Goal: Task Accomplishment & Management: Manage account settings

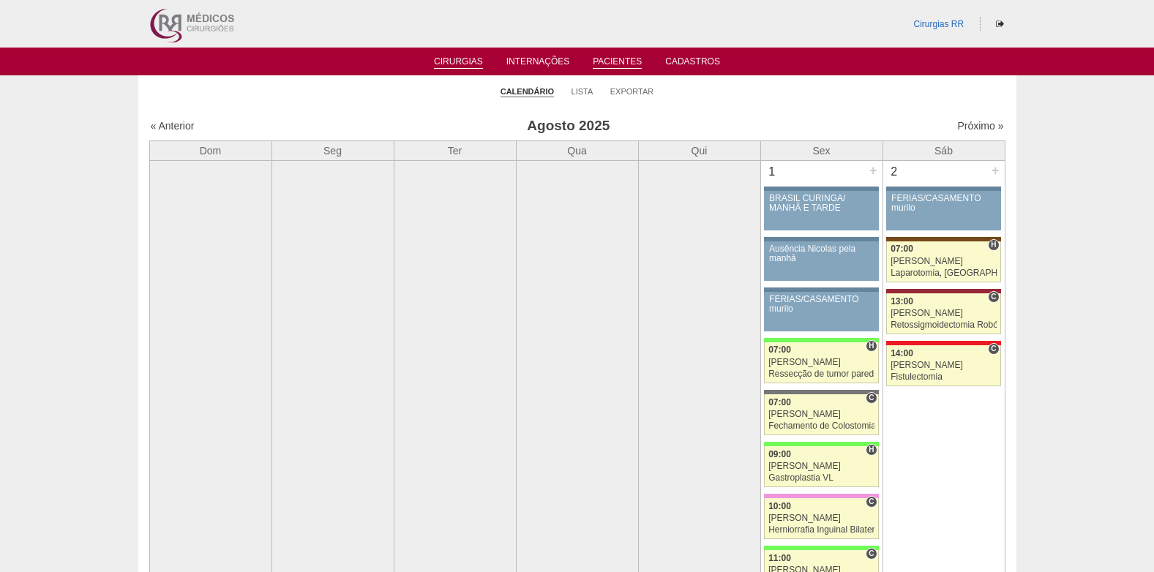
click at [622, 61] on link "Pacientes" at bounding box center [617, 62] width 49 height 12
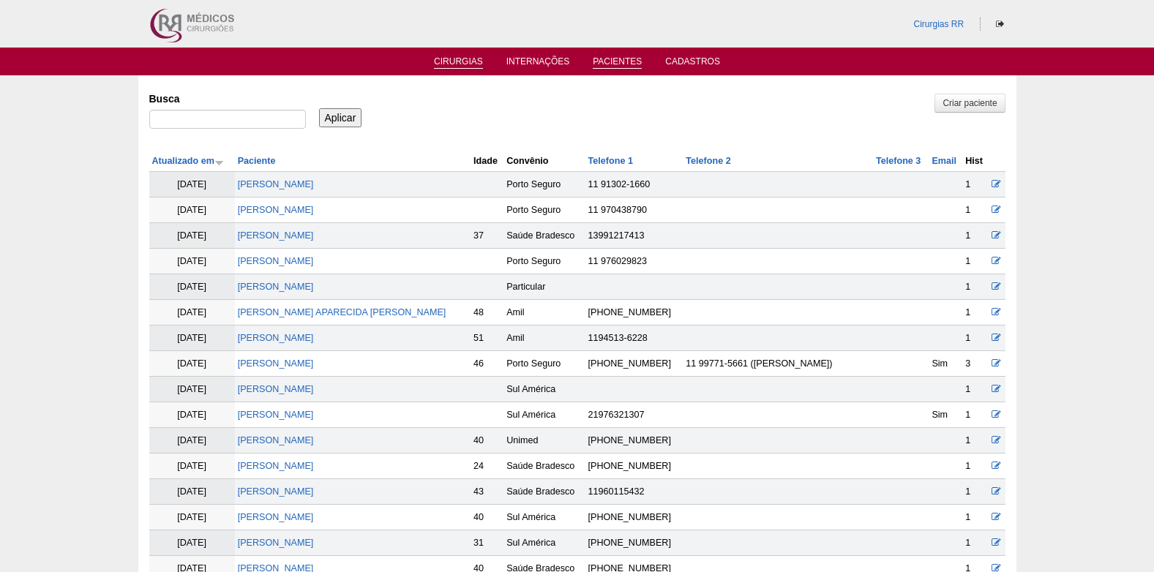
click at [452, 61] on link "Cirurgias" at bounding box center [458, 62] width 49 height 12
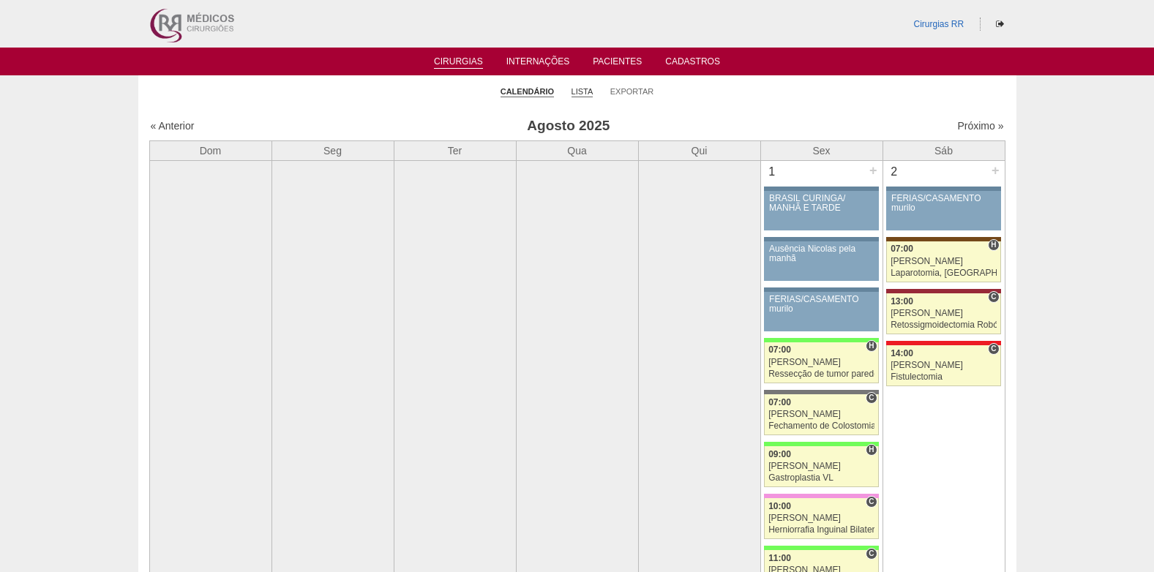
click at [581, 88] on link "Lista" at bounding box center [582, 91] width 22 height 11
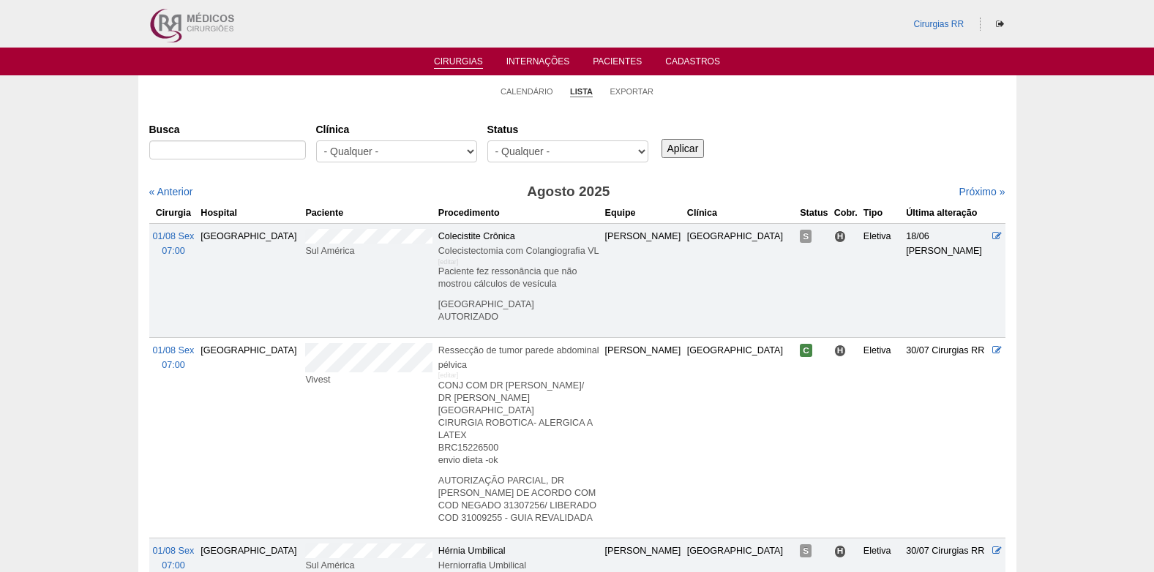
select select "resr"
click at [487, 140] on select "- Qualquer - Reservada Confirmada Suspensa Cancelada" at bounding box center [567, 151] width 161 height 22
click at [683, 146] on input "Aplicar" at bounding box center [682, 148] width 43 height 19
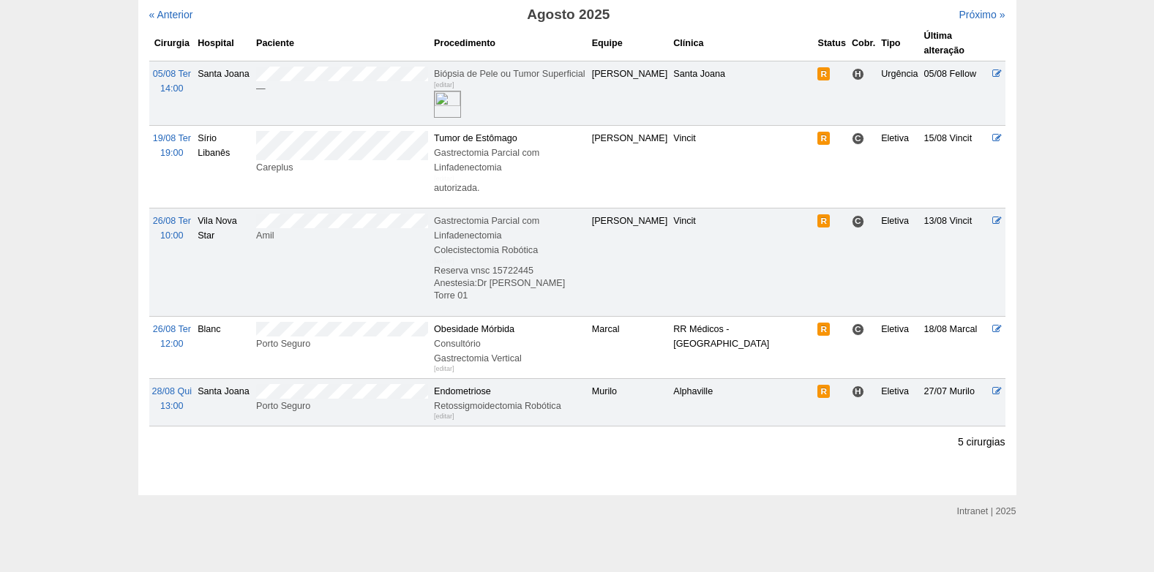
scroll to position [188, 0]
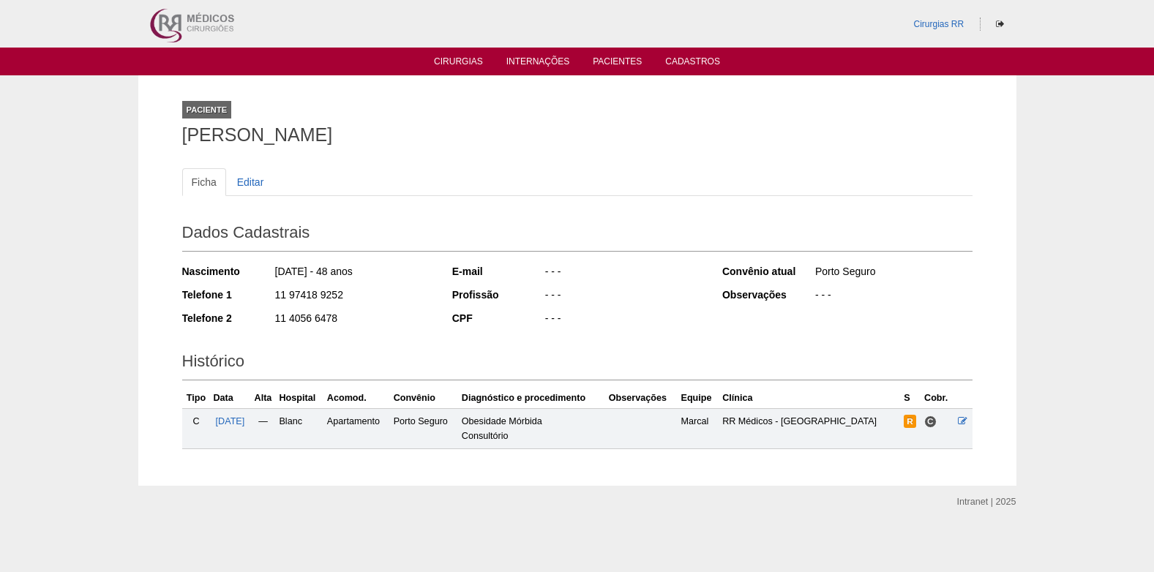
scroll to position [2, 0]
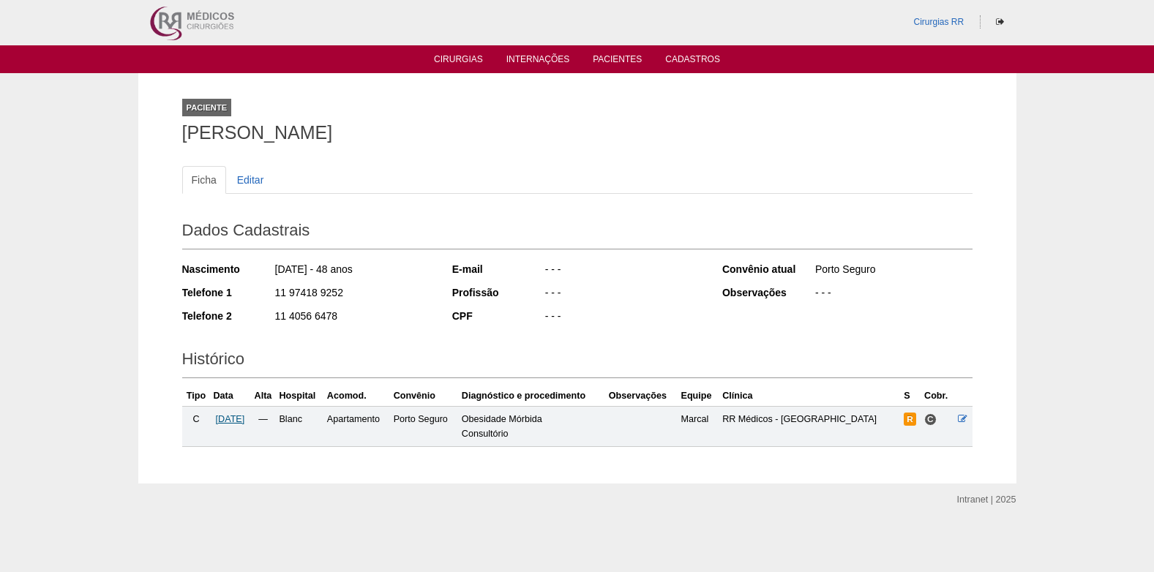
click at [233, 416] on span "26/08/2025" at bounding box center [230, 419] width 29 height 10
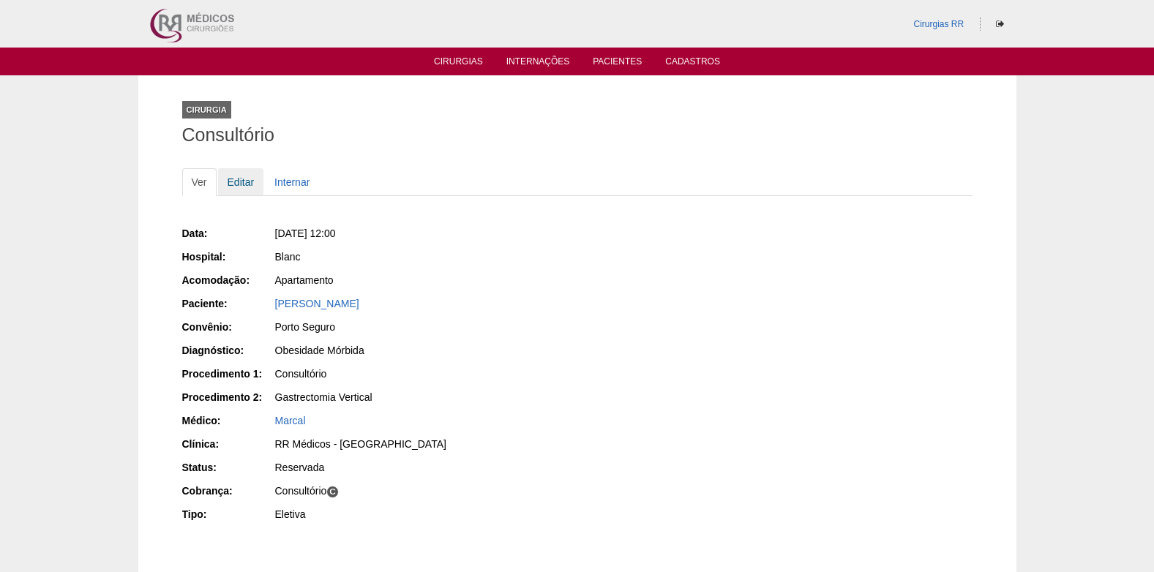
click at [243, 184] on link "Editar" at bounding box center [241, 182] width 46 height 28
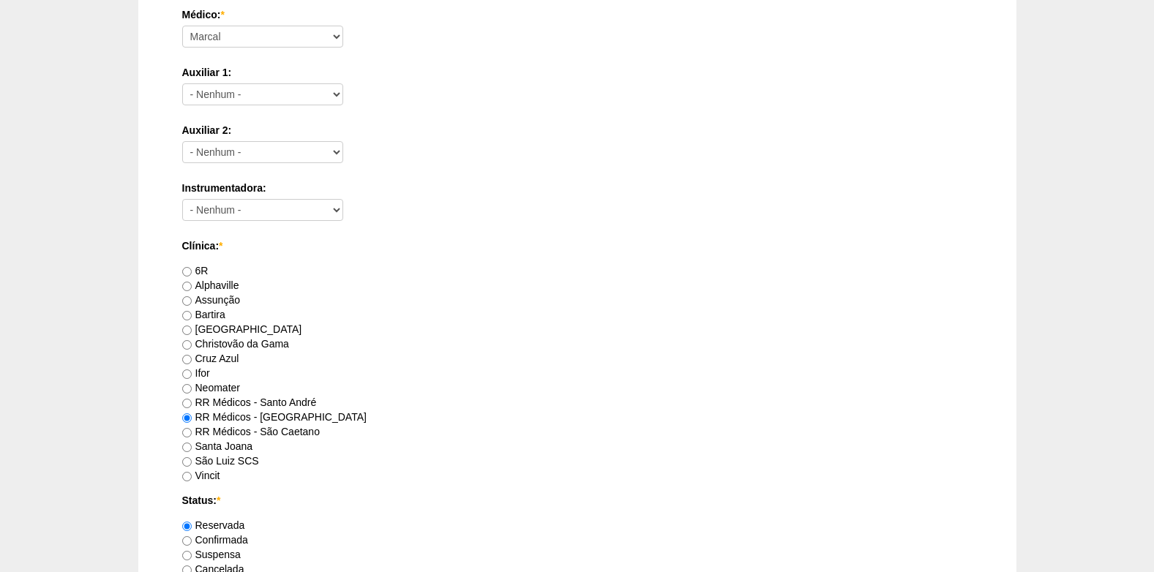
scroll to position [878, 0]
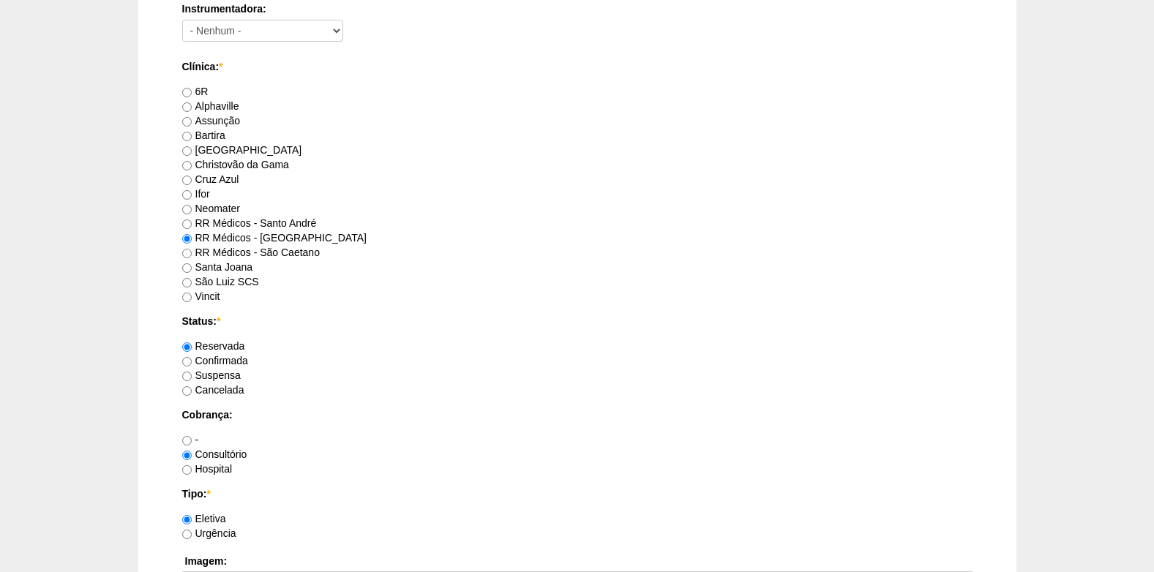
click at [191, 356] on label "Confirmada" at bounding box center [215, 361] width 66 height 12
click at [191, 357] on input "Confirmada" at bounding box center [187, 362] width 10 height 10
radio input "true"
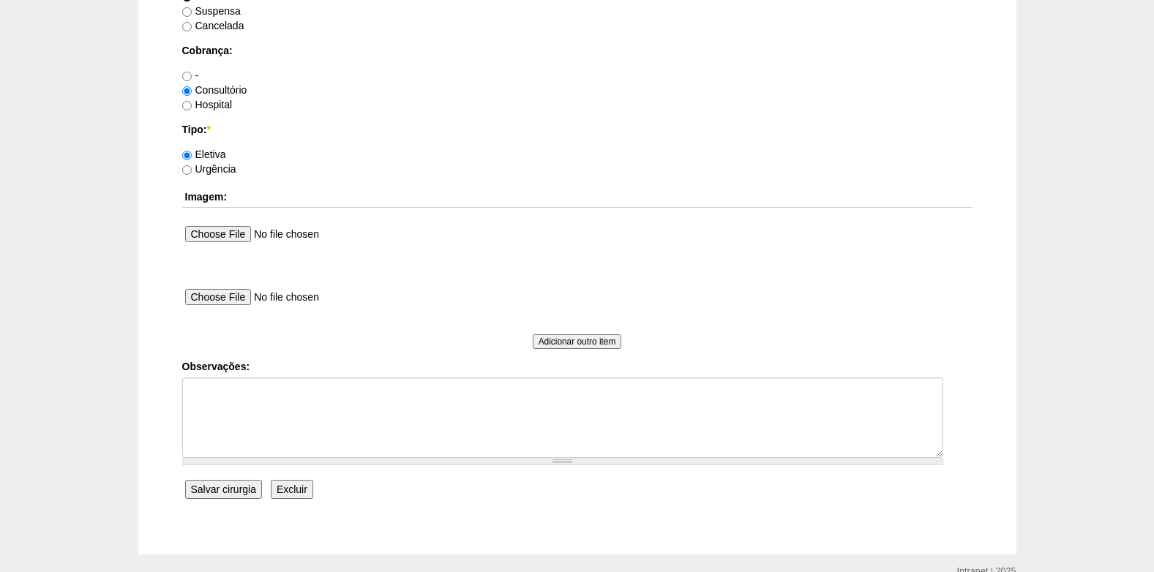
scroll to position [1244, 0]
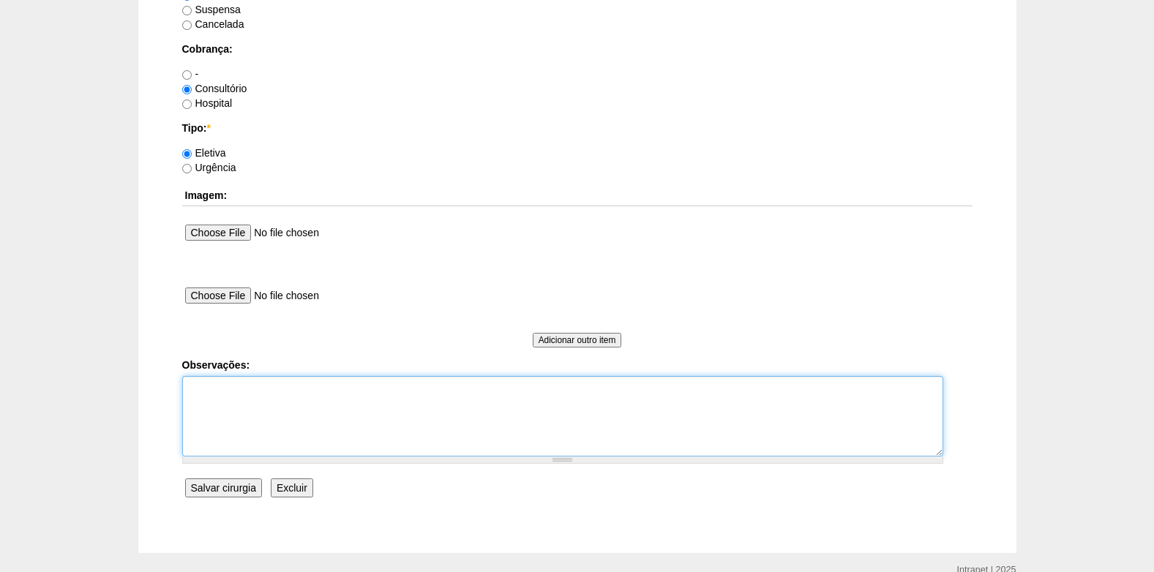
click at [244, 389] on textarea "Observações:" at bounding box center [562, 416] width 761 height 80
type textarea "c"
type textarea "COBRANÇA CONSULTÓRIO AUTORIZADO VENCE 28/09"
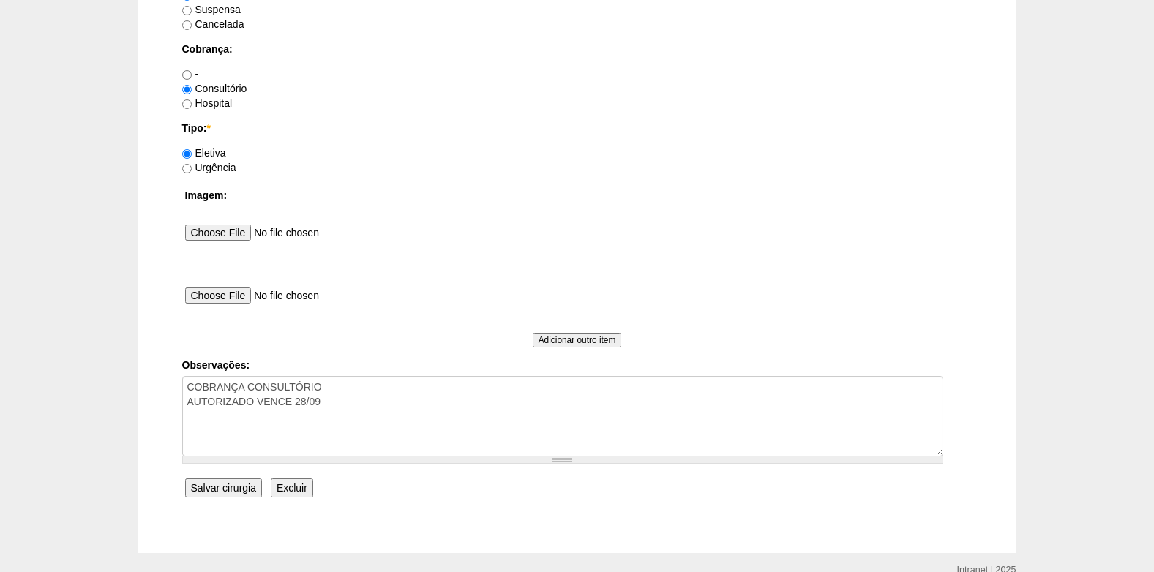
click at [219, 486] on input "Salvar cirurgia" at bounding box center [223, 487] width 77 height 19
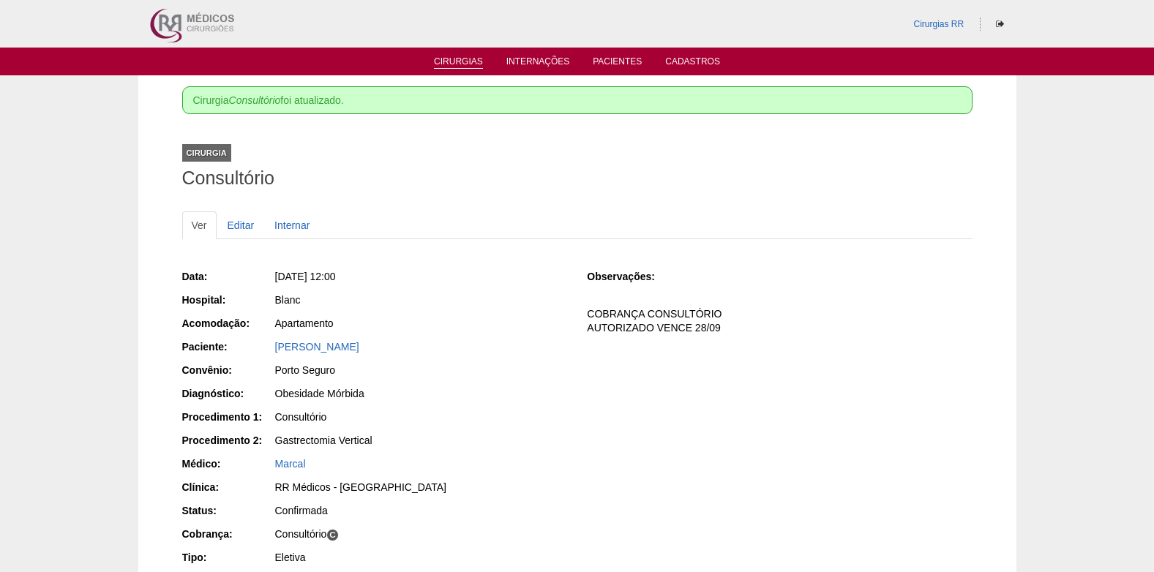
click at [462, 59] on link "Cirurgias" at bounding box center [458, 62] width 49 height 12
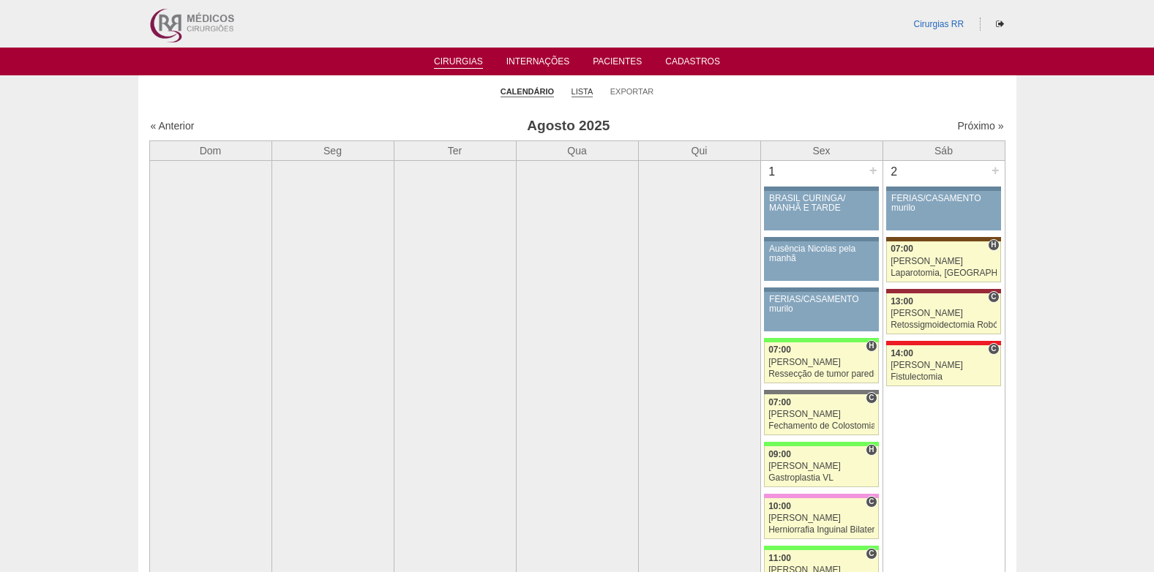
click at [576, 92] on link "Lista" at bounding box center [582, 91] width 22 height 11
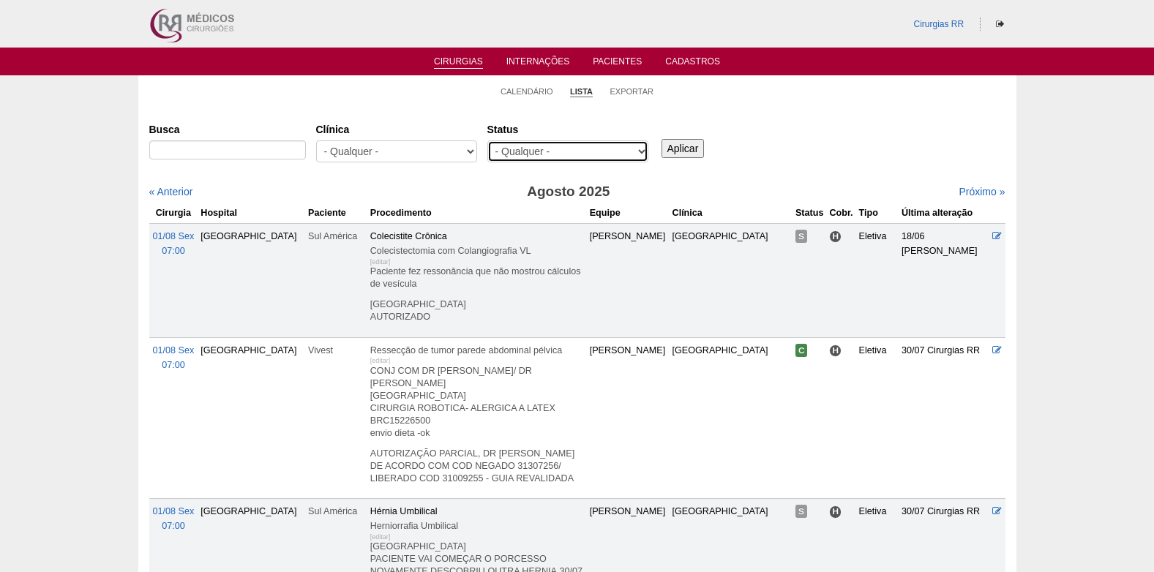
click at [576, 143] on select "- Qualquer - Reservada Confirmada Suspensa Cancelada" at bounding box center [567, 151] width 161 height 22
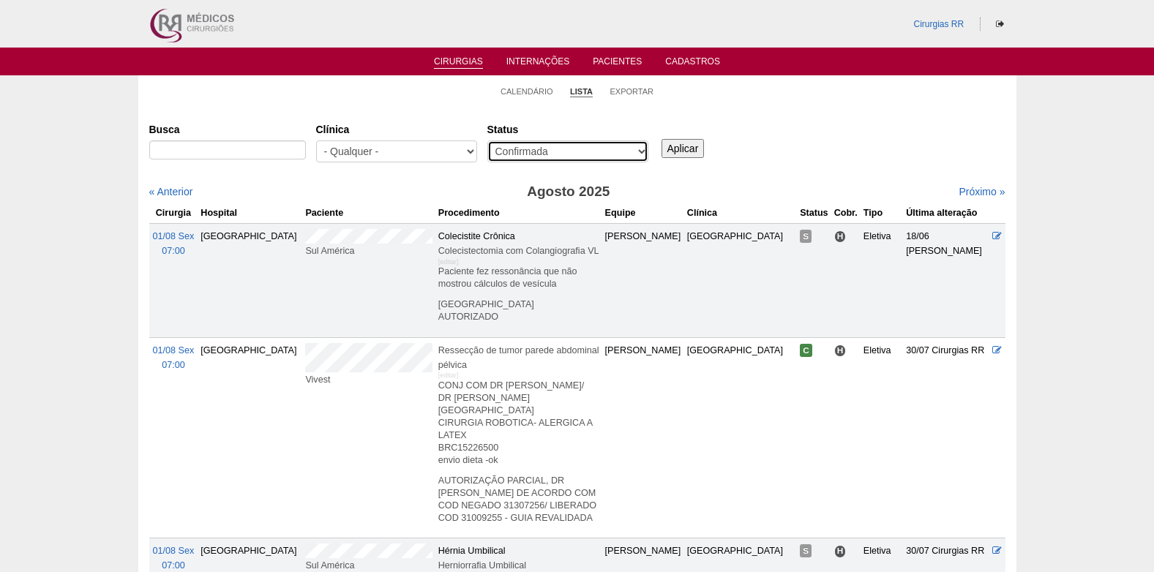
click at [487, 140] on select "- Qualquer - Reservada Confirmada Suspensa Cancelada" at bounding box center [567, 151] width 161 height 22
click at [572, 144] on select "- Qualquer - Reservada Confirmada Suspensa Cancelada" at bounding box center [567, 151] width 161 height 22
click at [487, 140] on select "- Qualquer - Reservada Confirmada Suspensa Cancelada" at bounding box center [567, 151] width 161 height 22
click at [556, 152] on select "- Qualquer - Reservada Confirmada Suspensa Cancelada" at bounding box center [567, 151] width 161 height 22
select select "resr"
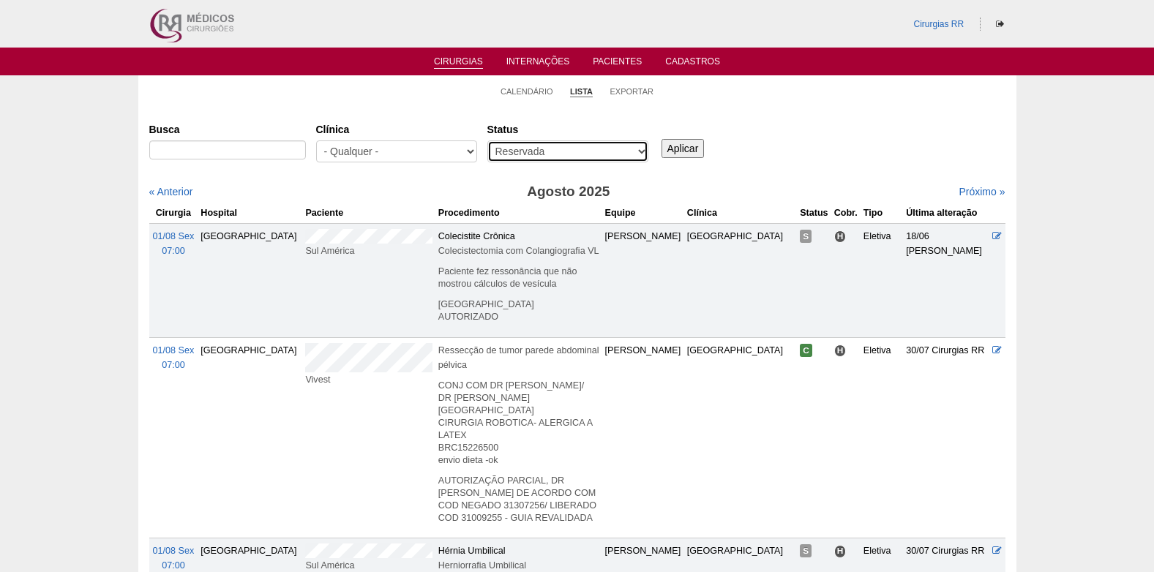
click at [487, 140] on select "- Qualquer - Reservada Confirmada Suspensa Cancelada" at bounding box center [567, 151] width 161 height 22
click at [681, 146] on input "Aplicar" at bounding box center [682, 148] width 43 height 19
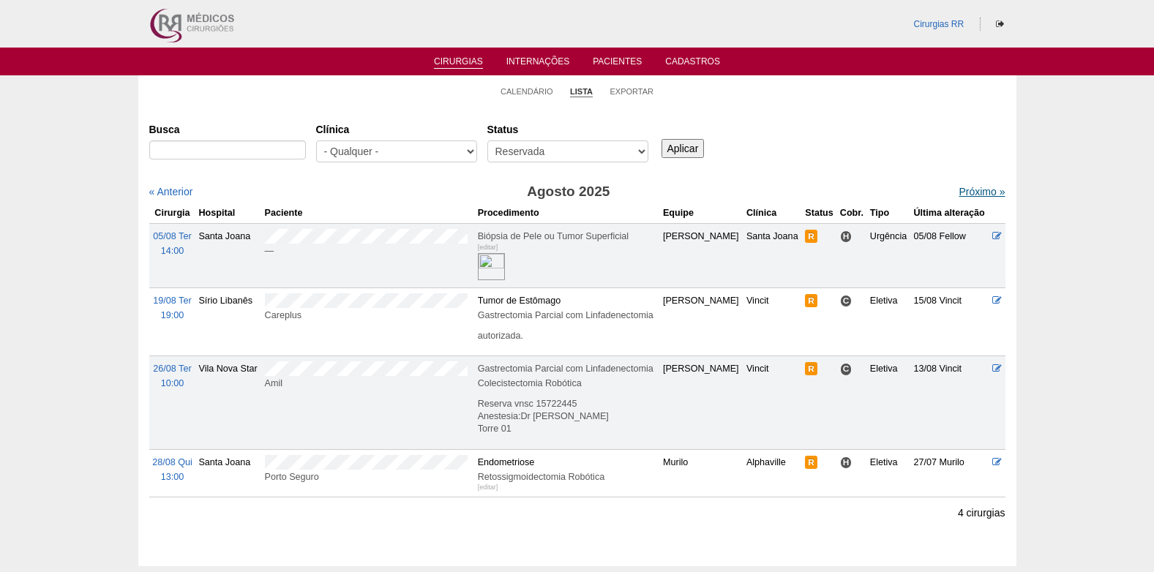
click at [971, 189] on link "Próximo »" at bounding box center [981, 192] width 46 height 12
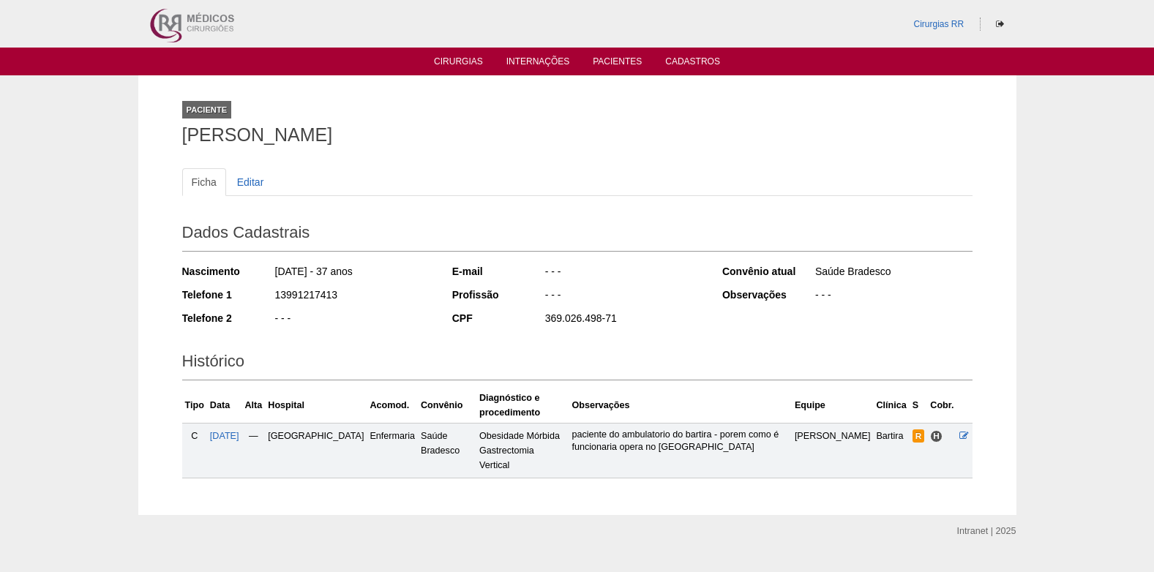
click at [220, 429] on td "03/09/2025" at bounding box center [224, 450] width 35 height 55
click at [233, 434] on span "03/09/2025" at bounding box center [224, 436] width 29 height 10
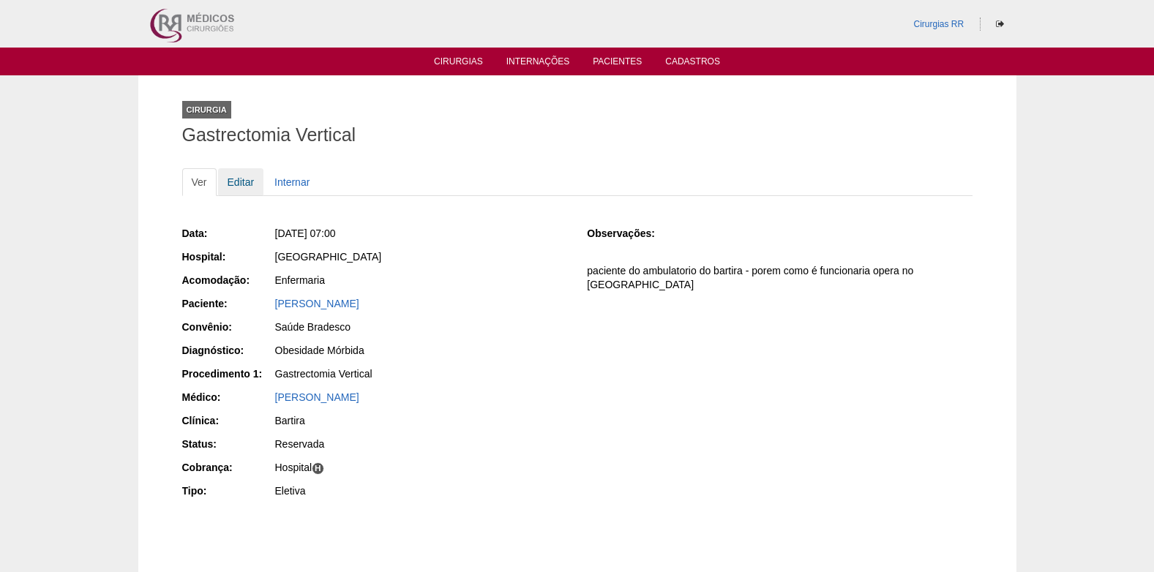
click at [237, 180] on link "Editar" at bounding box center [241, 182] width 46 height 28
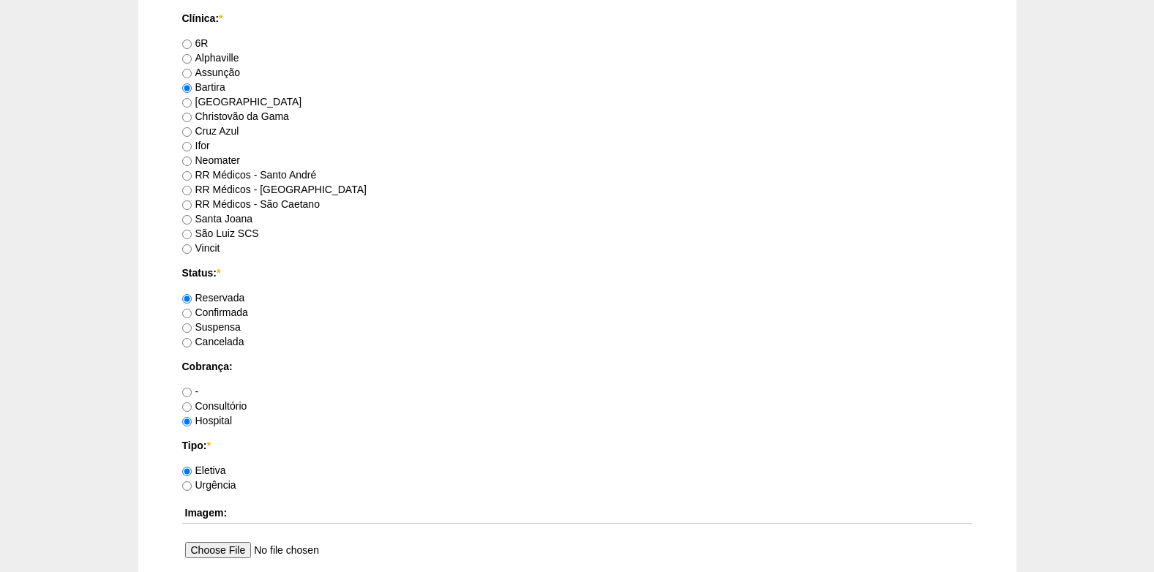
scroll to position [1024, 0]
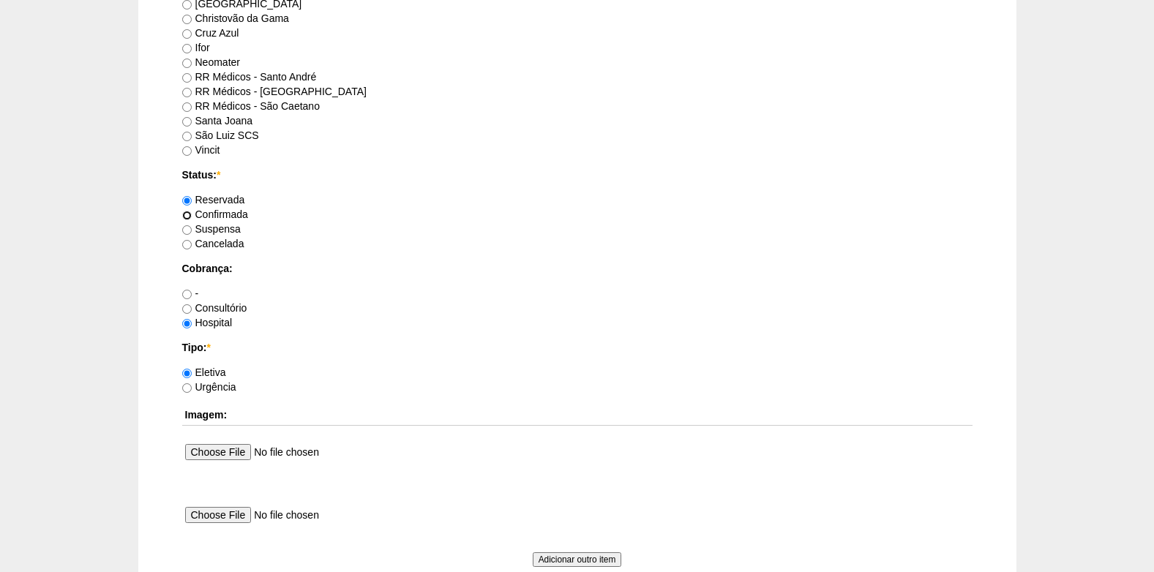
click at [186, 217] on input "Confirmada" at bounding box center [187, 216] width 10 height 10
radio input "true"
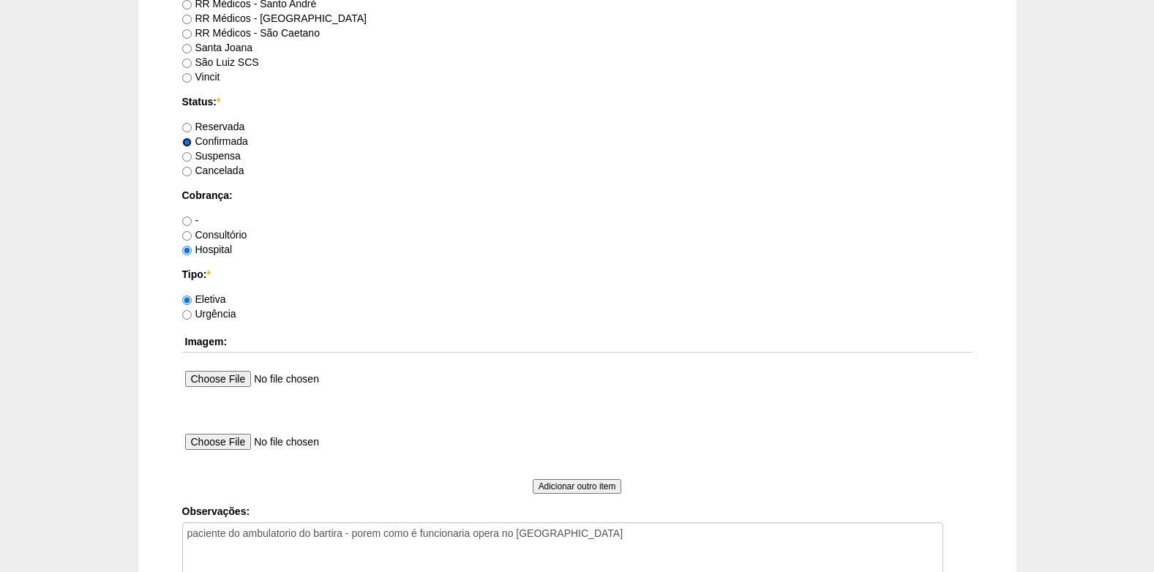
scroll to position [1170, 0]
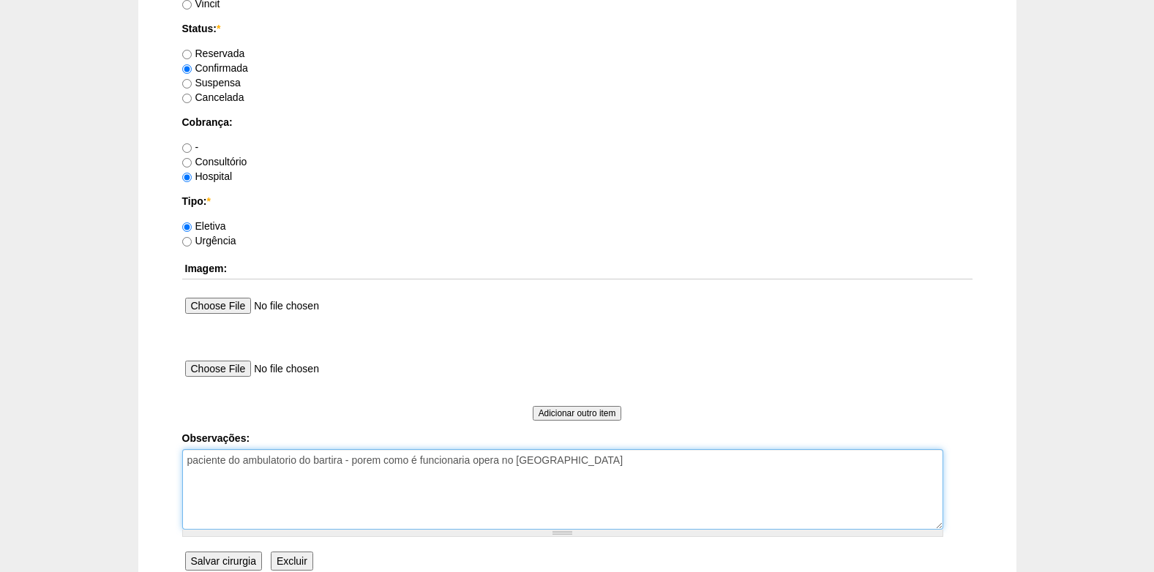
click at [595, 487] on textarea "paciente do ambulatorio do bartira - porem como é funcionaria opera no [GEOGRAP…" at bounding box center [562, 489] width 761 height 80
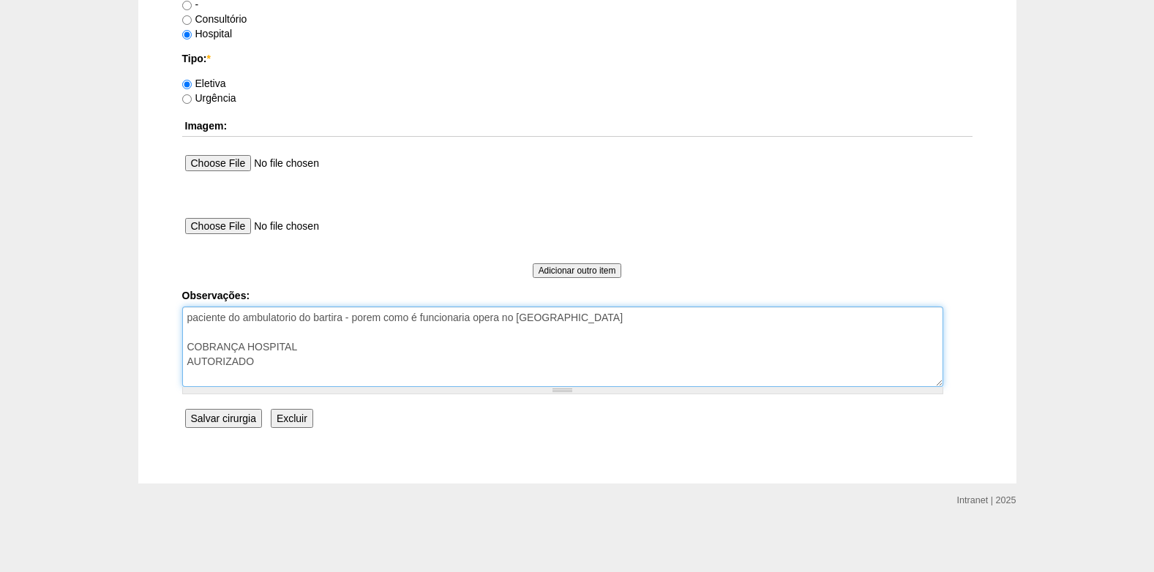
type textarea "paciente do ambulatorio do bartira - porem como é funcionaria opera no Brasil C…"
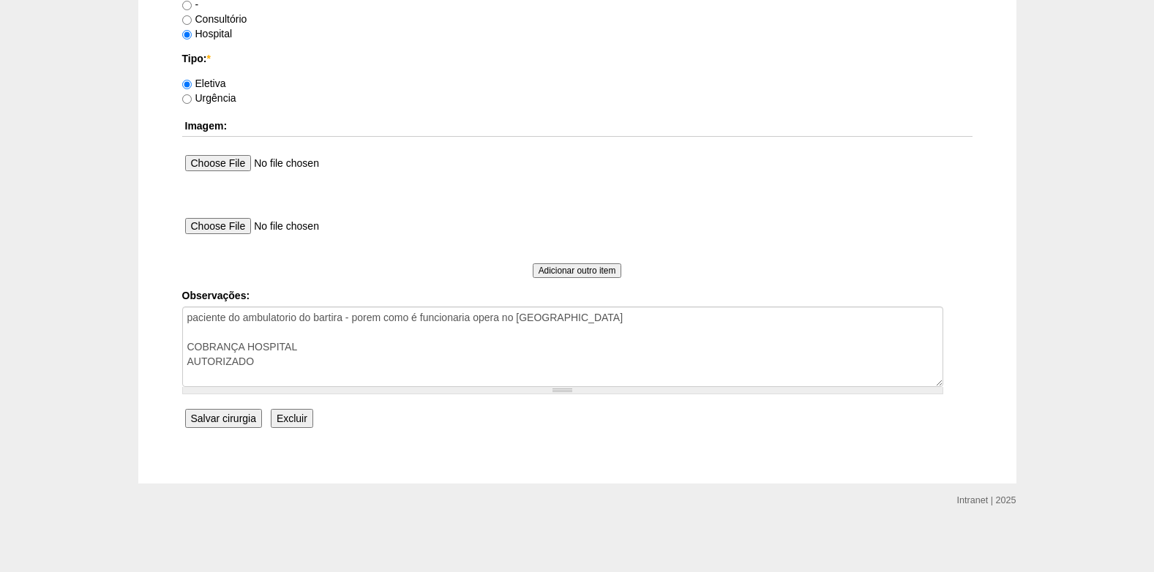
click at [222, 411] on input "Salvar cirurgia" at bounding box center [223, 418] width 77 height 19
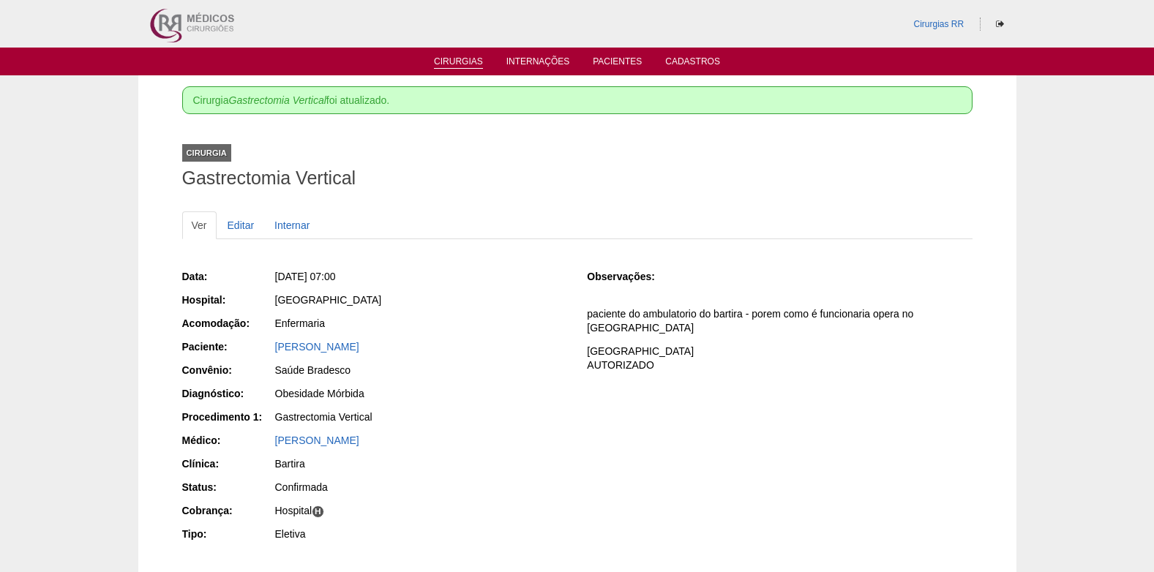
click at [455, 62] on link "Cirurgias" at bounding box center [458, 62] width 49 height 12
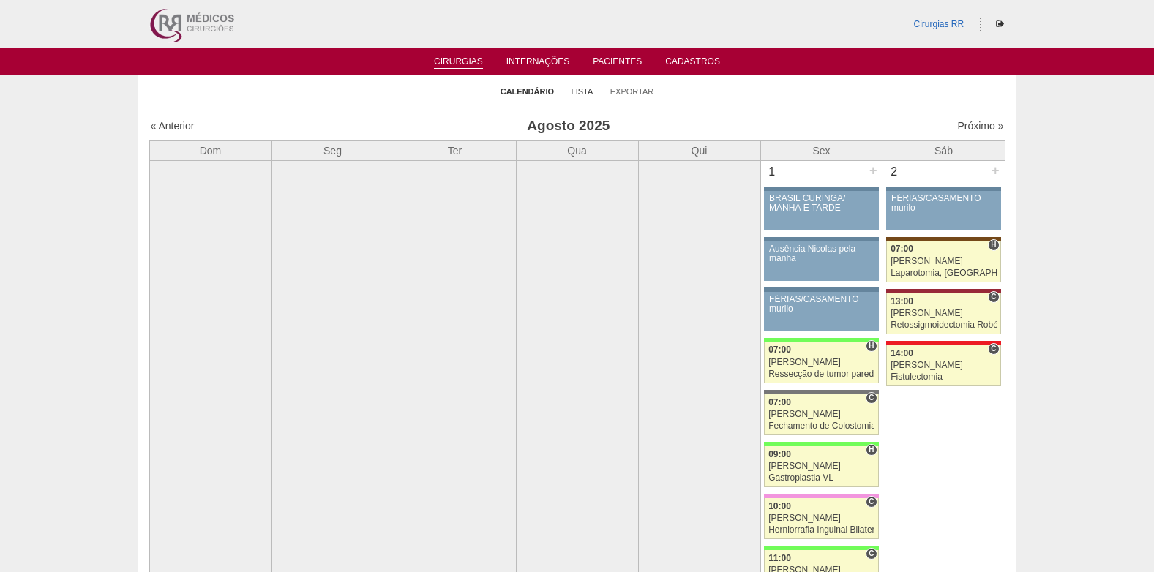
click at [579, 93] on link "Lista" at bounding box center [582, 91] width 22 height 11
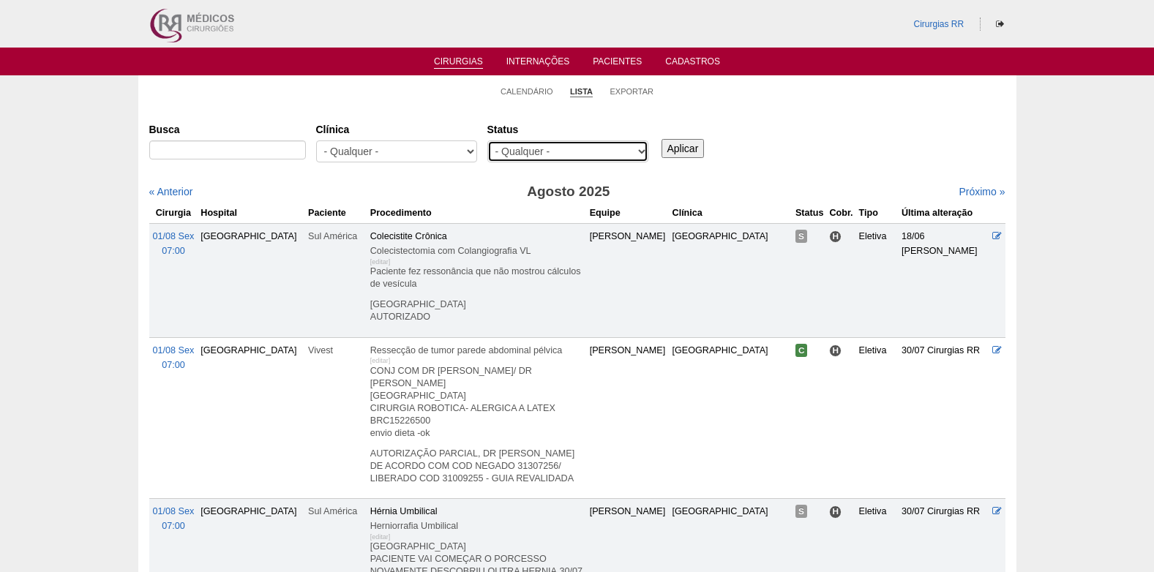
click at [582, 153] on select "- Qualquer - Reservada Confirmada Suspensa Cancelada" at bounding box center [567, 151] width 161 height 22
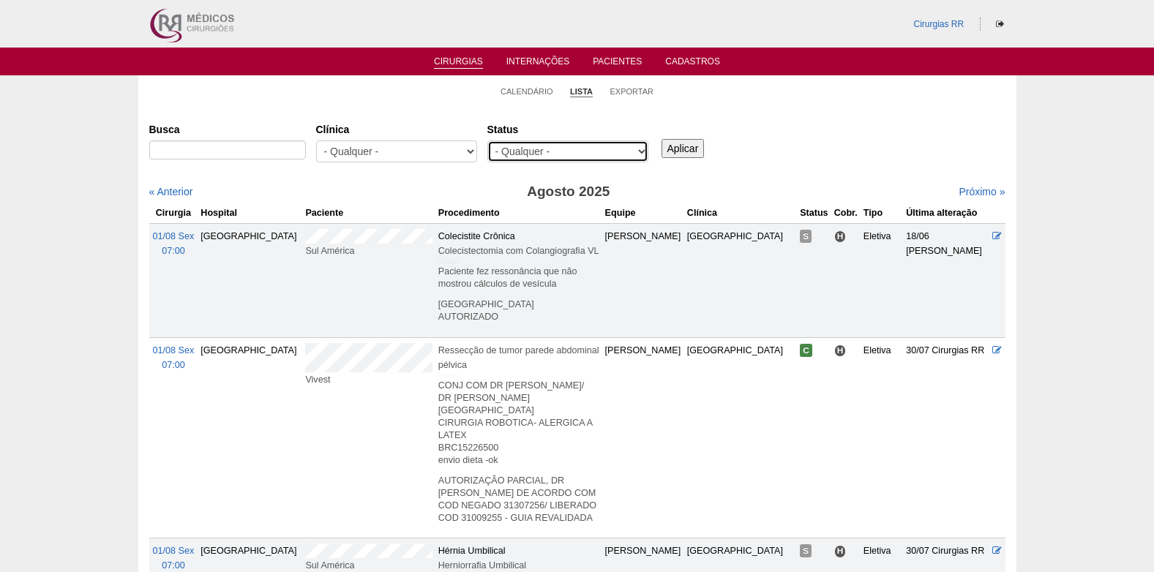
select select "resr"
click at [487, 140] on select "- Qualquer - Reservada Confirmada Suspensa Cancelada" at bounding box center [567, 151] width 161 height 22
click at [680, 143] on input "Aplicar" at bounding box center [682, 148] width 43 height 19
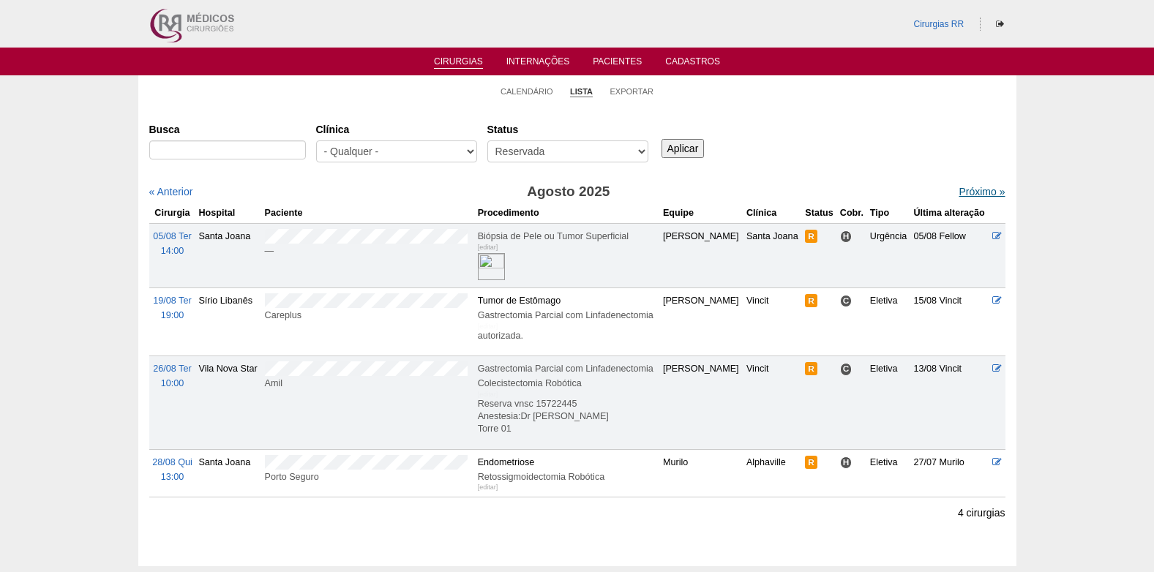
click at [960, 192] on link "Próximo »" at bounding box center [981, 192] width 46 height 12
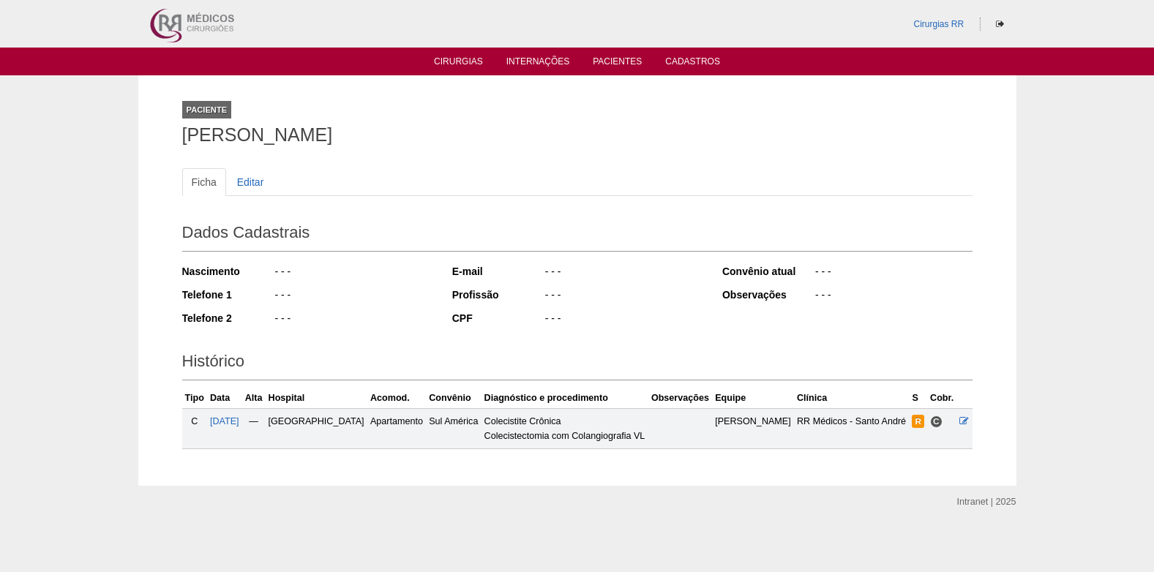
scroll to position [2, 0]
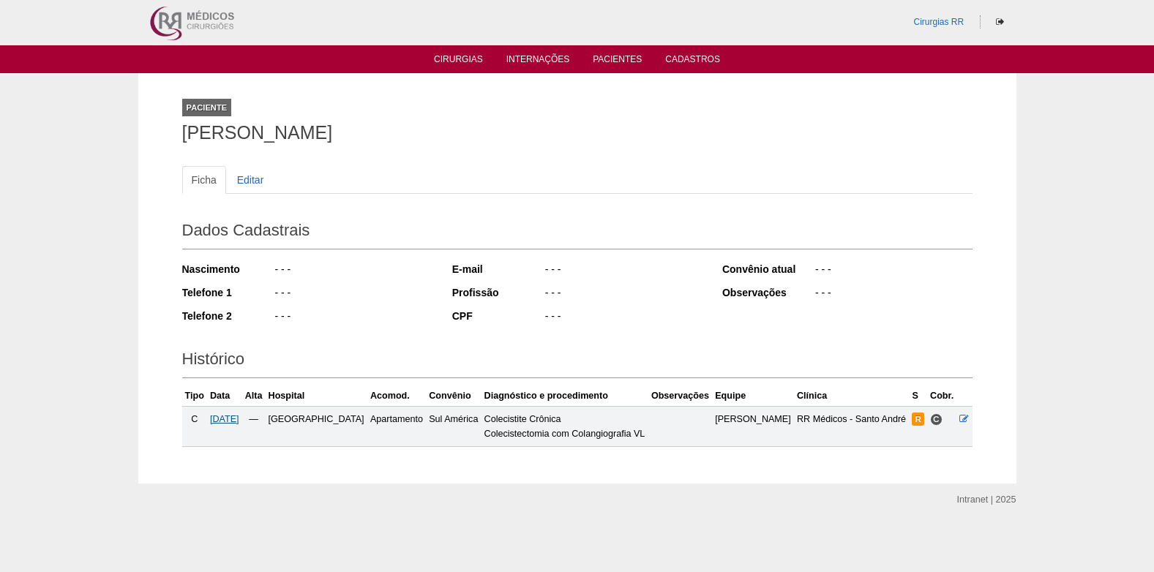
click at [231, 423] on span "[DATE]" at bounding box center [224, 419] width 29 height 10
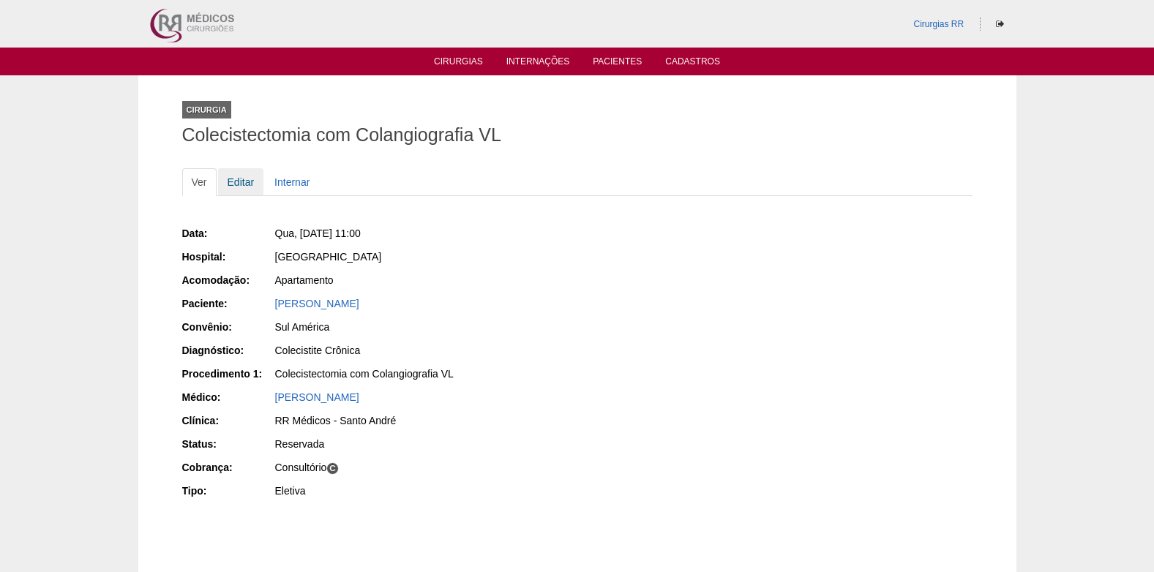
click at [234, 185] on link "Editar" at bounding box center [241, 182] width 46 height 28
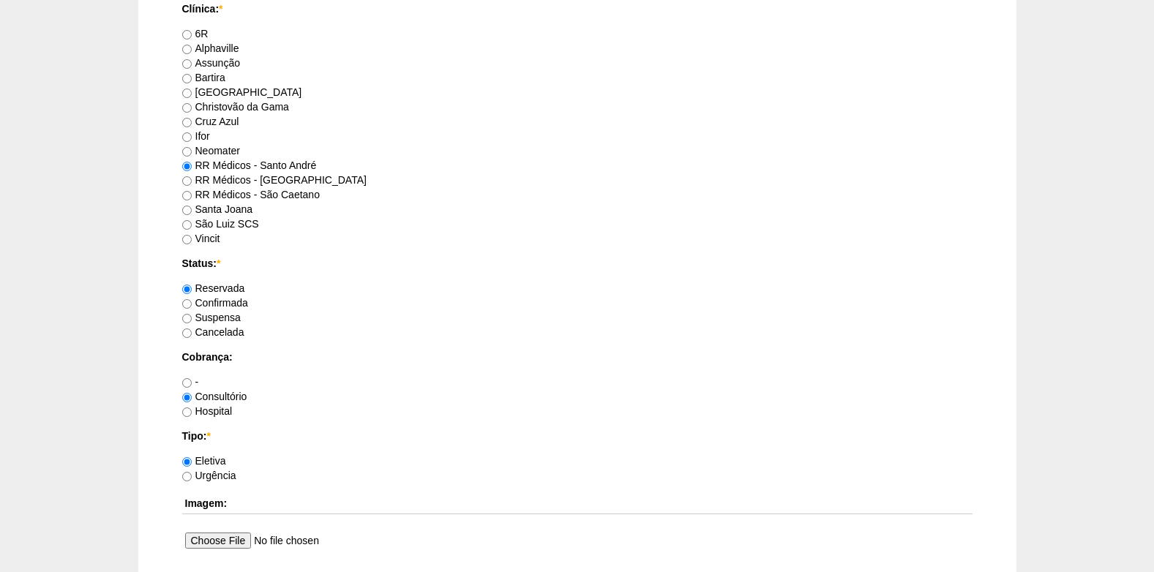
scroll to position [951, 0]
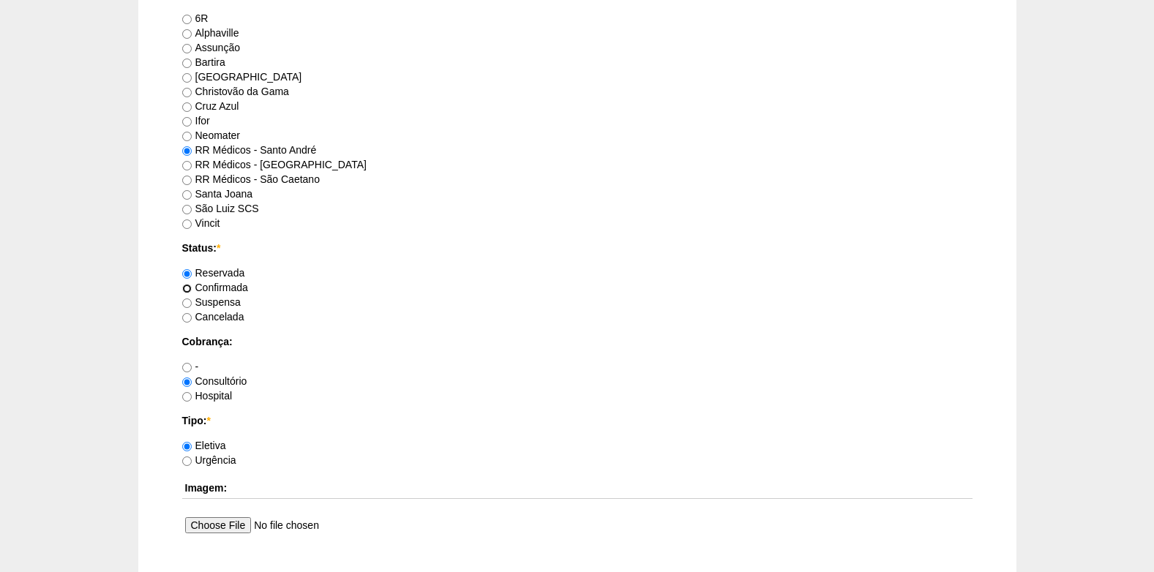
click at [187, 290] on input "Confirmada" at bounding box center [187, 289] width 10 height 10
radio input "true"
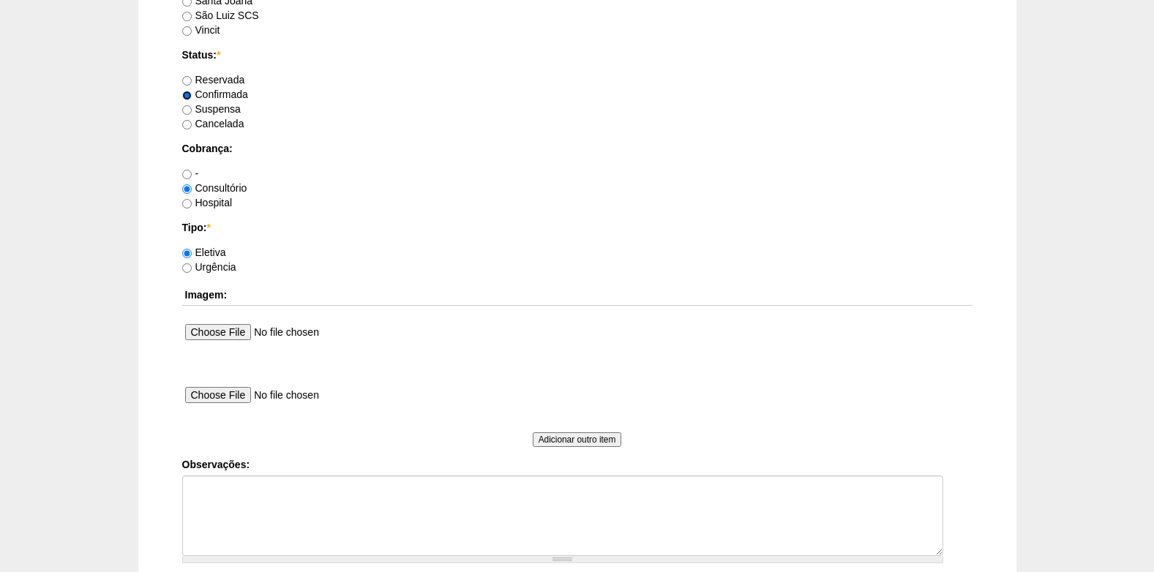
scroll to position [1170, 0]
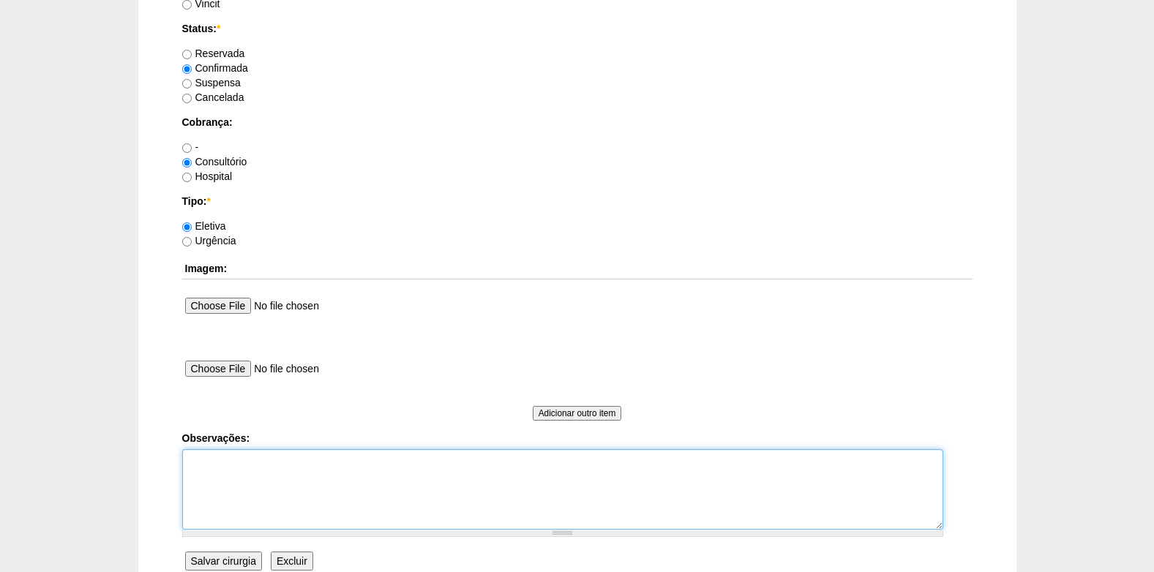
click at [232, 477] on textarea "Observações:" at bounding box center [562, 489] width 761 height 80
type textarea "c"
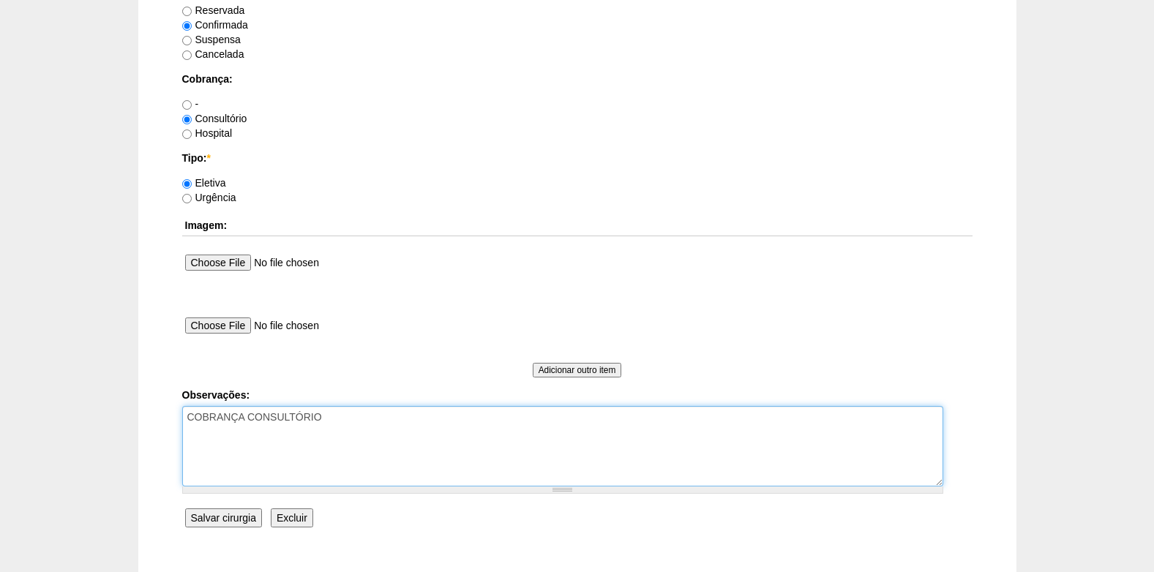
scroll to position [1313, 0]
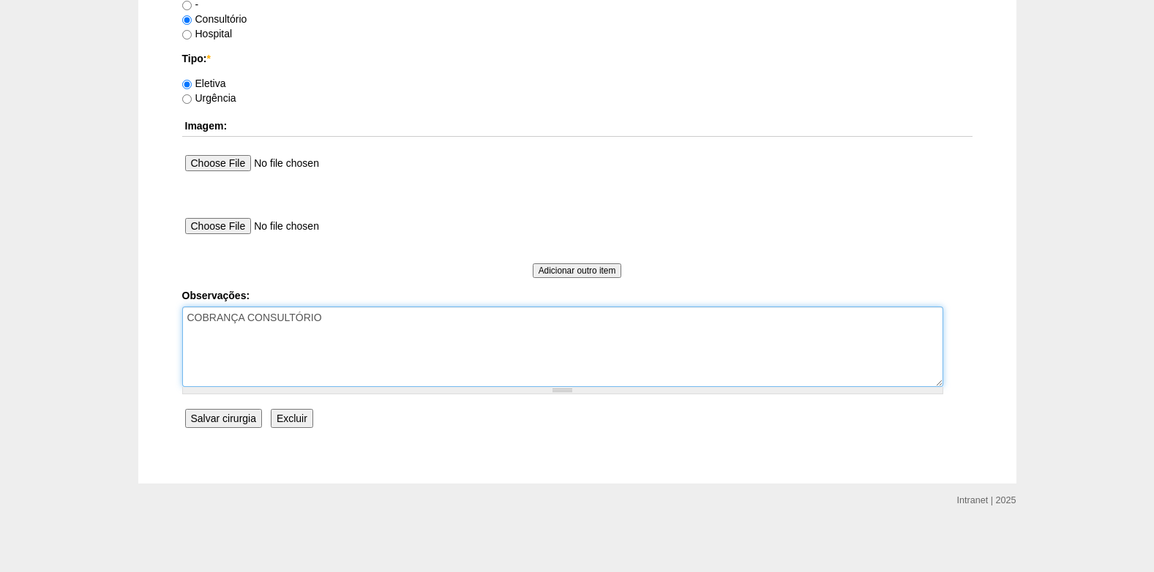
type textarea "COBRANÇA CONSULTÓRIO"
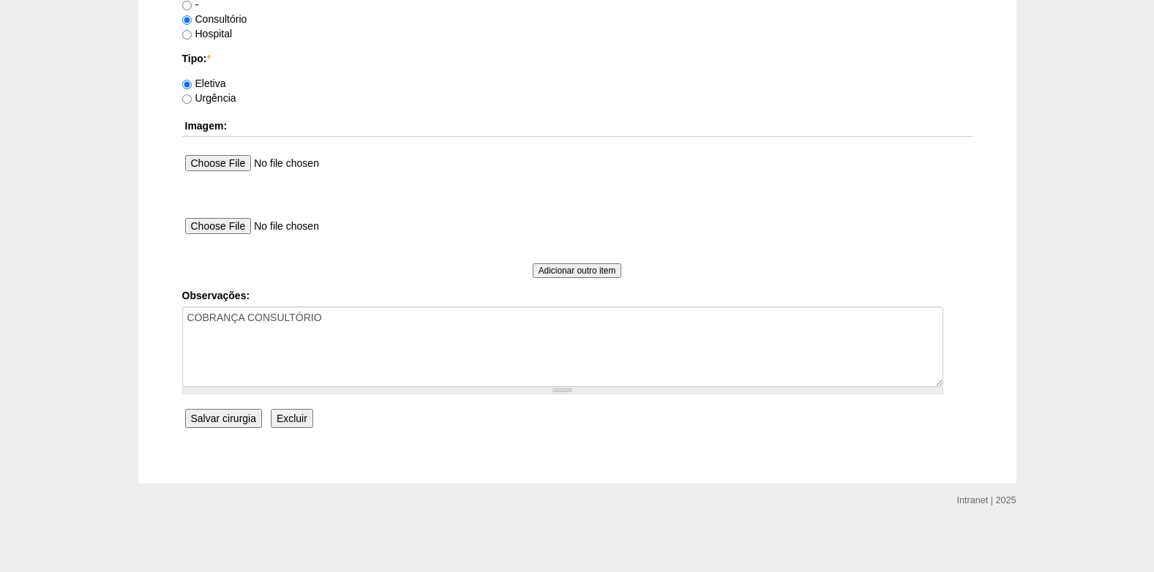
click at [239, 421] on input "Salvar cirurgia" at bounding box center [223, 418] width 77 height 19
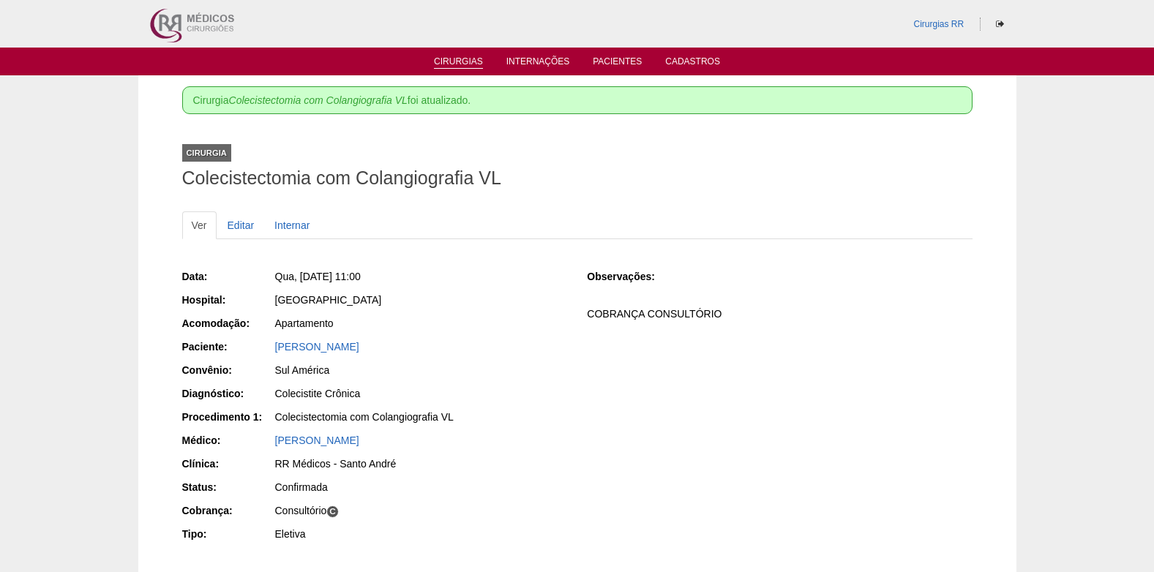
click at [471, 57] on link "Cirurgias" at bounding box center [458, 62] width 49 height 12
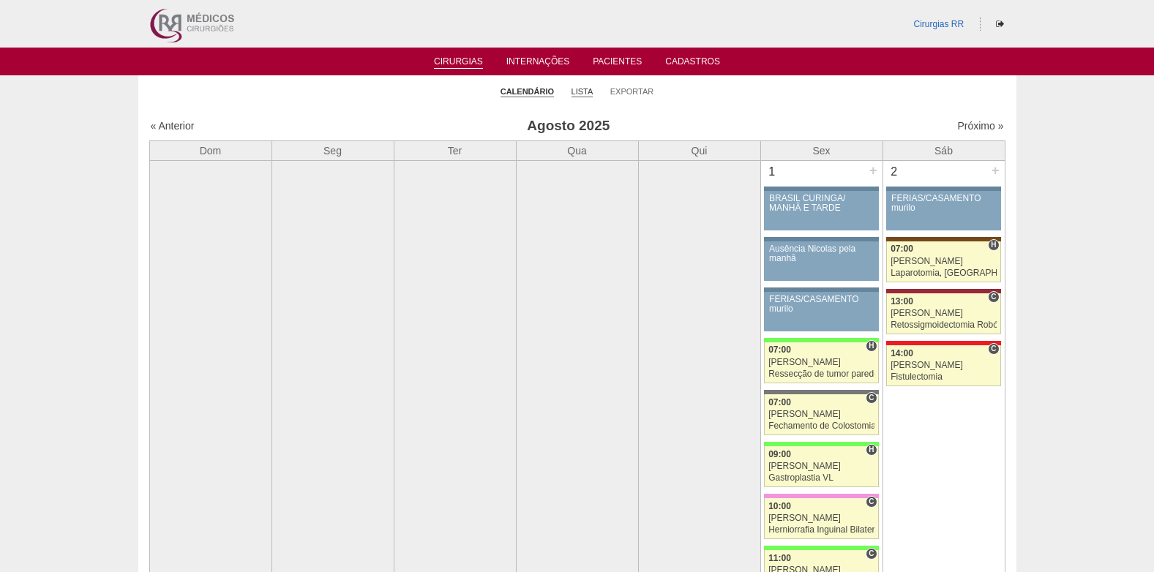
click at [579, 93] on link "Lista" at bounding box center [582, 91] width 22 height 11
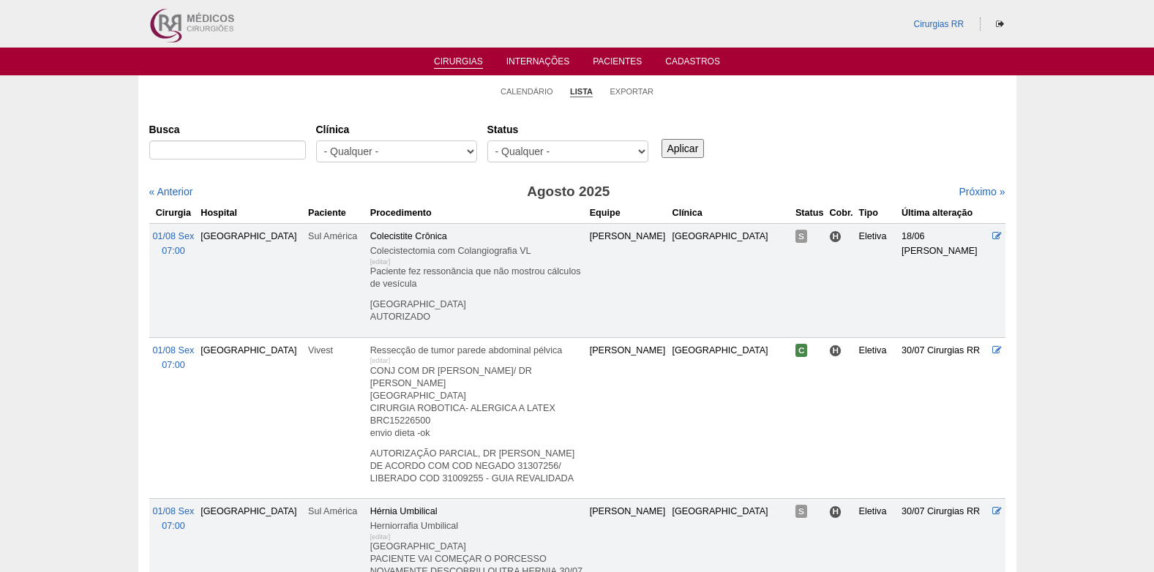
click at [559, 152] on select "- Qualquer - Reservada Confirmada Suspensa Cancelada" at bounding box center [567, 151] width 161 height 22
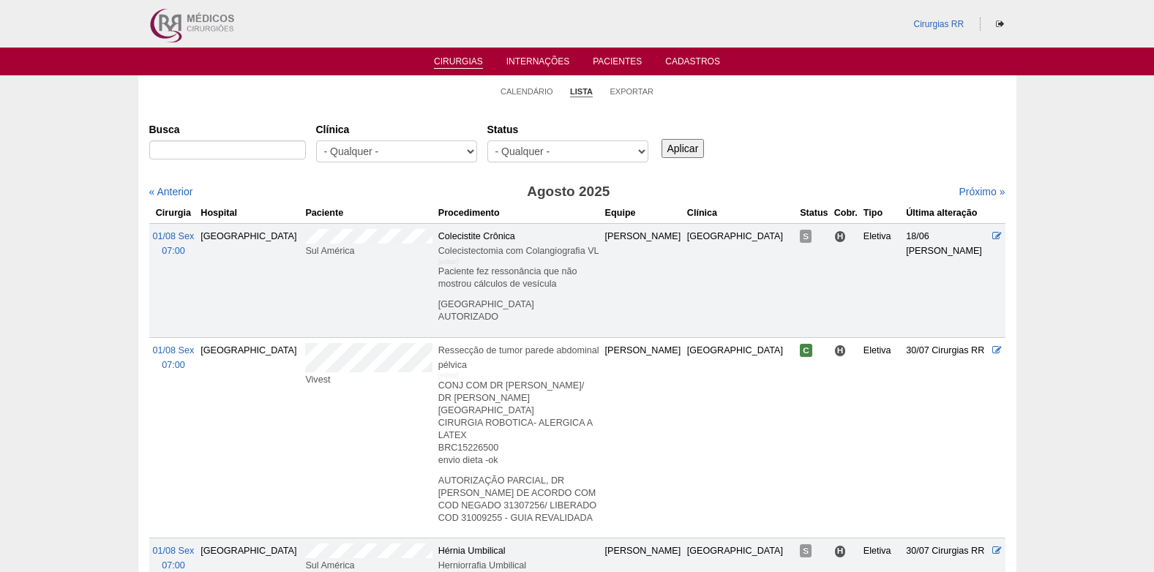
select select "resr"
click at [487, 140] on select "- Qualquer - Reservada Confirmada Suspensa Cancelada" at bounding box center [567, 151] width 161 height 22
click at [677, 151] on input "Aplicar" at bounding box center [682, 148] width 43 height 19
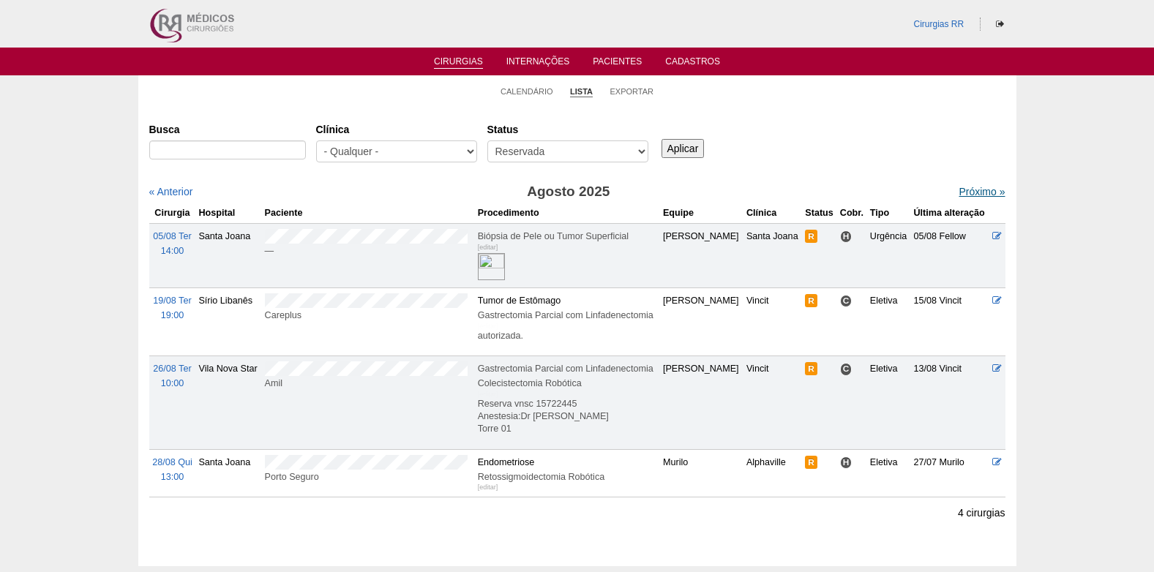
click at [965, 191] on link "Próximo »" at bounding box center [981, 192] width 46 height 12
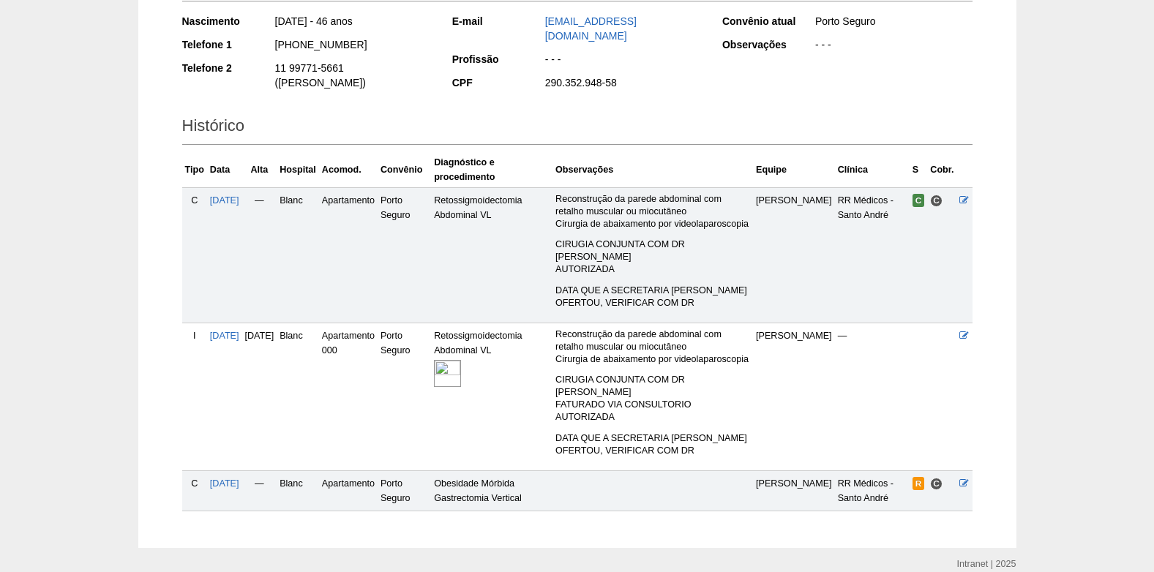
scroll to position [275, 0]
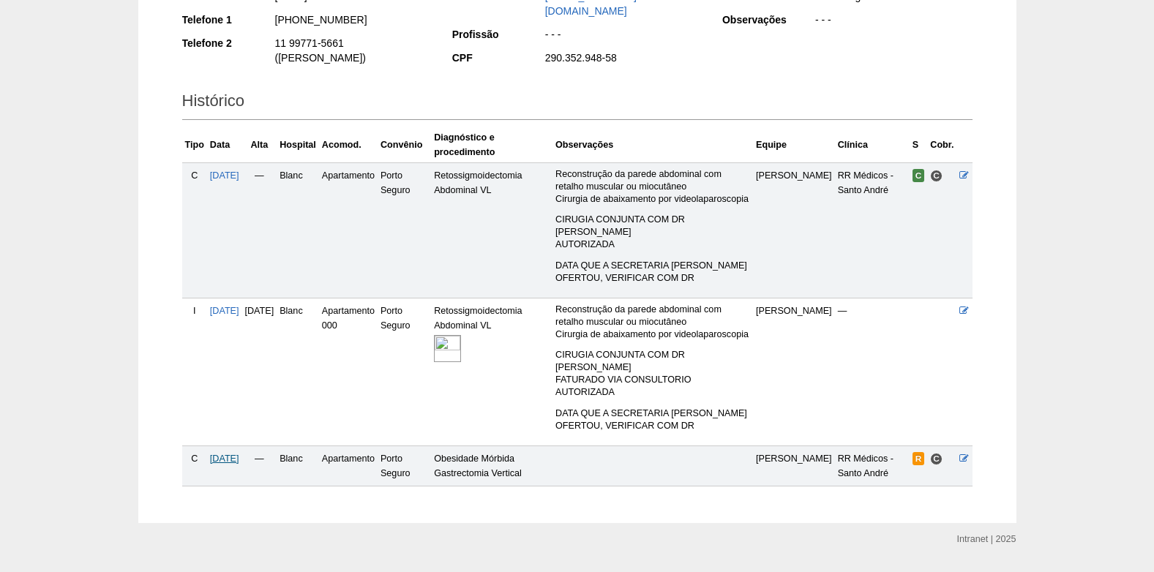
click at [232, 454] on span "05/09/2025" at bounding box center [224, 459] width 29 height 10
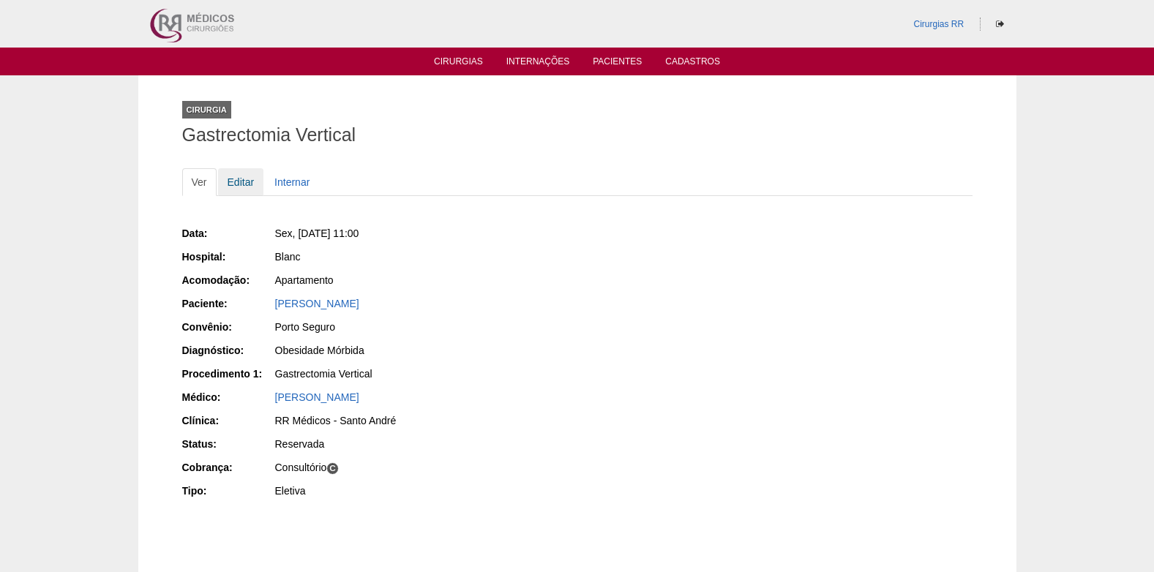
click at [235, 178] on link "Editar" at bounding box center [241, 182] width 46 height 28
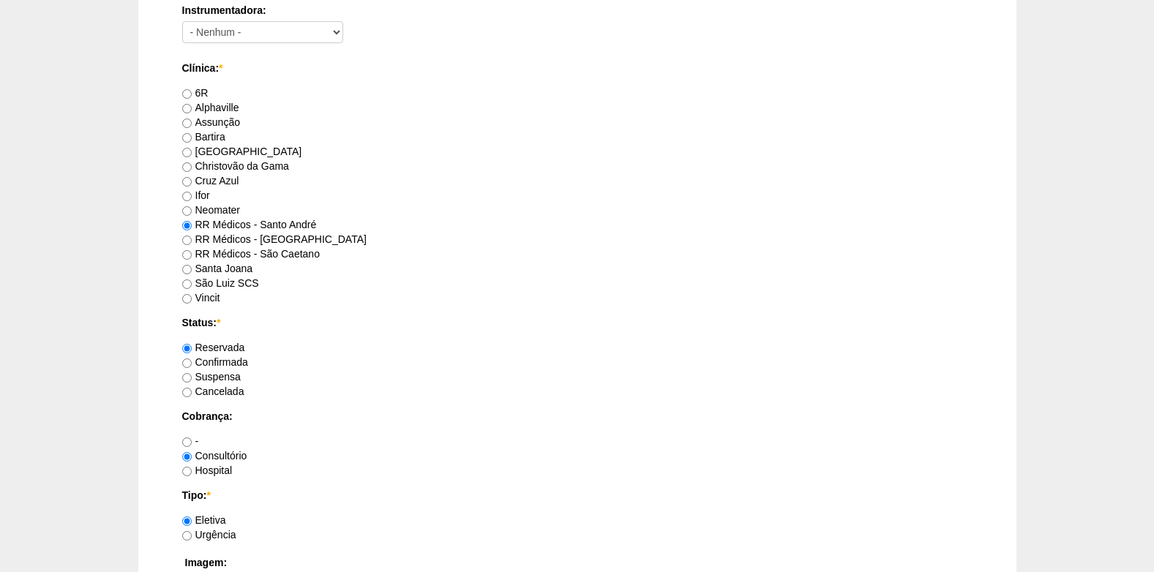
scroll to position [878, 0]
click at [186, 361] on input "Confirmada" at bounding box center [187, 362] width 10 height 10
radio input "true"
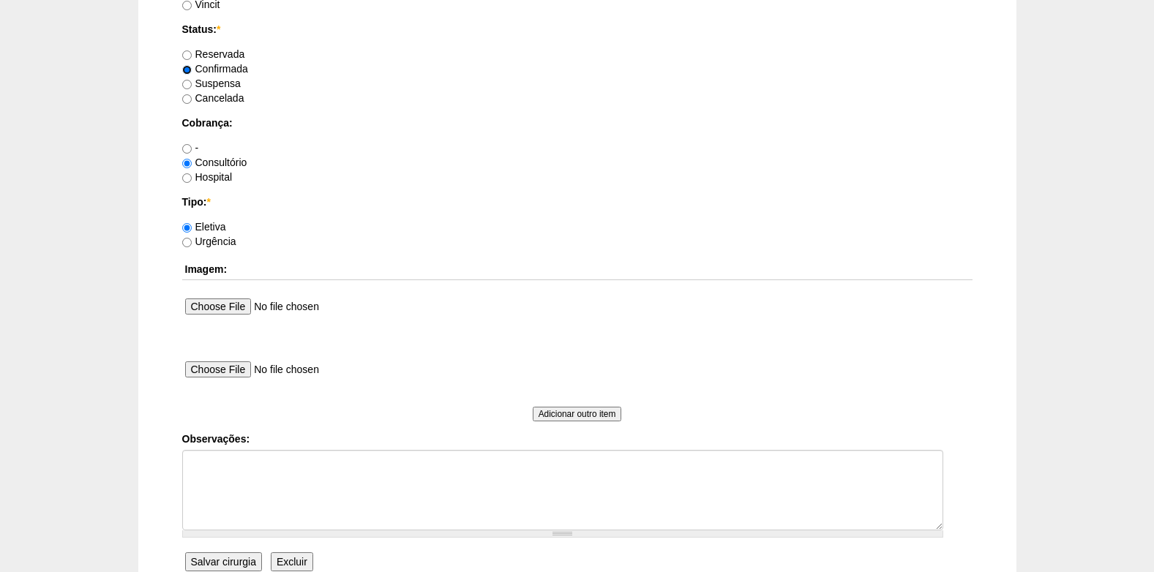
scroll to position [1170, 0]
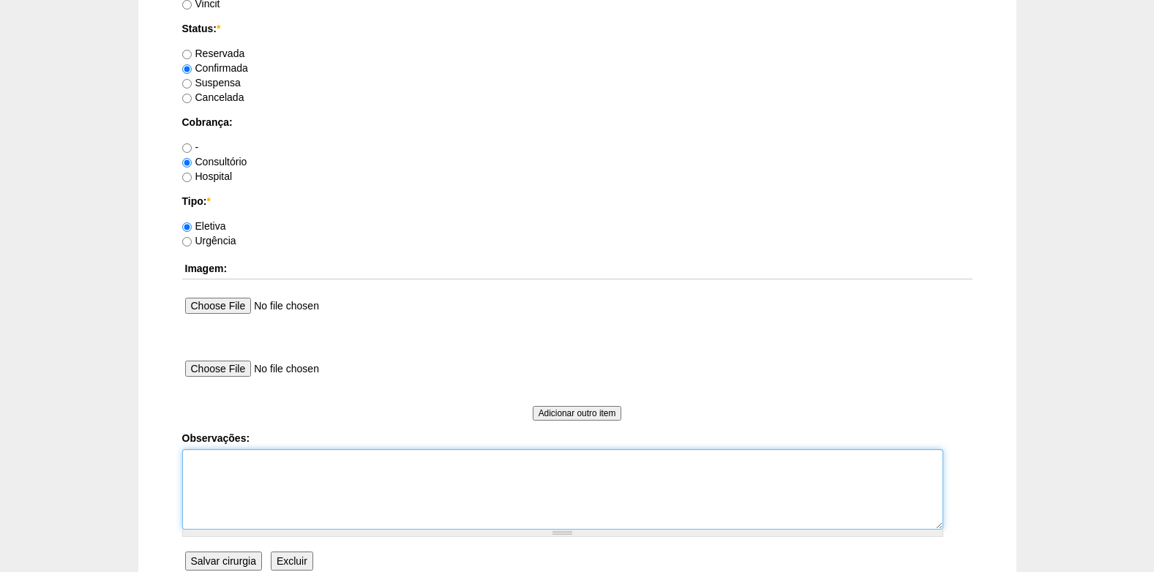
click at [233, 475] on textarea "Observações:" at bounding box center [562, 489] width 761 height 80
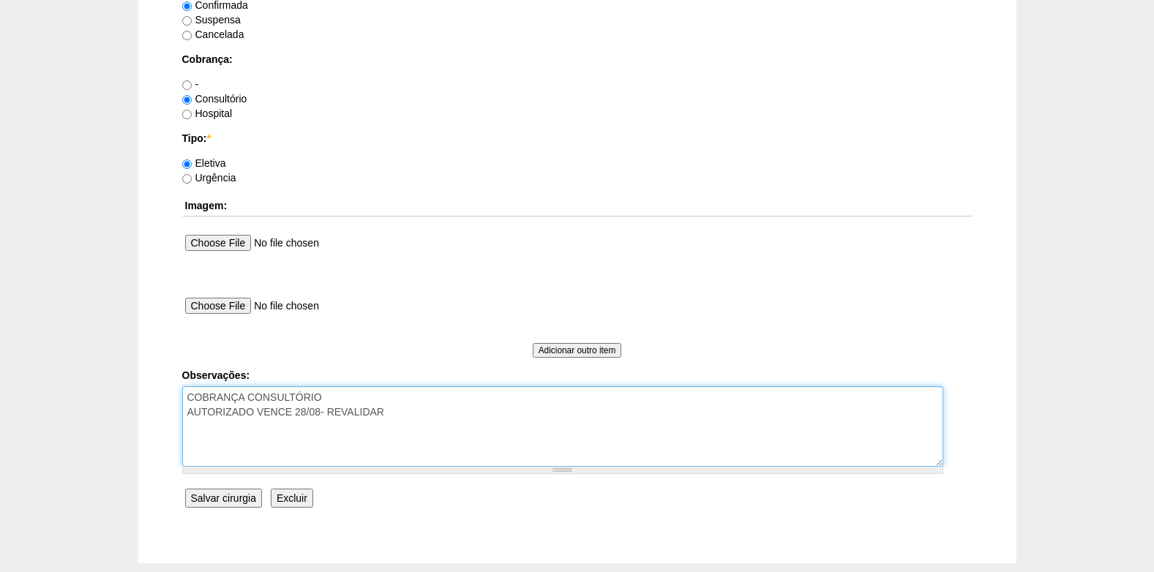
scroll to position [1313, 0]
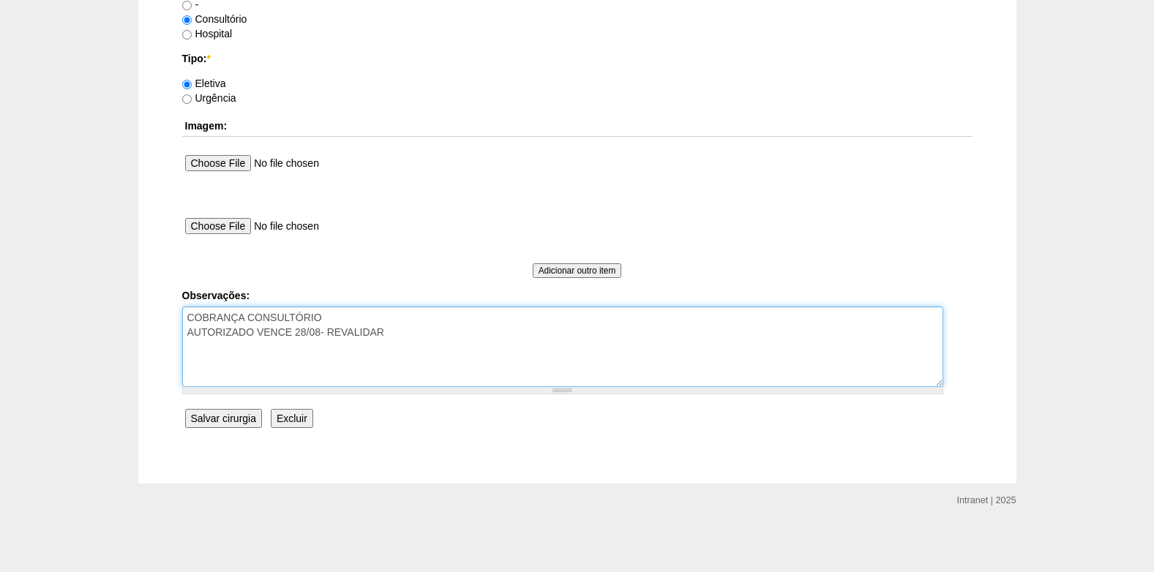
type textarea "COBRANÇA CONSULTÓRIO AUTORIZADO VENCE 28/08- REVALIDAR"
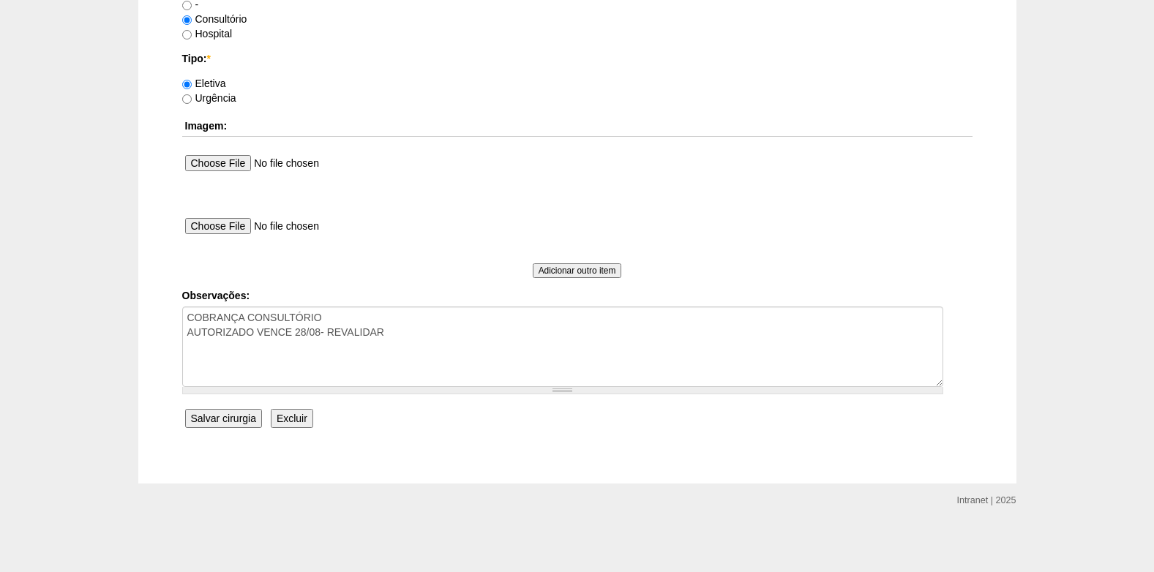
click at [233, 420] on input "Salvar cirurgia" at bounding box center [223, 418] width 77 height 19
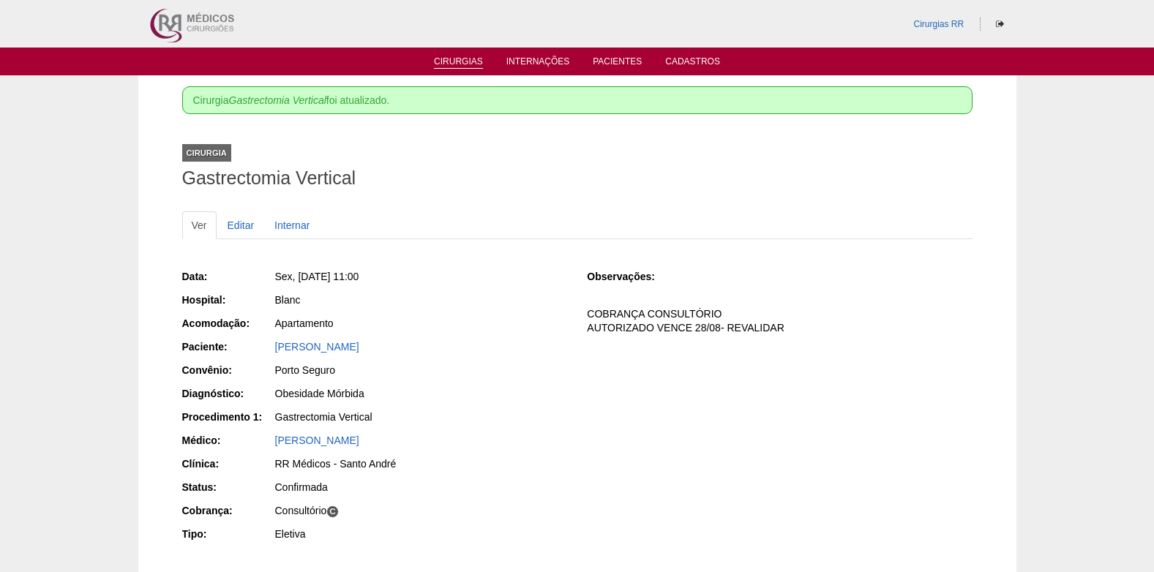
click at [447, 57] on link "Cirurgias" at bounding box center [458, 62] width 49 height 12
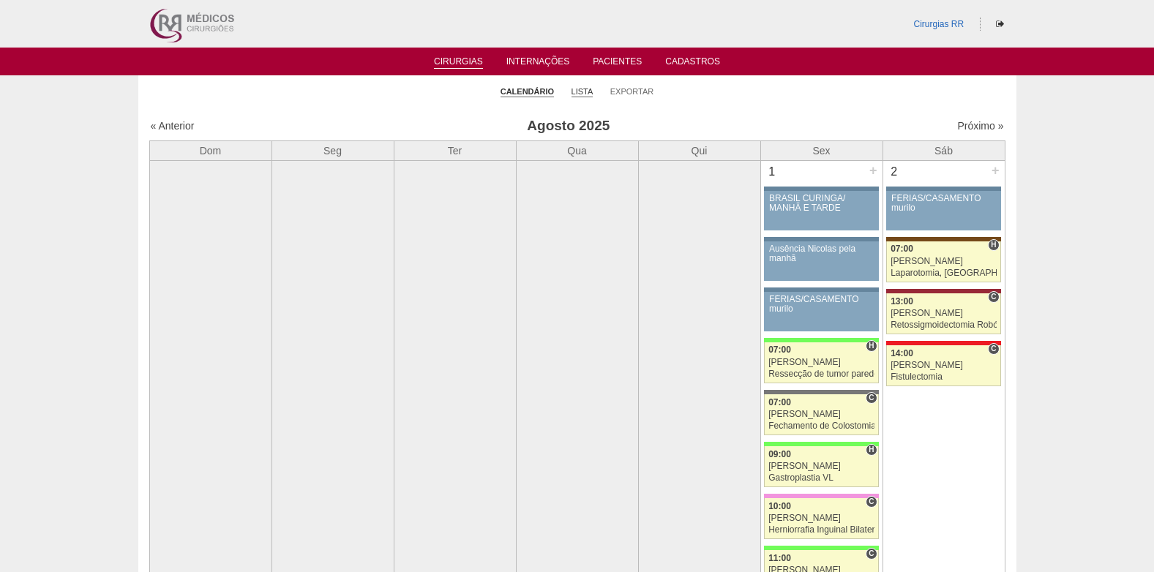
click at [586, 91] on link "Lista" at bounding box center [582, 91] width 22 height 11
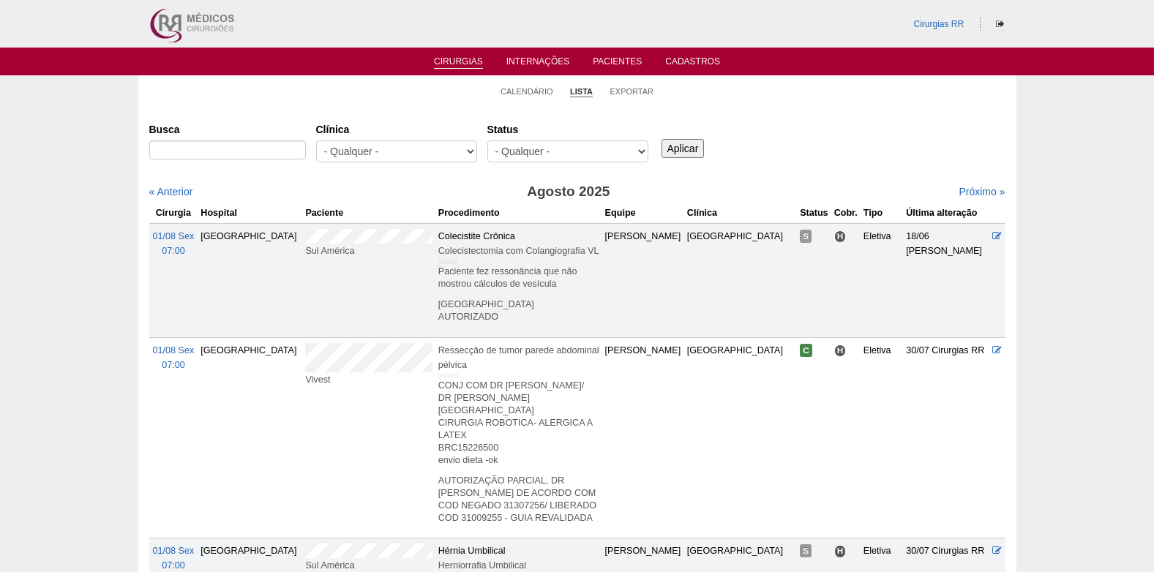
select select "resr"
click at [487, 140] on select "- Qualquer - Reservada Confirmada Suspensa Cancelada" at bounding box center [567, 151] width 161 height 22
click at [687, 151] on input "Aplicar" at bounding box center [682, 148] width 43 height 19
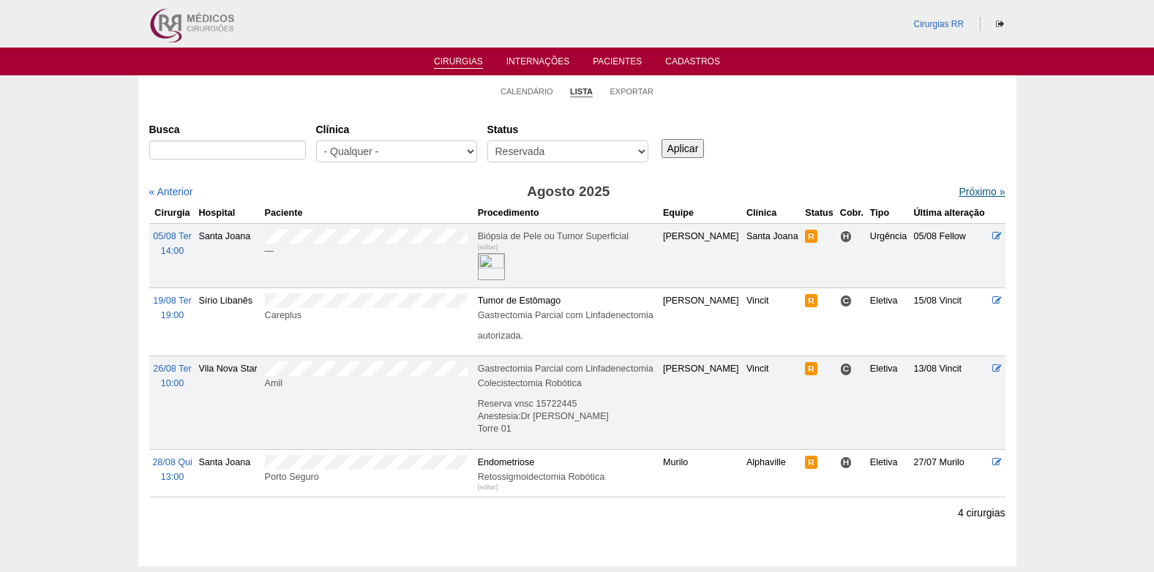
click at [961, 197] on link "Próximo »" at bounding box center [981, 192] width 46 height 12
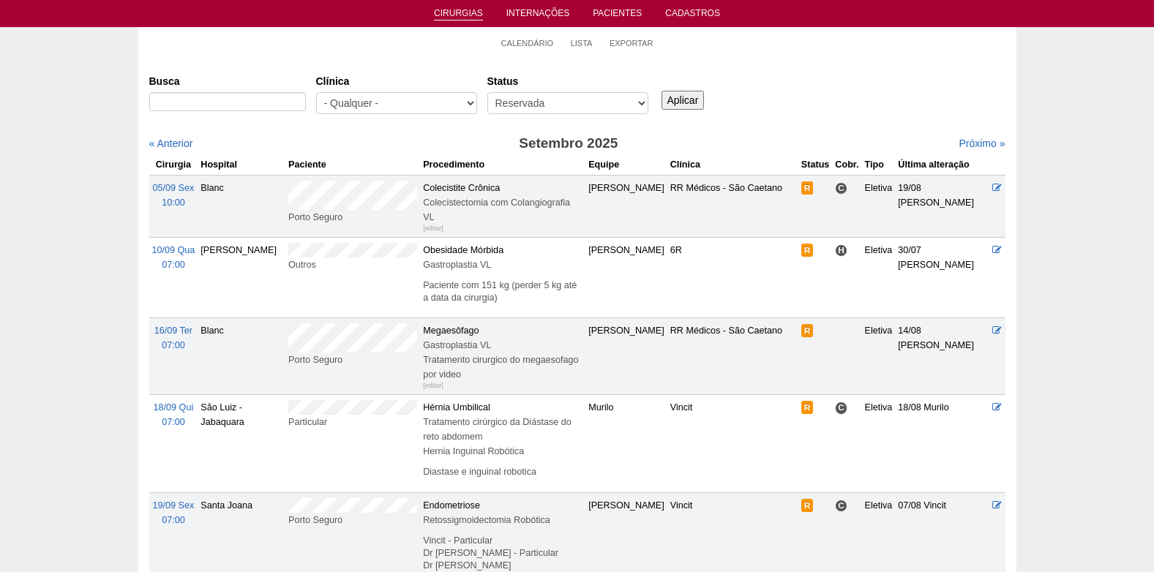
scroll to position [73, 0]
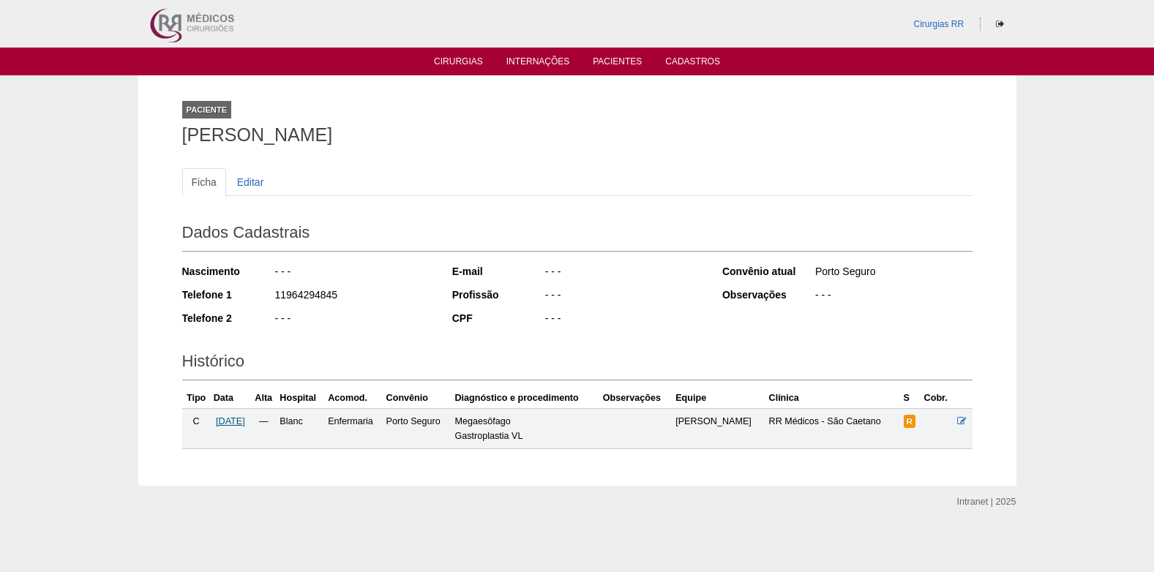
click at [245, 421] on span "[DATE]" at bounding box center [230, 421] width 29 height 10
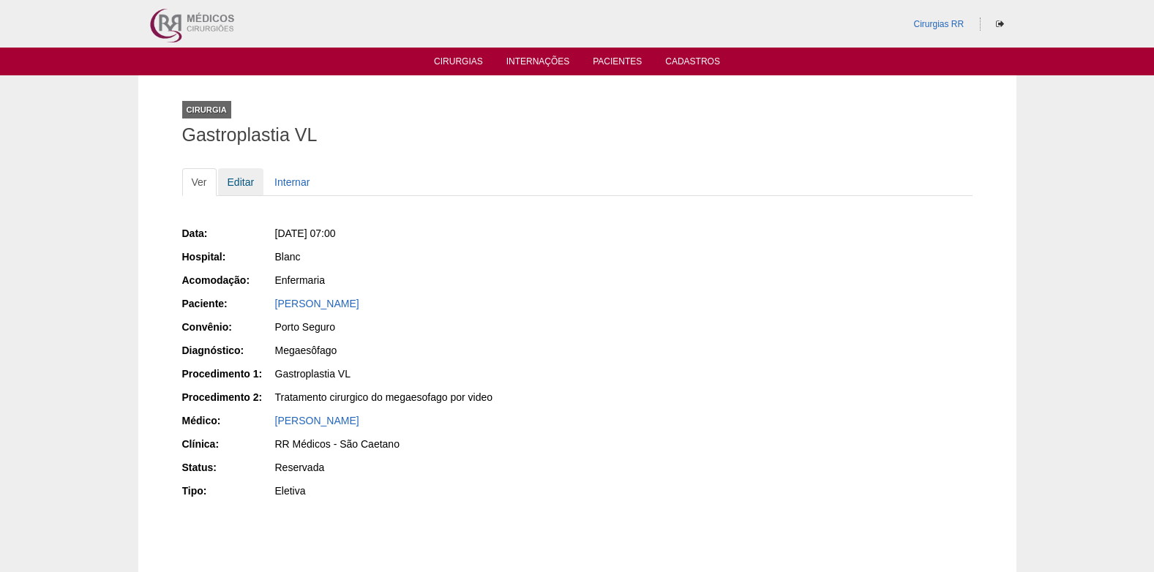
click at [236, 178] on link "Editar" at bounding box center [241, 182] width 46 height 28
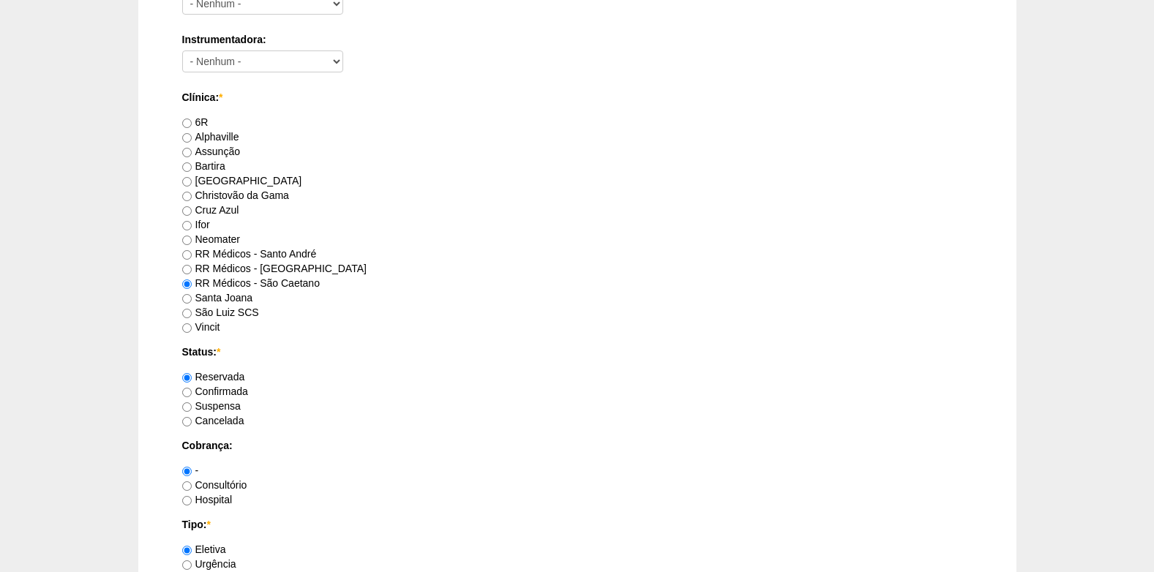
scroll to position [1024, 0]
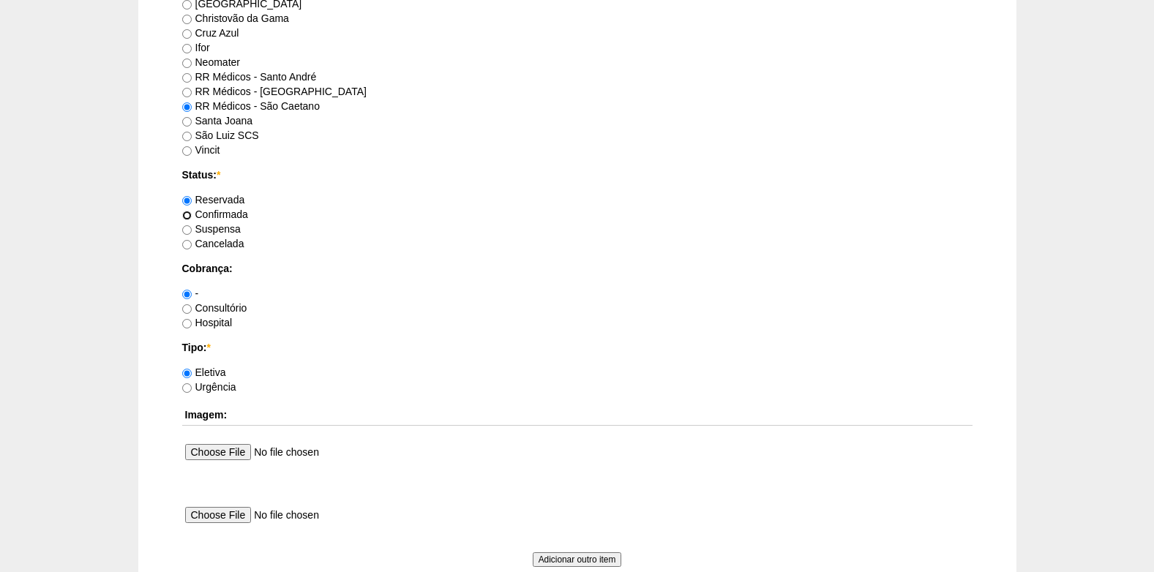
click at [190, 214] on input "Confirmada" at bounding box center [187, 216] width 10 height 10
radio input "true"
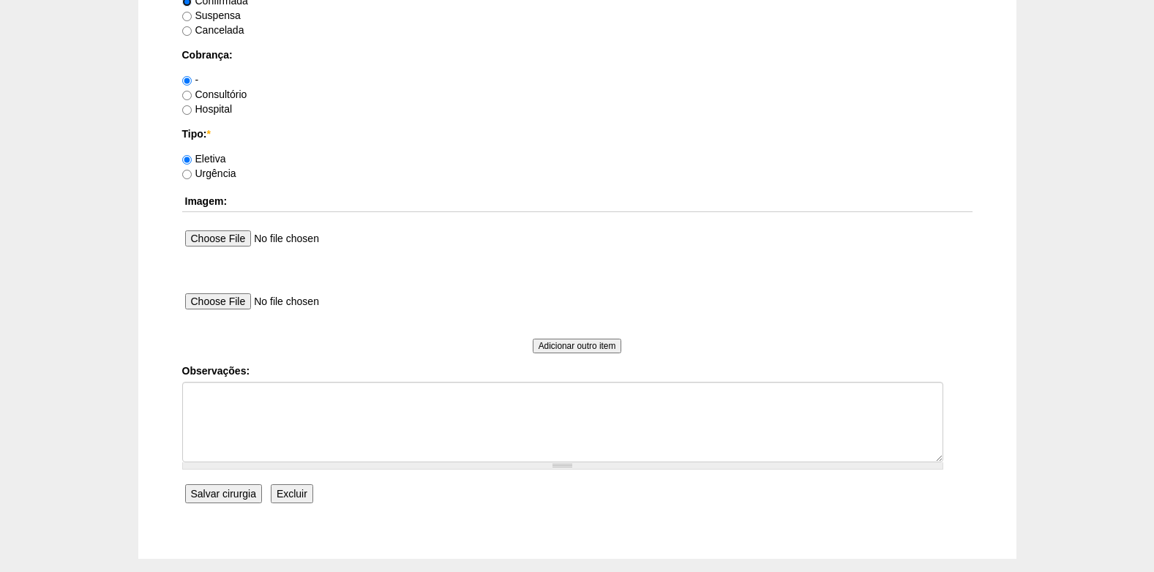
scroll to position [1244, 0]
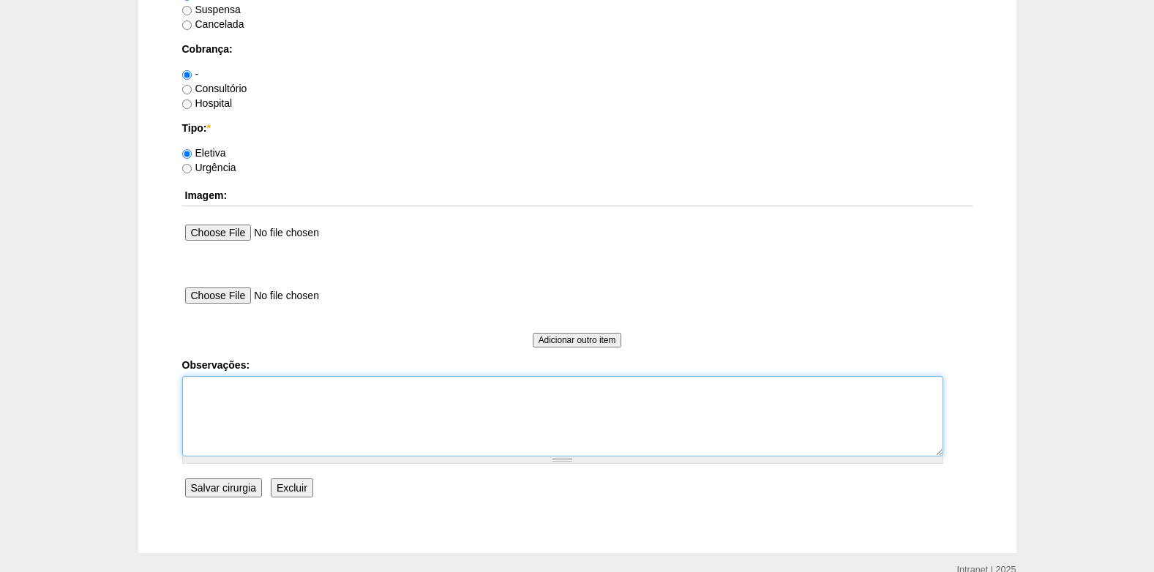
click at [266, 401] on textarea "Observações:" at bounding box center [562, 416] width 761 height 80
type textarea "COBRANÇA CONSULTÓRIO AUTORIZADO VENCE 28/09"
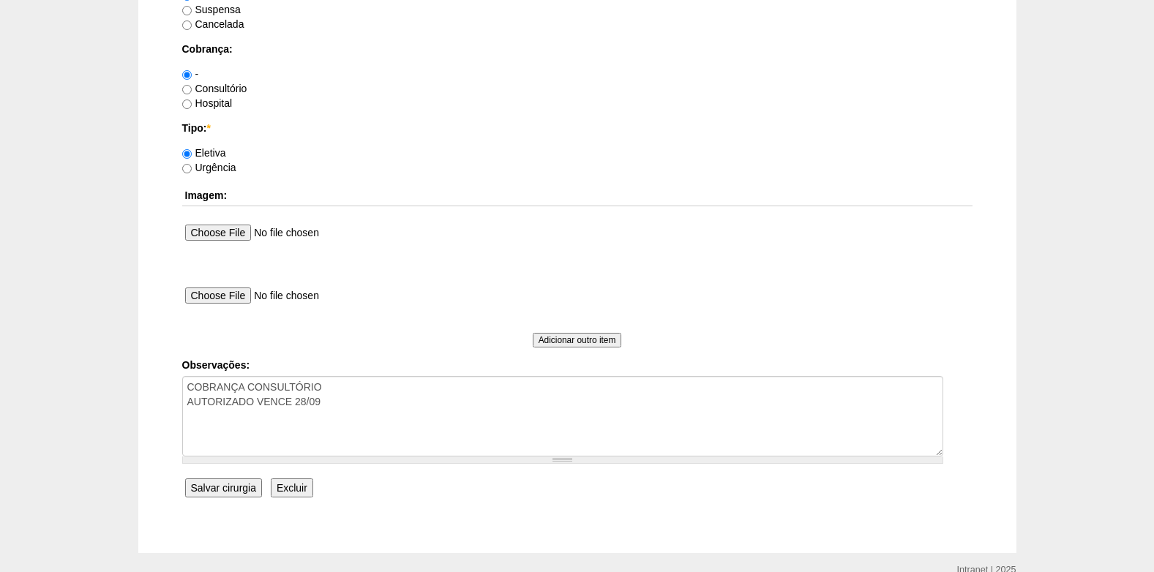
click at [229, 489] on input "Salvar cirurgia" at bounding box center [223, 487] width 77 height 19
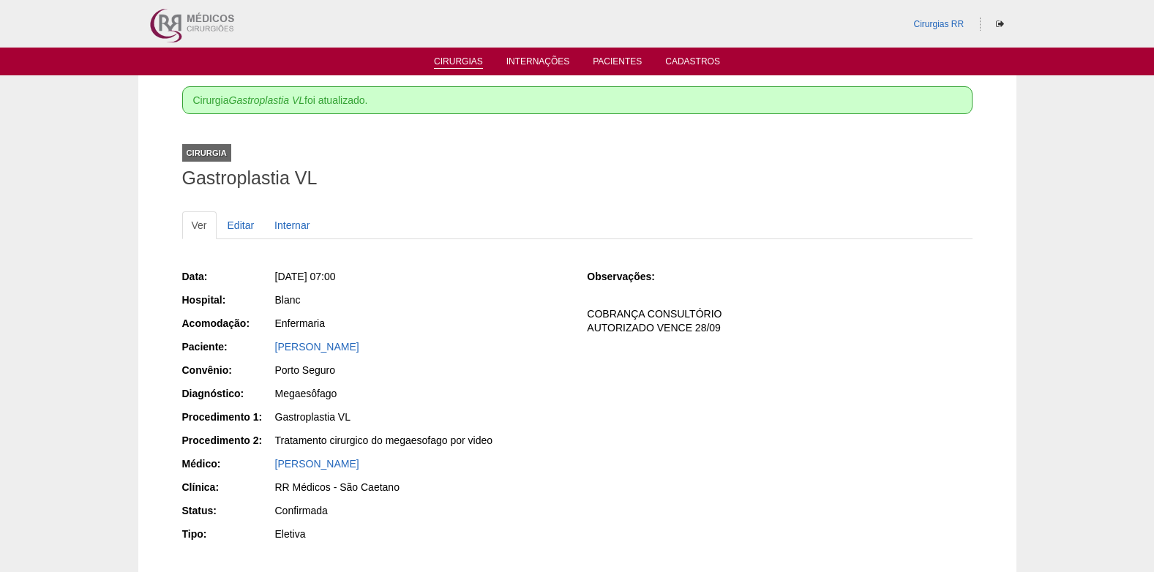
click at [462, 59] on link "Cirurgias" at bounding box center [458, 62] width 49 height 12
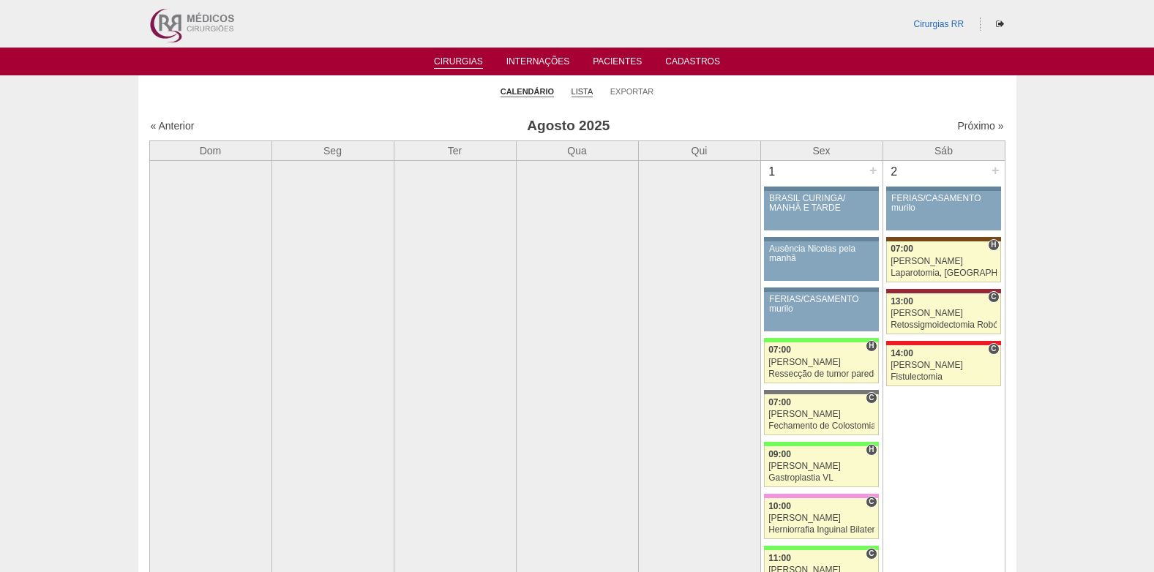
click at [577, 91] on link "Lista" at bounding box center [582, 91] width 22 height 11
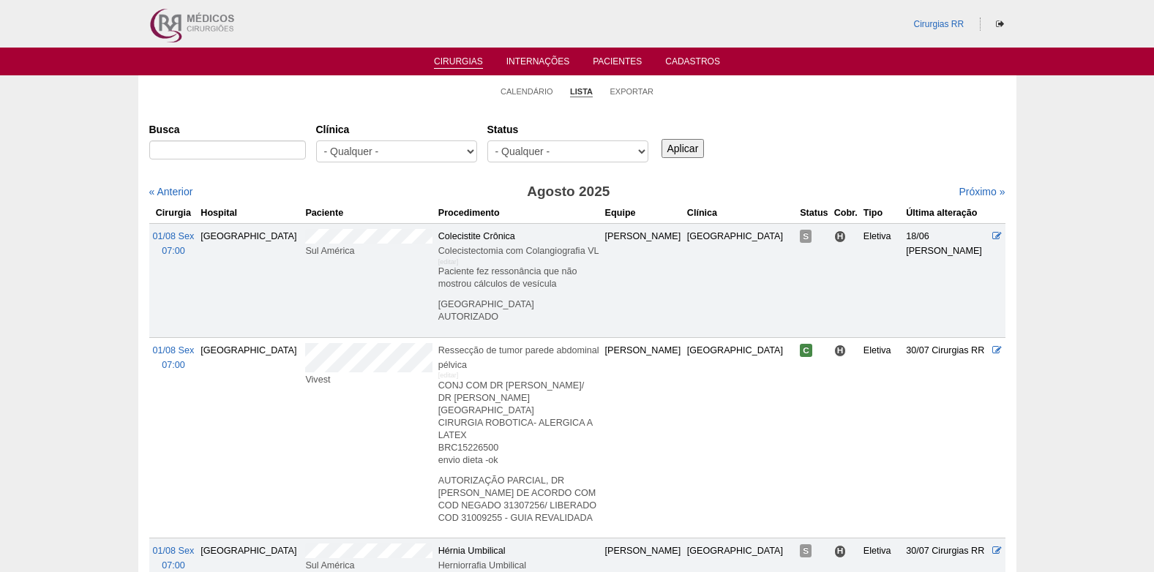
select select "resr"
click at [487, 140] on select "- Qualquer - Reservada Confirmada Suspensa Cancelada" at bounding box center [567, 151] width 161 height 22
click at [682, 145] on input "Aplicar" at bounding box center [682, 148] width 43 height 19
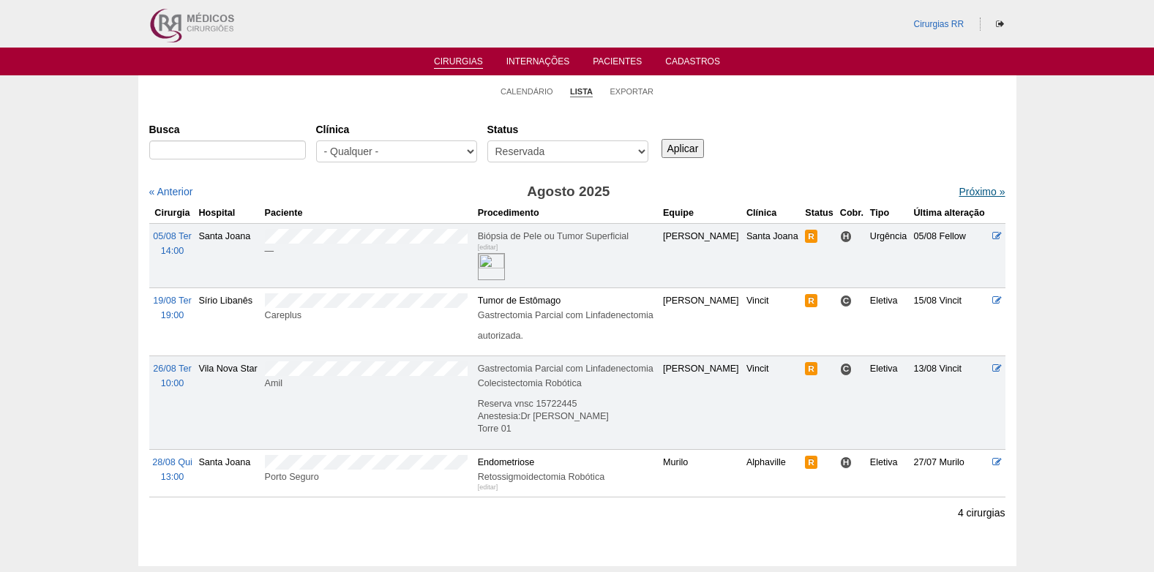
click at [966, 187] on link "Próximo »" at bounding box center [981, 192] width 46 height 12
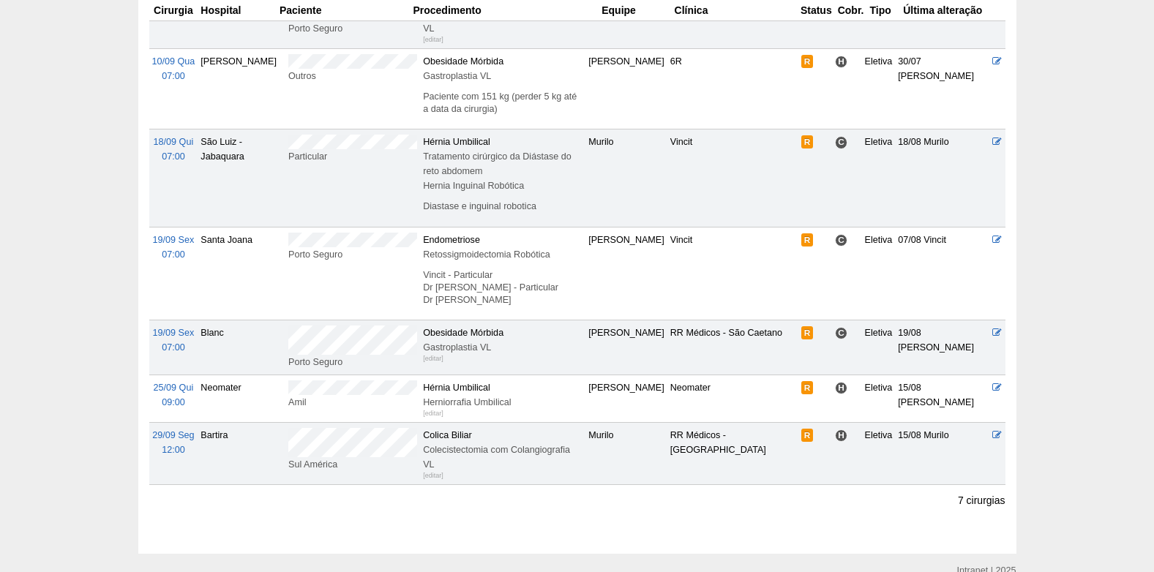
scroll to position [293, 0]
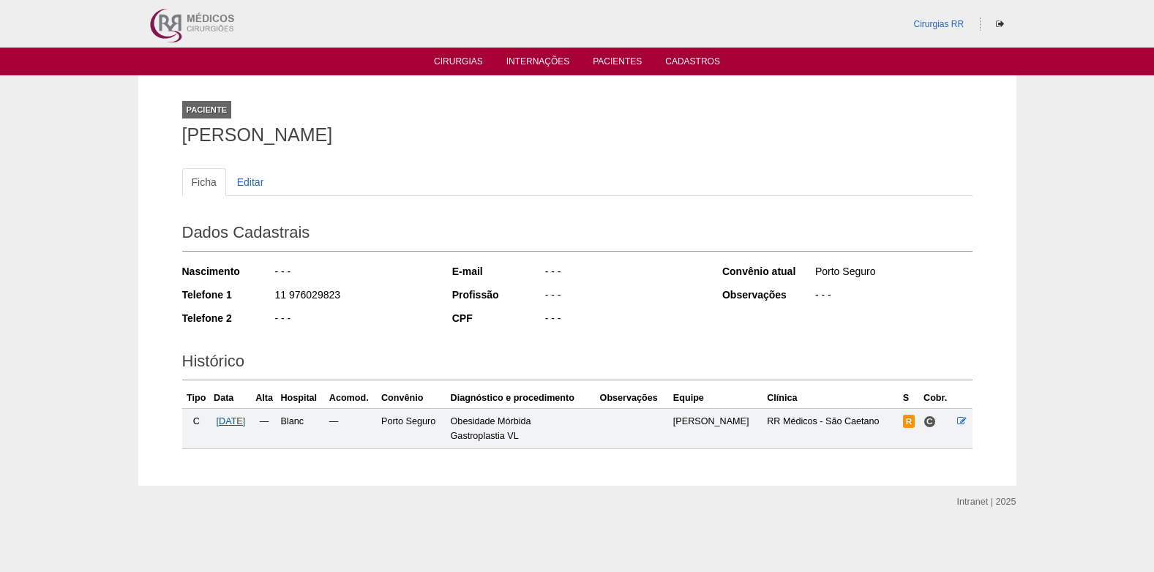
click at [232, 417] on span "[DATE]" at bounding box center [231, 421] width 29 height 10
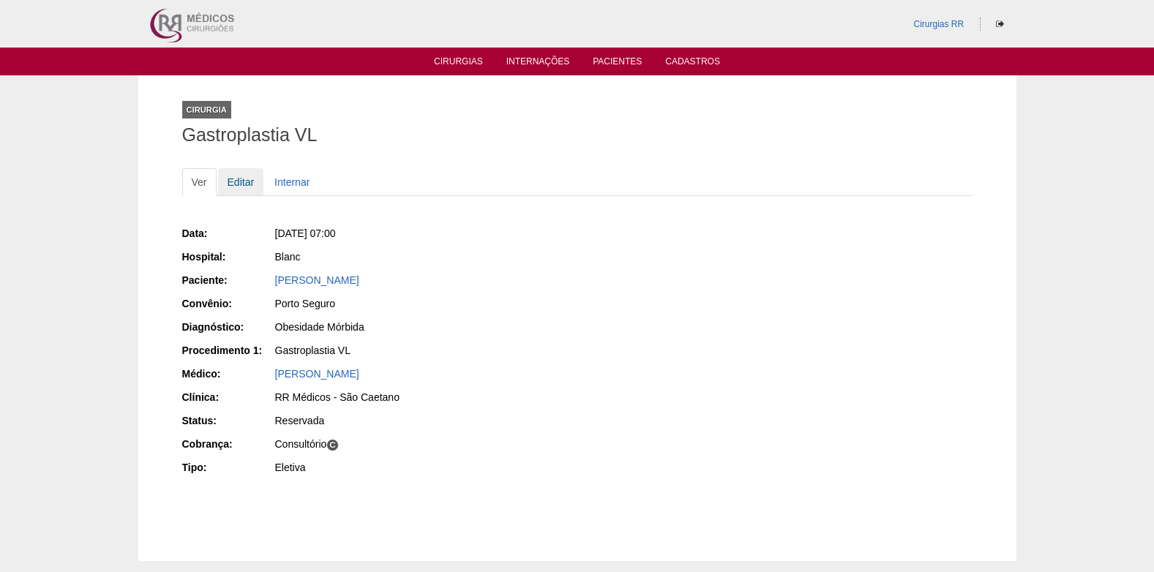
click at [245, 180] on link "Editar" at bounding box center [241, 182] width 46 height 28
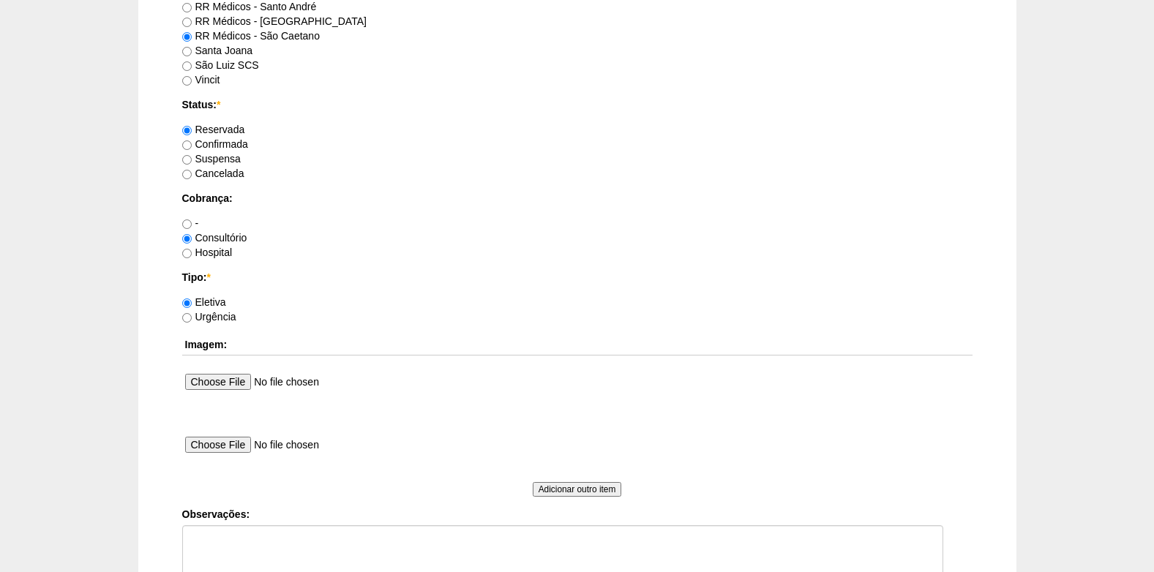
scroll to position [1097, 0]
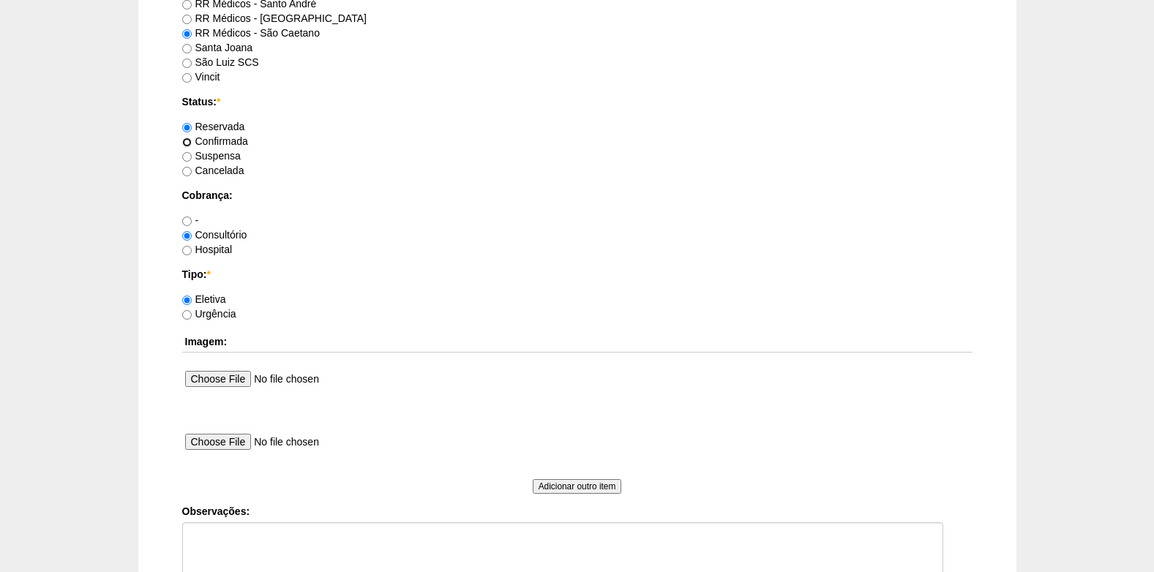
click at [187, 146] on input "Confirmada" at bounding box center [187, 143] width 10 height 10
radio input "true"
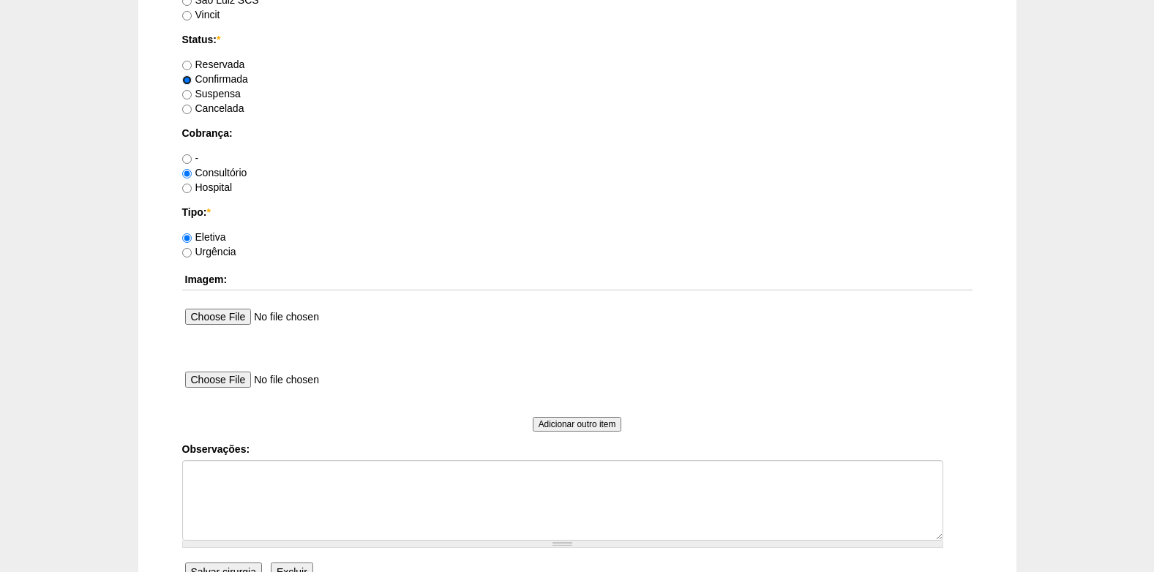
scroll to position [1244, 0]
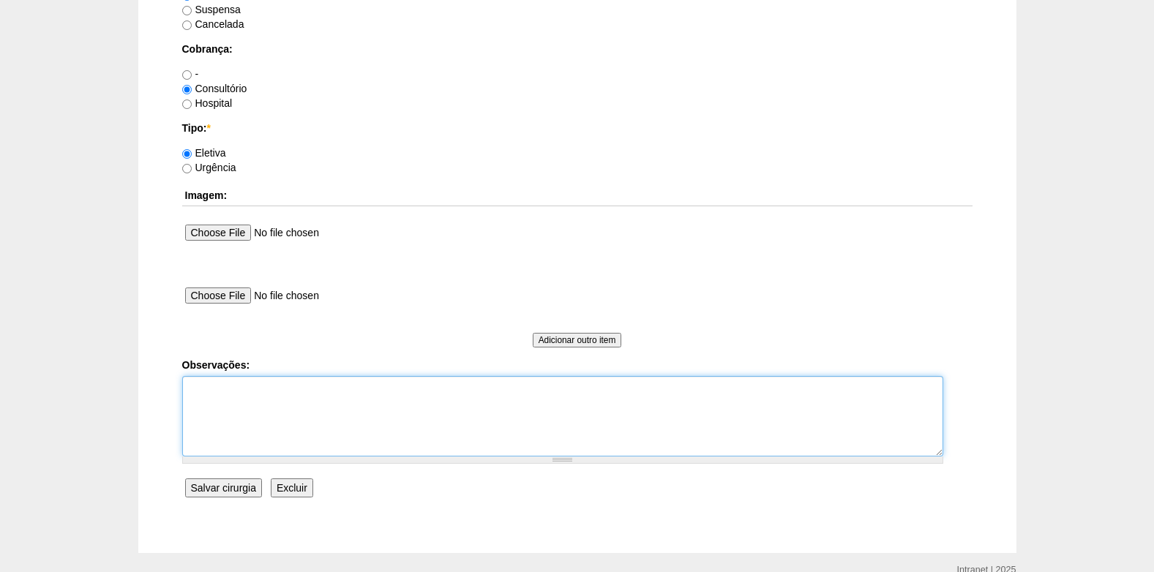
click at [255, 393] on textarea "Observações:" at bounding box center [562, 416] width 761 height 80
type textarea "c"
type textarea "COBRANÇA CONSULTORIO AUTORIZADO VENCE 28/09"
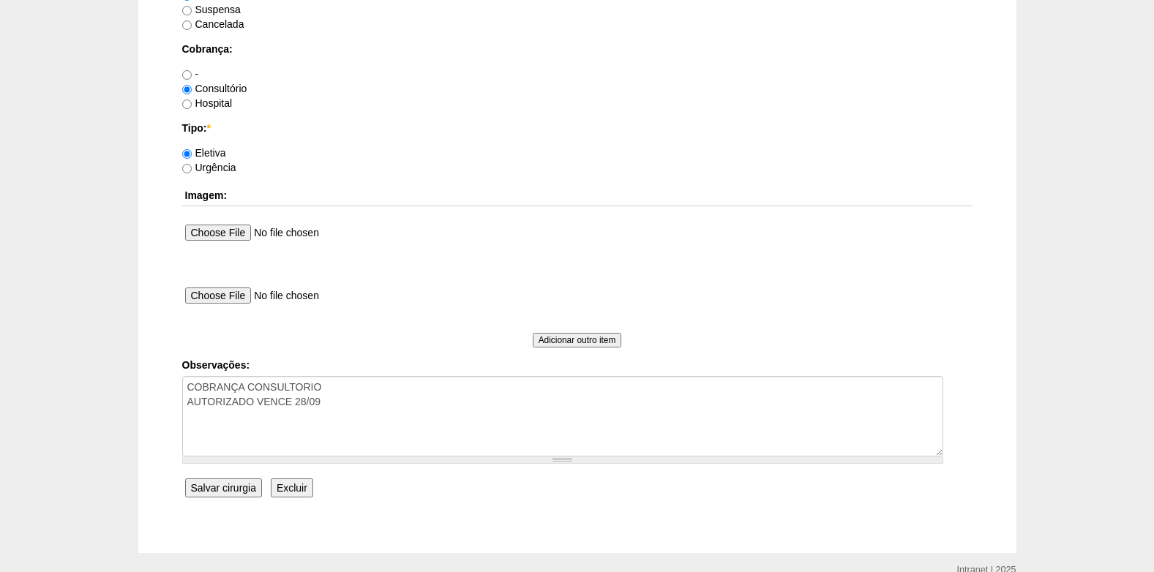
click at [207, 485] on input "Salvar cirurgia" at bounding box center [223, 487] width 77 height 19
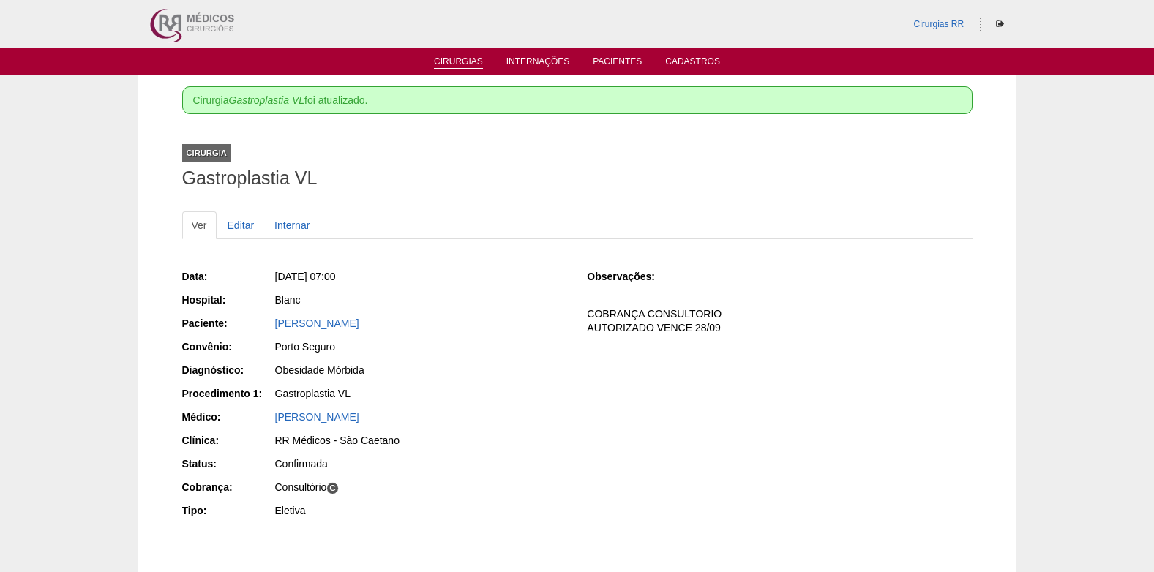
click at [456, 64] on link "Cirurgias" at bounding box center [458, 62] width 49 height 12
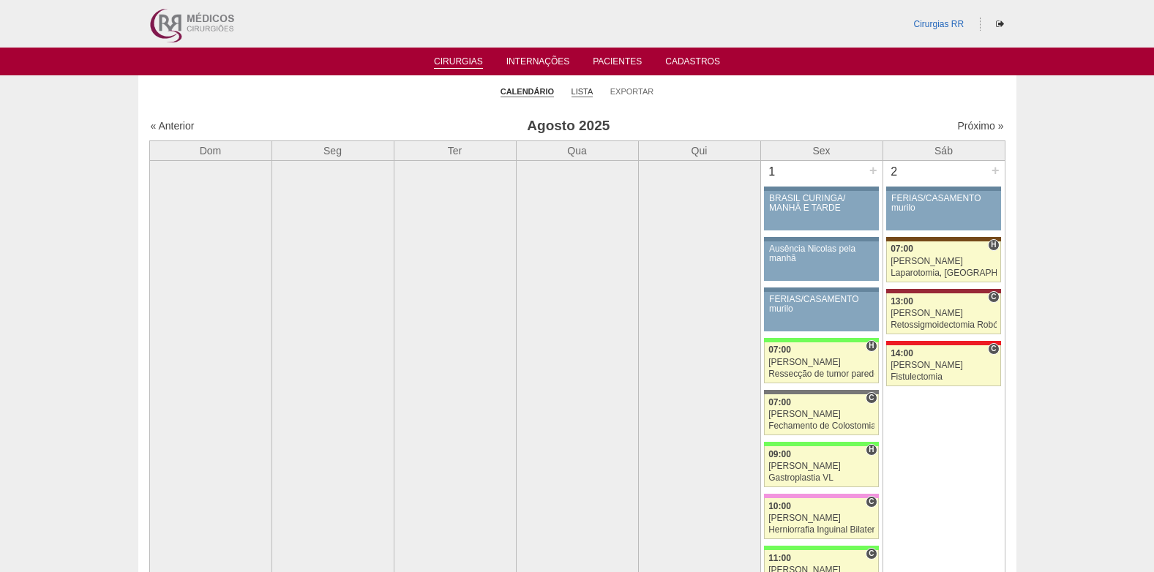
click at [584, 92] on link "Lista" at bounding box center [582, 91] width 22 height 11
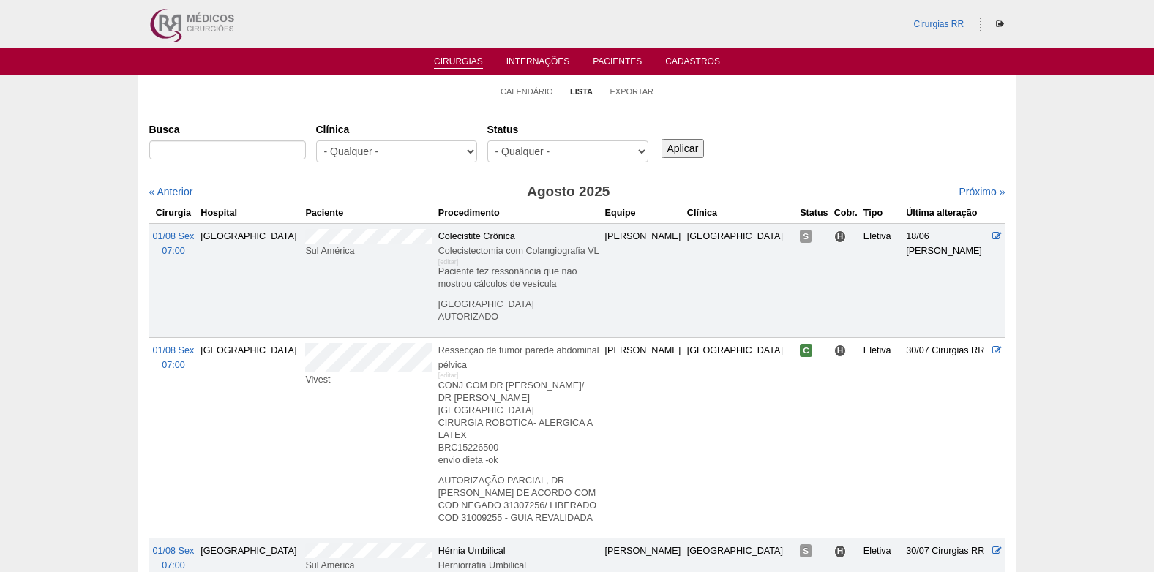
select select "resr"
click at [487, 140] on select "- Qualquer - Reservada Confirmada Suspensa Cancelada" at bounding box center [567, 151] width 161 height 22
click at [673, 141] on input "Aplicar" at bounding box center [682, 148] width 43 height 19
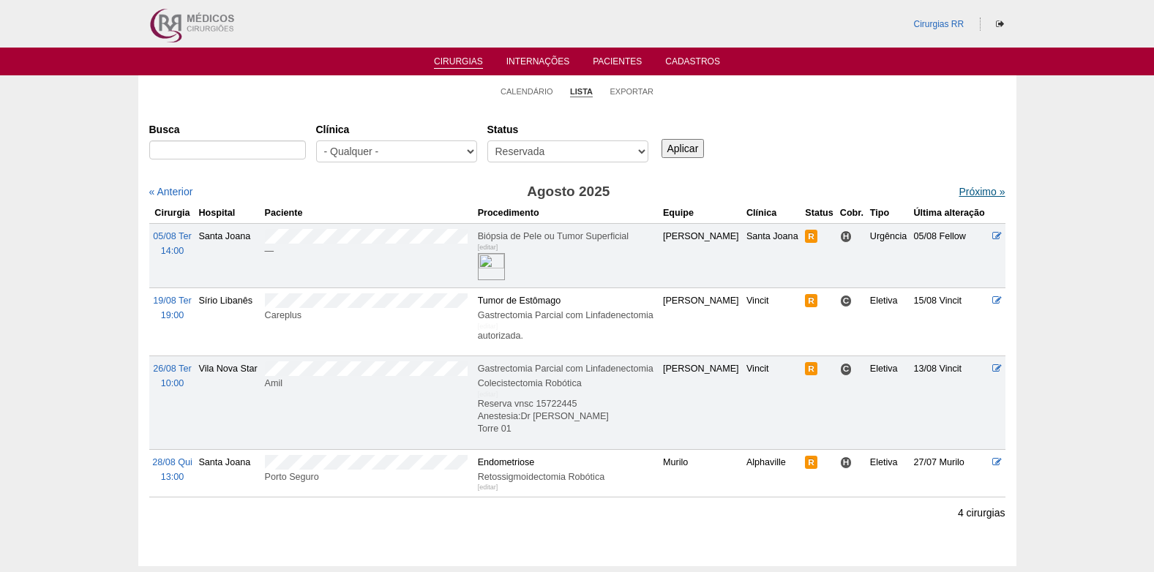
click at [968, 191] on link "Próximo »" at bounding box center [981, 192] width 46 height 12
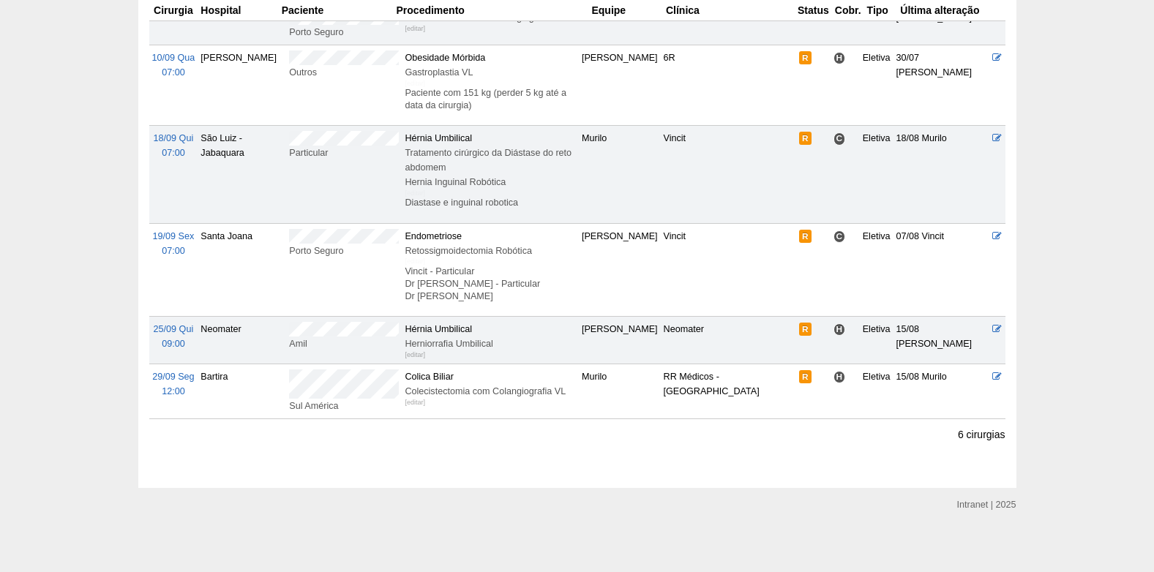
scroll to position [238, 0]
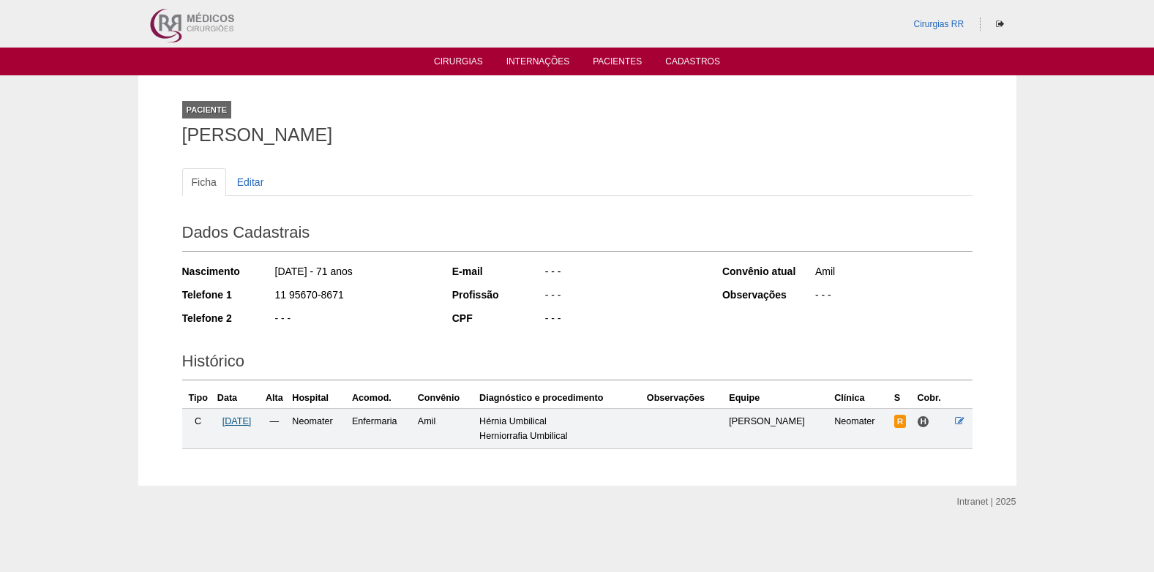
click at [246, 425] on span "[DATE]" at bounding box center [236, 421] width 29 height 10
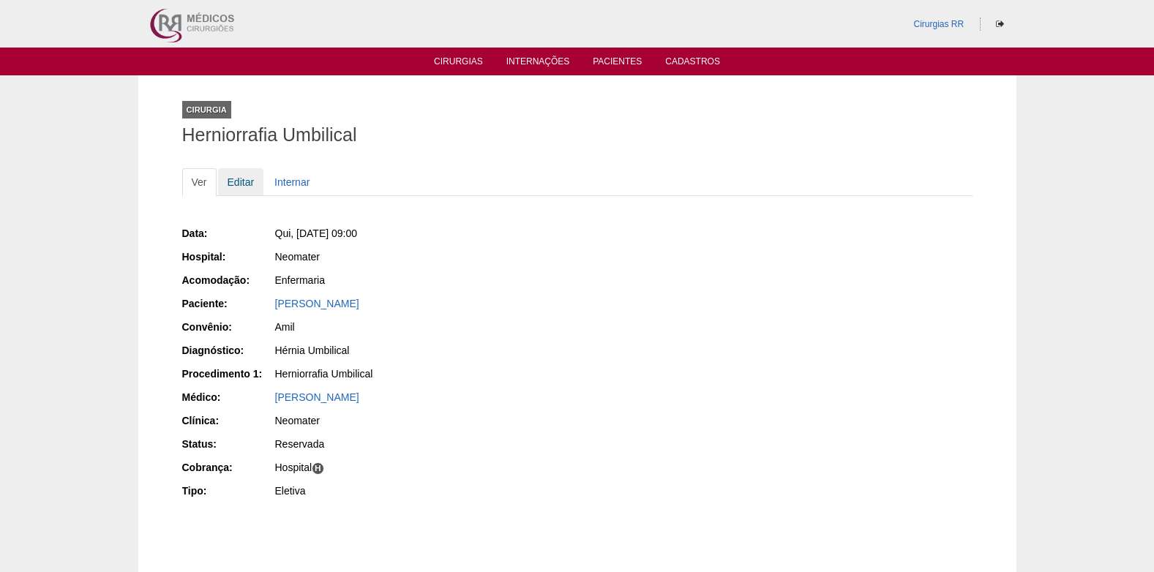
click at [245, 176] on link "Editar" at bounding box center [241, 182] width 46 height 28
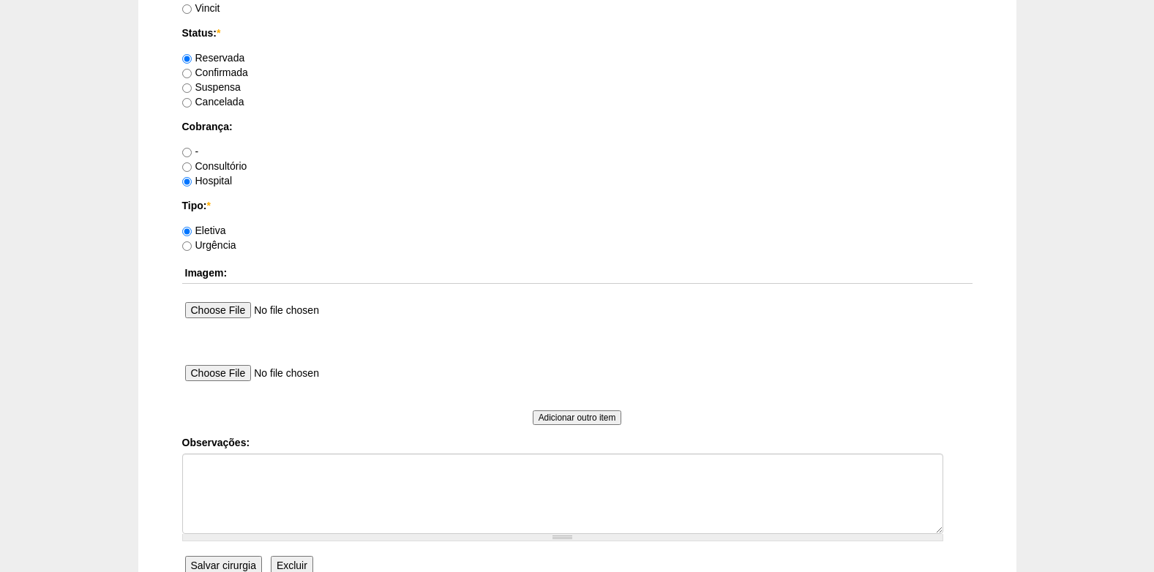
scroll to position [1170, 0]
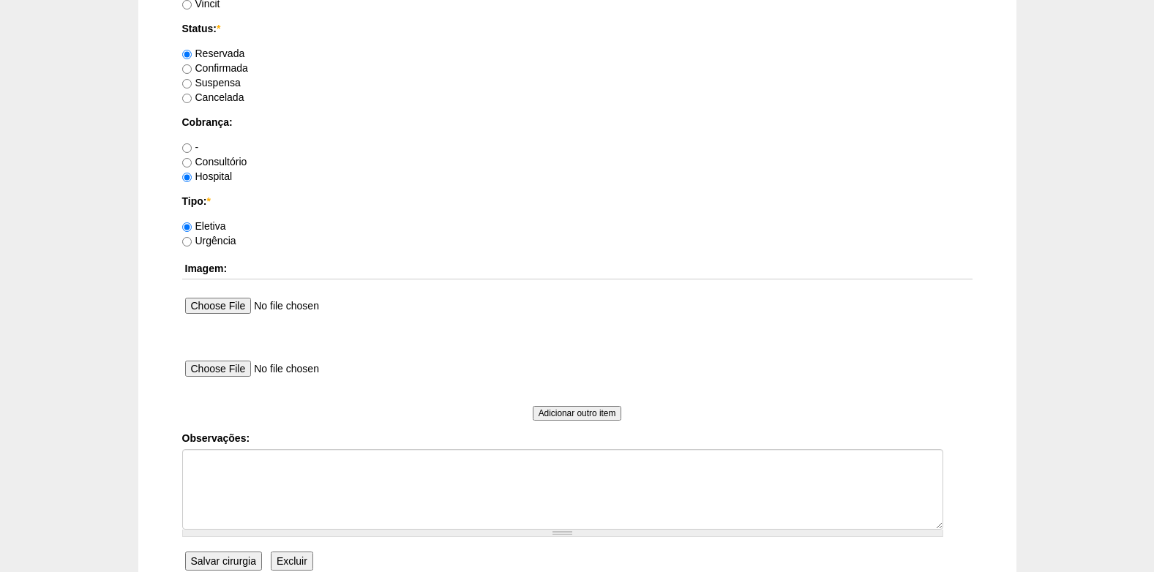
click at [192, 61] on div "Confirmada" at bounding box center [577, 68] width 790 height 15
click at [196, 69] on label "Confirmada" at bounding box center [215, 68] width 66 height 12
click at [192, 69] on input "Confirmada" at bounding box center [187, 69] width 10 height 10
radio input "true"
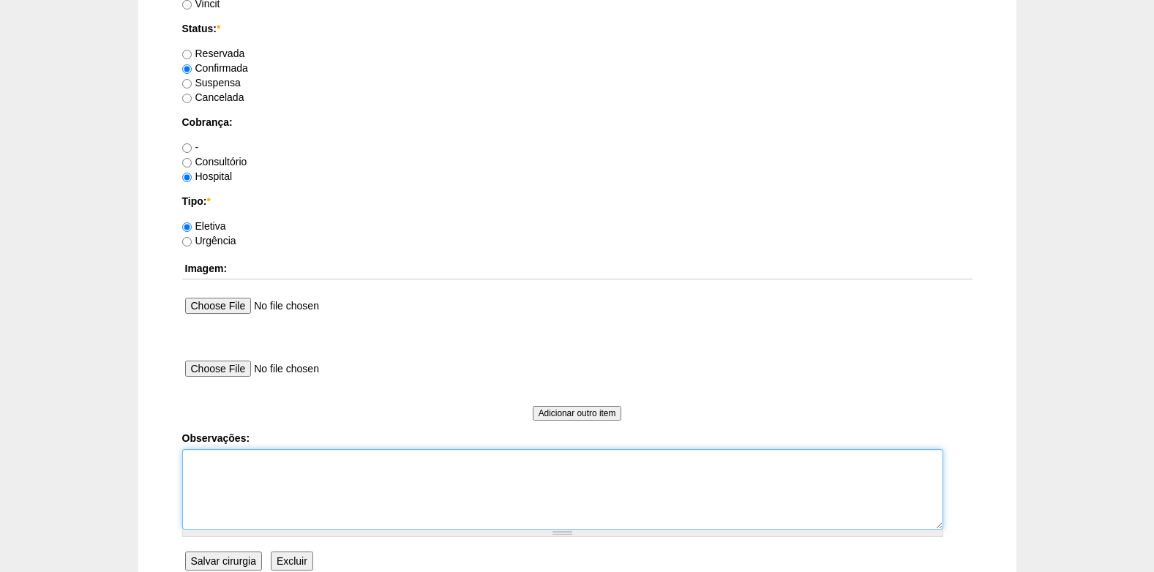
click at [285, 503] on textarea "Observações:" at bounding box center [562, 489] width 761 height 80
type textarea "[GEOGRAPHIC_DATA]"
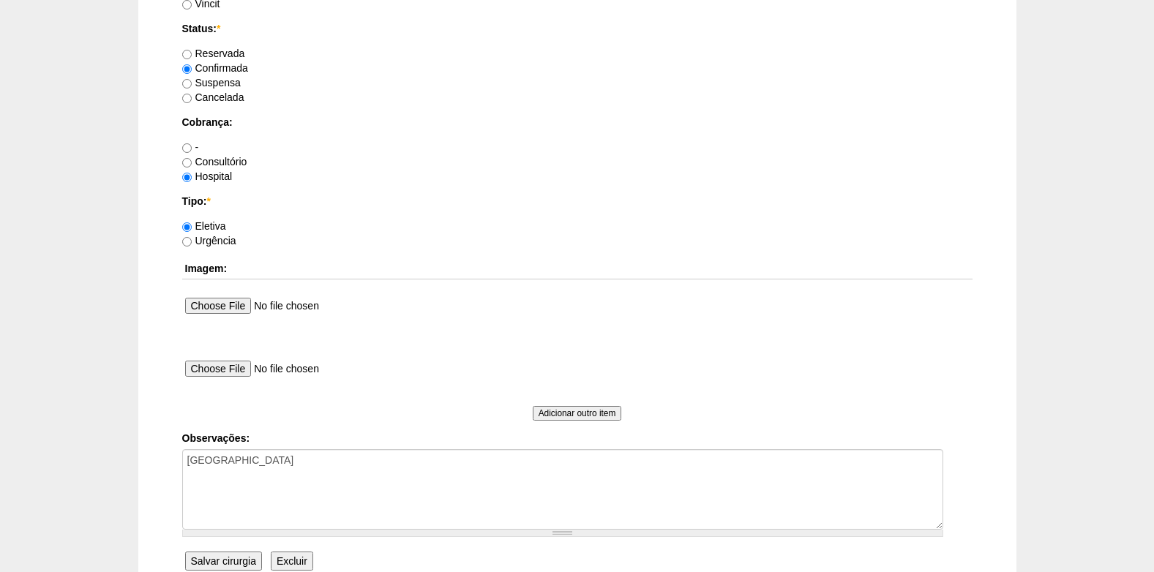
click at [212, 560] on input "Salvar cirurgia" at bounding box center [223, 561] width 77 height 19
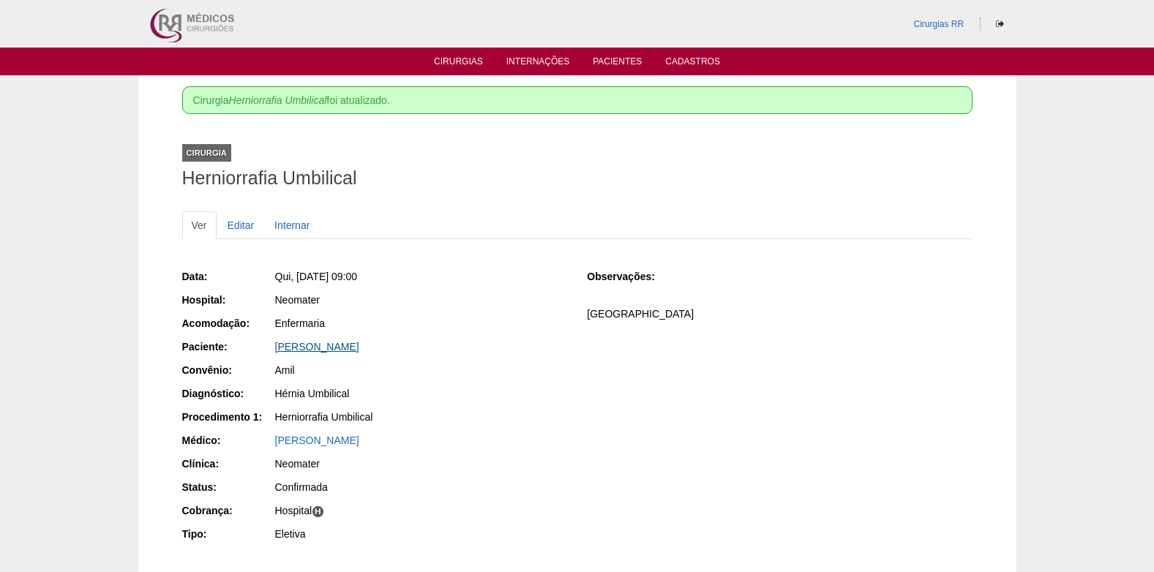
click at [296, 351] on link "[PERSON_NAME]" at bounding box center [317, 347] width 84 height 12
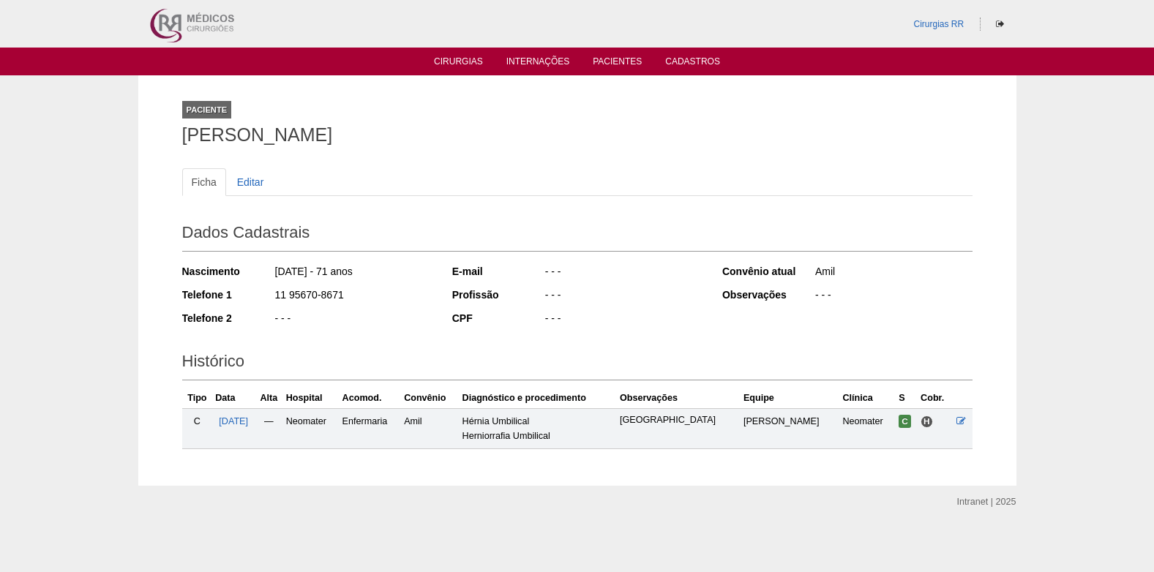
drag, startPoint x: 347, startPoint y: 291, endPoint x: 274, endPoint y: 295, distance: 73.2
click at [274, 295] on div "11 95670-8671" at bounding box center [353, 296] width 159 height 18
copy div "11 95670-8671"
click at [448, 58] on link "Cirurgias" at bounding box center [458, 62] width 49 height 12
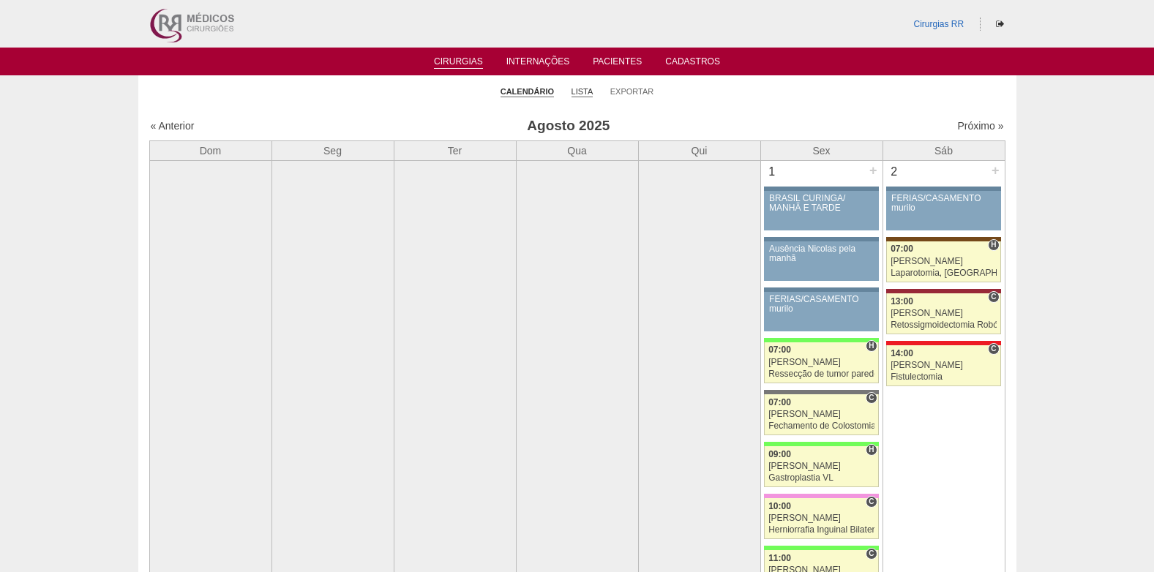
click at [577, 89] on link "Lista" at bounding box center [582, 91] width 22 height 11
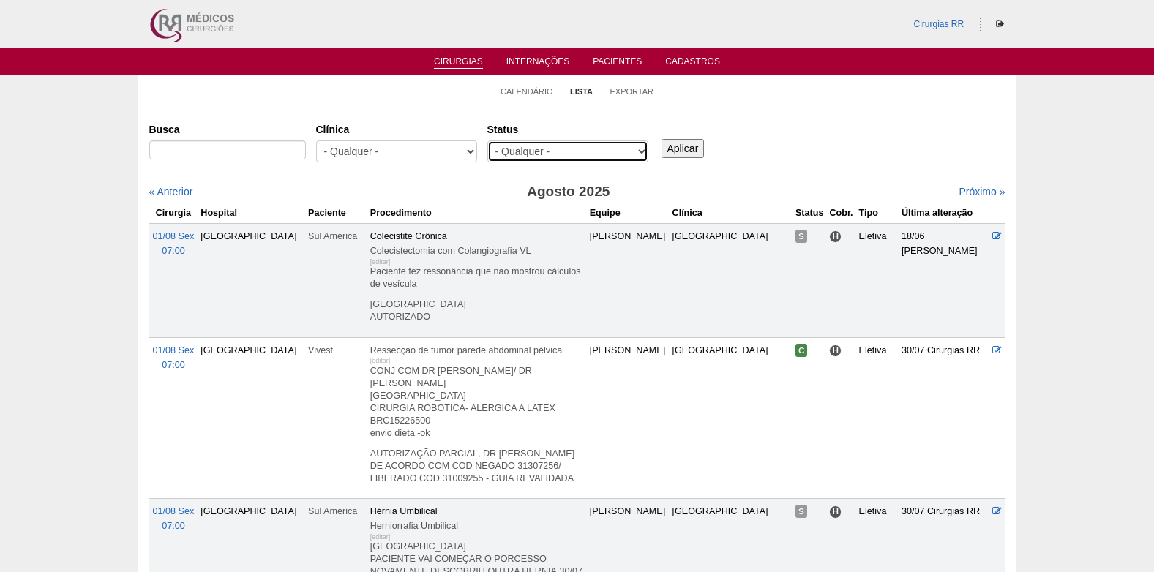
click at [573, 158] on select "- Qualquer - Reservada Confirmada Suspensa Cancelada" at bounding box center [567, 151] width 161 height 22
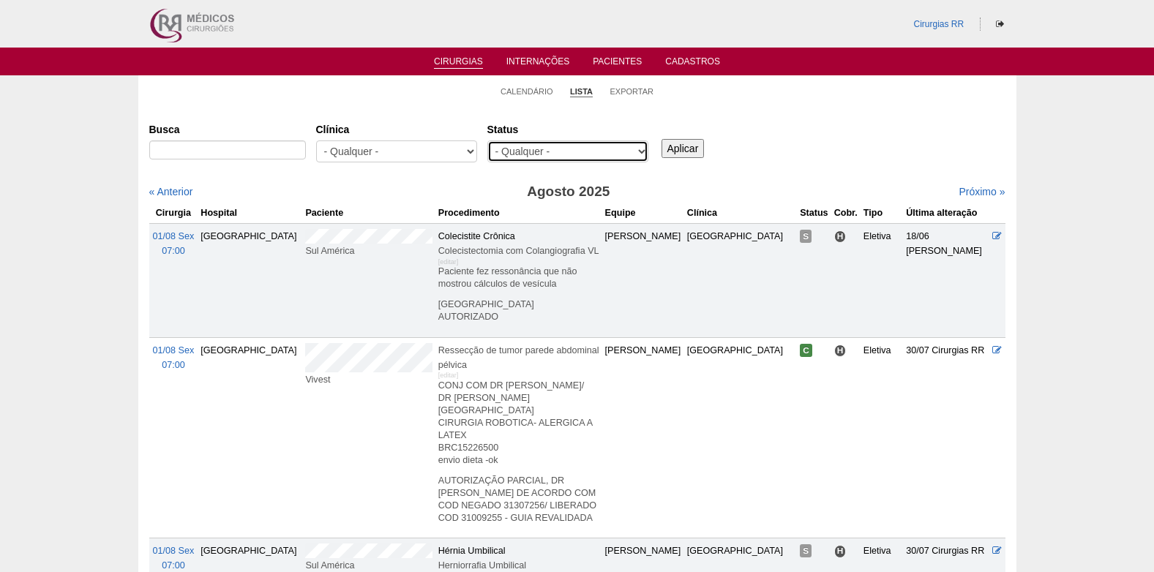
select select "resr"
click at [487, 140] on select "- Qualquer - Reservada Confirmada Suspensa Cancelada" at bounding box center [567, 151] width 161 height 22
click at [680, 148] on input "Aplicar" at bounding box center [682, 148] width 43 height 19
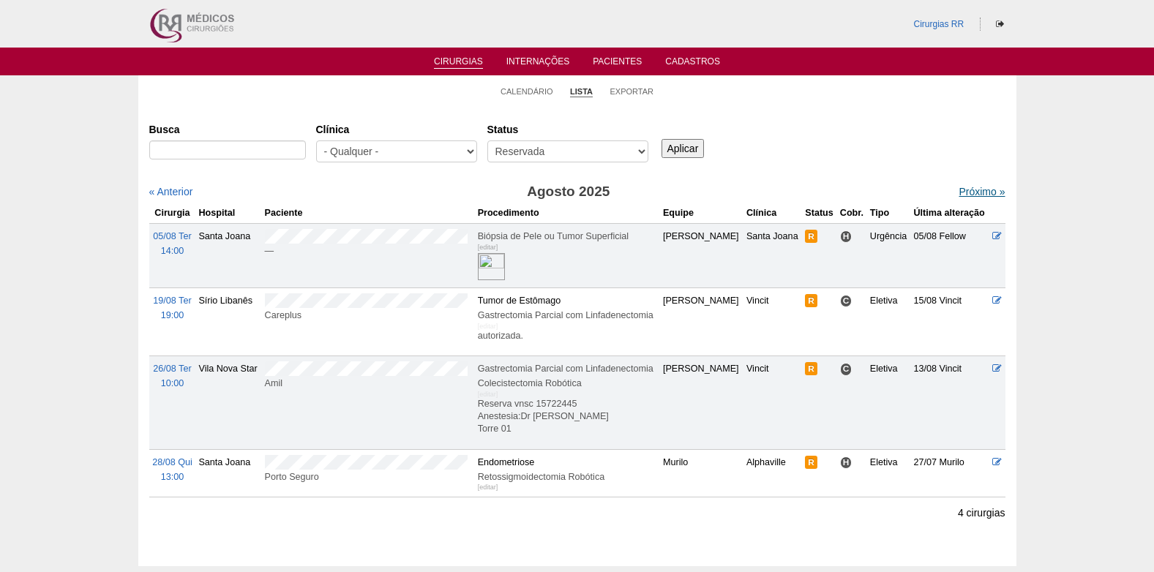
click at [977, 187] on link "Próximo »" at bounding box center [981, 192] width 46 height 12
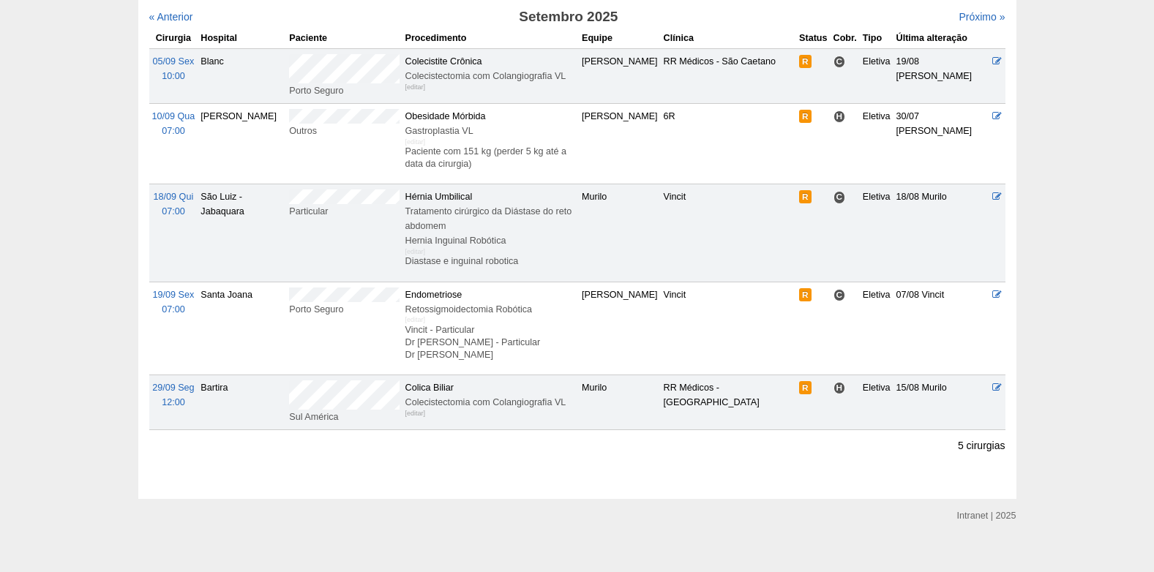
scroll to position [190, 0]
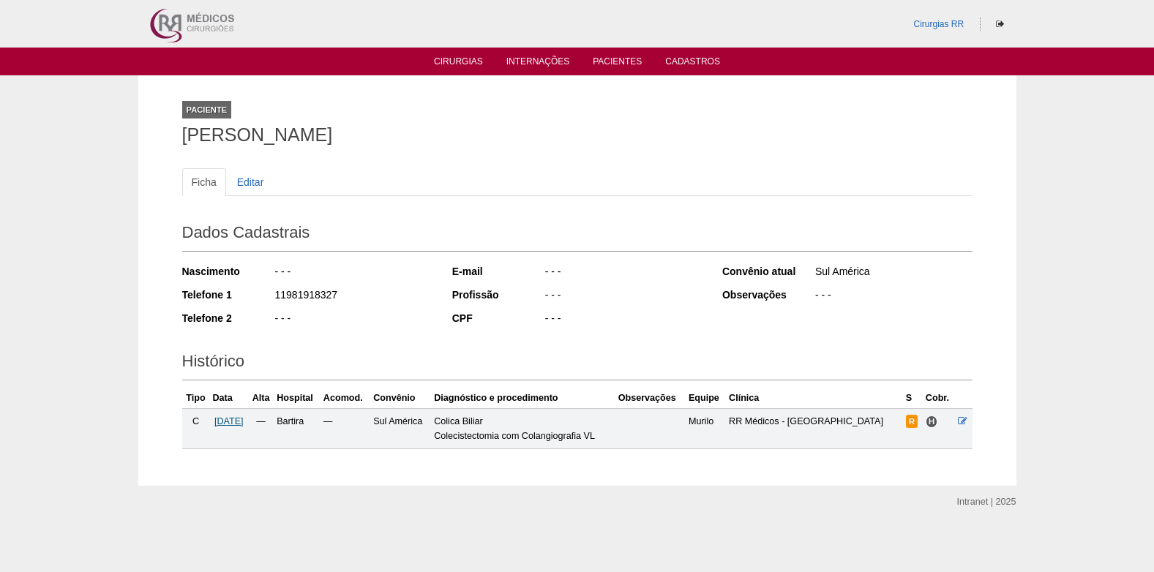
click at [235, 424] on span "29/09/2025" at bounding box center [228, 421] width 29 height 10
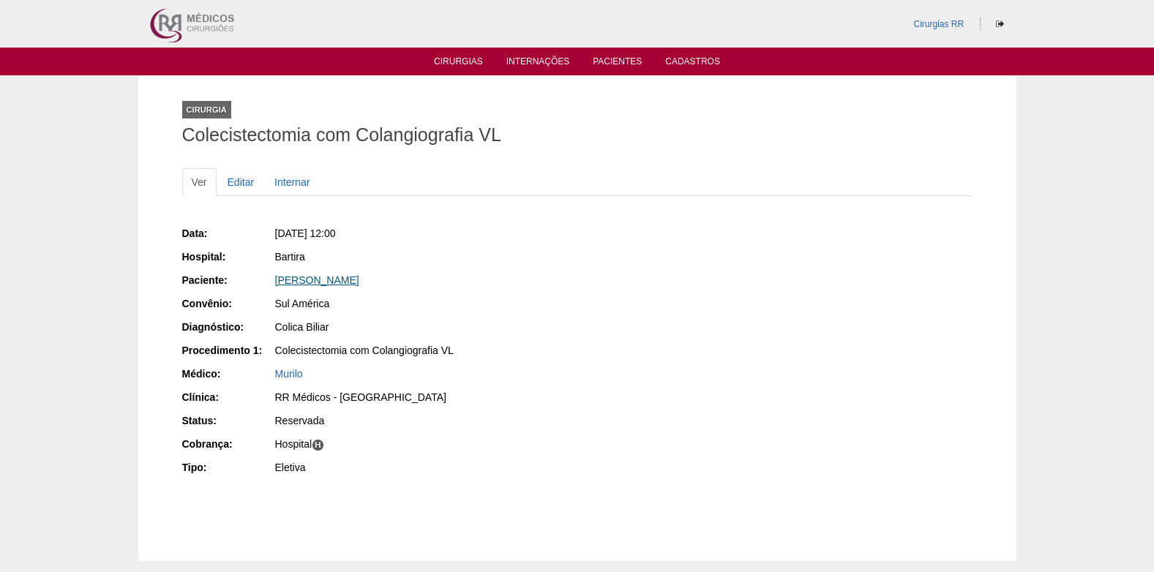
click at [359, 283] on link "[PERSON_NAME]" at bounding box center [317, 280] width 84 height 12
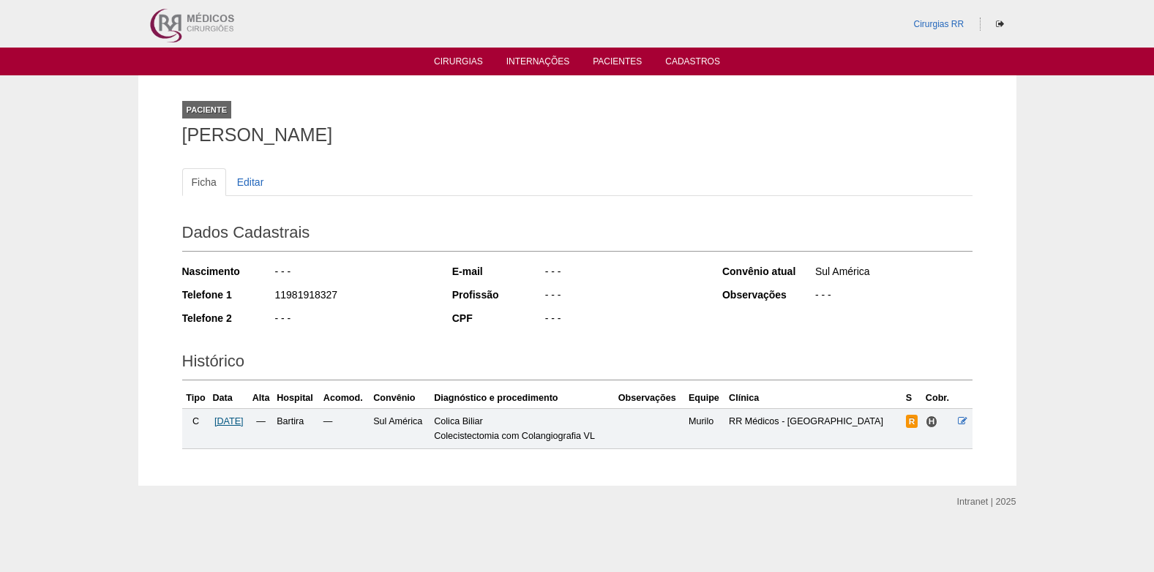
click at [238, 421] on span "29/09/2025" at bounding box center [228, 421] width 29 height 10
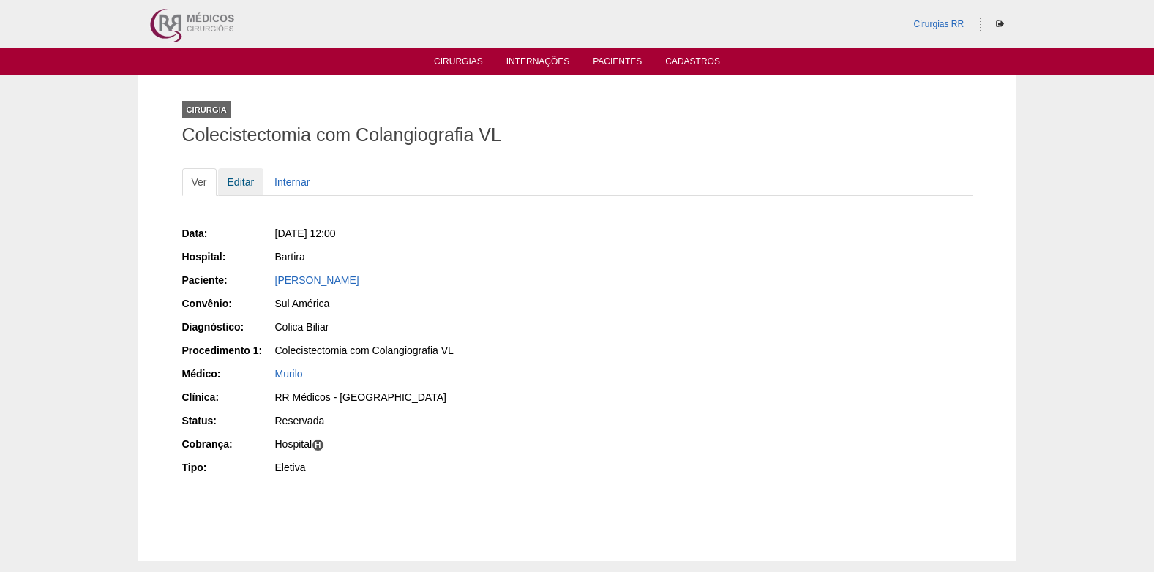
click at [244, 184] on link "Editar" at bounding box center [241, 182] width 46 height 28
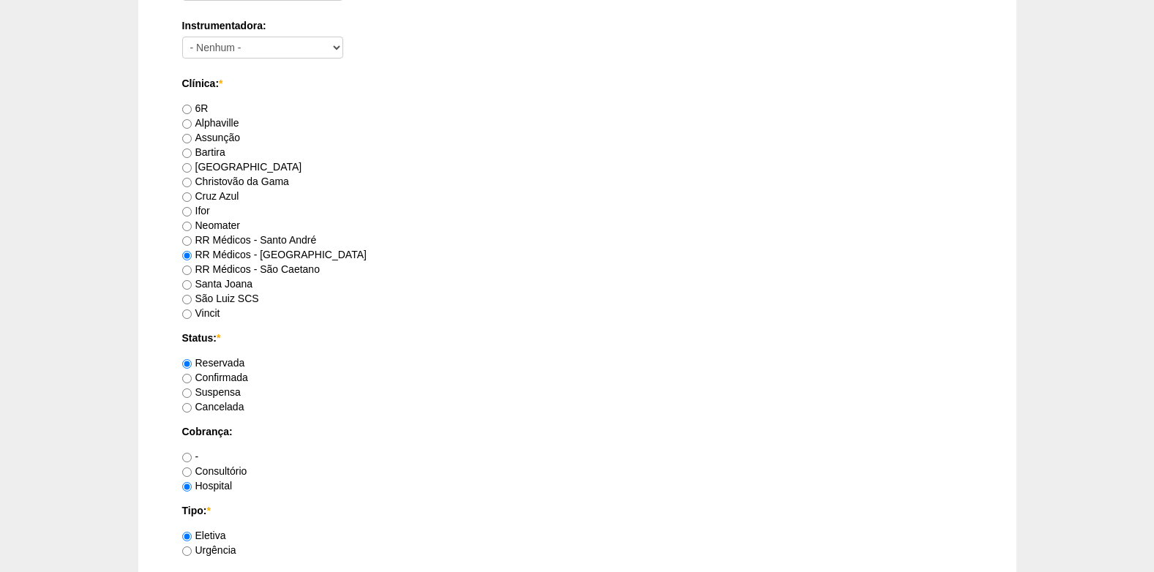
scroll to position [878, 0]
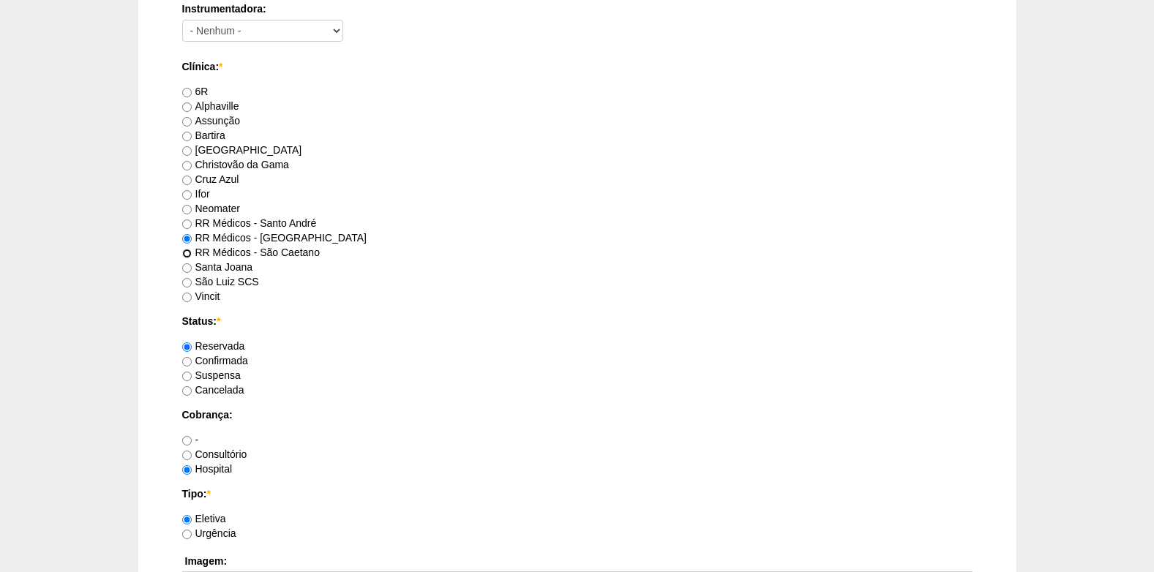
click at [186, 254] on input "RR Médicos - São Caetano" at bounding box center [187, 254] width 10 height 10
radio input "true"
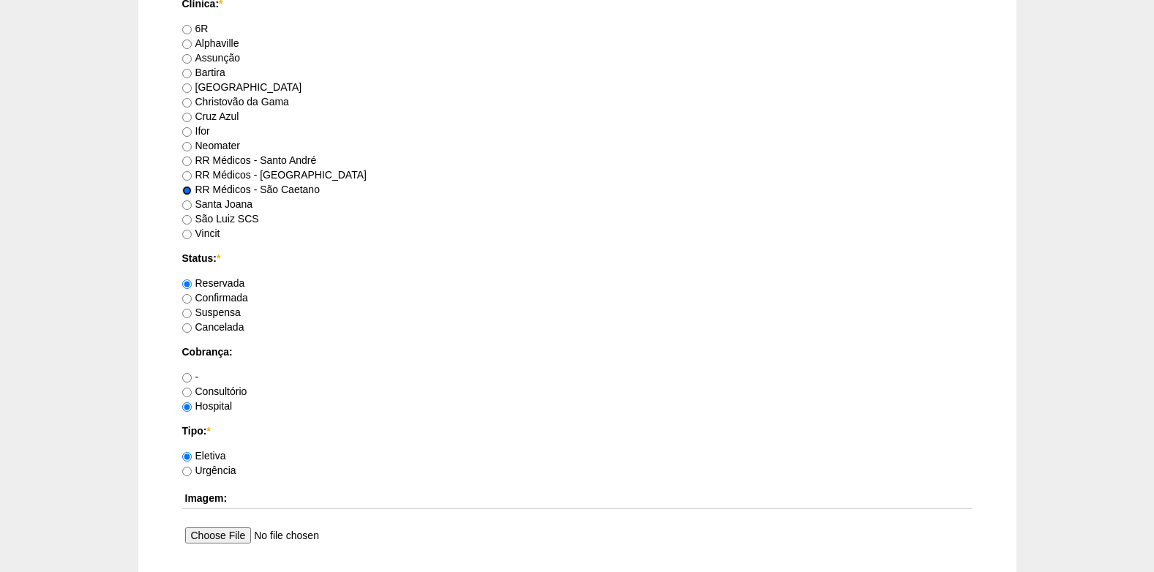
scroll to position [1024, 0]
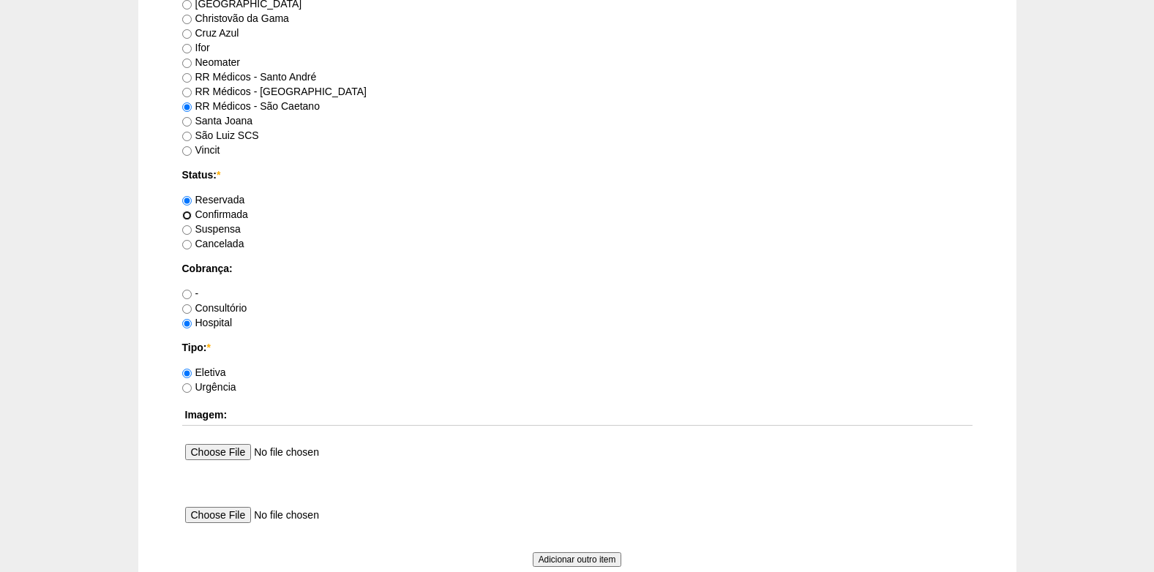
click at [190, 213] on input "Confirmada" at bounding box center [187, 216] width 10 height 10
radio input "true"
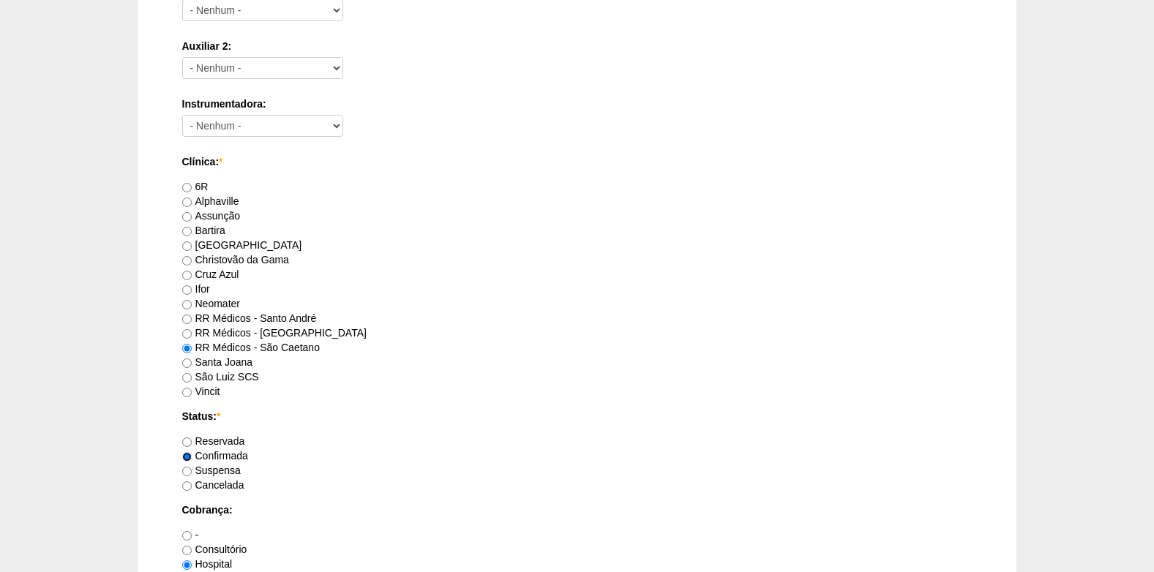
scroll to position [805, 0]
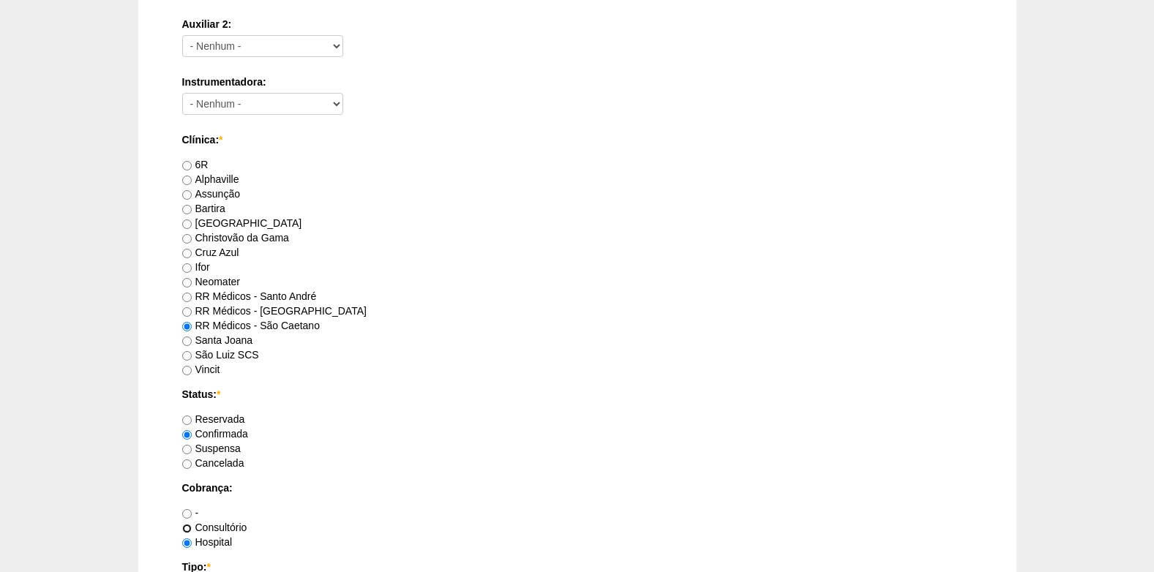
click at [187, 527] on input "Consultório" at bounding box center [187, 529] width 10 height 10
radio input "true"
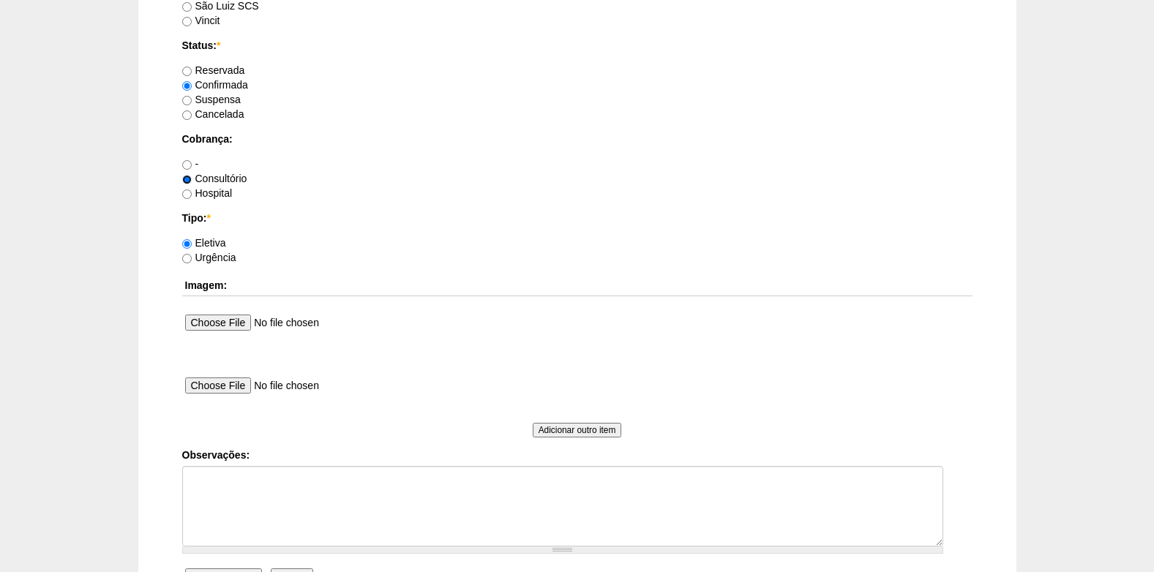
scroll to position [1170, 0]
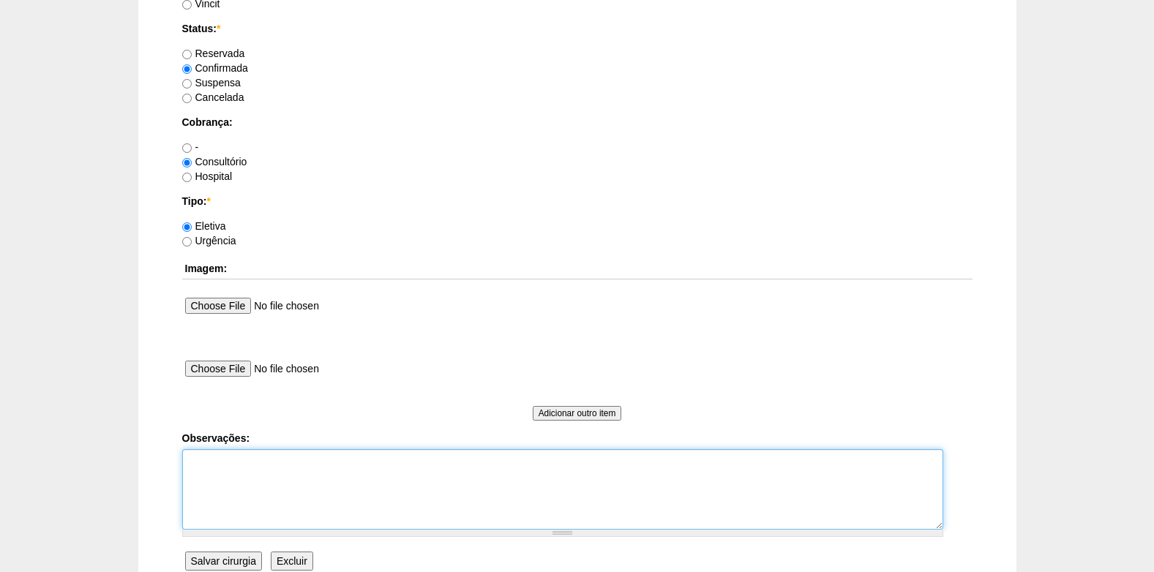
click at [237, 475] on textarea "Observações:" at bounding box center [562, 489] width 761 height 80
type textarea "F"
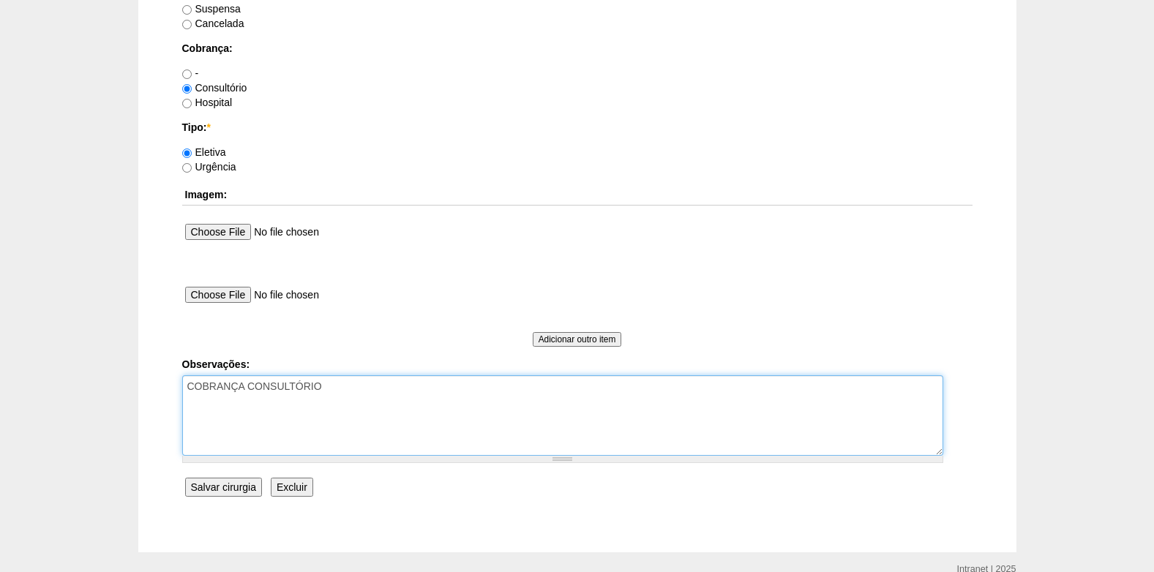
scroll to position [1313, 0]
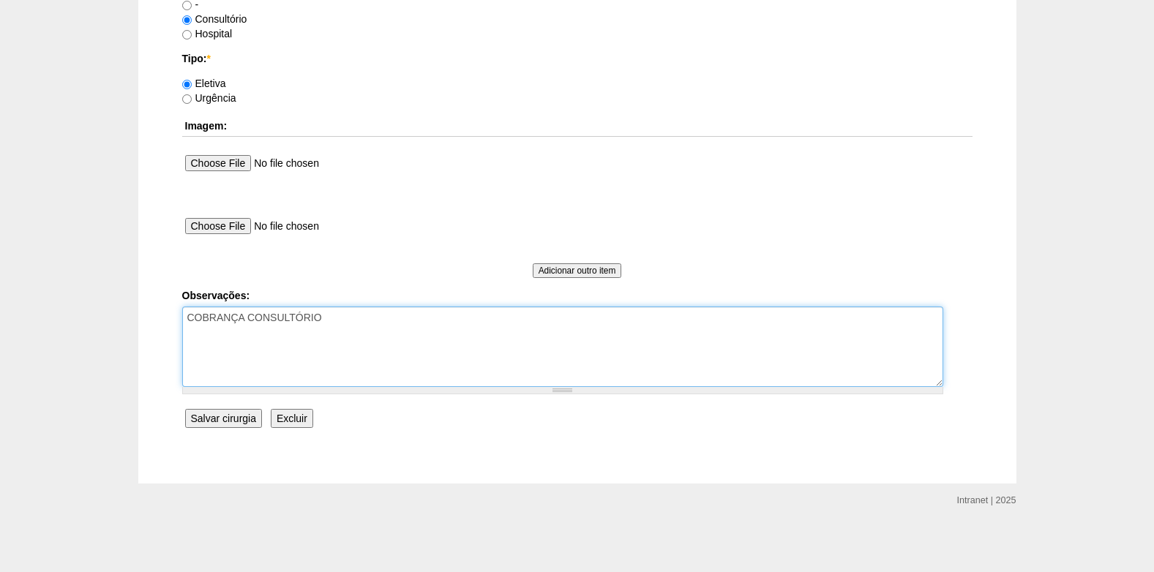
type textarea "COBRANÇA CONSULTÓRIO"
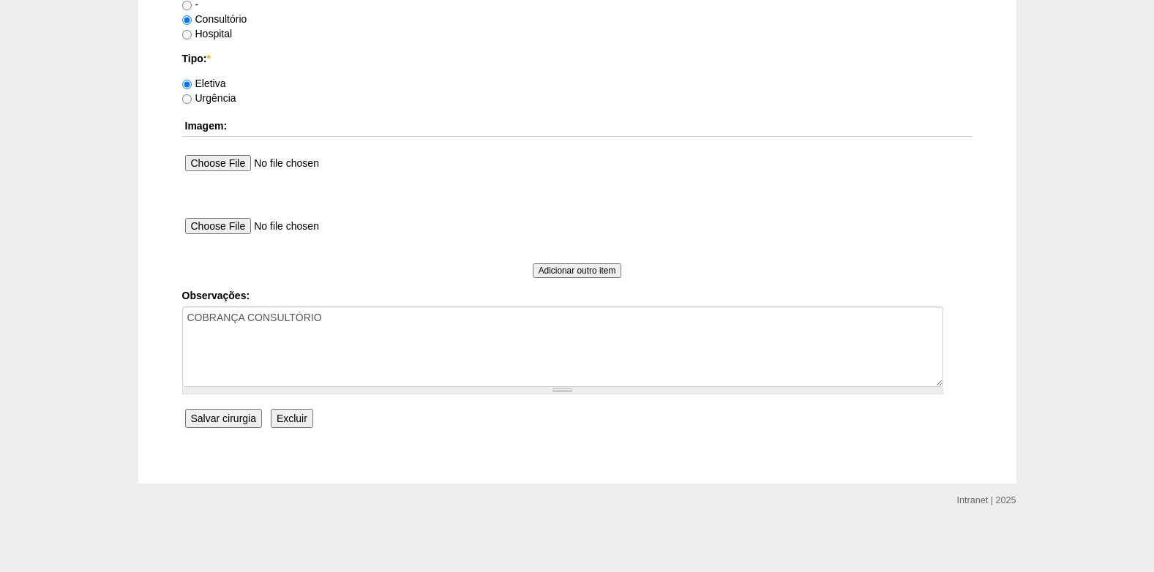
click at [243, 415] on input "Salvar cirurgia" at bounding box center [223, 418] width 77 height 19
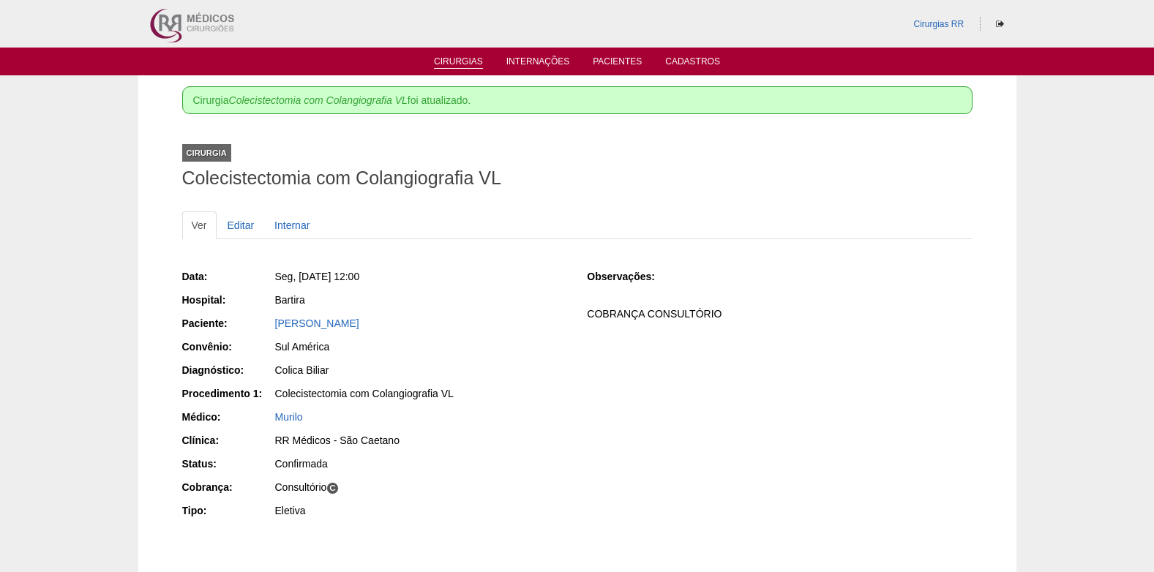
click at [444, 62] on link "Cirurgias" at bounding box center [458, 62] width 49 height 12
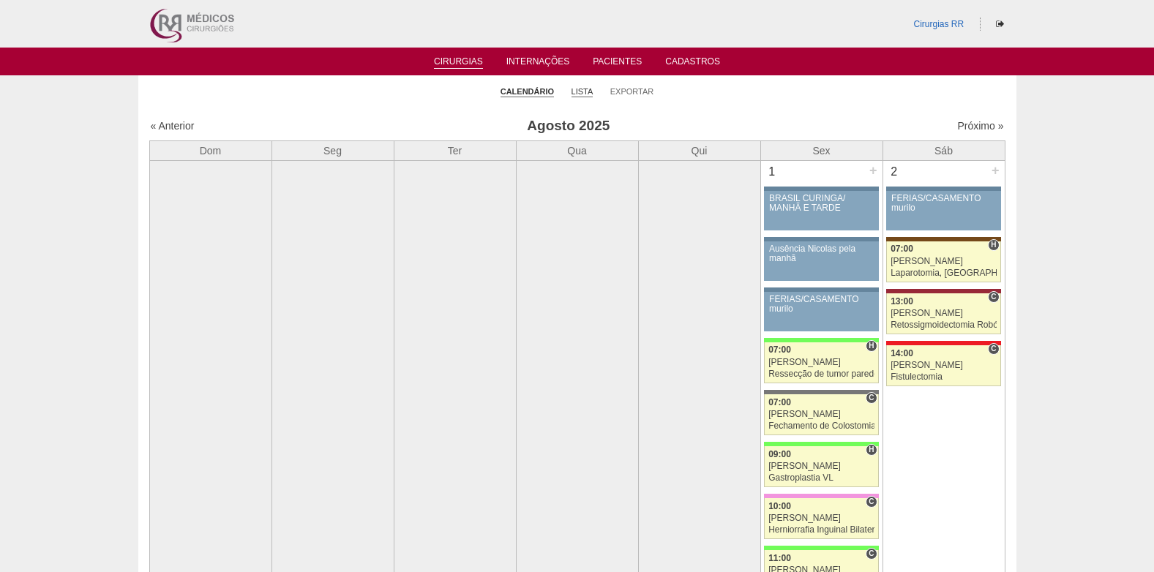
click at [580, 89] on link "Lista" at bounding box center [582, 91] width 22 height 11
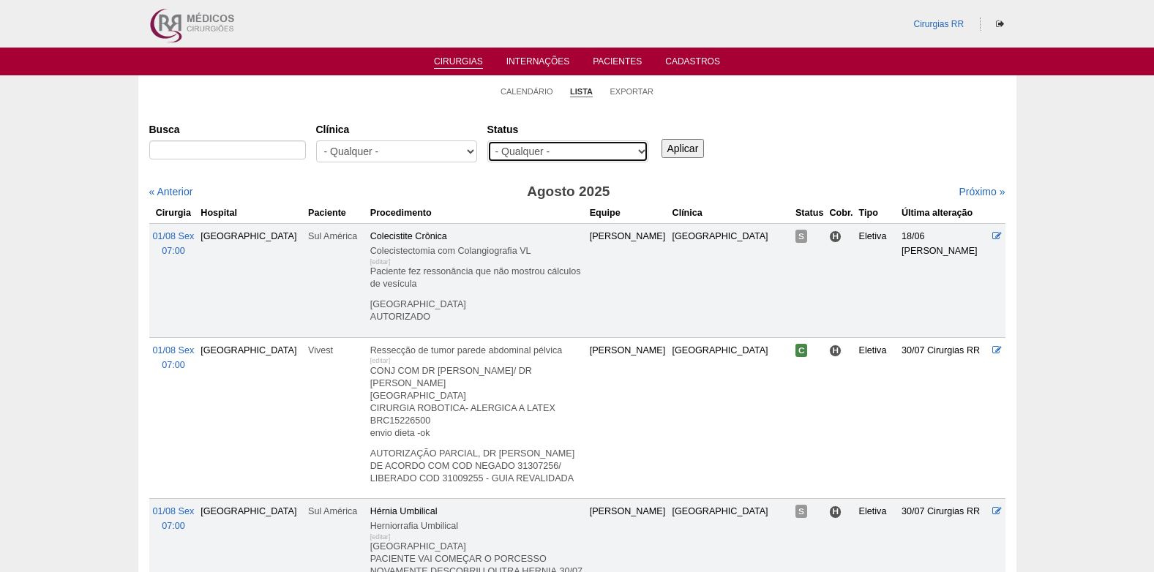
click at [604, 150] on select "- Qualquer - Reservada Confirmada Suspensa Cancelada" at bounding box center [567, 151] width 161 height 22
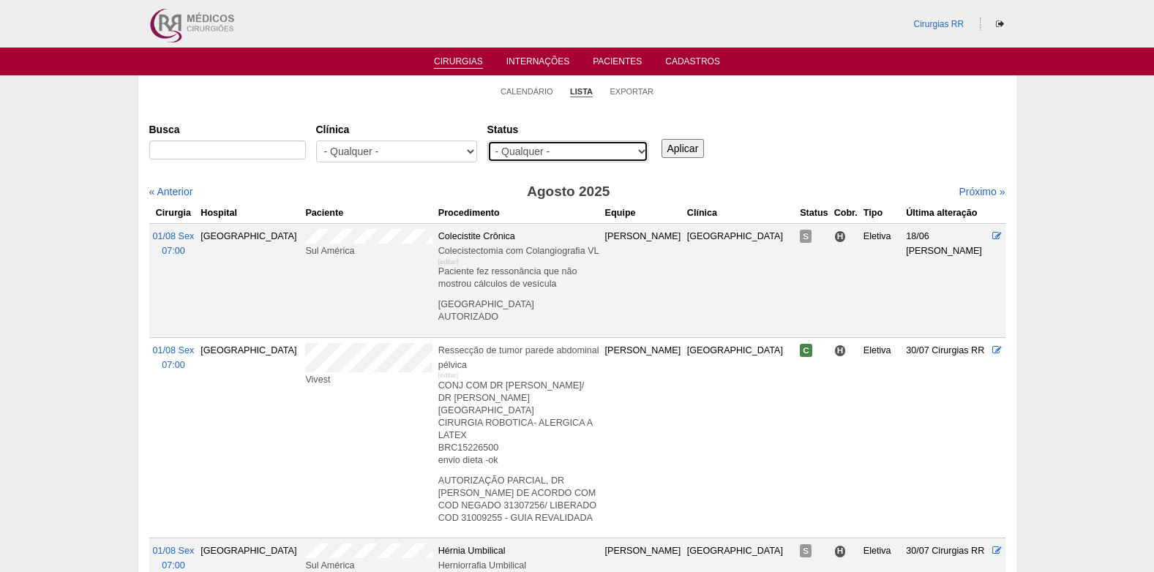
select select "resr"
click at [487, 140] on select "- Qualquer - Reservada Confirmada Suspensa Cancelada" at bounding box center [567, 151] width 161 height 22
click at [679, 143] on input "Aplicar" at bounding box center [682, 148] width 43 height 19
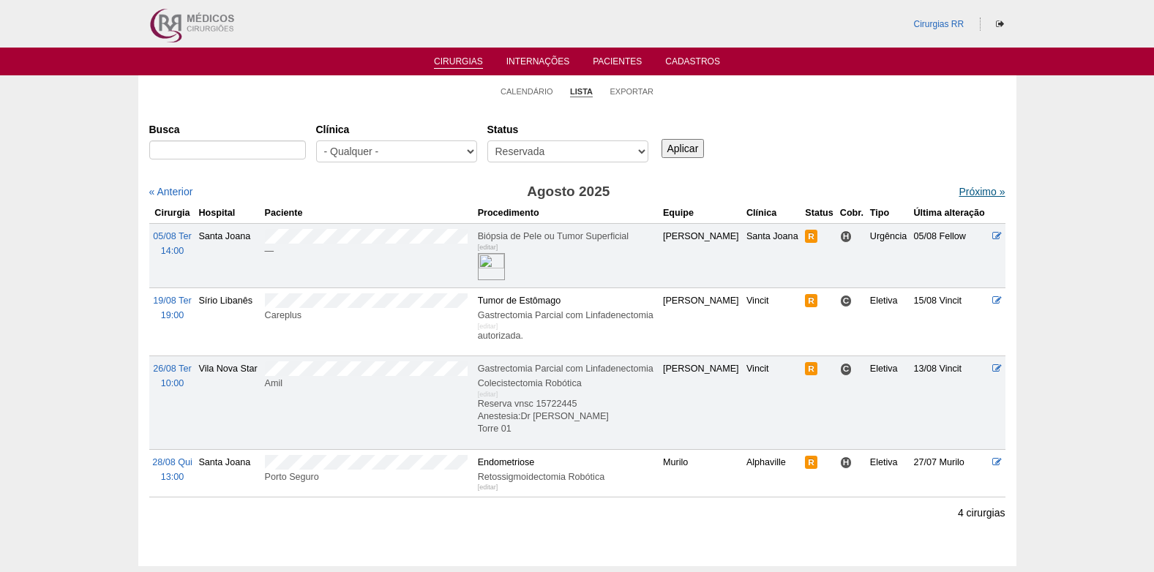
click at [962, 188] on link "Próximo »" at bounding box center [981, 192] width 46 height 12
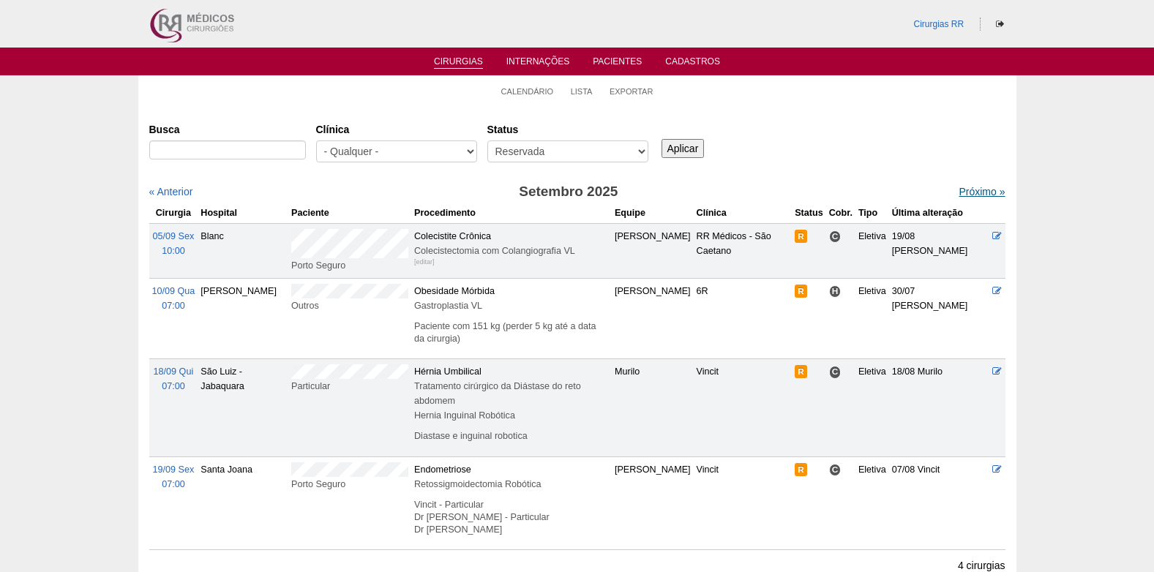
click at [967, 186] on link "Próximo »" at bounding box center [981, 192] width 46 height 12
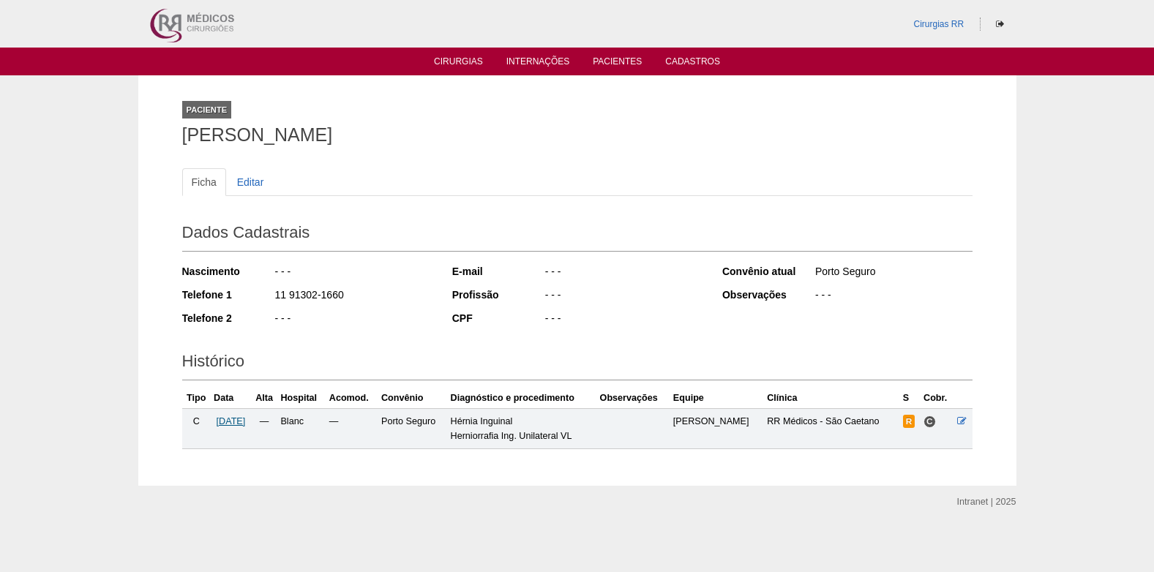
click at [246, 420] on span "[DATE]" at bounding box center [231, 421] width 29 height 10
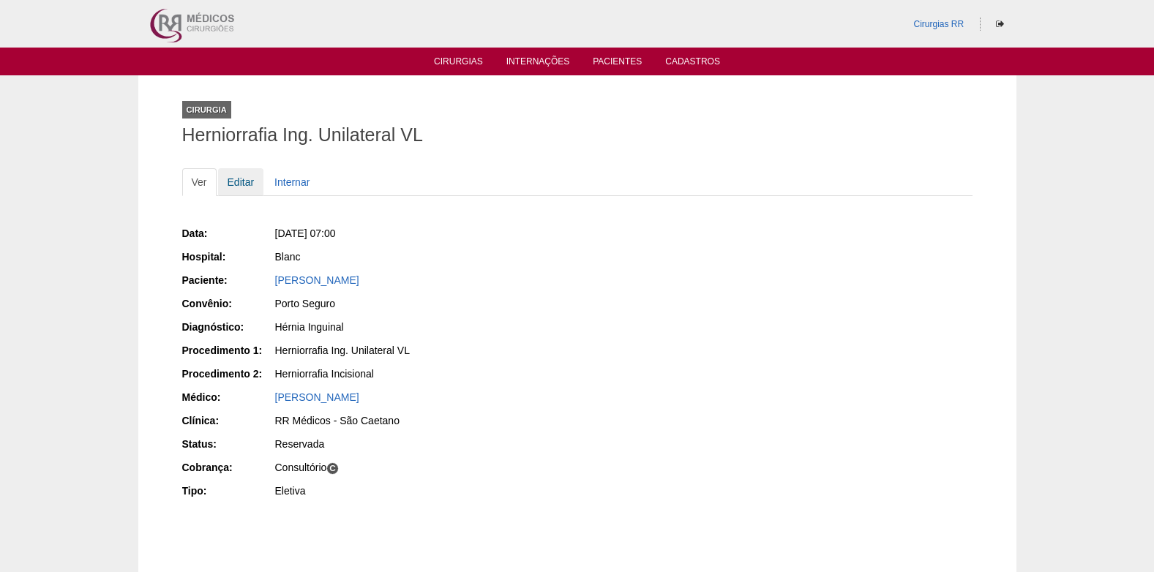
click at [232, 173] on link "Editar" at bounding box center [241, 182] width 46 height 28
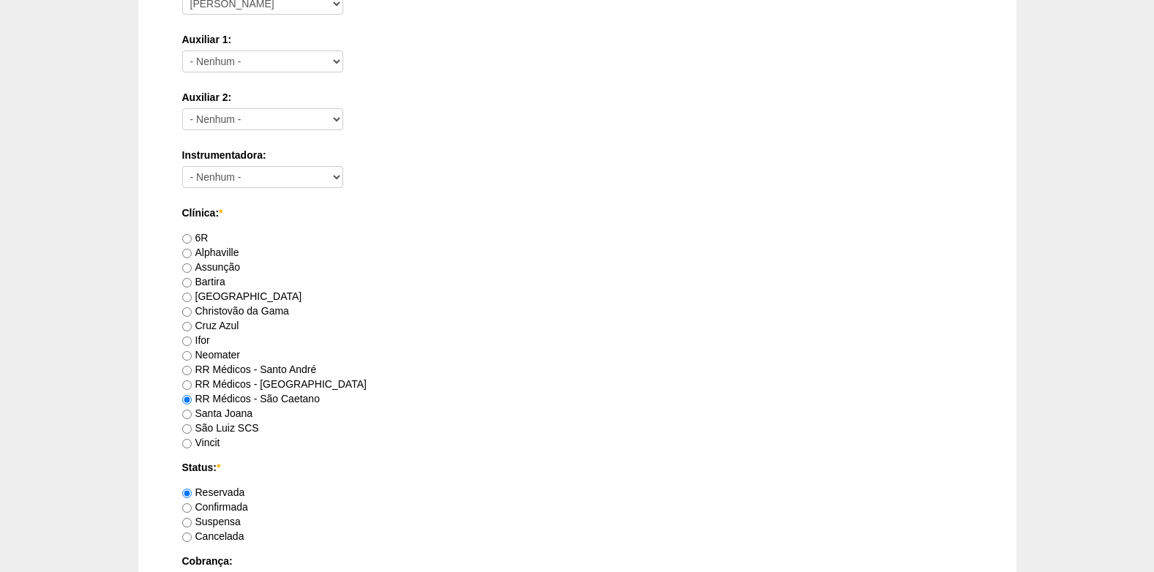
scroll to position [805, 0]
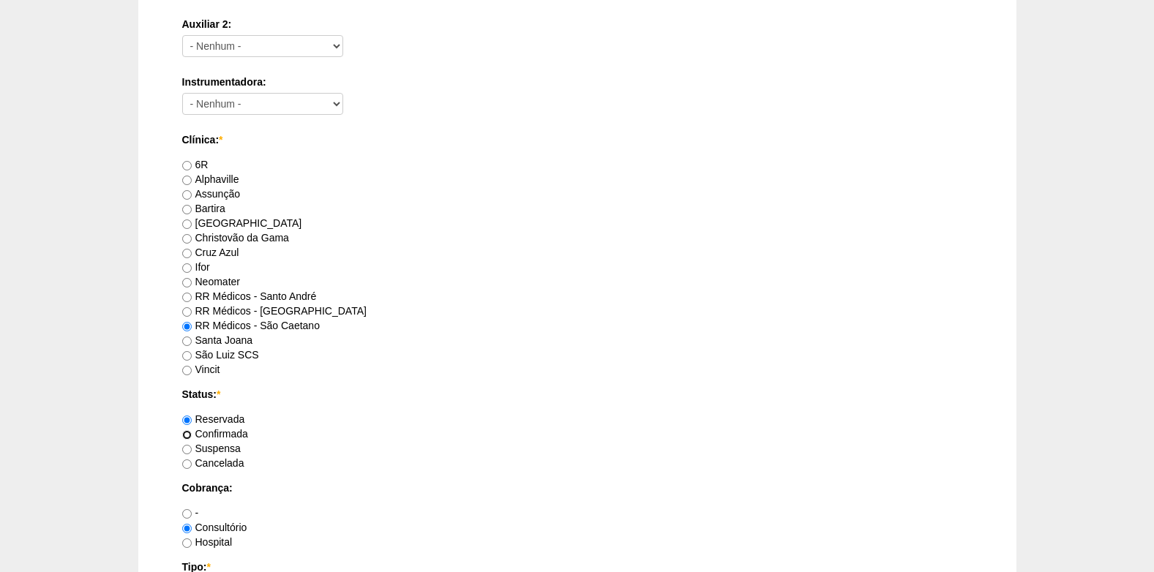
click at [189, 435] on input "Confirmada" at bounding box center [187, 435] width 10 height 10
radio input "true"
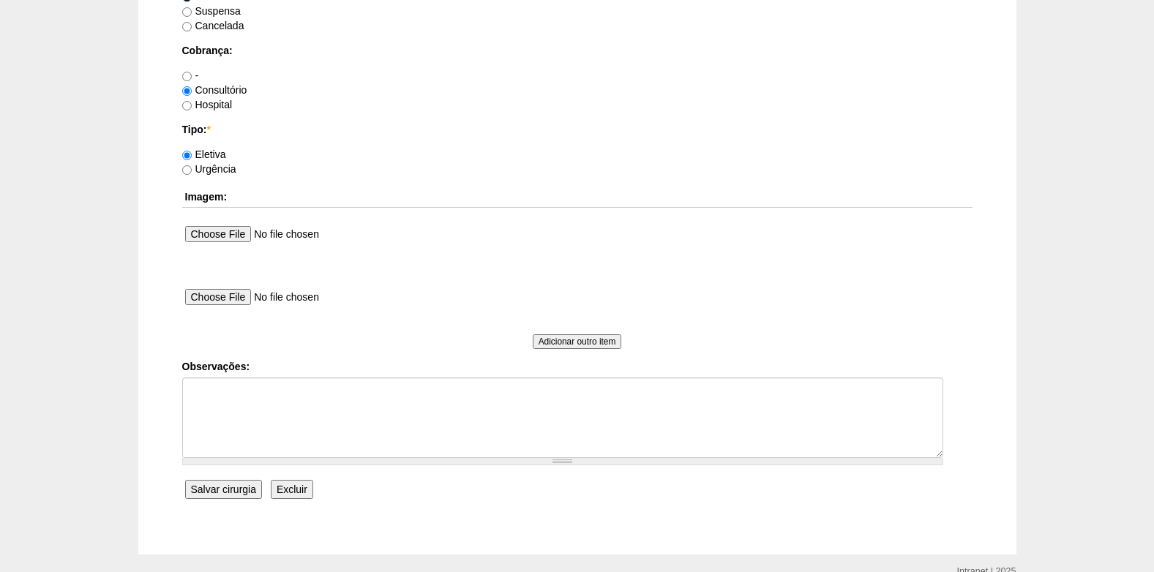
scroll to position [1244, 0]
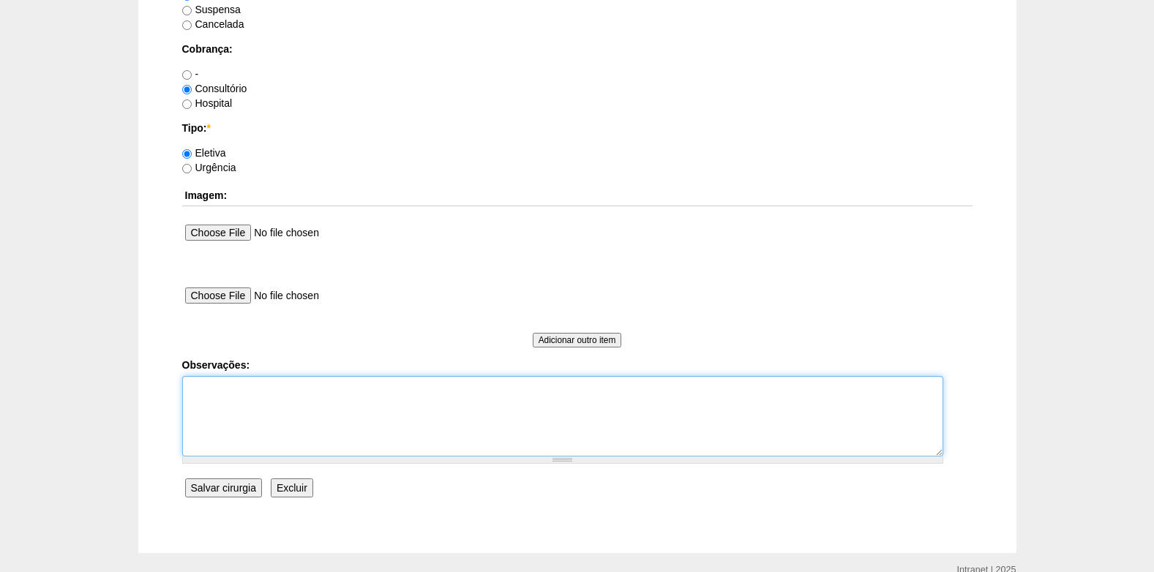
click at [222, 424] on textarea "Observações:" at bounding box center [562, 416] width 761 height 80
type textarea "COBRANÇA CONSULTÓRIO AUTORIZADO VENCE 23/08 REVALIDAR"
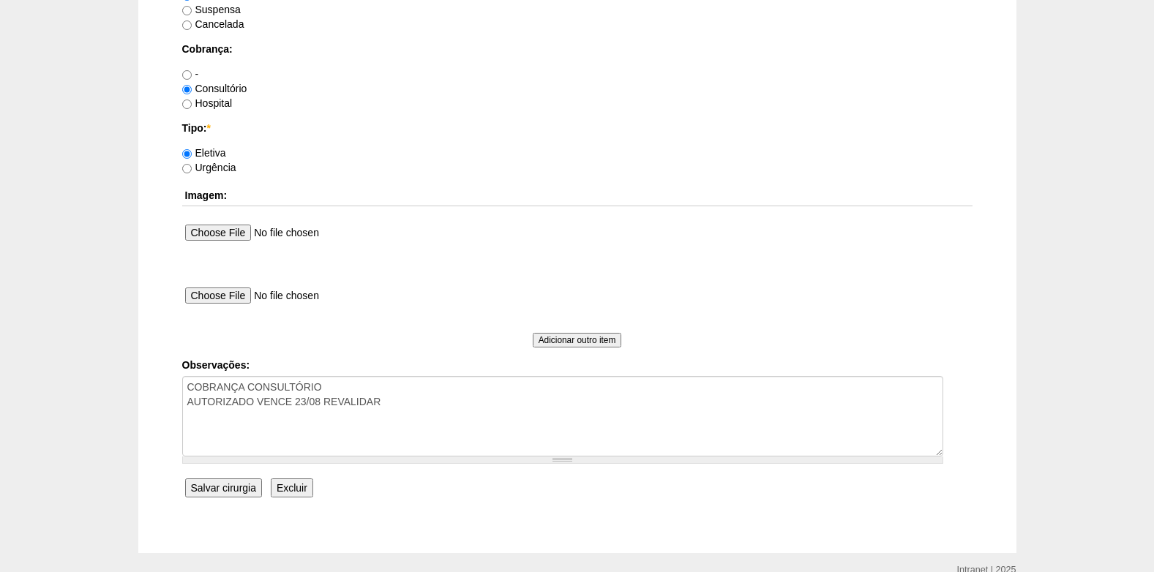
click at [222, 483] on input "Salvar cirurgia" at bounding box center [223, 487] width 77 height 19
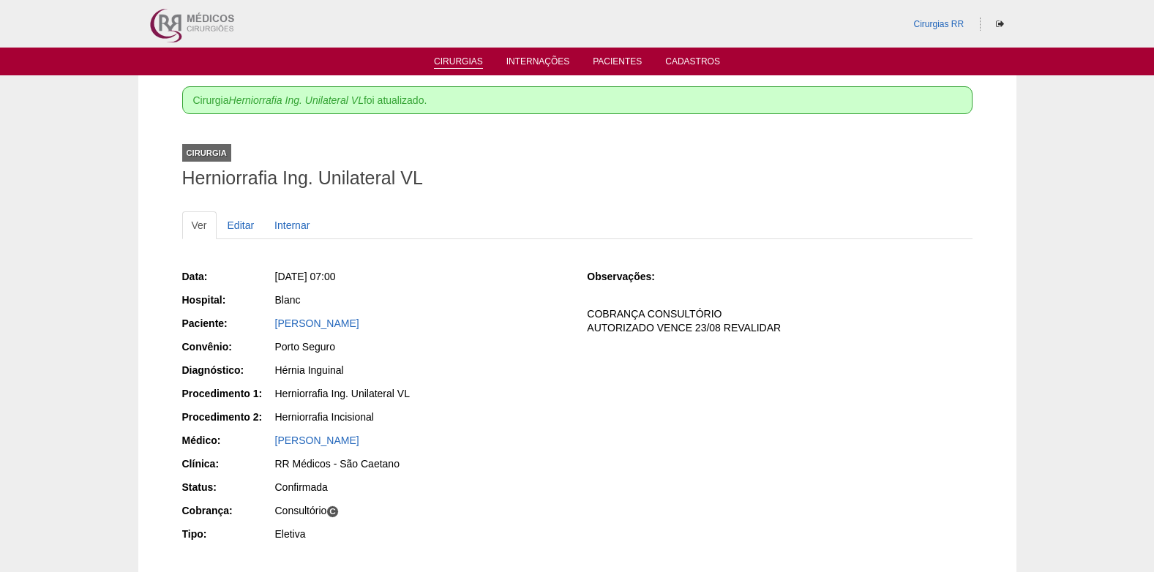
click at [451, 63] on link "Cirurgias" at bounding box center [458, 62] width 49 height 12
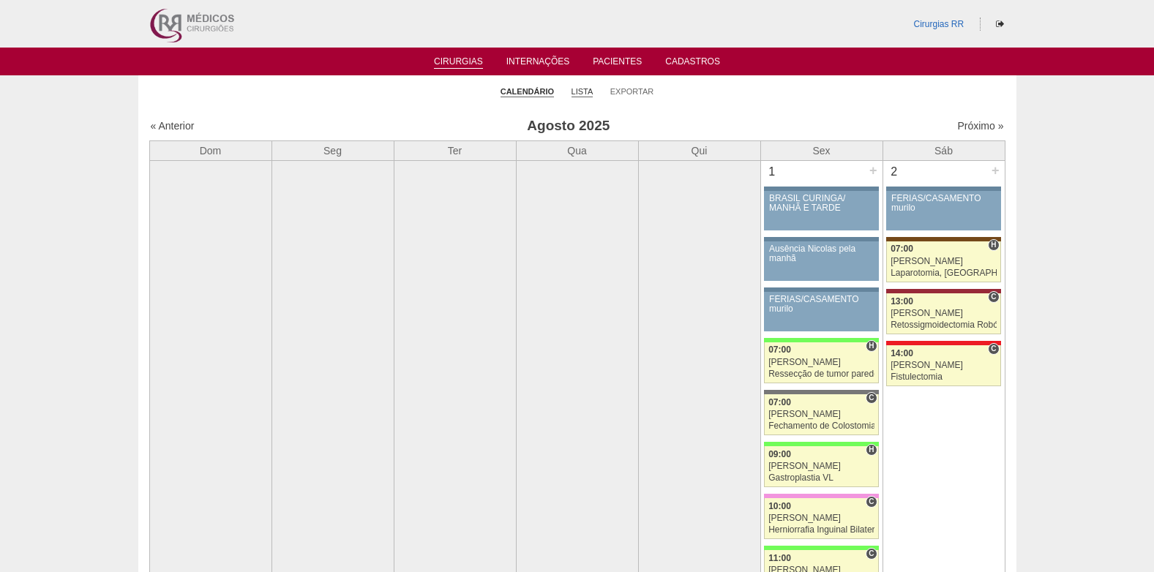
click at [577, 91] on link "Lista" at bounding box center [582, 91] width 22 height 11
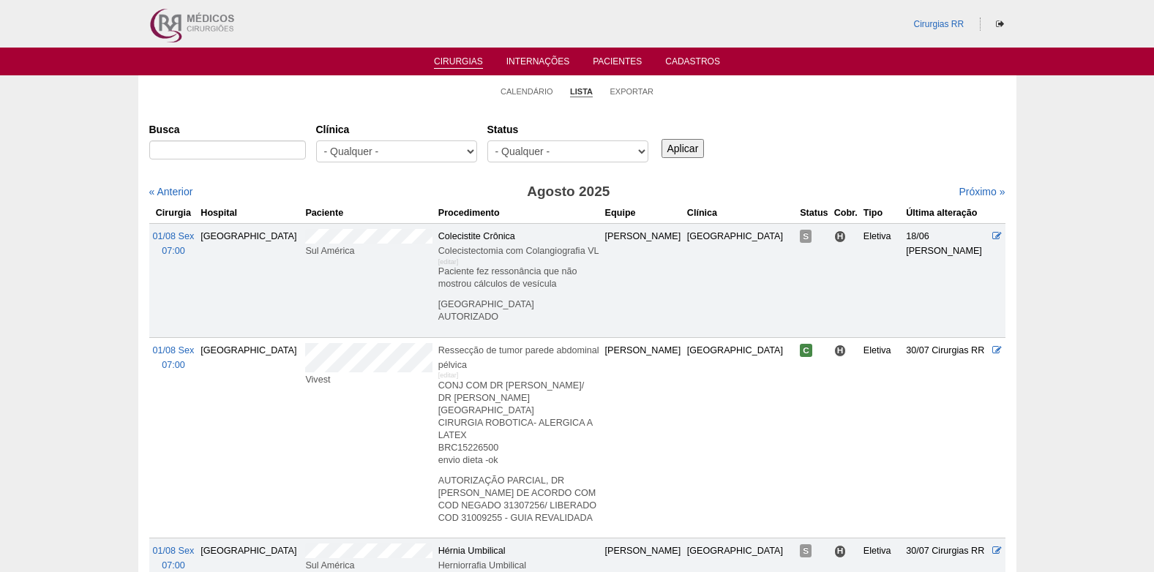
select select "resr"
click at [487, 140] on select "- Qualquer - Reservada Confirmada Suspensa Cancelada" at bounding box center [567, 151] width 161 height 22
click at [683, 150] on input "Aplicar" at bounding box center [682, 148] width 43 height 19
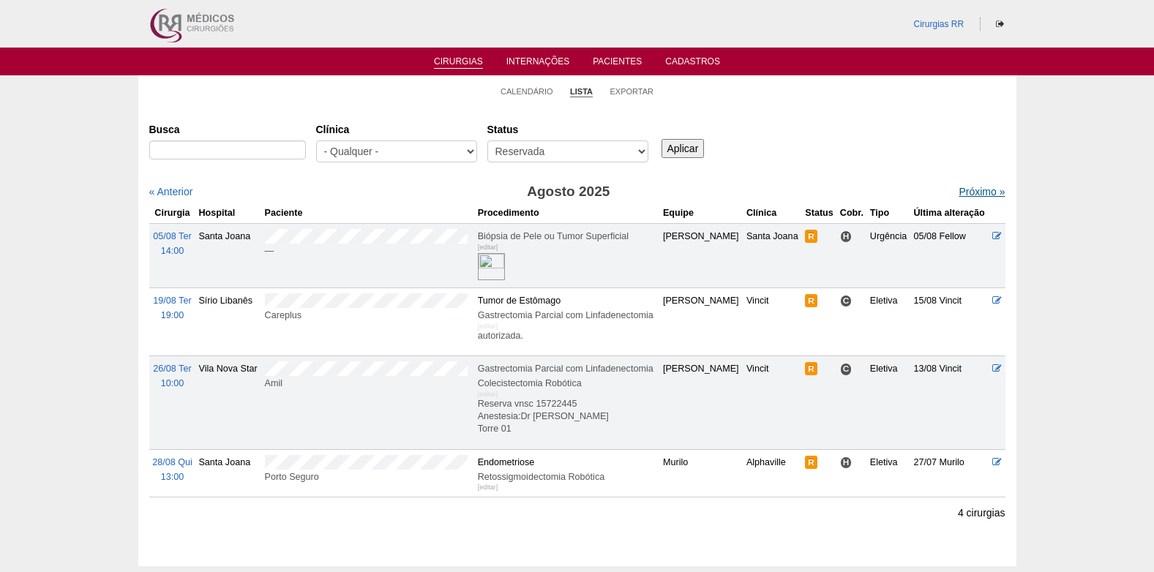
click at [960, 191] on link "Próximo »" at bounding box center [981, 192] width 46 height 12
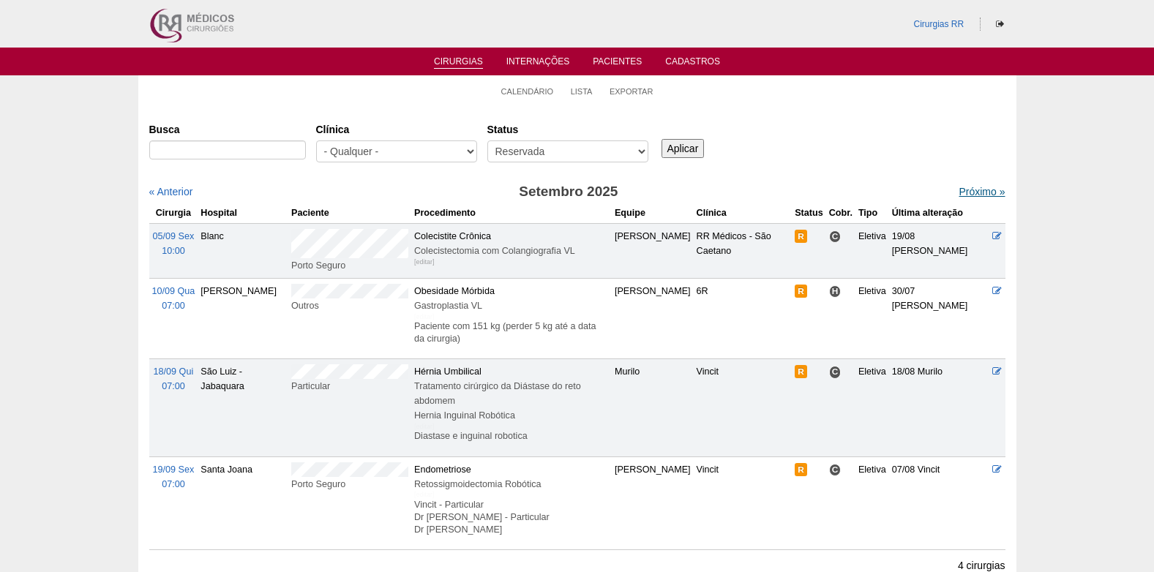
click at [960, 189] on link "Próximo »" at bounding box center [981, 192] width 46 height 12
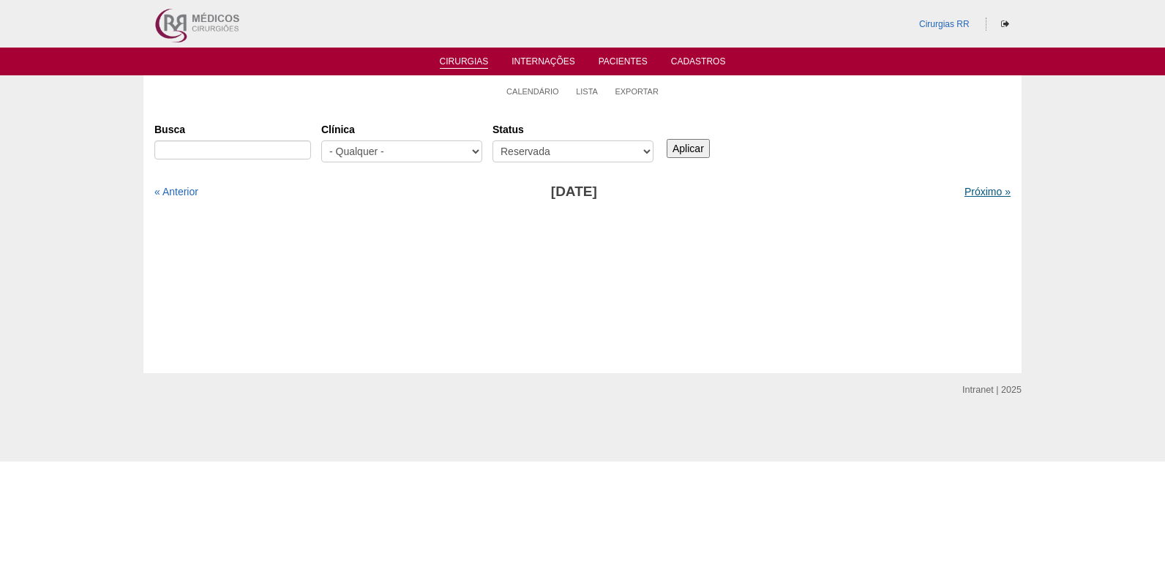
click at [968, 187] on link "Próximo »" at bounding box center [987, 192] width 46 height 12
click at [188, 192] on link "« Anterior" at bounding box center [176, 192] width 44 height 12
click at [172, 187] on link "« Anterior" at bounding box center [176, 192] width 44 height 12
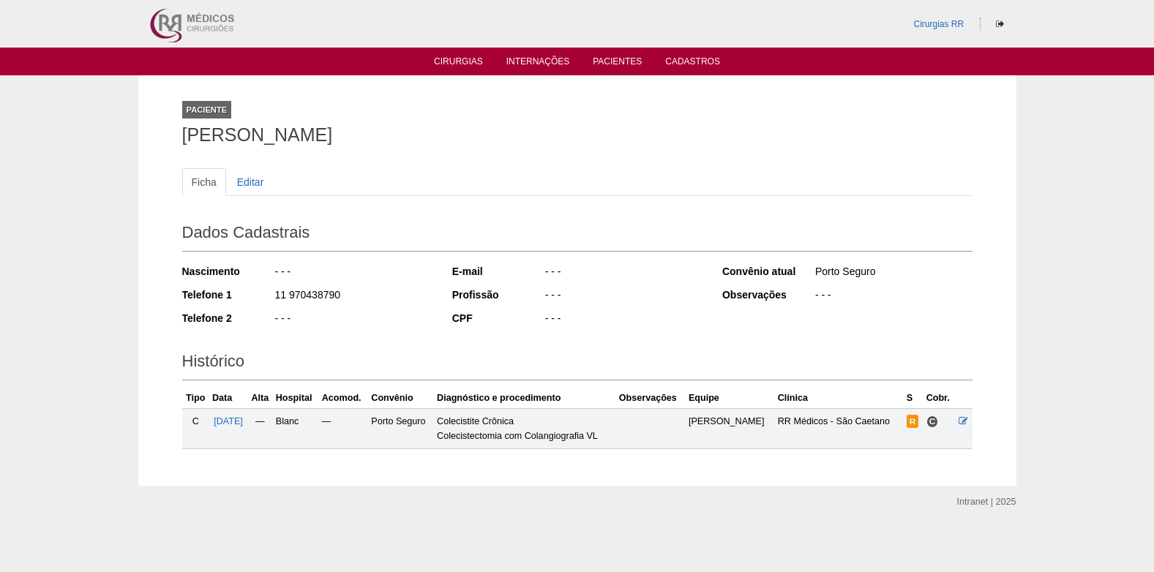
drag, startPoint x: 175, startPoint y: 138, endPoint x: 446, endPoint y: 145, distance: 271.5
click at [446, 145] on div "Paciente [PERSON_NAME] Ficha Editar Dados Cadastrais Nascimento - - - Telefone …" at bounding box center [577, 280] width 812 height 410
copy h1 "[PERSON_NAME]"
click at [243, 422] on span "[DATE]" at bounding box center [228, 421] width 29 height 10
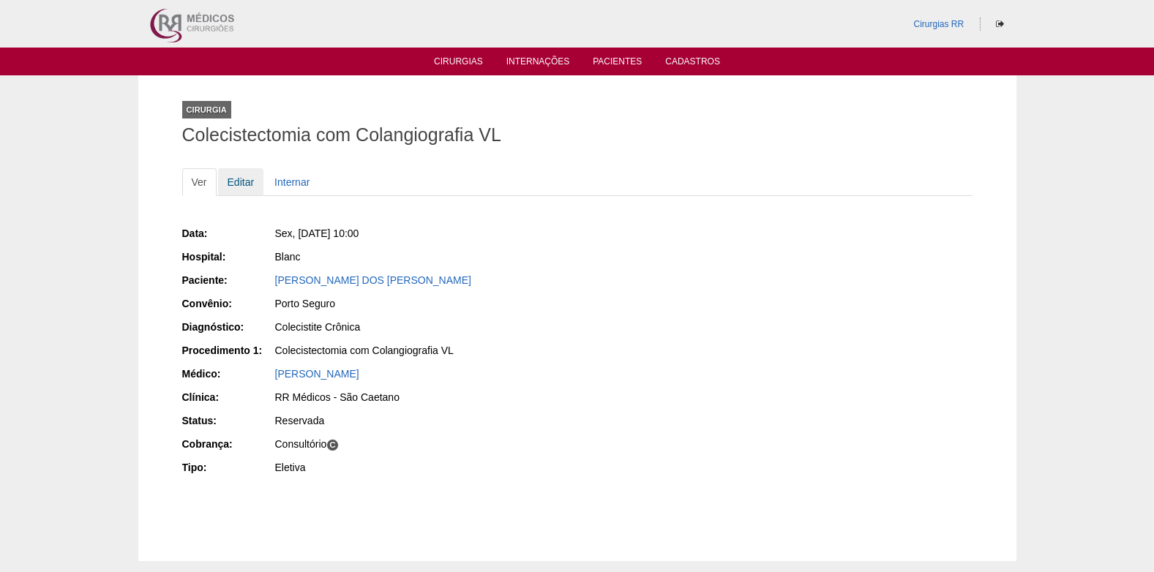
click at [232, 181] on link "Editar" at bounding box center [241, 182] width 46 height 28
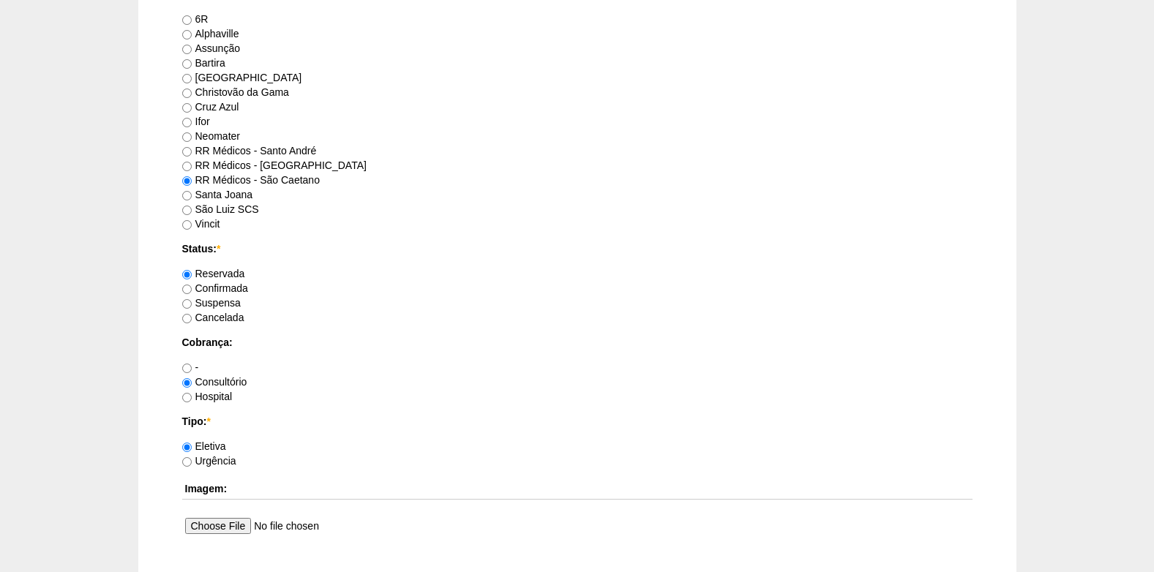
scroll to position [951, 0]
click at [188, 293] on input "Confirmada" at bounding box center [187, 289] width 10 height 10
radio input "true"
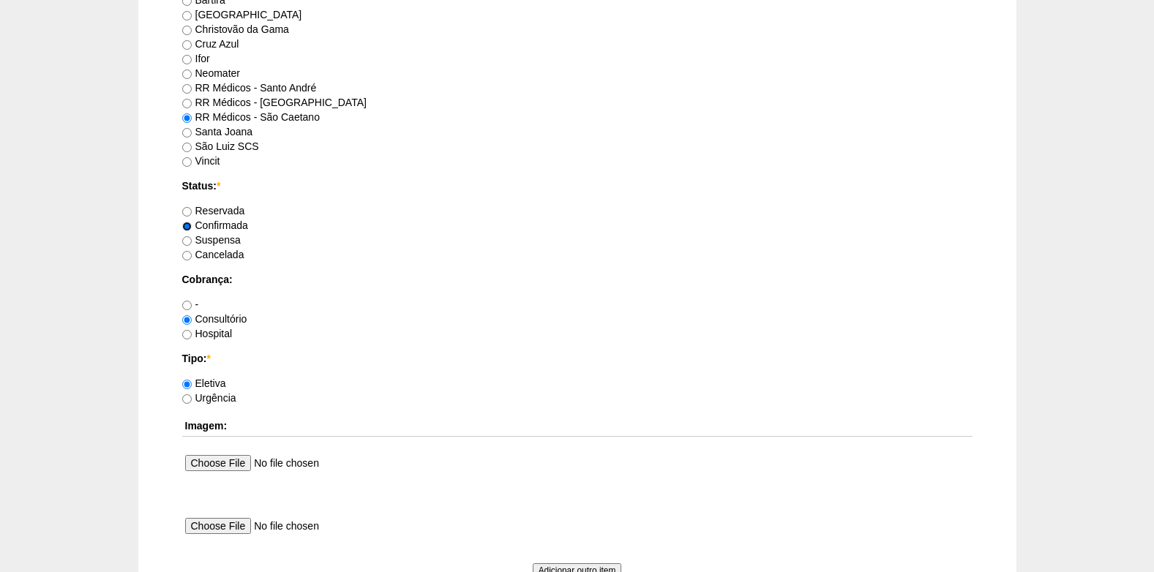
scroll to position [1097, 0]
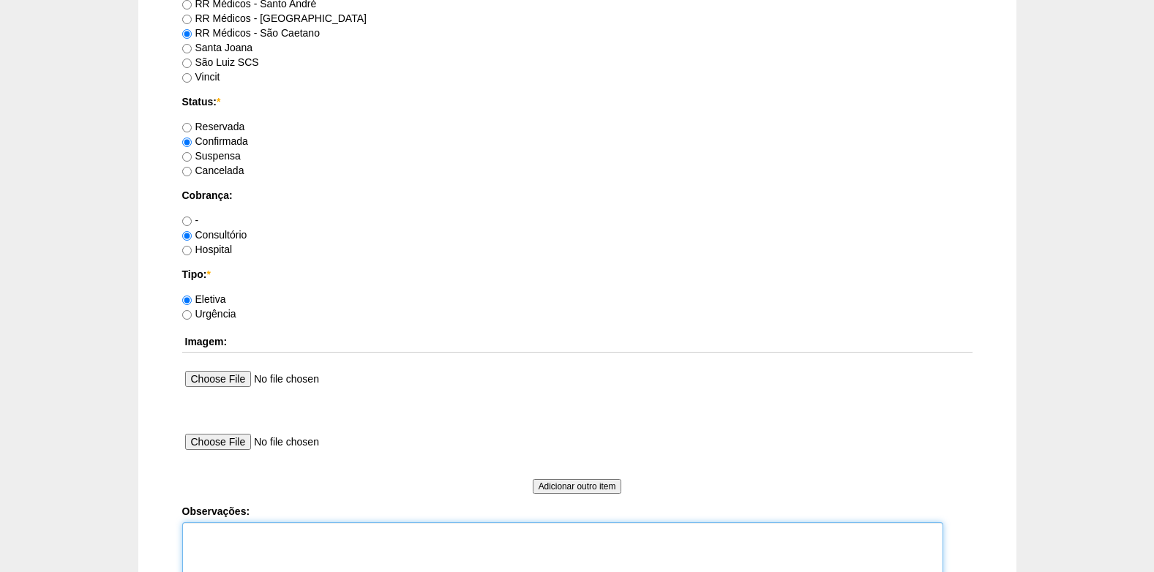
click at [217, 541] on textarea "Observações:" at bounding box center [562, 562] width 761 height 80
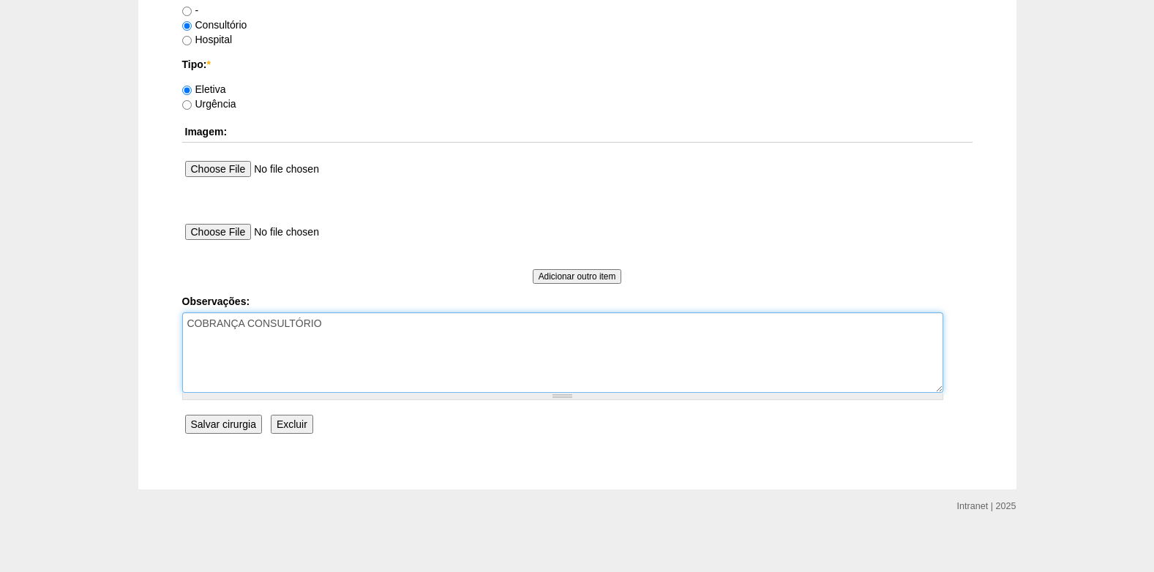
scroll to position [1313, 0]
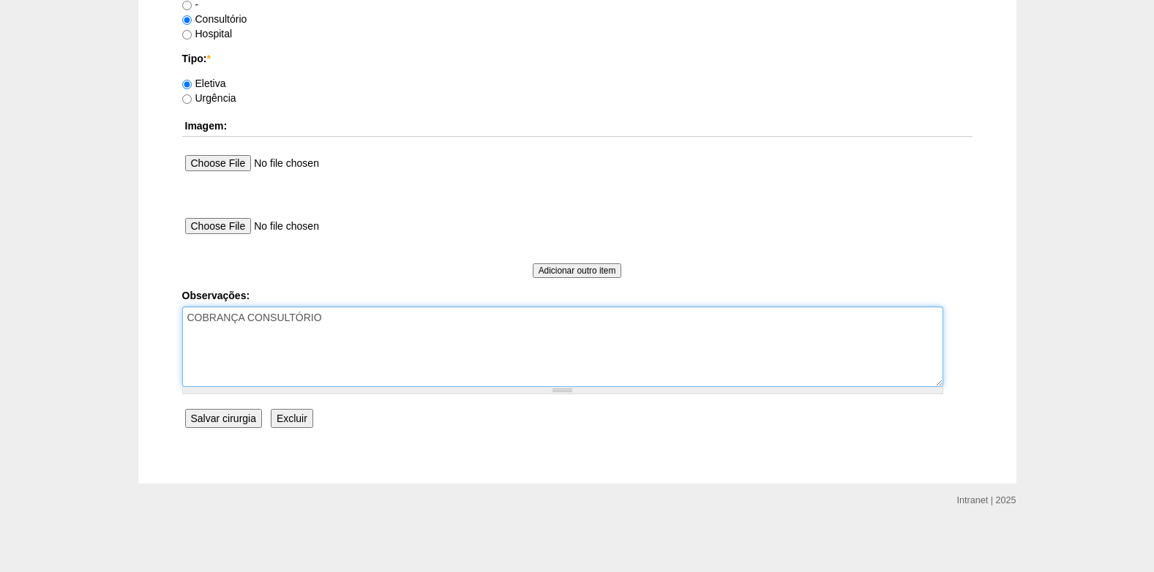
type textarea "COBRANÇA CONSULTÓRIO"
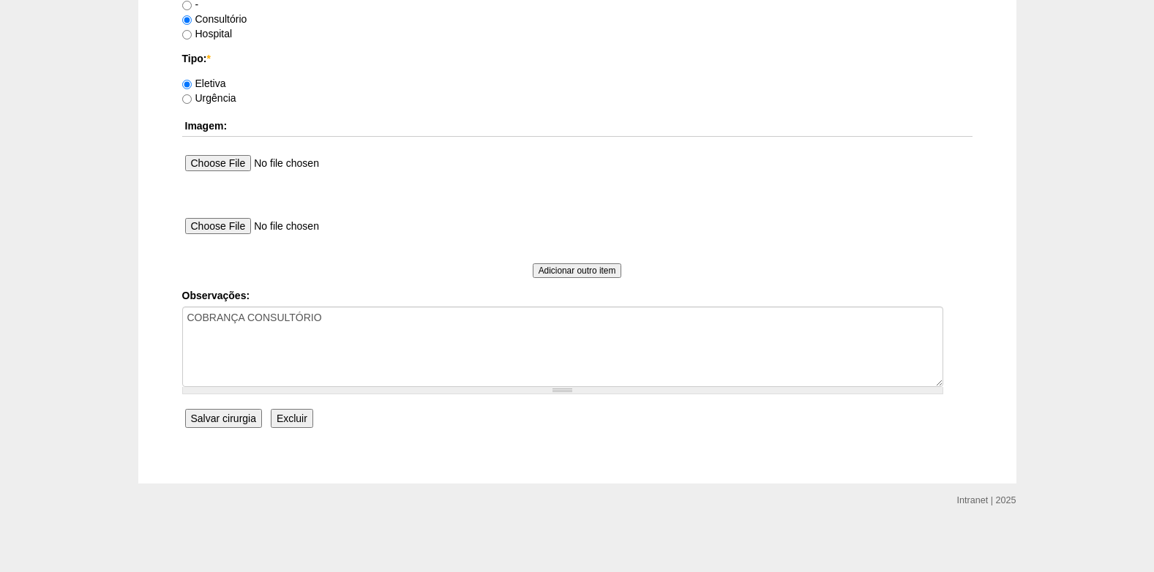
click at [226, 414] on input "Salvar cirurgia" at bounding box center [223, 418] width 77 height 19
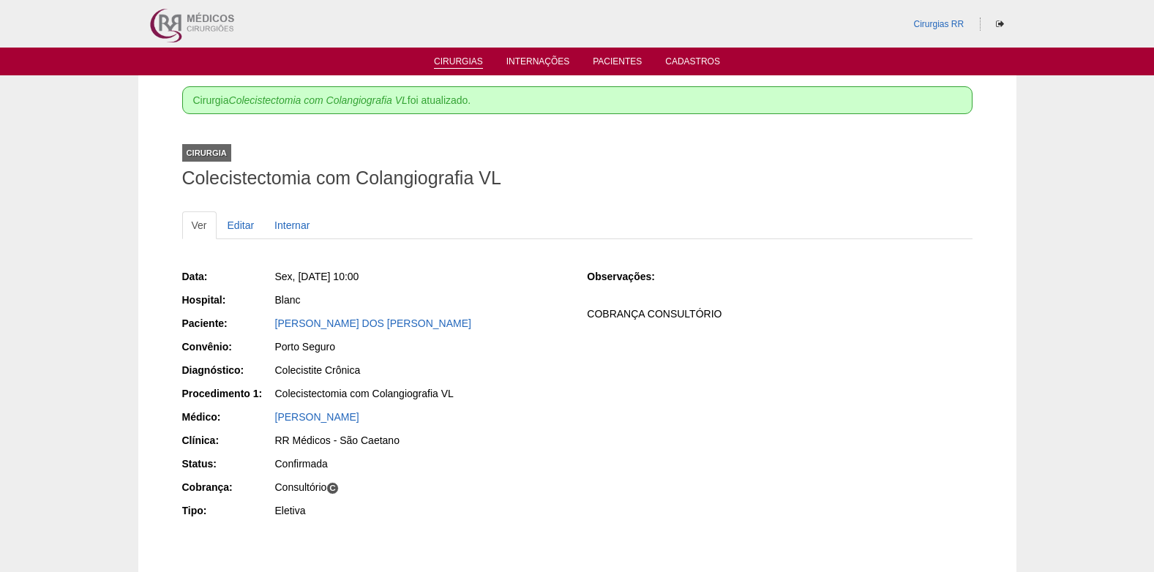
click at [471, 64] on link "Cirurgias" at bounding box center [458, 62] width 49 height 12
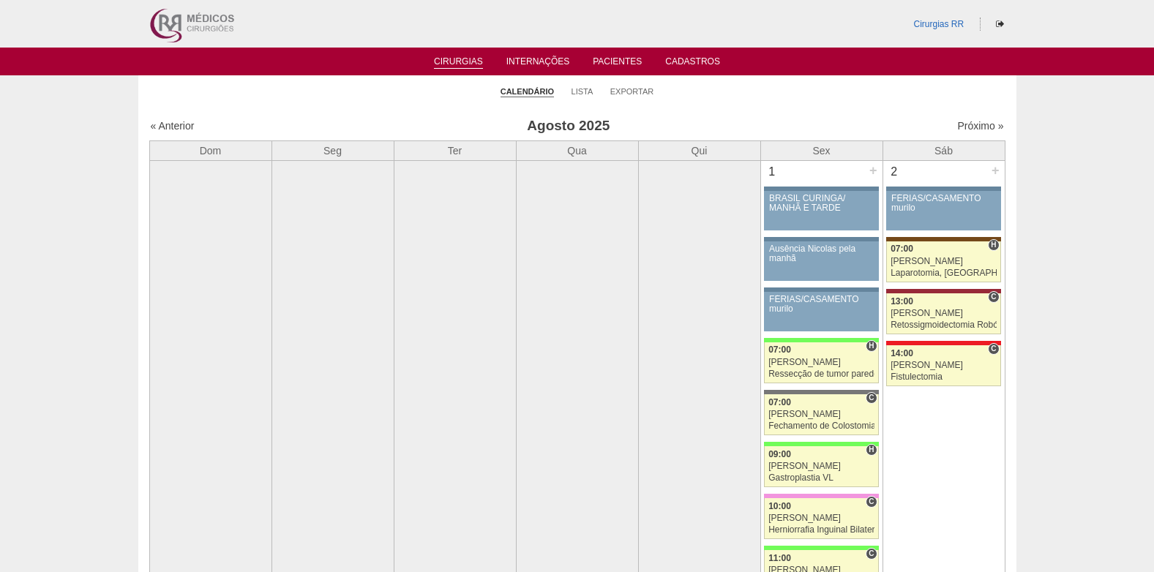
click at [464, 61] on link "Cirurgias" at bounding box center [458, 62] width 49 height 12
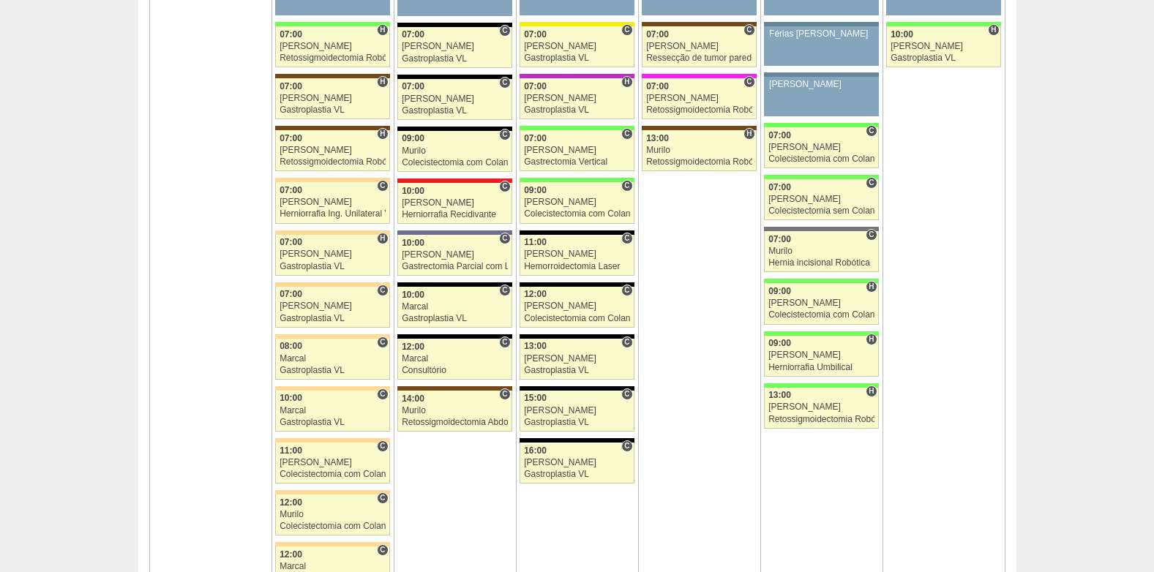
scroll to position [3365, 0]
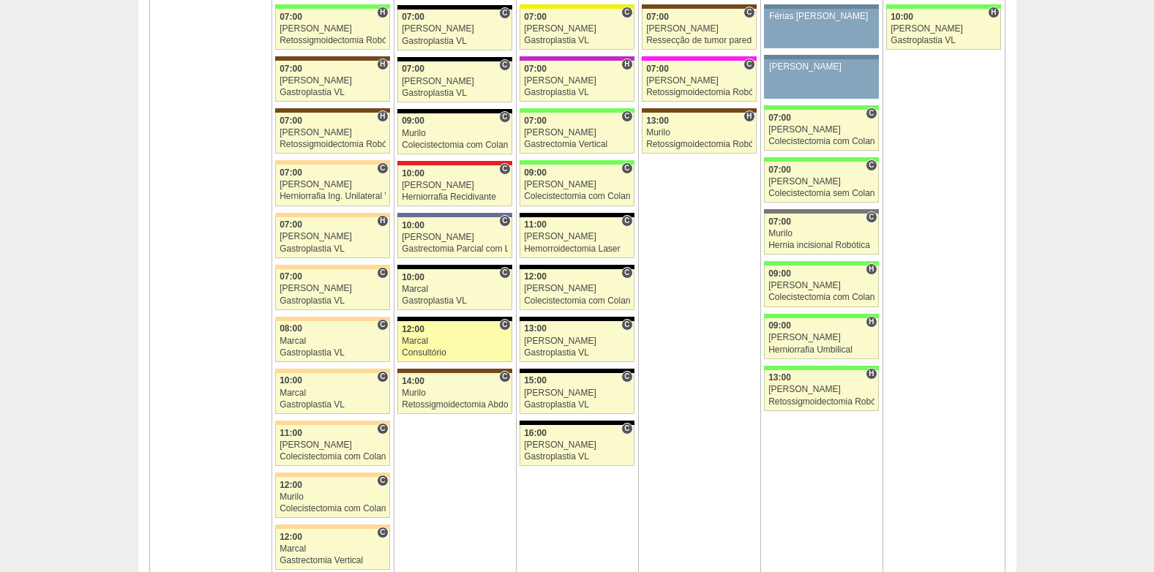
click at [426, 352] on div "Consultório" at bounding box center [455, 353] width 106 height 10
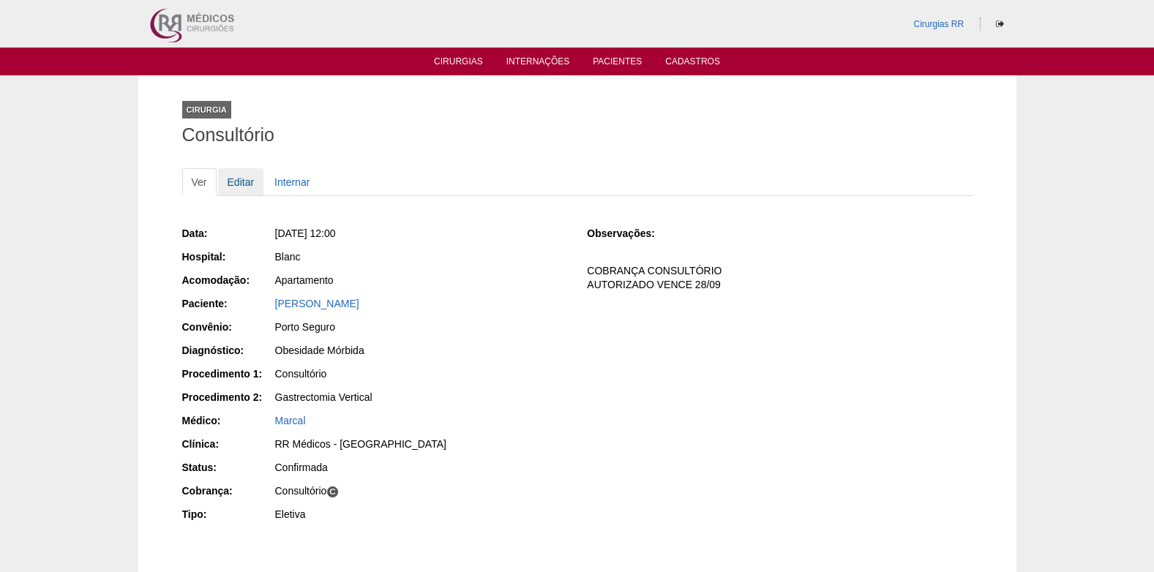
click at [235, 176] on link "Editar" at bounding box center [241, 182] width 46 height 28
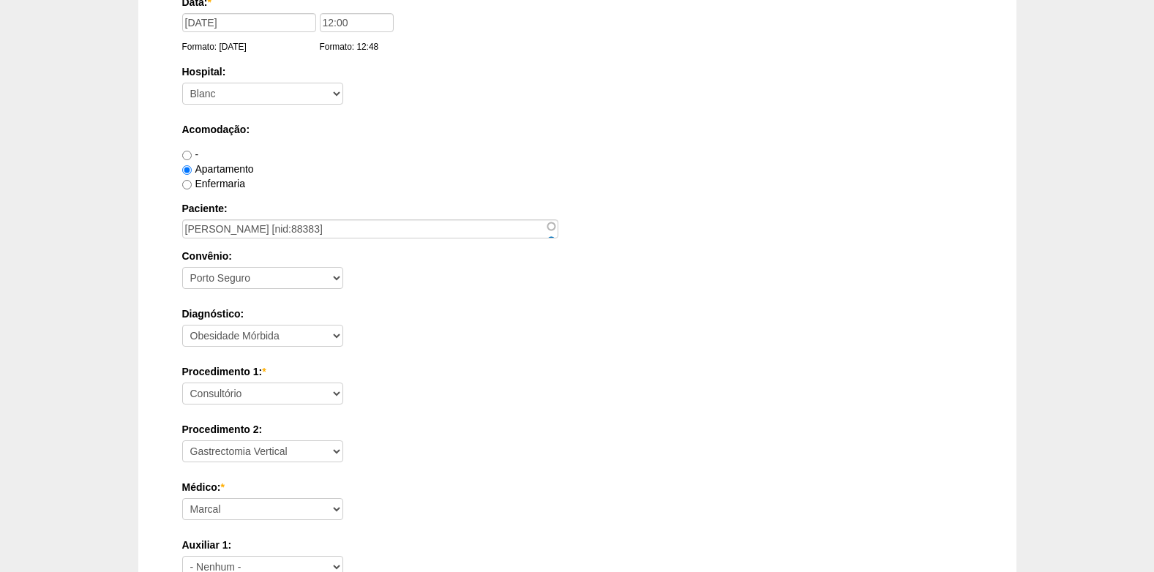
scroll to position [293, 0]
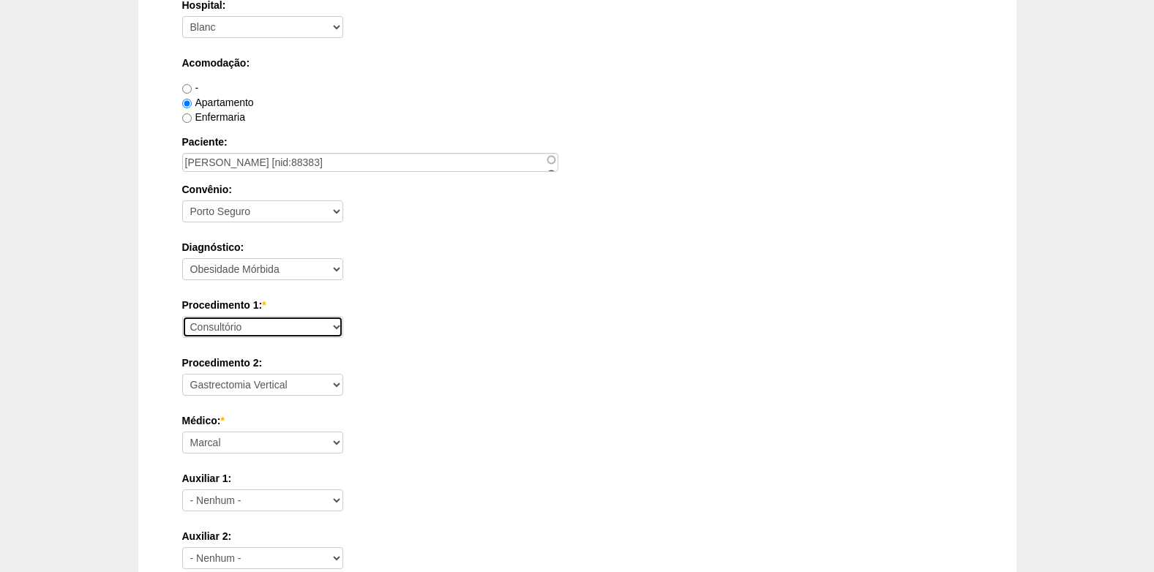
click at [274, 320] on select "Consultório Abscesso Hepático - Drenagem Abscesso perianal Amputação Abdômino P…" at bounding box center [262, 327] width 161 height 22
select select "18616"
click at [182, 316] on select "Consultório Abscesso Hepático - Drenagem Abscesso perianal Amputação Abdômino P…" at bounding box center [262, 327] width 161 height 22
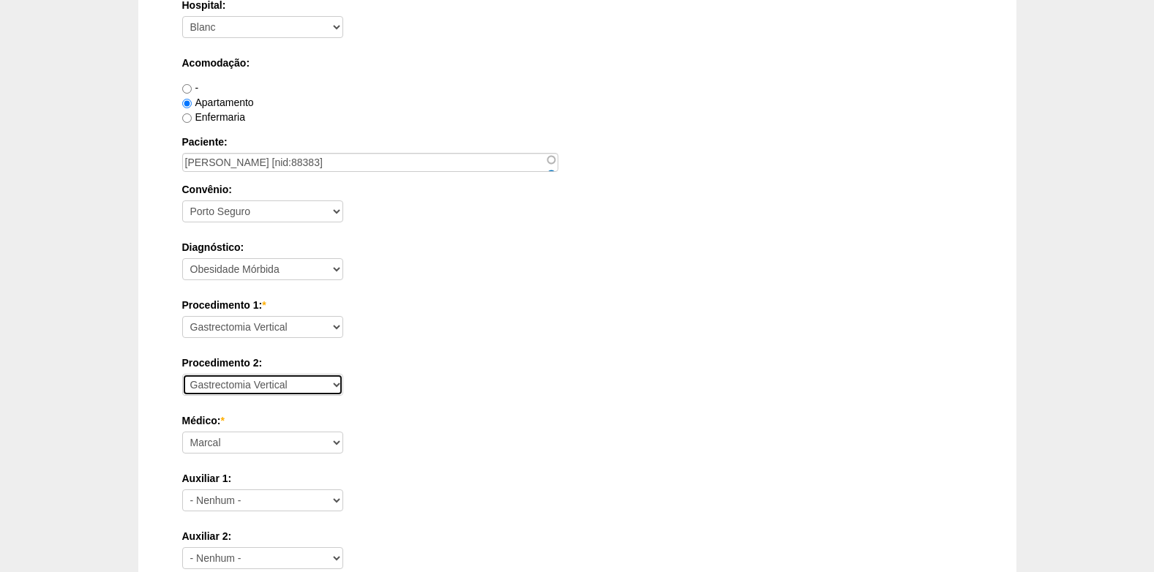
click at [318, 380] on select "- Nenhum - Consultório Abscesso Hepático - Drenagem Abscesso perianal Amputação…" at bounding box center [262, 385] width 161 height 22
select select
click at [182, 374] on select "- Nenhum - Consultório Abscesso Hepático - Drenagem Abscesso perianal Amputação…" at bounding box center [262, 385] width 161 height 22
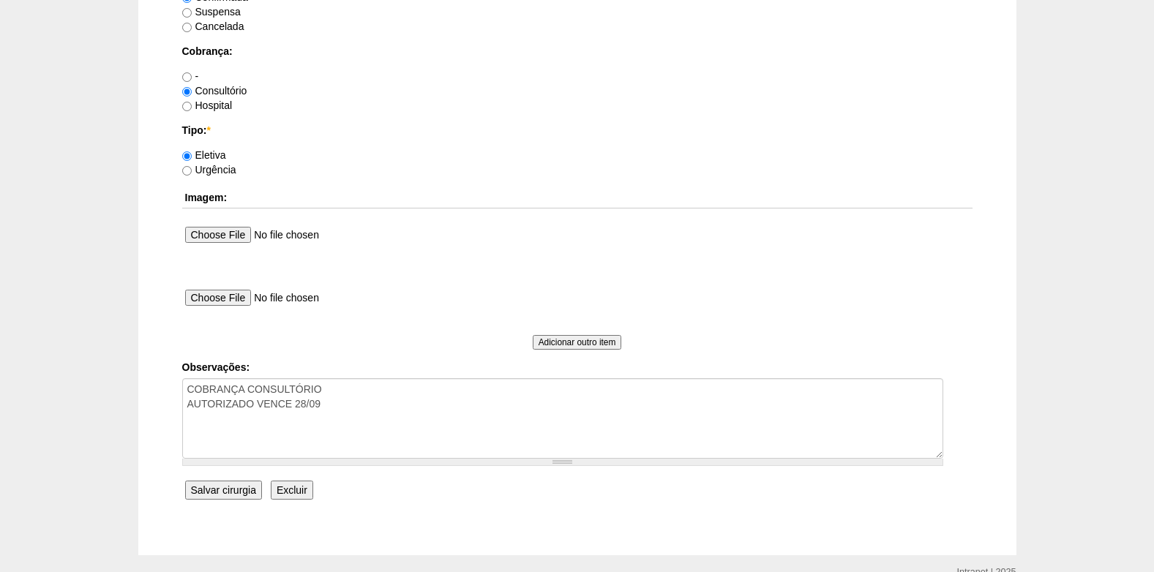
scroll to position [1313, 0]
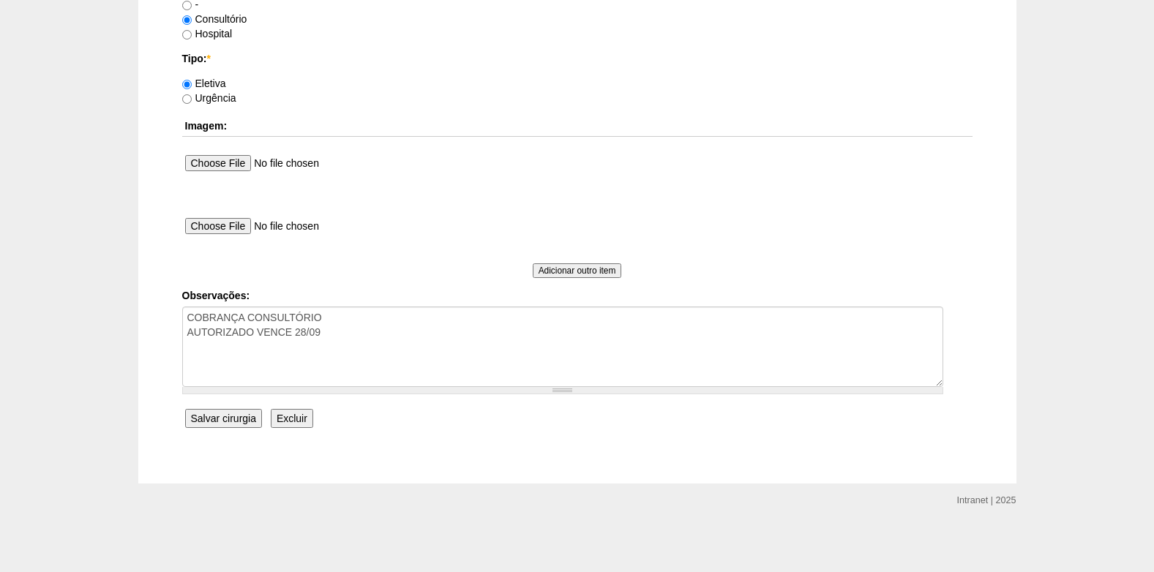
click at [235, 422] on input "Salvar cirurgia" at bounding box center [223, 418] width 77 height 19
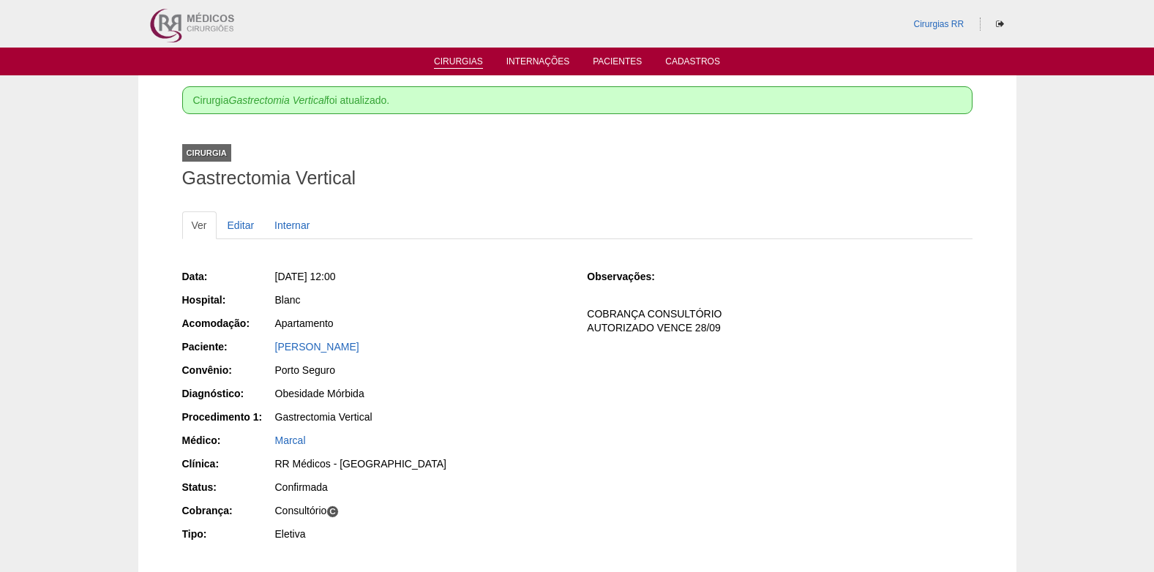
click at [461, 60] on link "Cirurgias" at bounding box center [458, 62] width 49 height 12
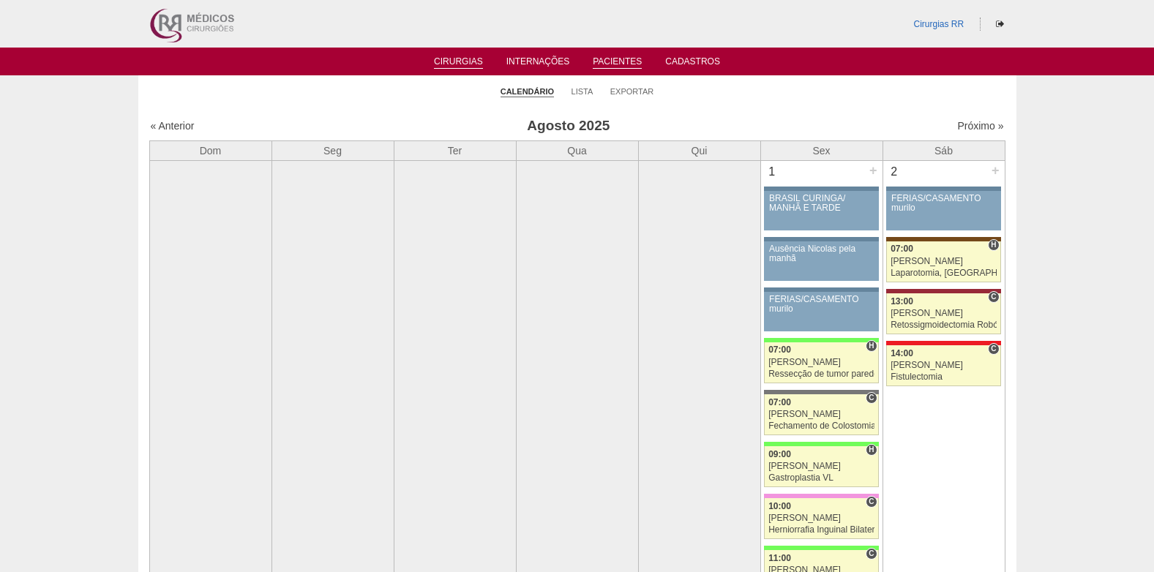
click at [612, 61] on link "Pacientes" at bounding box center [617, 62] width 49 height 12
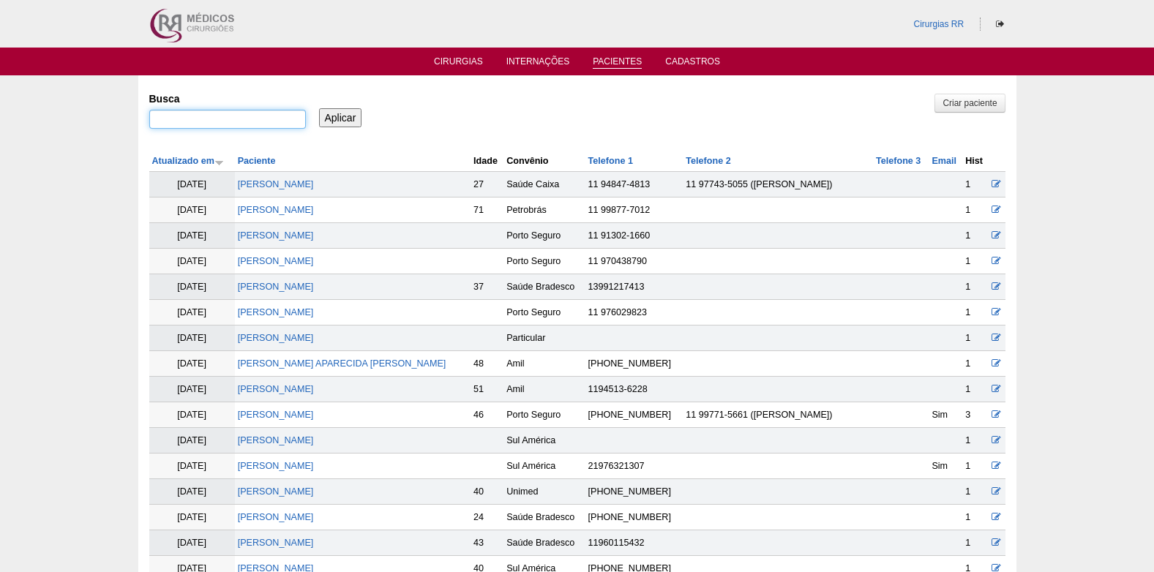
click at [275, 118] on input "Busca" at bounding box center [227, 119] width 157 height 19
type input "daniela de assis"
click at [343, 113] on input "Aplicar" at bounding box center [340, 117] width 43 height 19
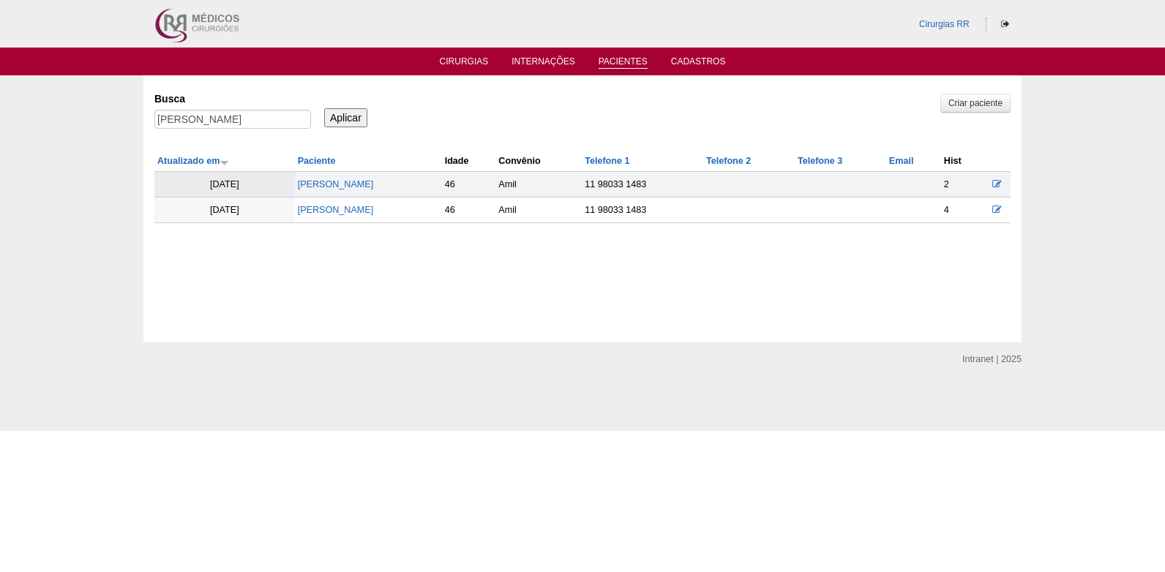
click at [338, 216] on td "[PERSON_NAME]" at bounding box center [368, 211] width 147 height 26
click at [345, 209] on link "[PERSON_NAME]" at bounding box center [336, 210] width 76 height 10
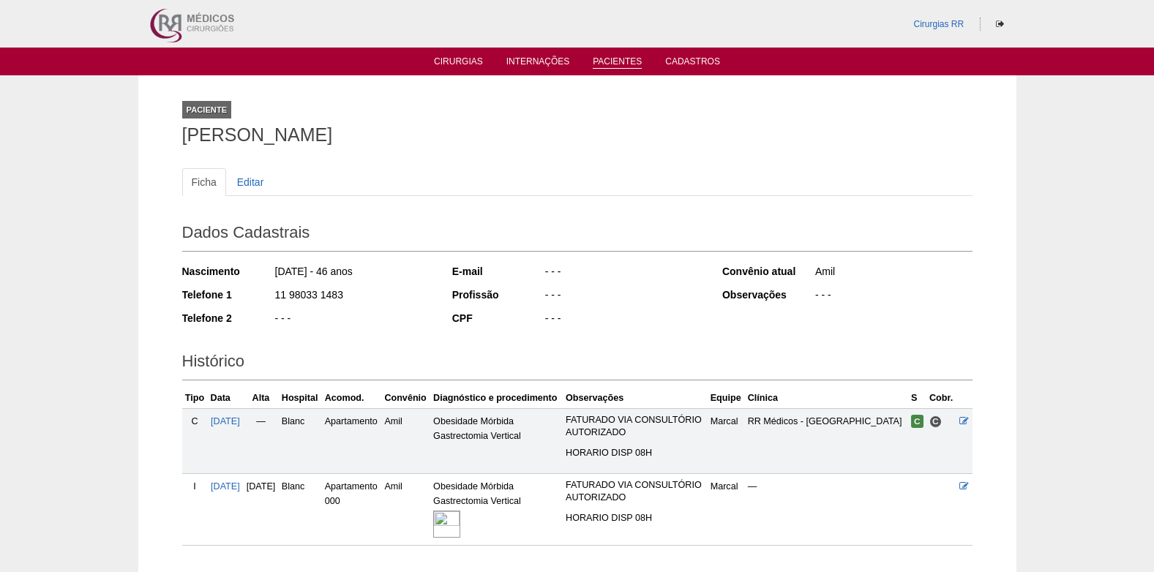
click at [622, 65] on link "Pacientes" at bounding box center [617, 62] width 49 height 12
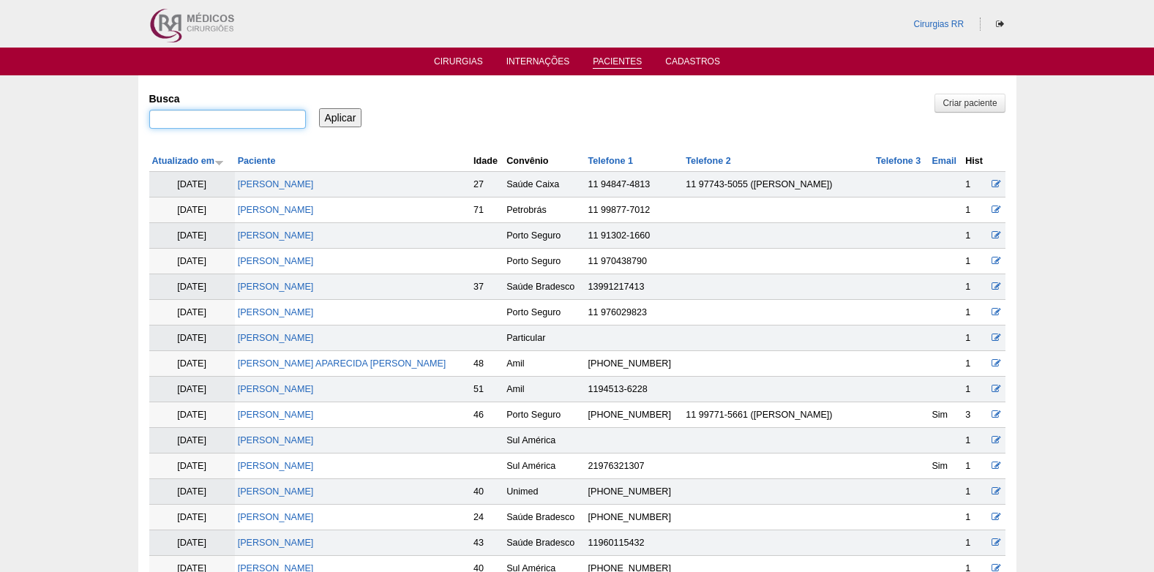
click at [227, 124] on input "Busca" at bounding box center [227, 119] width 157 height 19
type input "daniela de assis"
click at [354, 125] on input "Aplicar" at bounding box center [340, 117] width 43 height 19
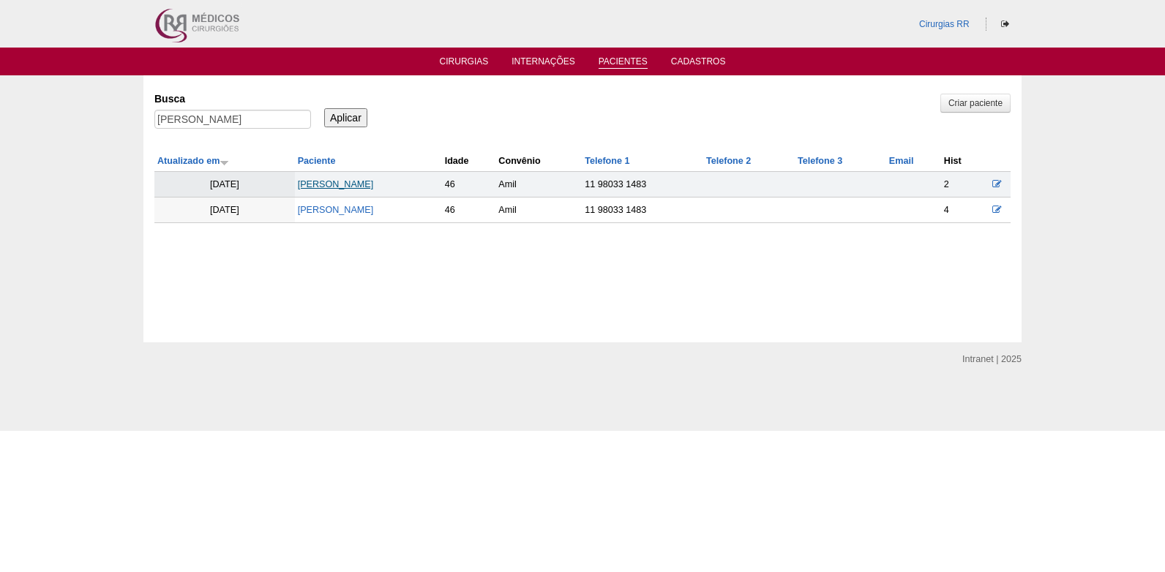
click at [353, 187] on link "[PERSON_NAME]" at bounding box center [336, 184] width 76 height 10
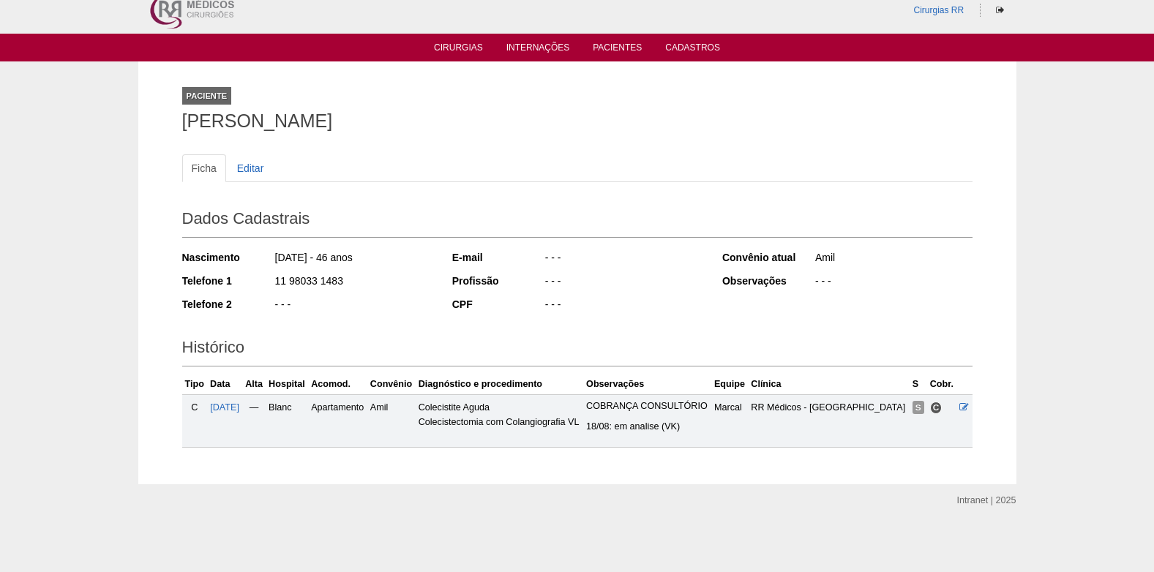
scroll to position [26, 0]
click at [968, 402] on icon at bounding box center [964, 407] width 10 height 10
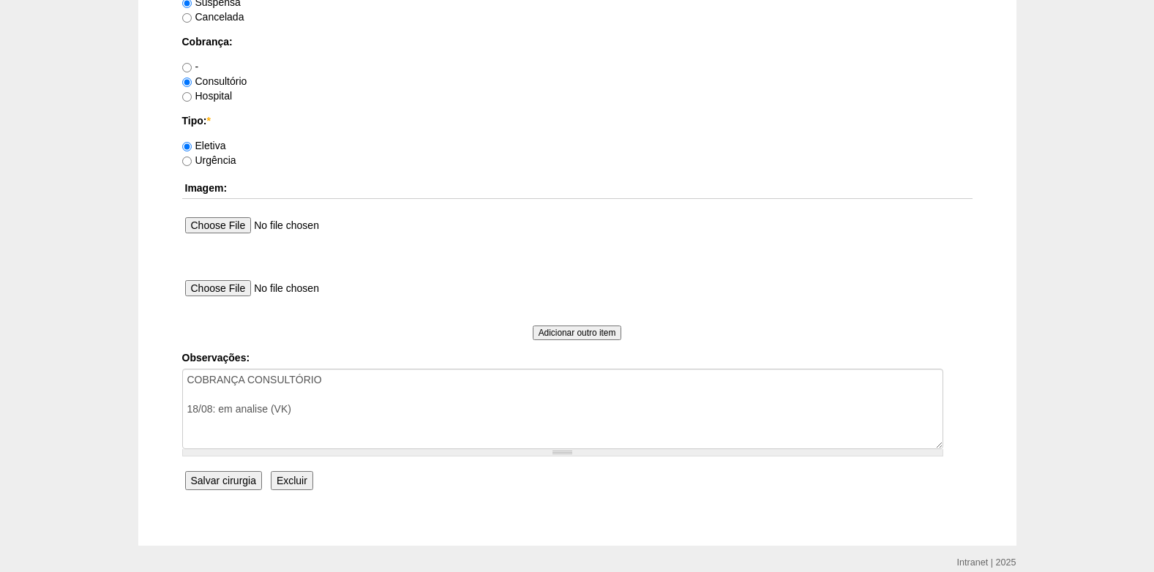
scroll to position [1313, 0]
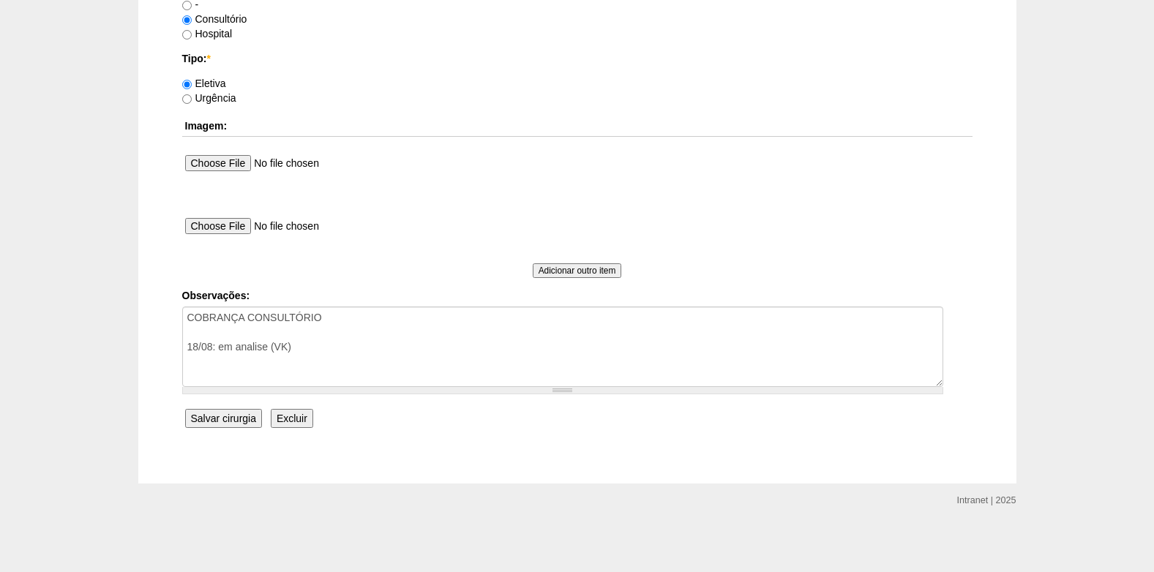
click at [299, 424] on input "Excluir" at bounding box center [292, 418] width 42 height 19
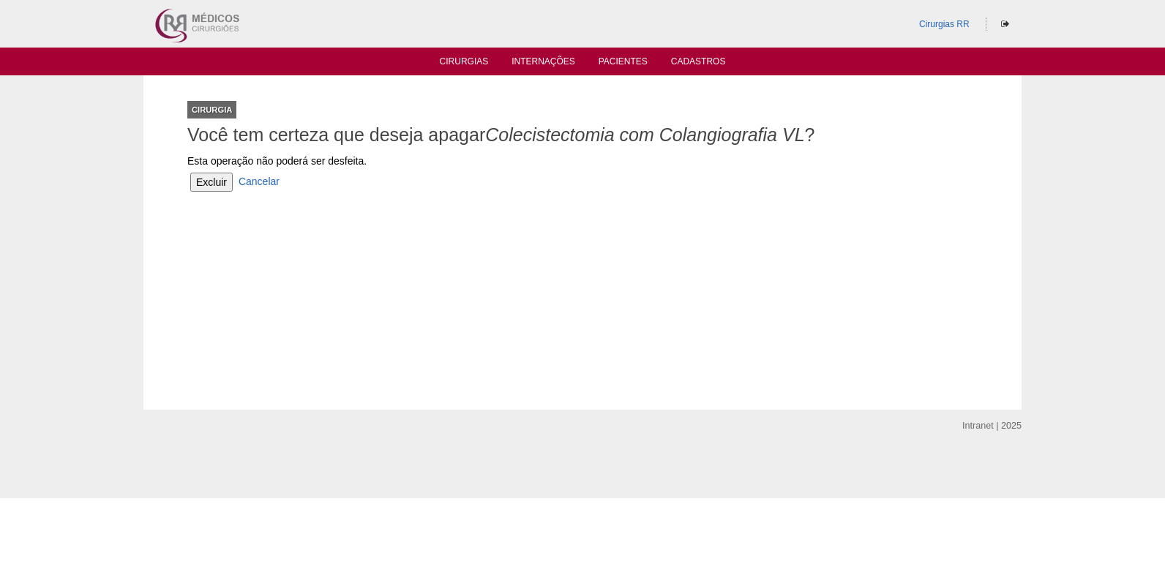
click at [211, 187] on input "Excluir" at bounding box center [211, 182] width 42 height 19
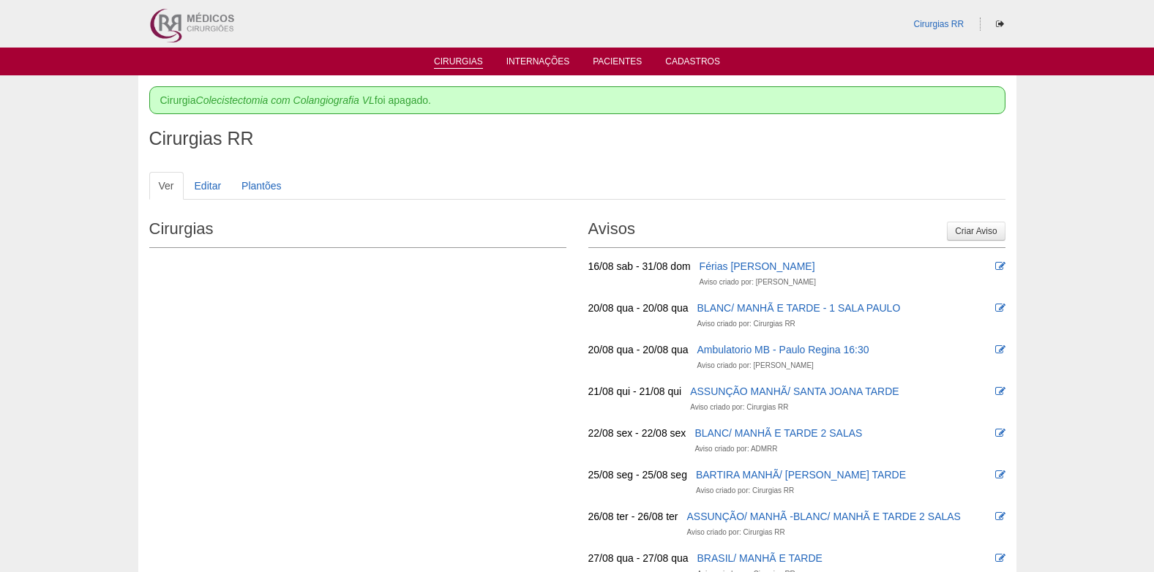
click at [442, 61] on link "Cirurgias" at bounding box center [458, 62] width 49 height 12
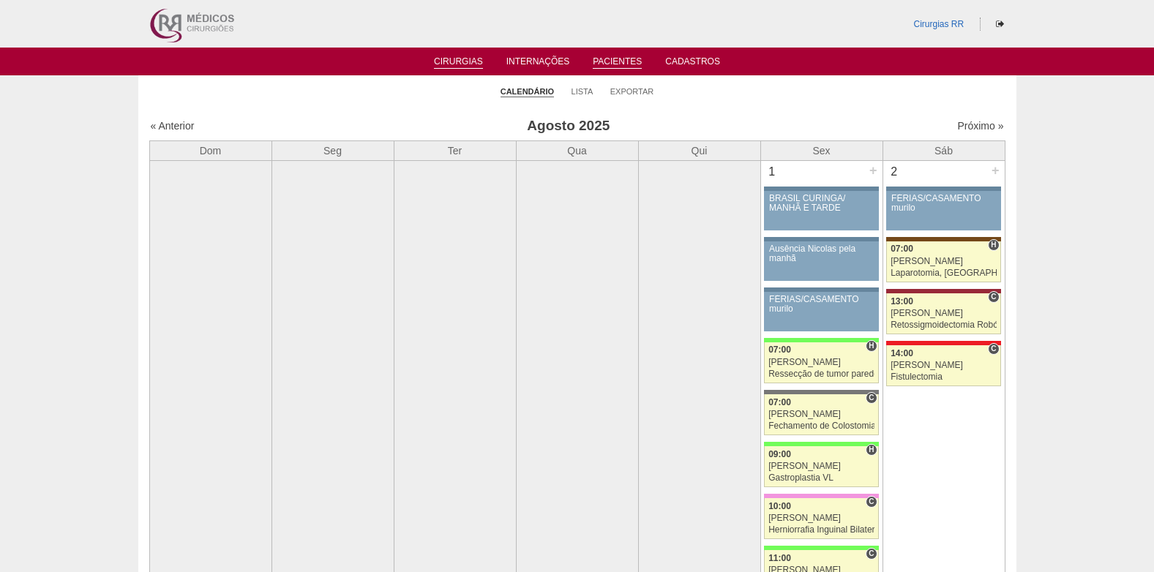
click at [614, 61] on link "Pacientes" at bounding box center [617, 62] width 49 height 12
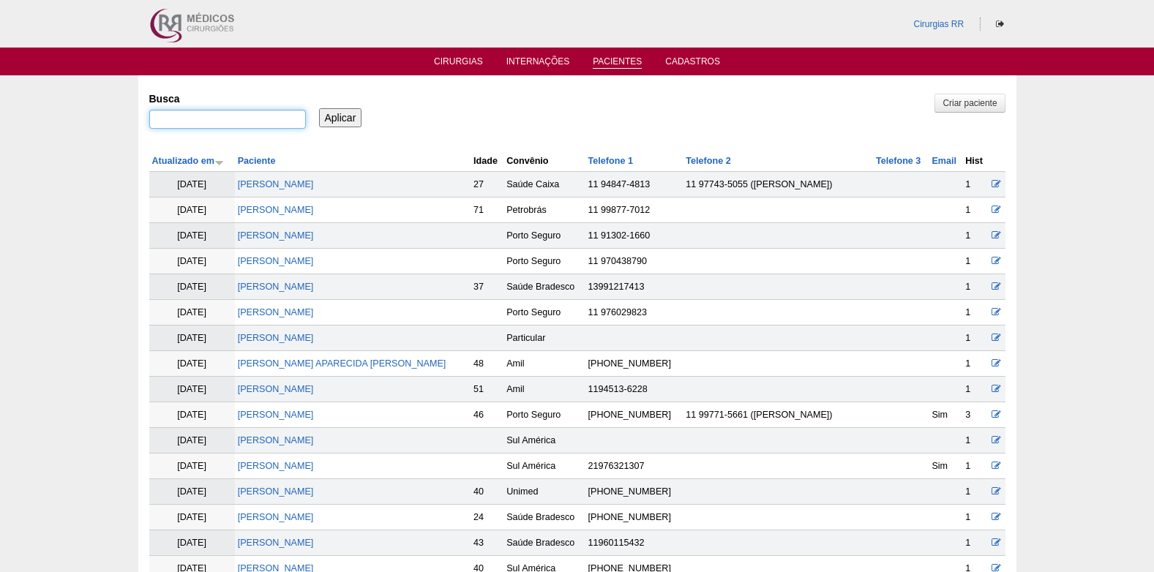
click at [279, 124] on input "Busca" at bounding box center [227, 119] width 157 height 19
type input "daniela de assis"
click at [347, 109] on input "Aplicar" at bounding box center [340, 117] width 43 height 19
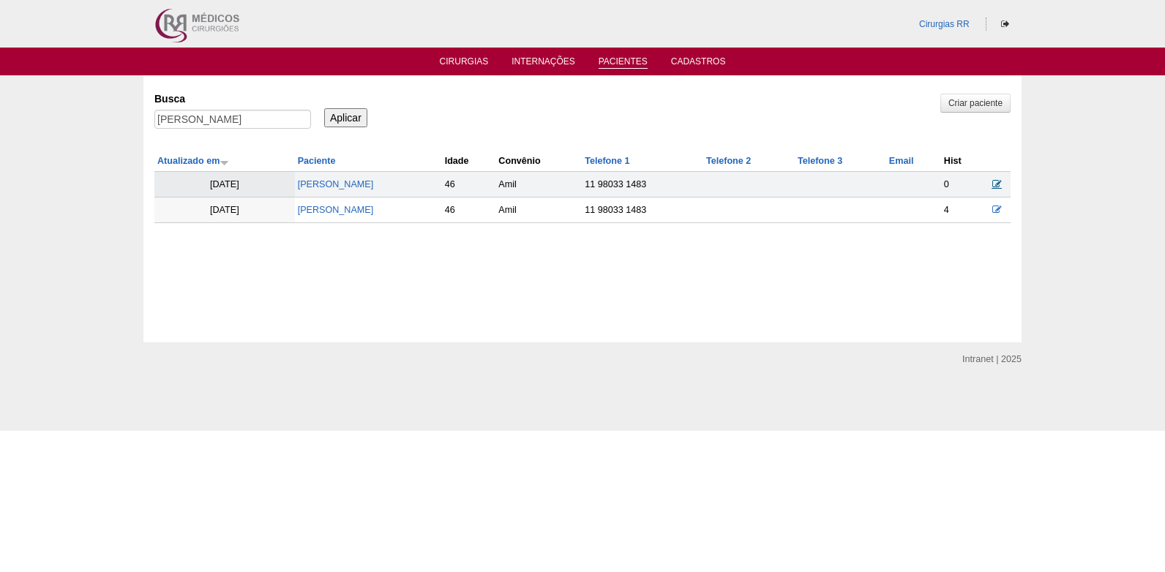
click at [998, 181] on icon at bounding box center [997, 184] width 10 height 10
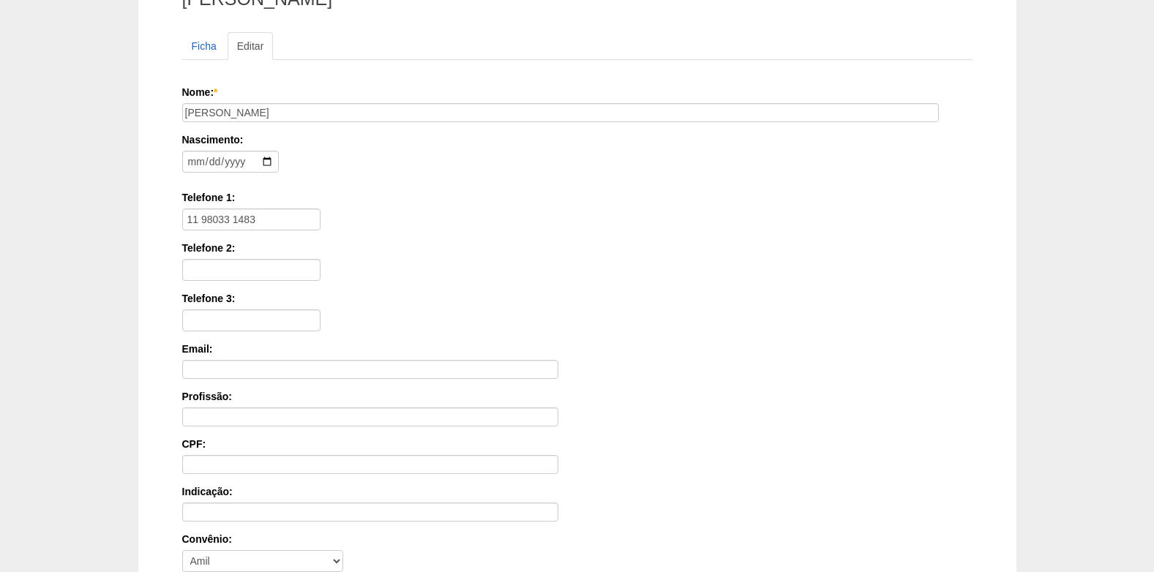
scroll to position [321, 0]
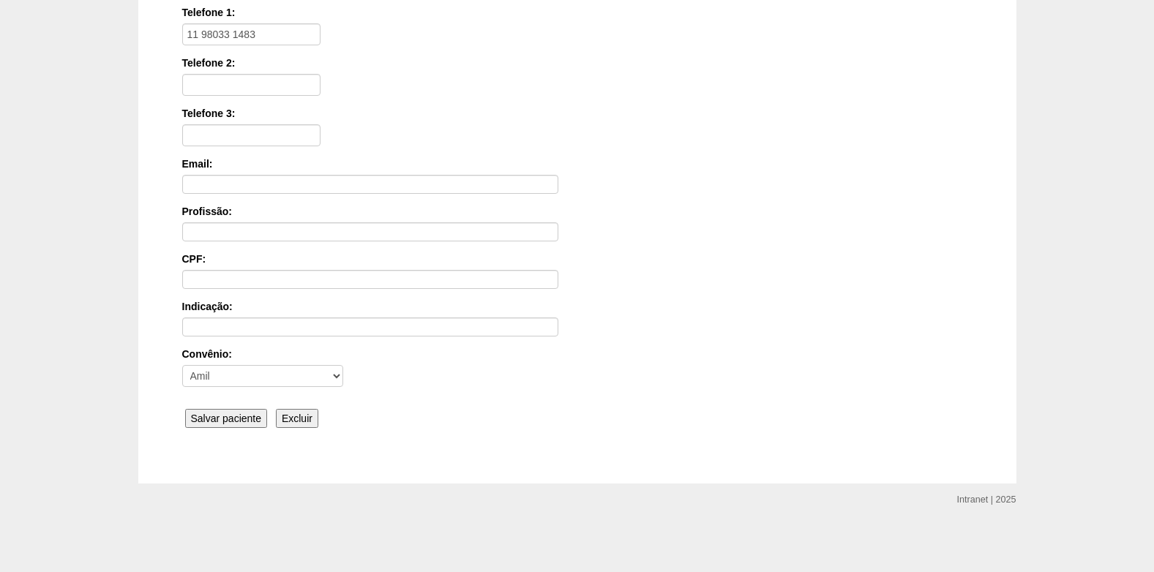
click at [293, 421] on input "Excluir" at bounding box center [297, 418] width 42 height 19
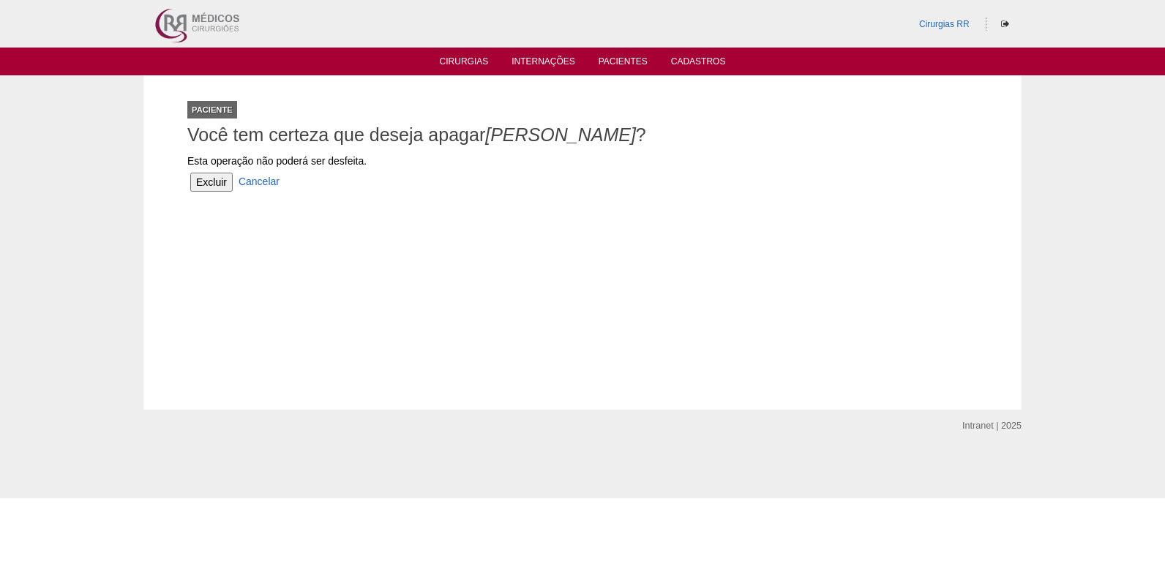
click at [210, 181] on input "Excluir" at bounding box center [211, 182] width 42 height 19
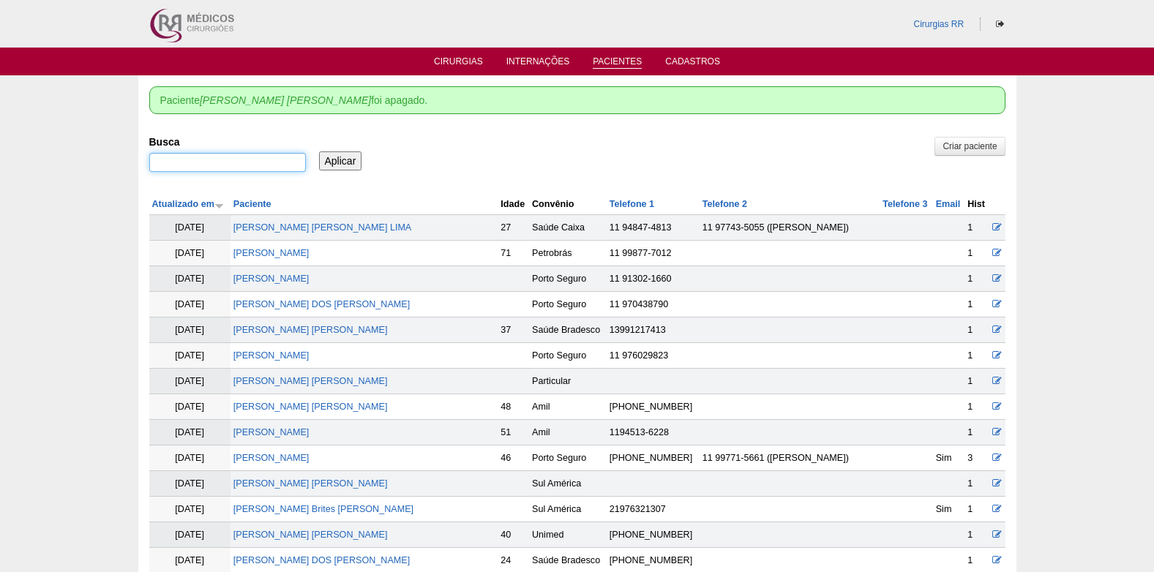
click at [224, 157] on input "Busca" at bounding box center [227, 162] width 157 height 19
type input "[PERSON_NAME]"
click at [352, 162] on input "Aplicar" at bounding box center [340, 160] width 43 height 19
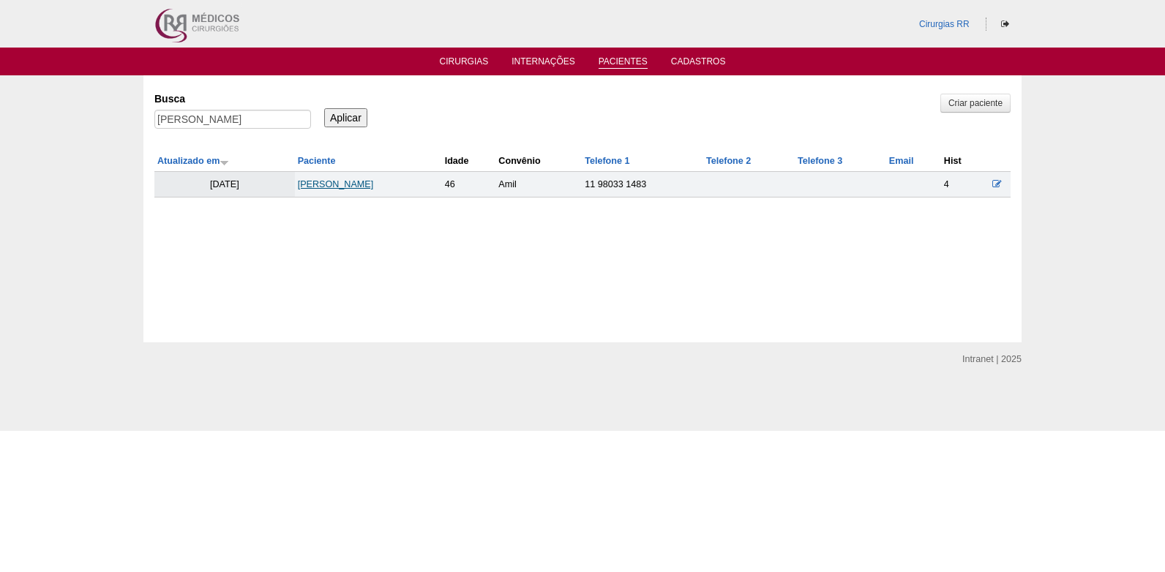
click at [356, 184] on link "[PERSON_NAME]" at bounding box center [336, 184] width 76 height 10
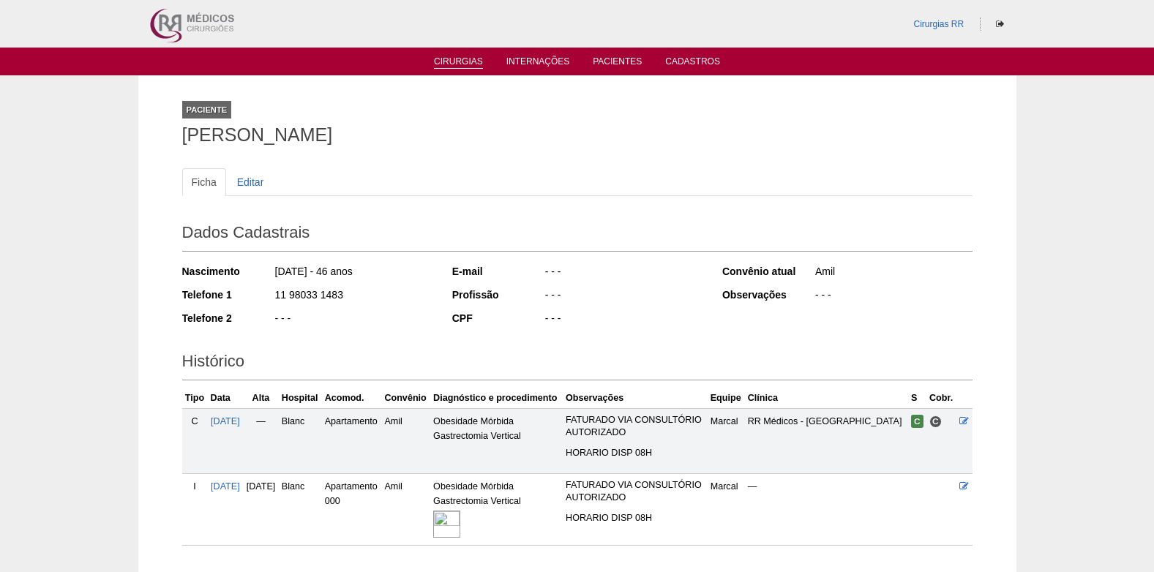
click at [450, 64] on link "Cirurgias" at bounding box center [458, 62] width 49 height 12
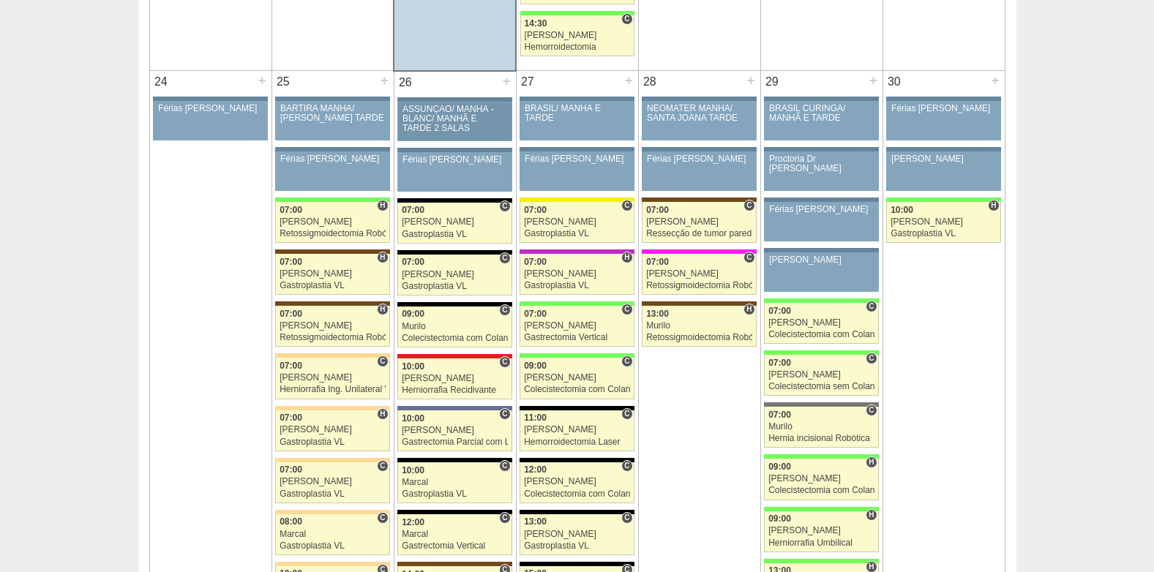
scroll to position [3145, 0]
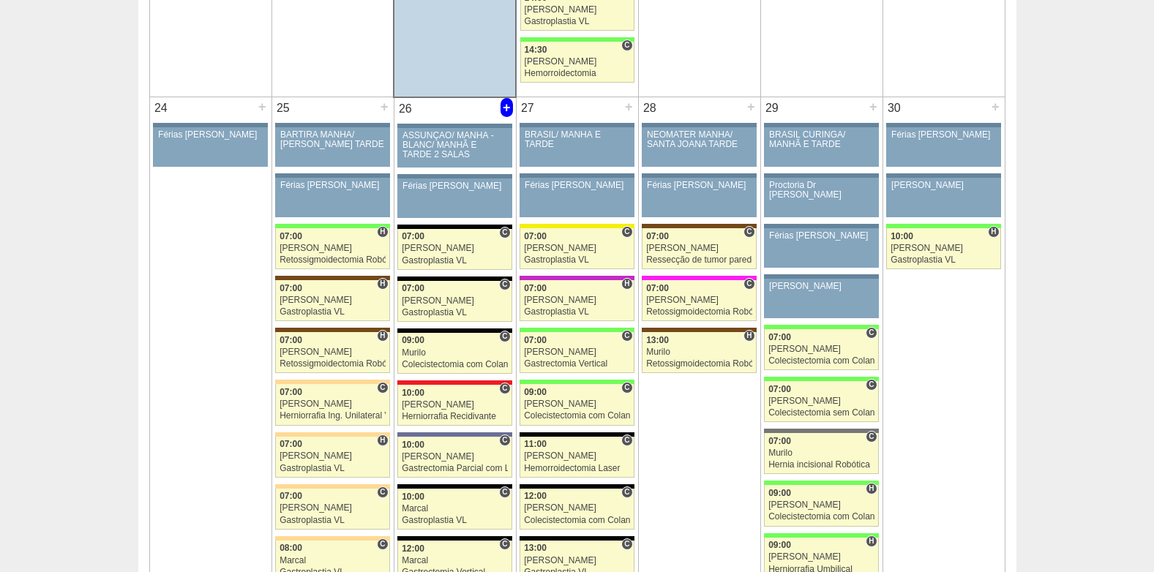
click at [503, 109] on div "+" at bounding box center [506, 107] width 12 height 19
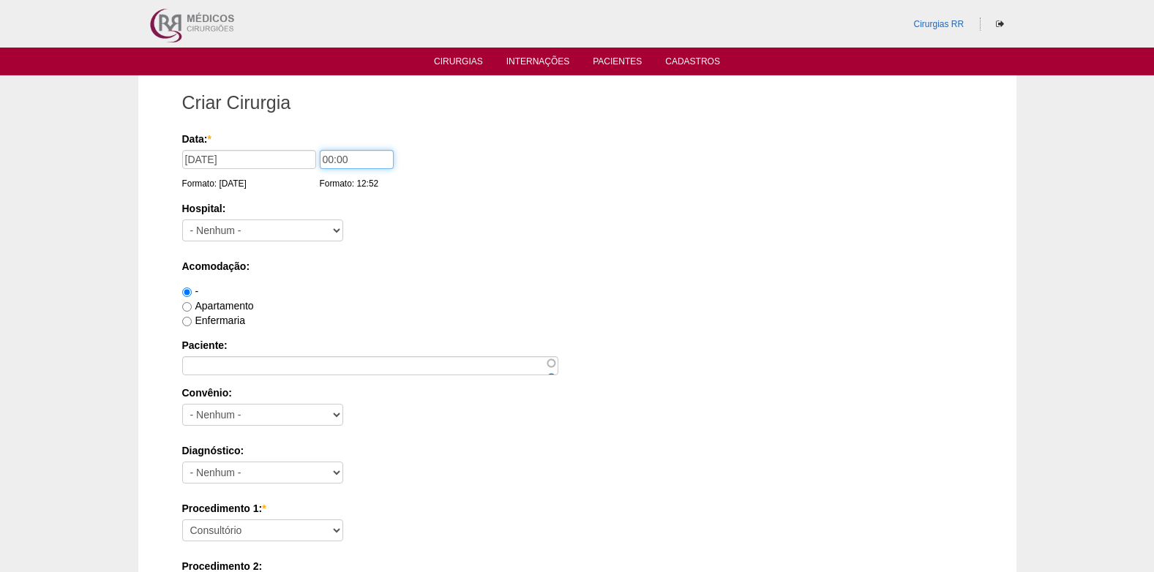
drag, startPoint x: 357, startPoint y: 160, endPoint x: 317, endPoint y: 166, distance: 40.7
click at [320, 166] on input "00:00" at bounding box center [357, 159] width 74 height 19
type input "10:00"
click at [271, 223] on select "- [GEOGRAPHIC_DATA] - [DATE] [PERSON_NAME] Alvorada América Assunção Bartira Be…" at bounding box center [262, 230] width 161 height 22
select select "67"
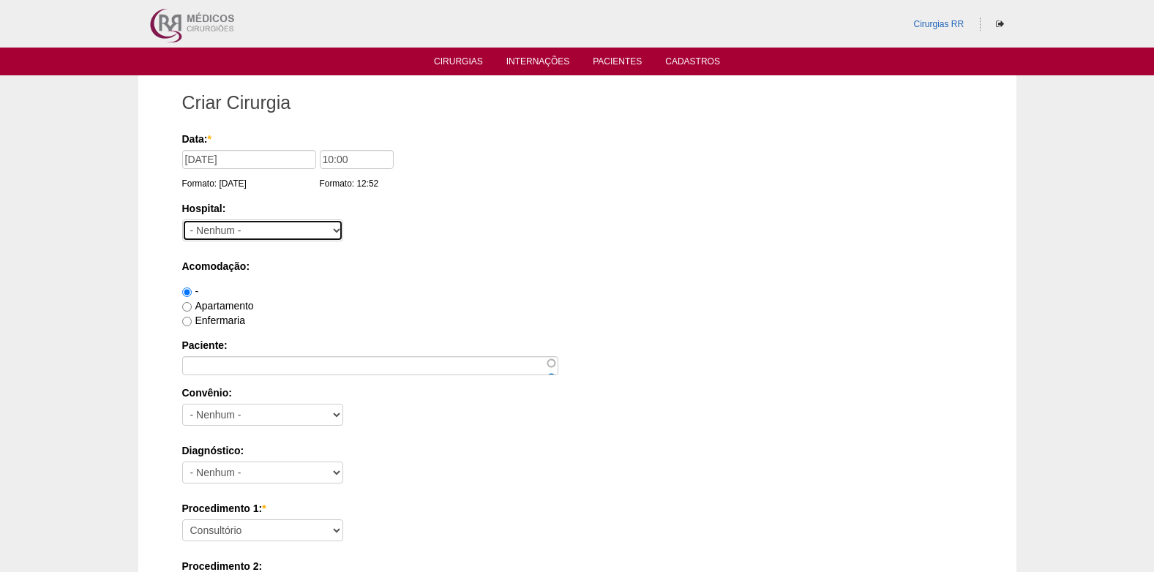
click at [182, 219] on select "- [GEOGRAPHIC_DATA] - [DATE] [PERSON_NAME] Alvorada América Assunção Bartira Be…" at bounding box center [262, 230] width 161 height 22
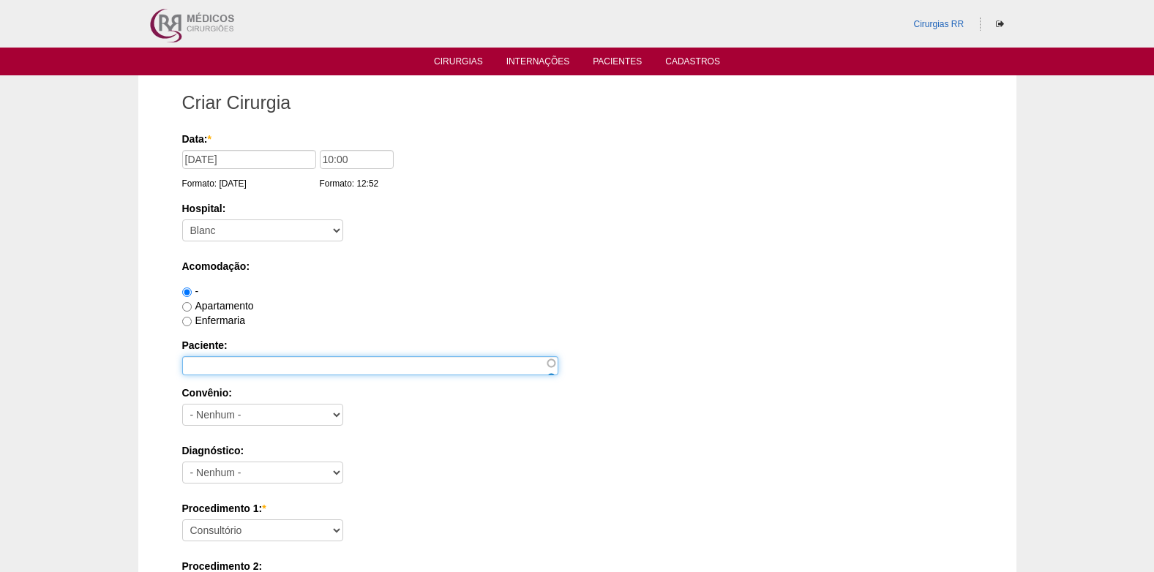
click at [245, 365] on input "Paciente:" at bounding box center [370, 365] width 376 height 19
paste input "d"
type input "d"
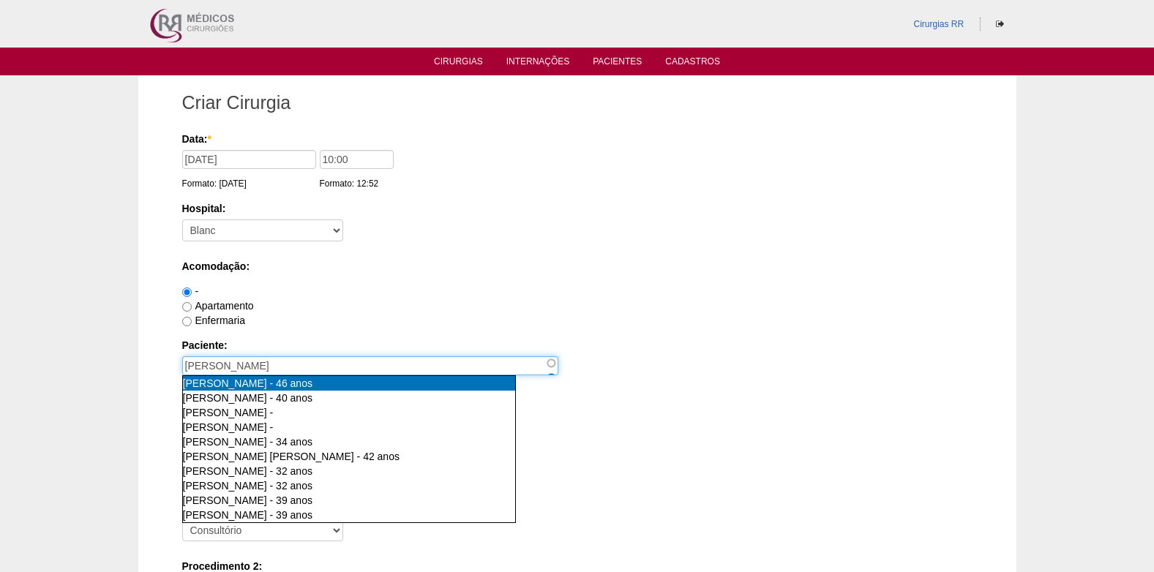
type input "Daniela de Assis Ferreira [nid:82653]"
click at [238, 385] on span "[PERSON_NAME]" at bounding box center [225, 383] width 84 height 12
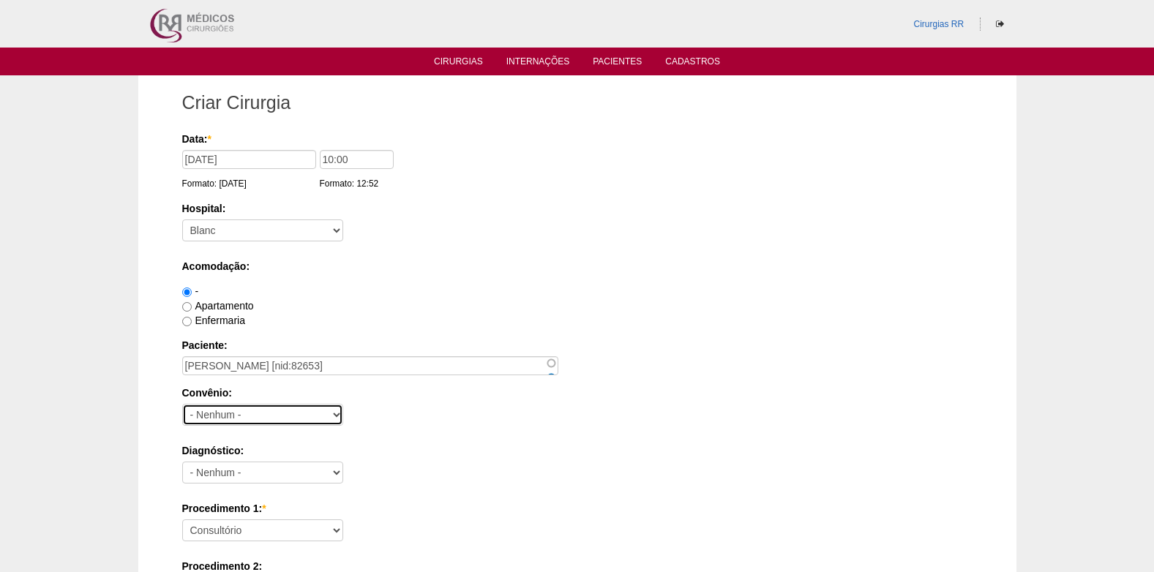
click at [329, 418] on select "- Nenhum - Abet Afresp Allianz Amil Blue Life Caasp Cabesp Caixa de Pensões Car…" at bounding box center [262, 415] width 161 height 22
select select "9803"
click at [182, 404] on select "- Nenhum - Abet Afresp Allianz Amil Blue Life Caasp Cabesp Caixa de Pensões Car…" at bounding box center [262, 415] width 161 height 22
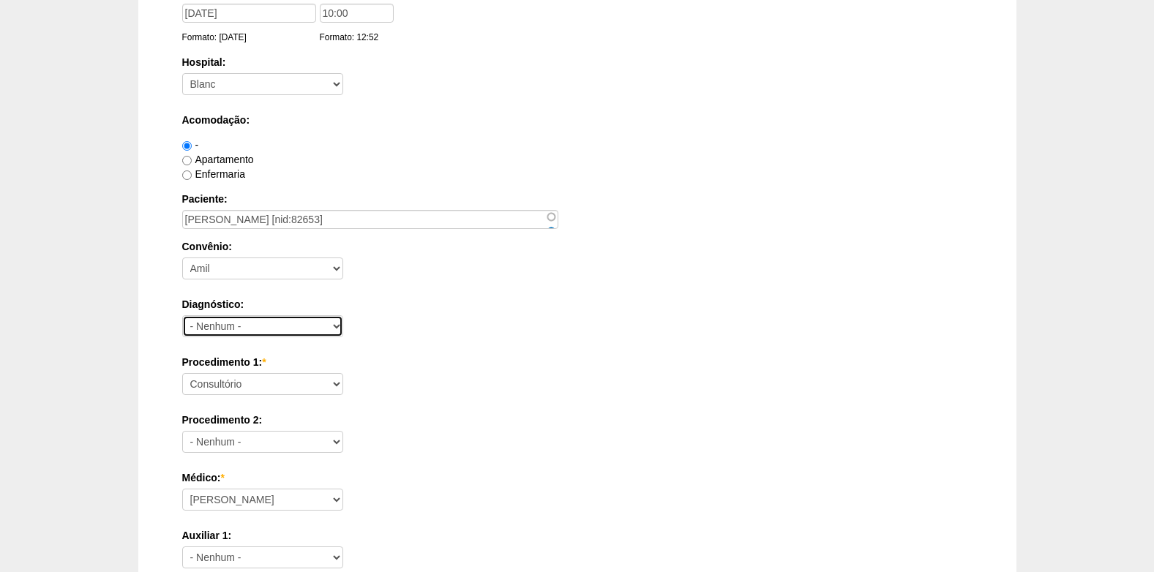
click at [283, 331] on select "- Nenhum - Abdome Agudo Abscesso Hepático Abscesso Perianal Abscesso Peritoneal…" at bounding box center [262, 326] width 161 height 22
click at [182, 315] on select "- Nenhum - Abdome Agudo Abscesso Hepático Abscesso Perianal Abscesso Peritoneal…" at bounding box center [262, 326] width 161 height 22
click at [292, 322] on select "- Nenhum - Abdome Agudo Abscesso Hepático Abscesso Perianal Abscesso Peritoneal…" at bounding box center [262, 326] width 161 height 22
select select "3888"
click at [182, 315] on select "- Nenhum - Abdome Agudo Abscesso Hepático Abscesso Perianal Abscesso Peritoneal…" at bounding box center [262, 326] width 161 height 22
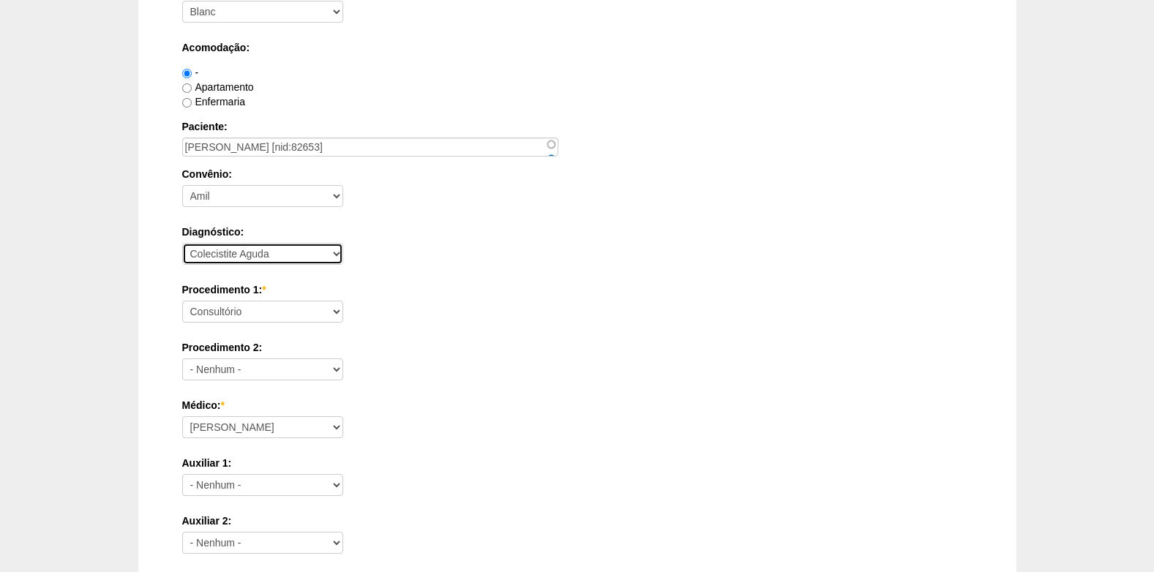
scroll to position [219, 0]
click at [282, 310] on select "Consultório Abscesso Hepático - Drenagem Abscesso perianal Amputação Abdômino P…" at bounding box center [262, 311] width 161 height 22
select select "3735"
click at [182, 300] on select "Consultório Abscesso Hepático - Drenagem Abscesso perianal Amputação Abdômino P…" at bounding box center [262, 311] width 161 height 22
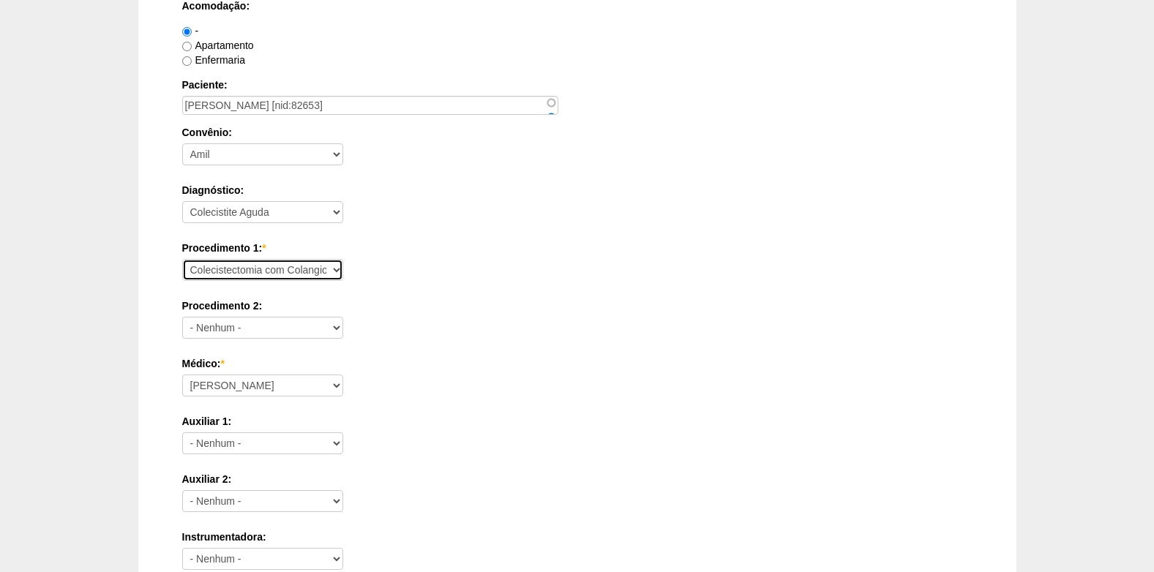
scroll to position [293, 0]
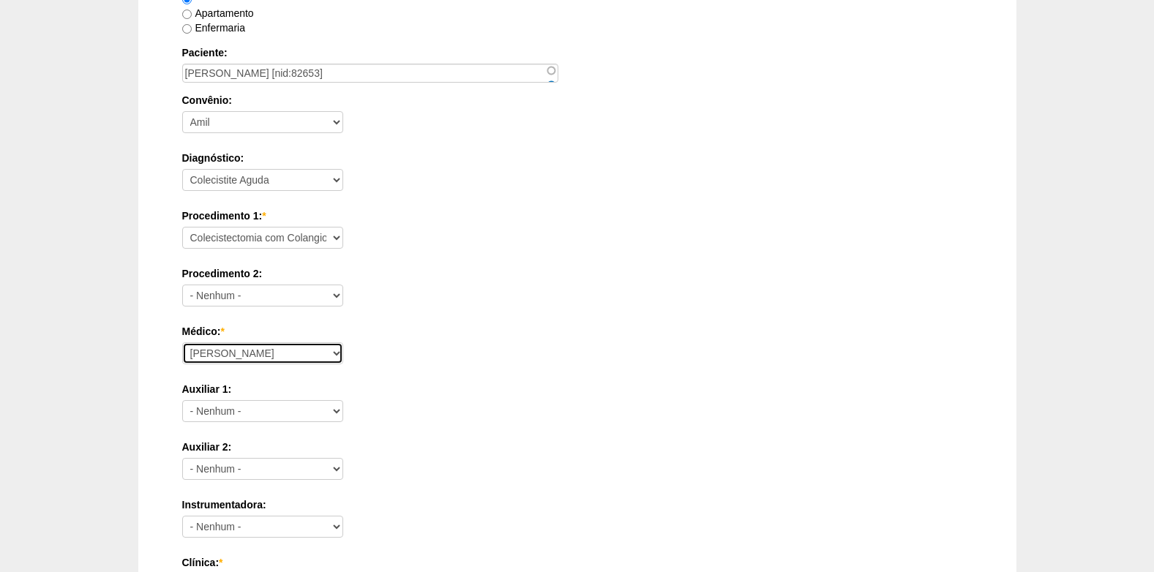
click at [249, 354] on select "Ana Paula Bruno Felipe Rossi Geraldo Igor Benevides Isabella Juliana Luiz Guilh…" at bounding box center [262, 353] width 161 height 22
select select "25"
click at [182, 342] on select "Ana Paula Bruno Felipe Rossi Geraldo Igor Benevides Isabella Juliana Luiz Guilh…" at bounding box center [262, 353] width 161 height 22
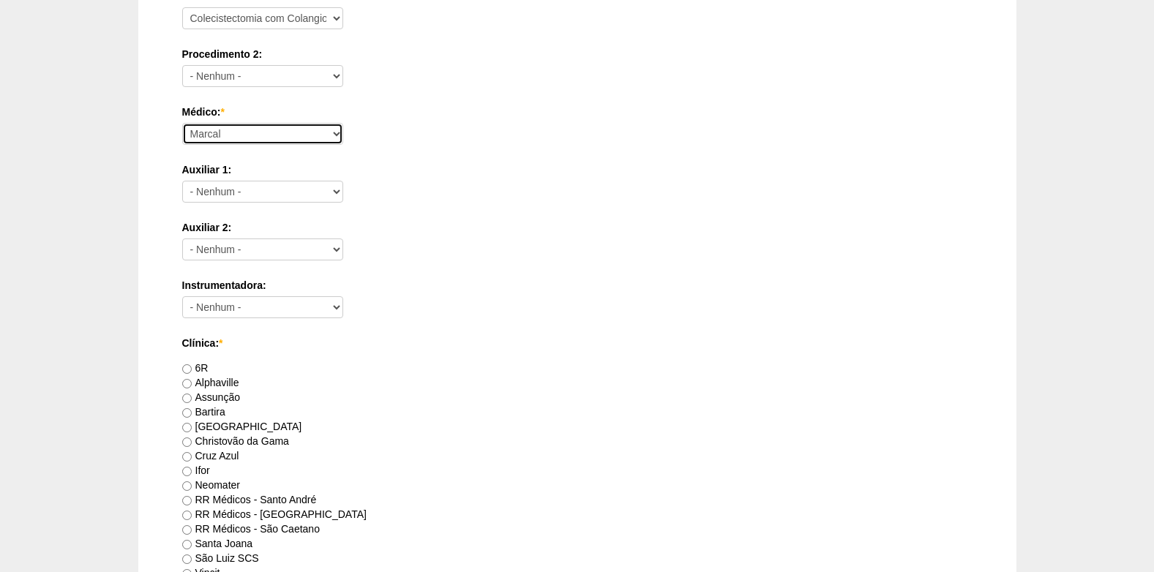
scroll to position [585, 0]
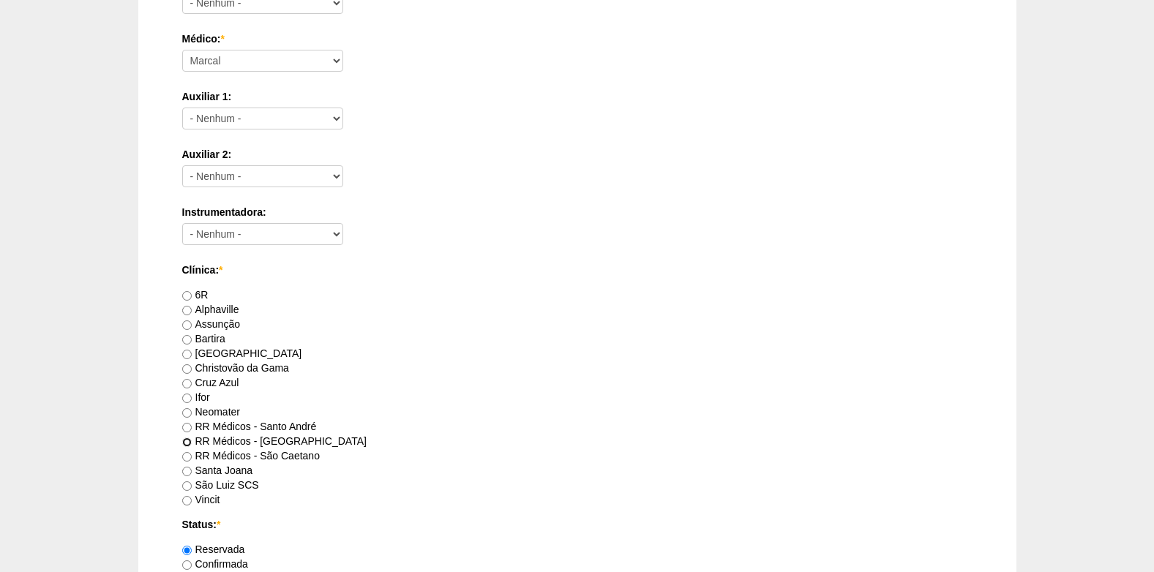
click at [187, 442] on input "RR Médicos - São Bernardo do Campo" at bounding box center [187, 442] width 10 height 10
radio input "true"
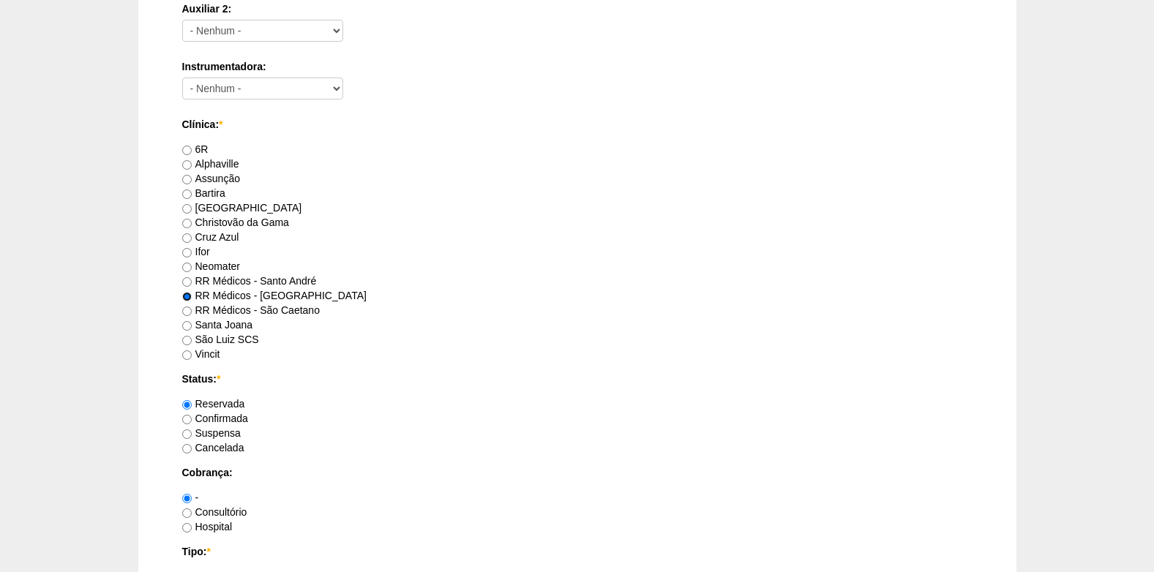
scroll to position [731, 0]
click at [184, 421] on input "Confirmada" at bounding box center [187, 419] width 10 height 10
radio input "true"
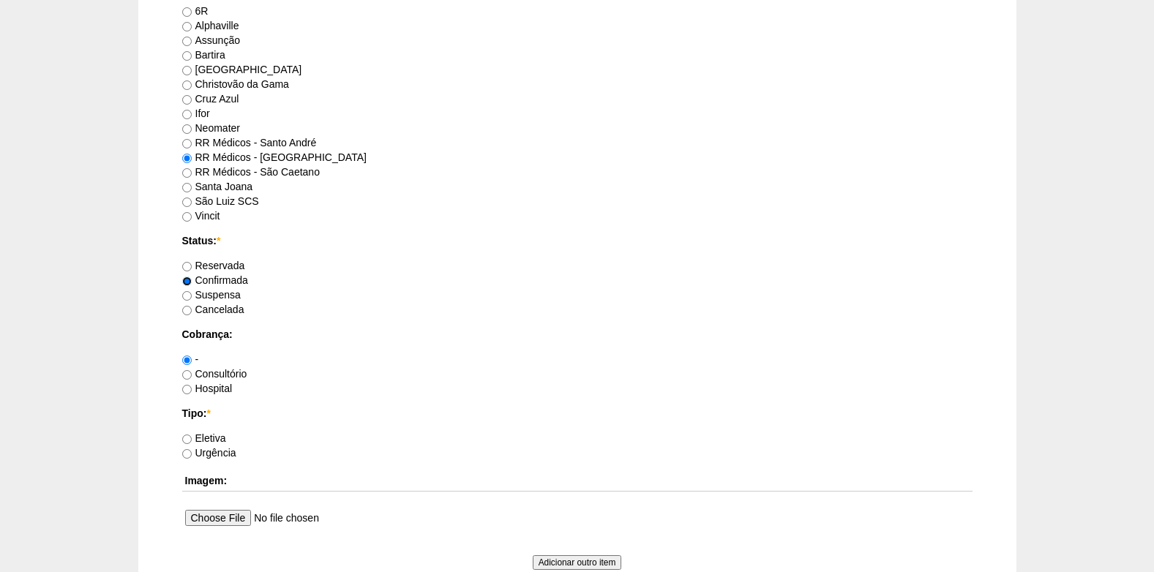
scroll to position [878, 0]
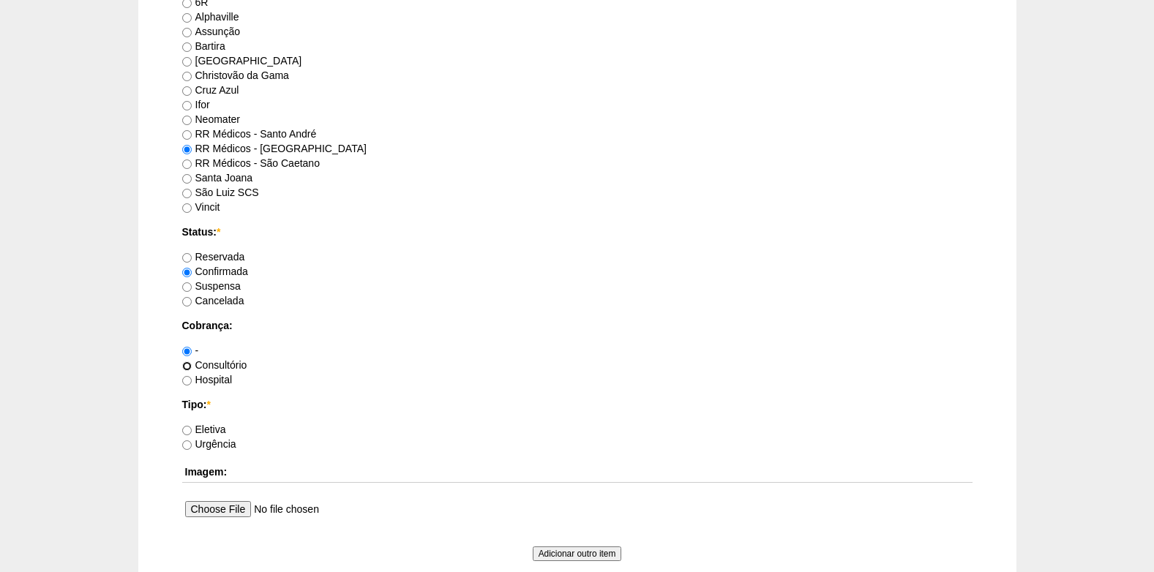
click at [189, 368] on input "Consultório" at bounding box center [187, 366] width 10 height 10
radio input "true"
click at [195, 429] on label "Eletiva" at bounding box center [204, 430] width 44 height 12
click at [192, 429] on input "Eletiva" at bounding box center [187, 431] width 10 height 10
radio input "true"
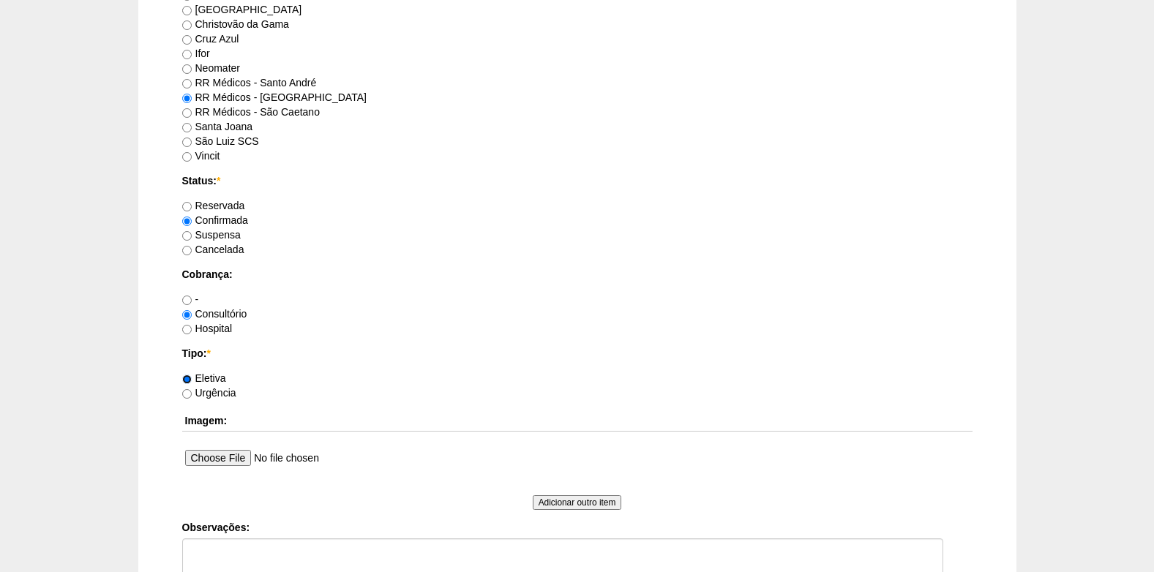
scroll to position [1024, 0]
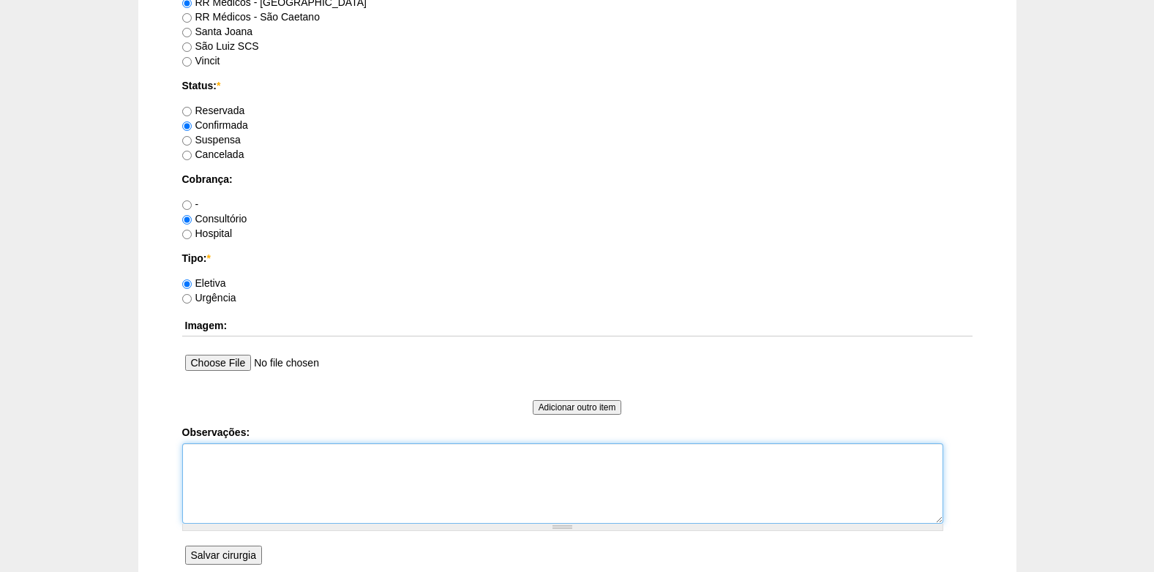
click at [274, 489] on textarea "Observações:" at bounding box center [562, 483] width 761 height 80
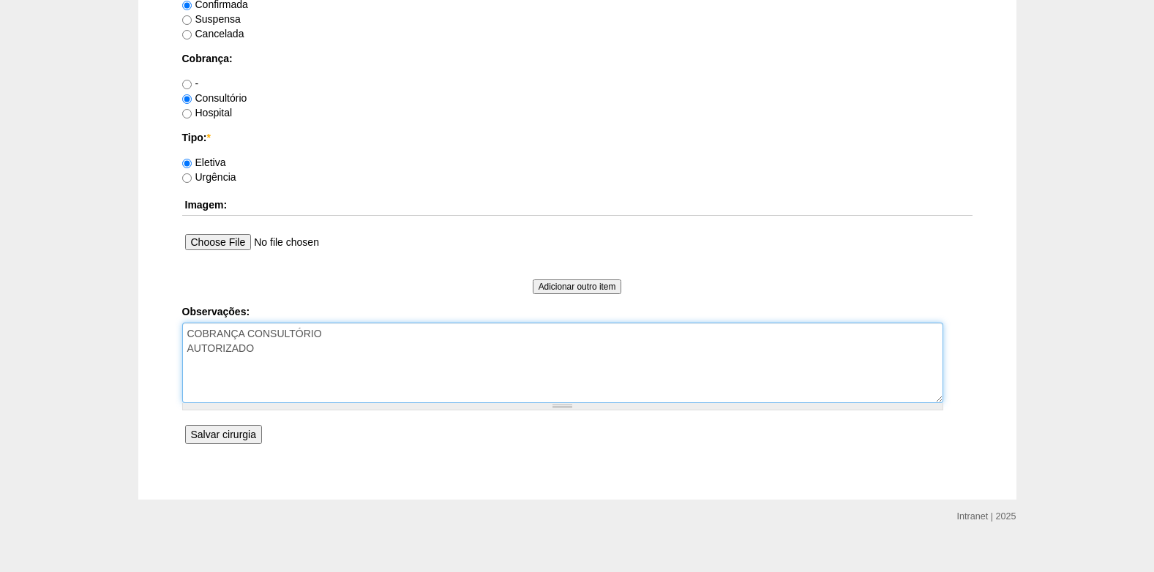
scroll to position [1161, 0]
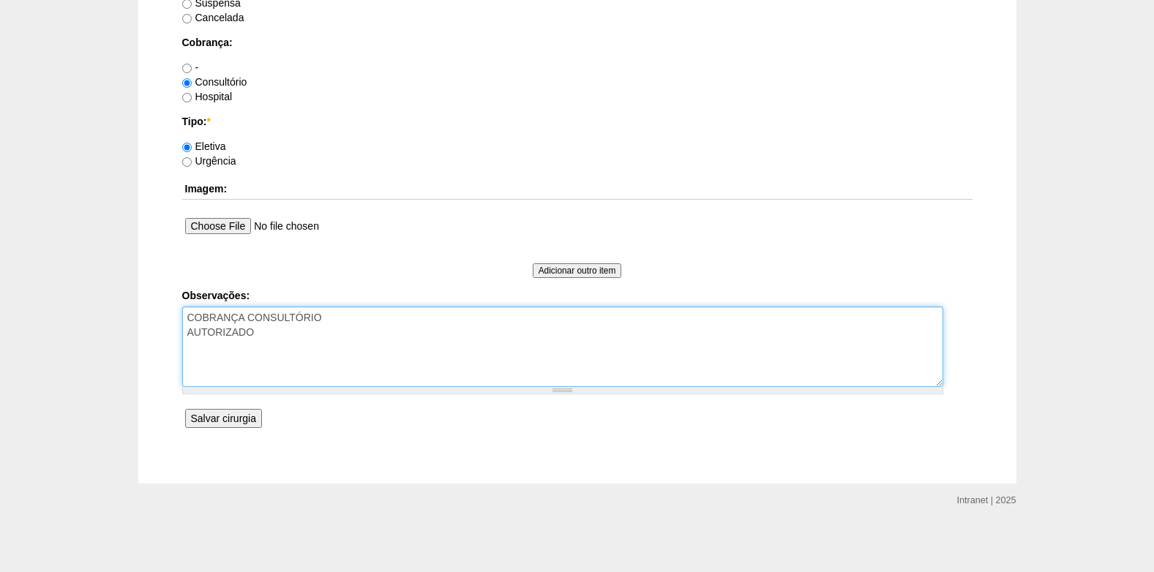
type textarea "COBRANÇA CONSULTÓRIO AUTORIZADO"
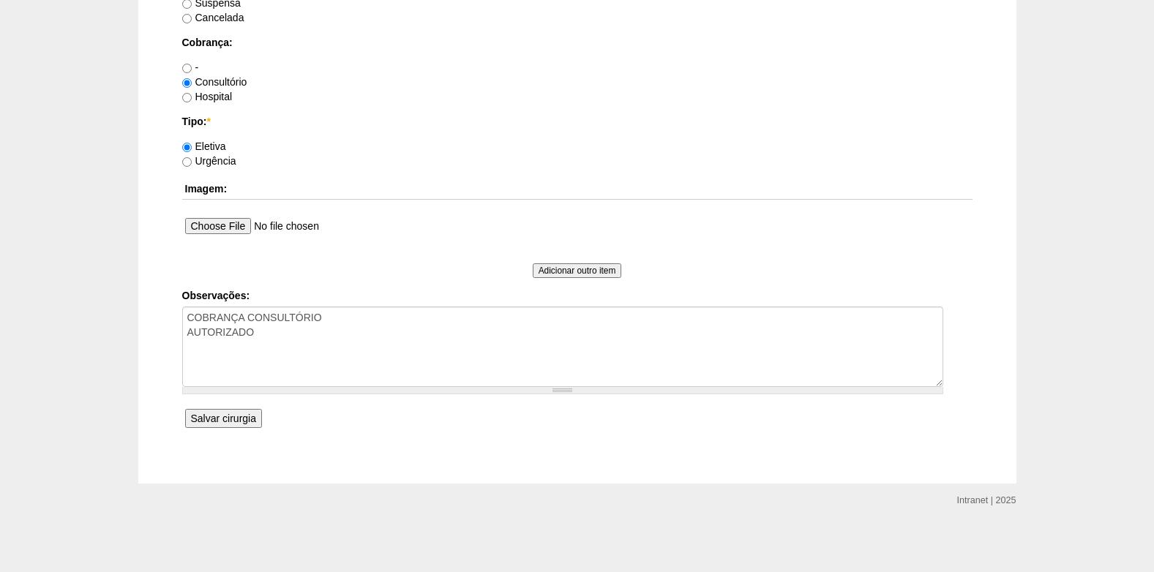
click at [233, 415] on input "Salvar cirurgia" at bounding box center [223, 418] width 77 height 19
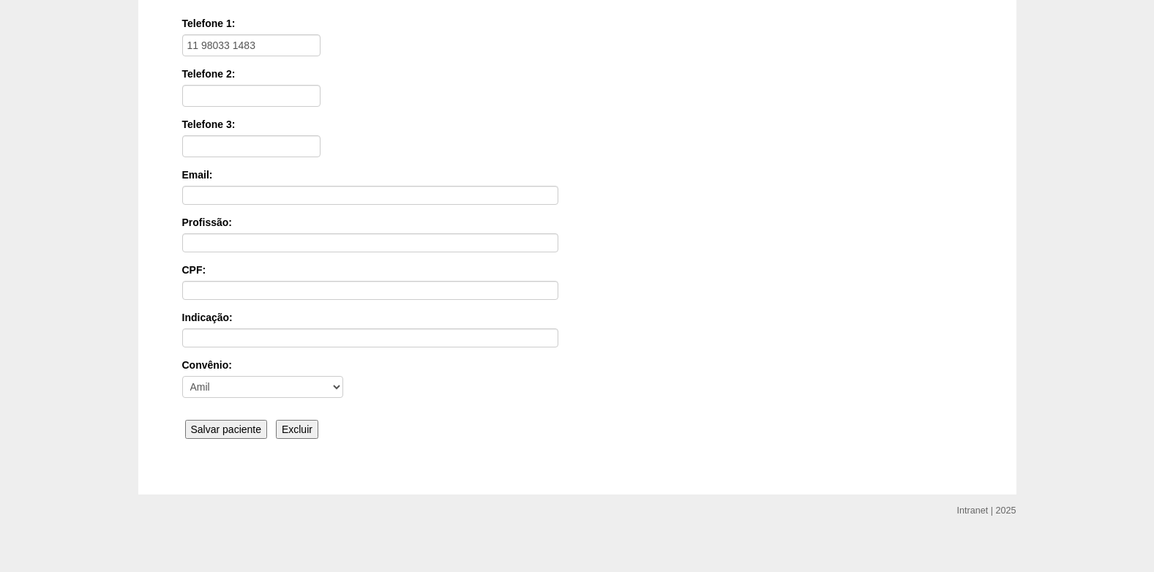
scroll to position [321, 0]
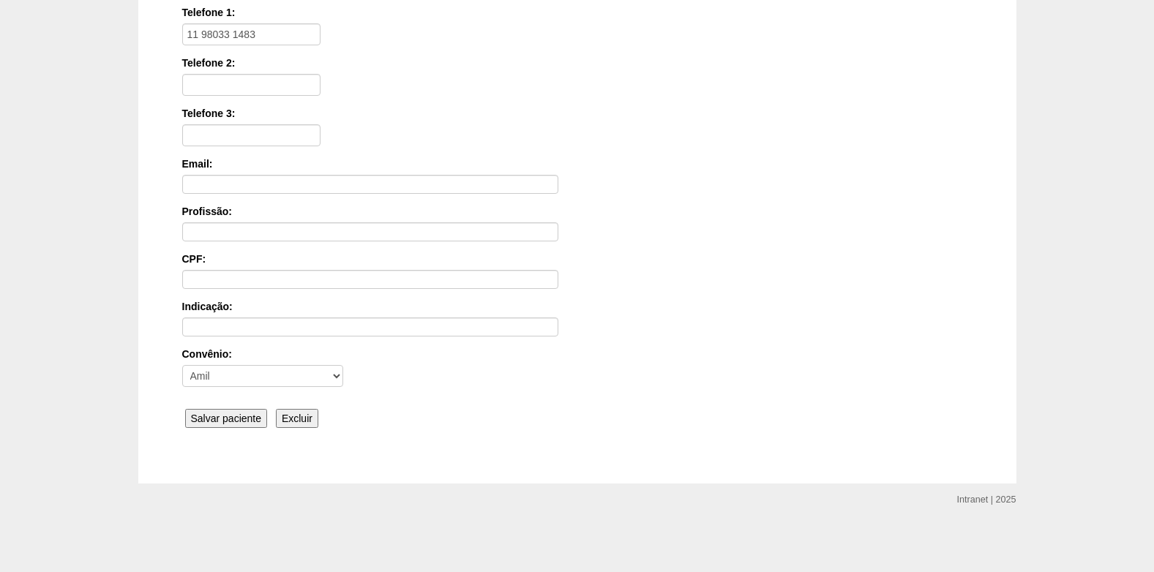
click at [247, 420] on input "Salvar paciente" at bounding box center [226, 418] width 83 height 19
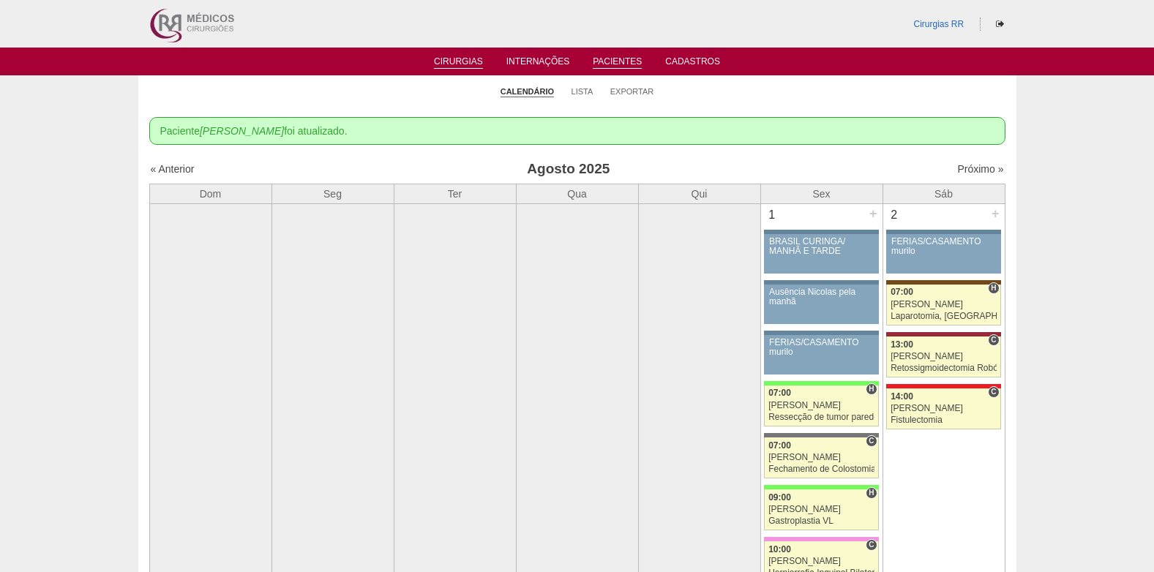
click at [616, 59] on link "Pacientes" at bounding box center [617, 62] width 49 height 12
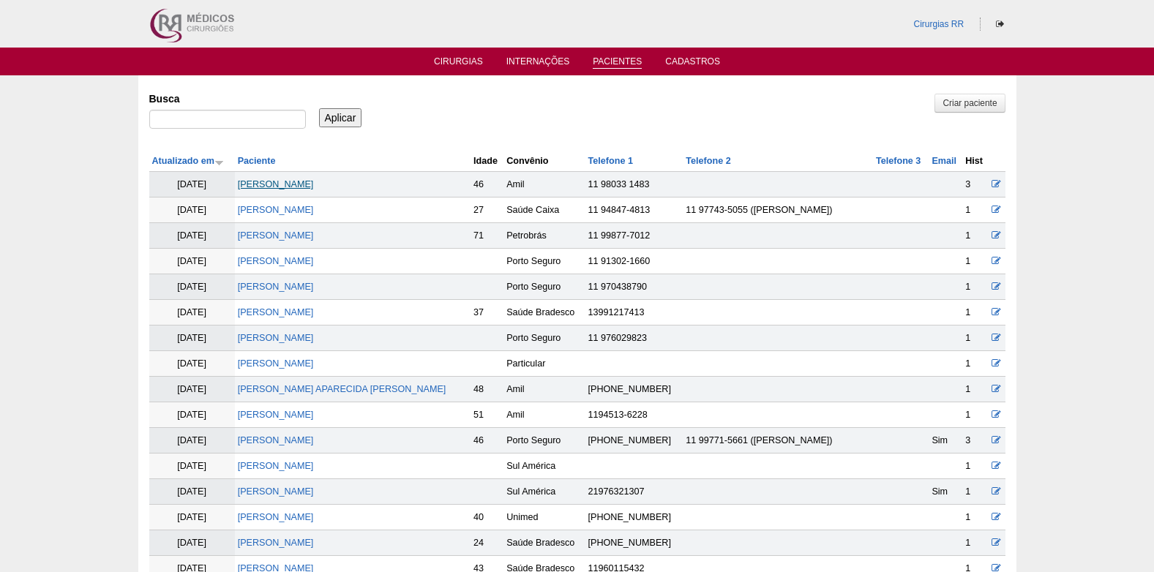
click at [278, 181] on link "[PERSON_NAME]" at bounding box center [276, 184] width 76 height 10
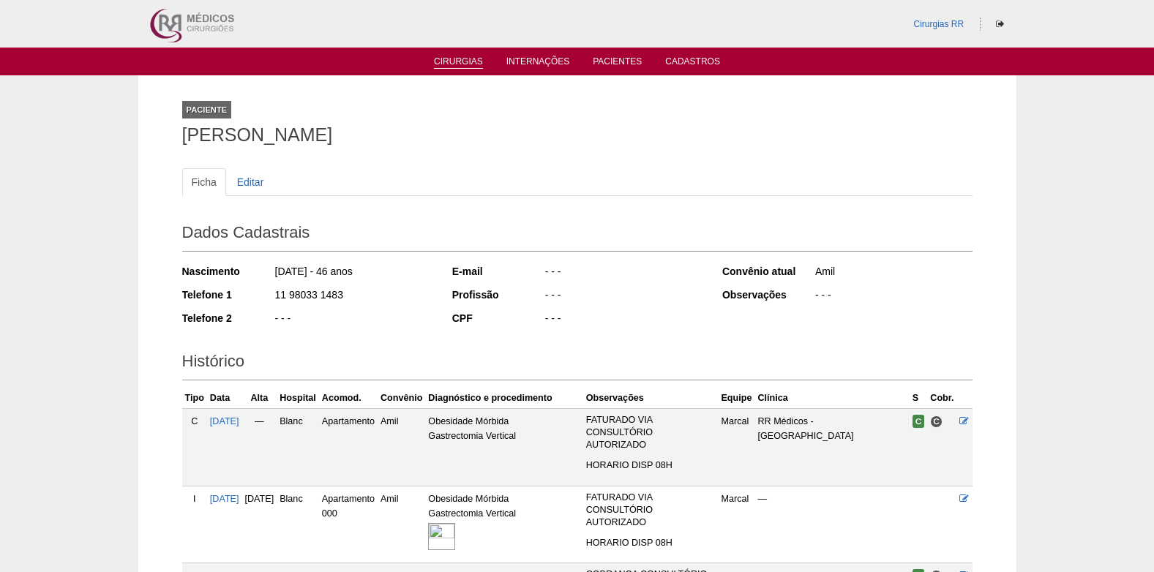
click at [467, 58] on link "Cirurgias" at bounding box center [458, 62] width 49 height 12
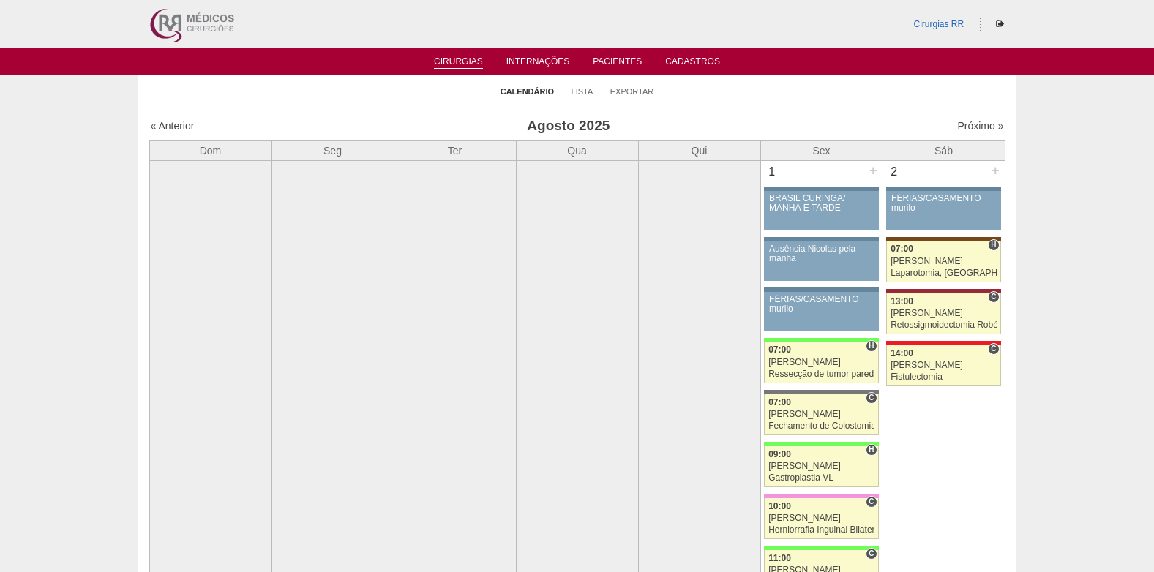
click at [454, 66] on link "Cirurgias" at bounding box center [458, 62] width 49 height 12
click at [960, 128] on link "Próximo »" at bounding box center [980, 126] width 46 height 12
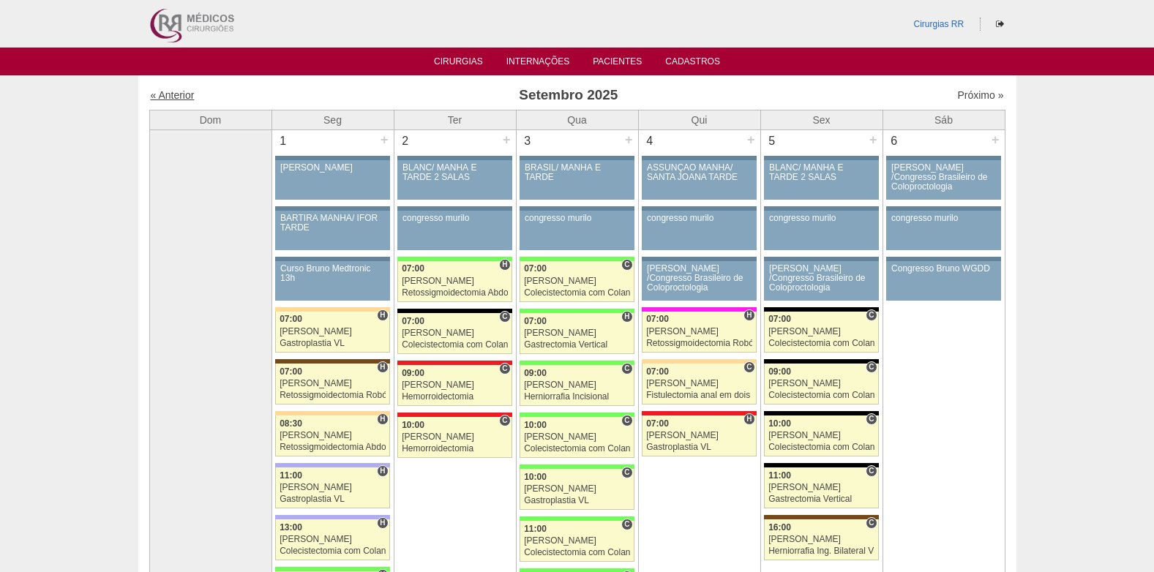
click at [182, 98] on link "« Anterior" at bounding box center [173, 95] width 44 height 12
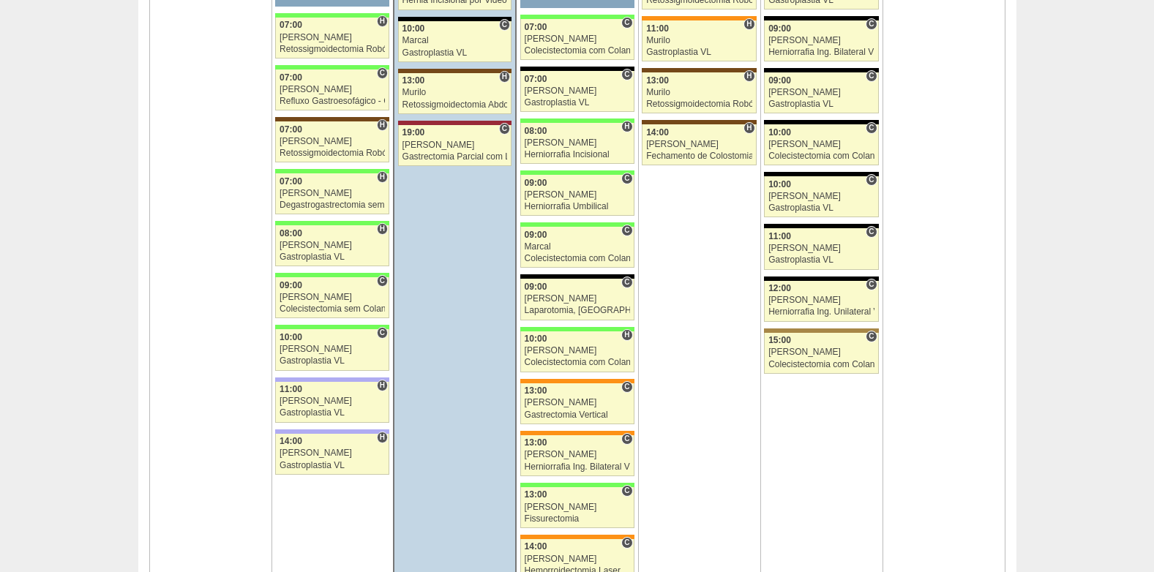
scroll to position [2599, 0]
